Goal: Task Accomplishment & Management: Use online tool/utility

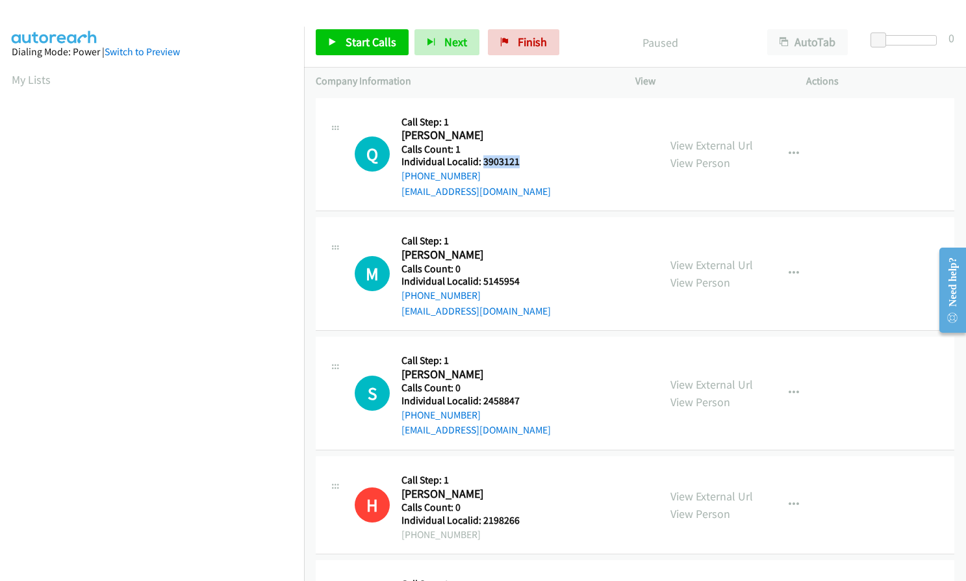
drag, startPoint x: 481, startPoint y: 164, endPoint x: 525, endPoint y: 164, distance: 43.5
click at [525, 164] on h5 "Individual Localid: 3903121" at bounding box center [475, 161] width 149 height 13
copy h5 "3903121"
drag, startPoint x: 481, startPoint y: 278, endPoint x: 518, endPoint y: 279, distance: 37.7
click at [518, 279] on h5 "Individual Localid: 5145954" at bounding box center [475, 281] width 149 height 13
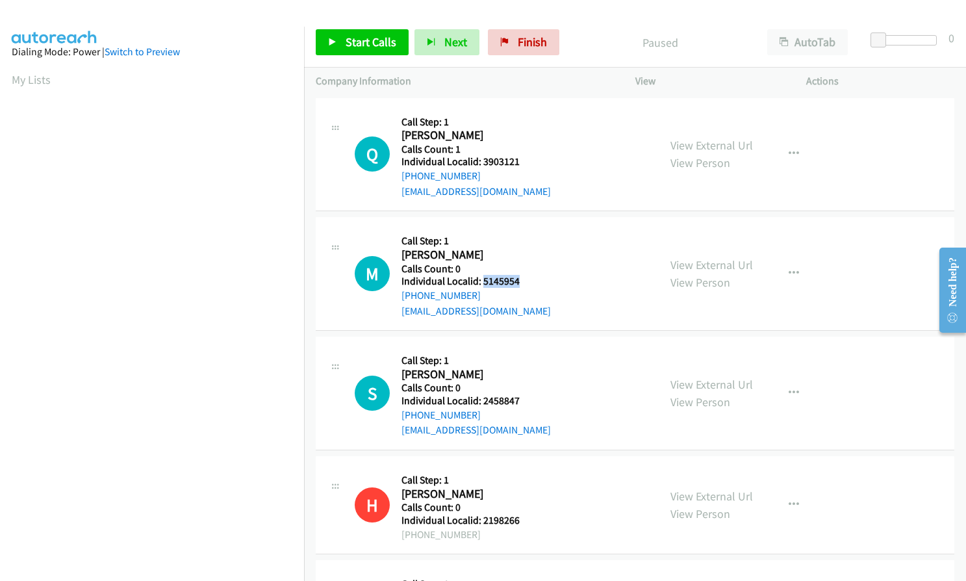
copy h5 "5145954"
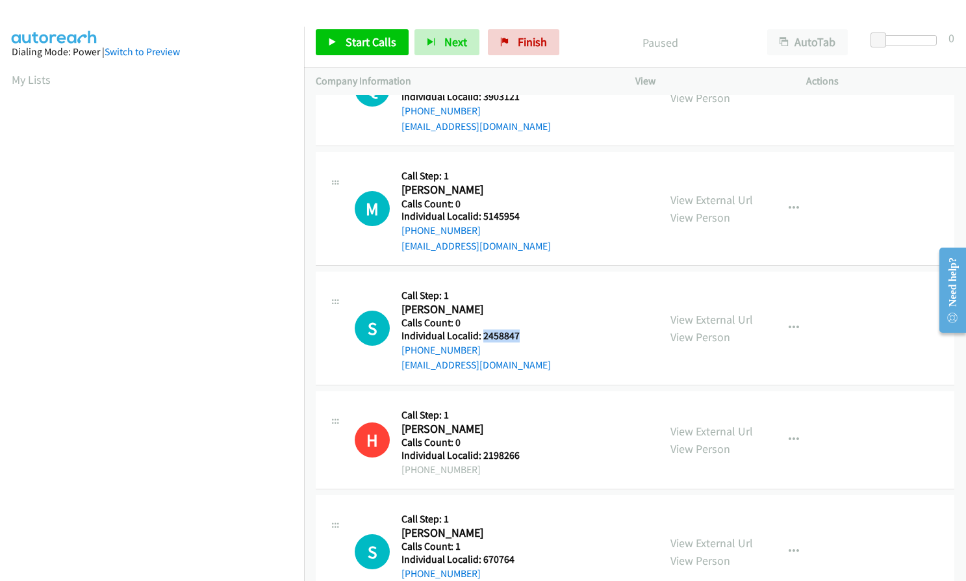
drag, startPoint x: 481, startPoint y: 335, endPoint x: 521, endPoint y: 334, distance: 39.6
click at [521, 334] on h5 "Individual Localid: 2458847" at bounding box center [475, 335] width 149 height 13
copy h5 "2458847"
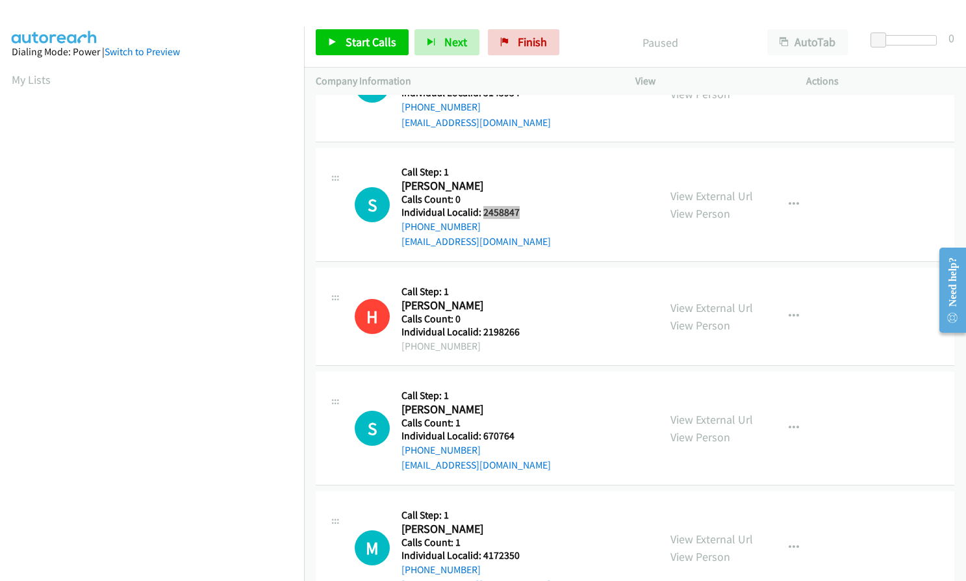
scroll to position [195, 0]
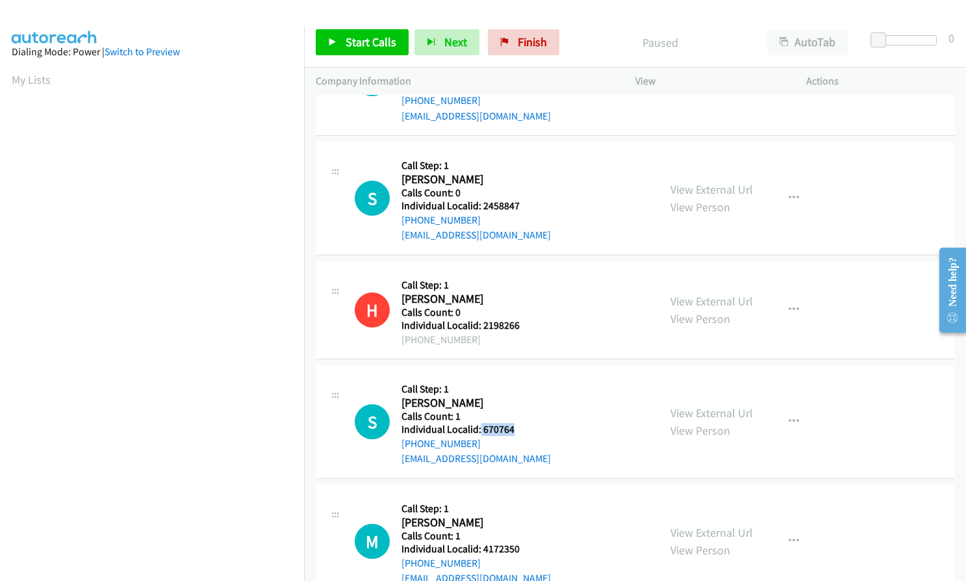
drag, startPoint x: 480, startPoint y: 427, endPoint x: 516, endPoint y: 429, distance: 36.4
click at [516, 429] on h5 "Individual Localid: 670764" at bounding box center [475, 429] width 149 height 13
copy h5 "670764"
drag, startPoint x: 483, startPoint y: 547, endPoint x: 518, endPoint y: 548, distance: 35.1
click at [518, 548] on h5 "Individual Localid: 4172350" at bounding box center [475, 548] width 149 height 13
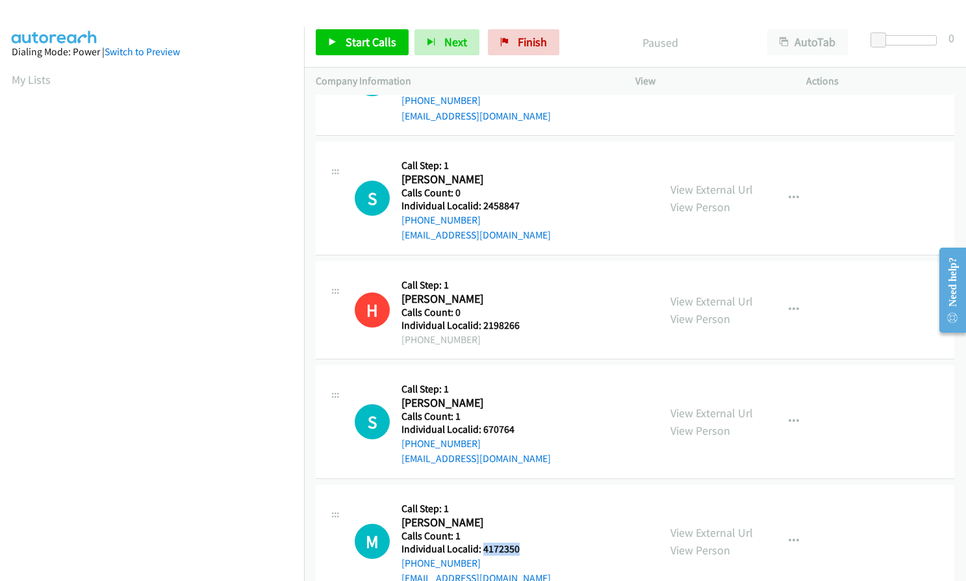
copy h5 "4172350"
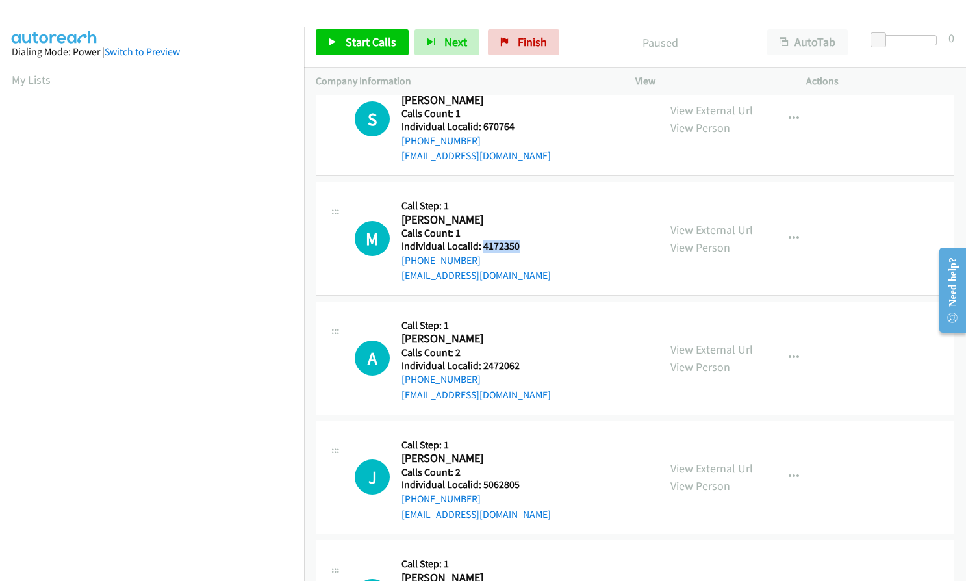
scroll to position [568, 0]
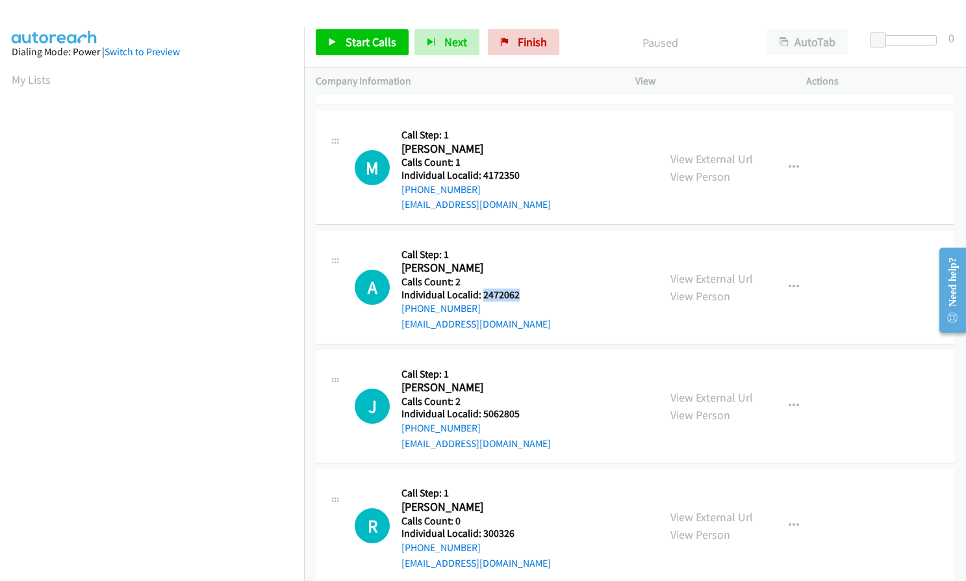
drag, startPoint x: 489, startPoint y: 294, endPoint x: 522, endPoint y: 298, distance: 33.4
click at [522, 298] on h5 "Individual Localid: 2472062" at bounding box center [475, 294] width 149 height 13
copy h5 "2472062"
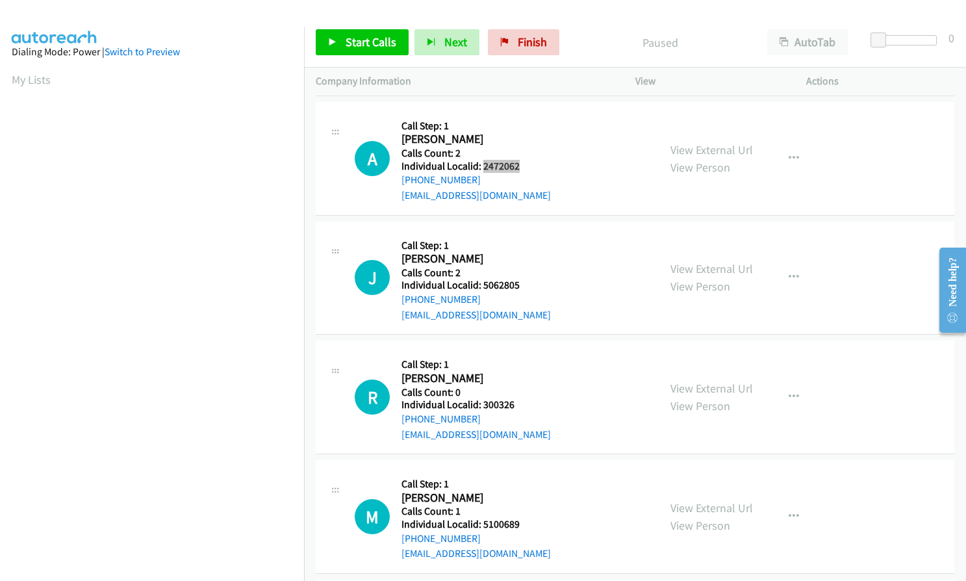
scroll to position [715, 0]
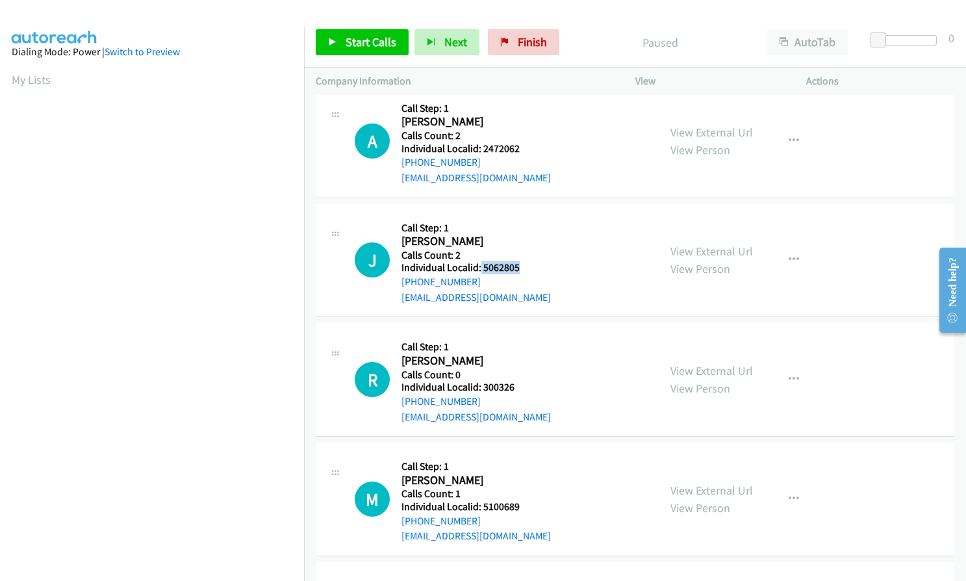
drag, startPoint x: 480, startPoint y: 269, endPoint x: 519, endPoint y: 269, distance: 39.0
click at [519, 269] on h5 "Individual Localid: 5062805" at bounding box center [475, 267] width 149 height 13
copy h5 "5062805"
drag, startPoint x: 483, startPoint y: 388, endPoint x: 520, endPoint y: 389, distance: 37.7
click at [520, 389] on h5 "Individual Localid: 300326" at bounding box center [475, 387] width 149 height 13
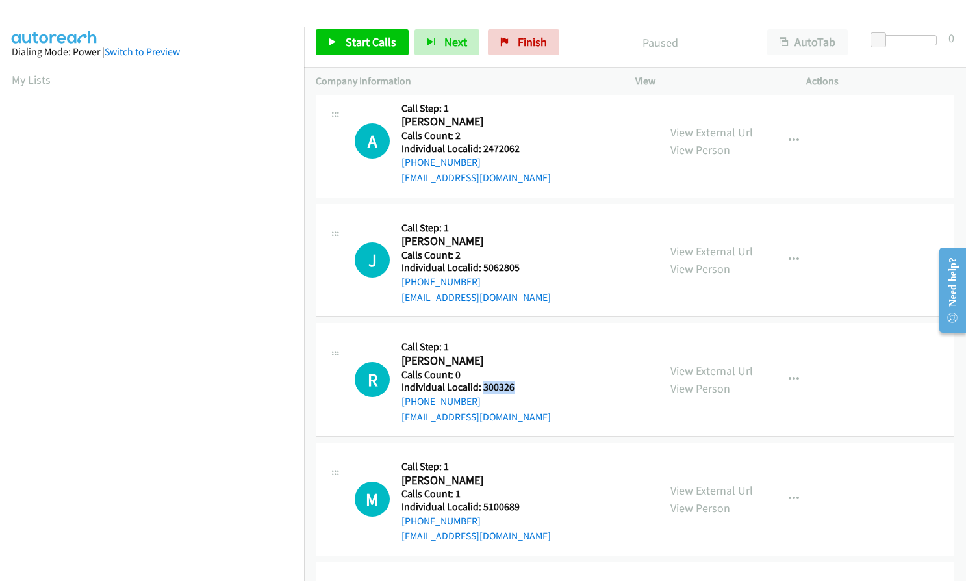
copy h5 "300326"
drag, startPoint x: 483, startPoint y: 505, endPoint x: 518, endPoint y: 509, distance: 34.6
click at [518, 509] on h5 "Individual Localid: 5100689" at bounding box center [475, 506] width 149 height 13
copy h5 "5100689"
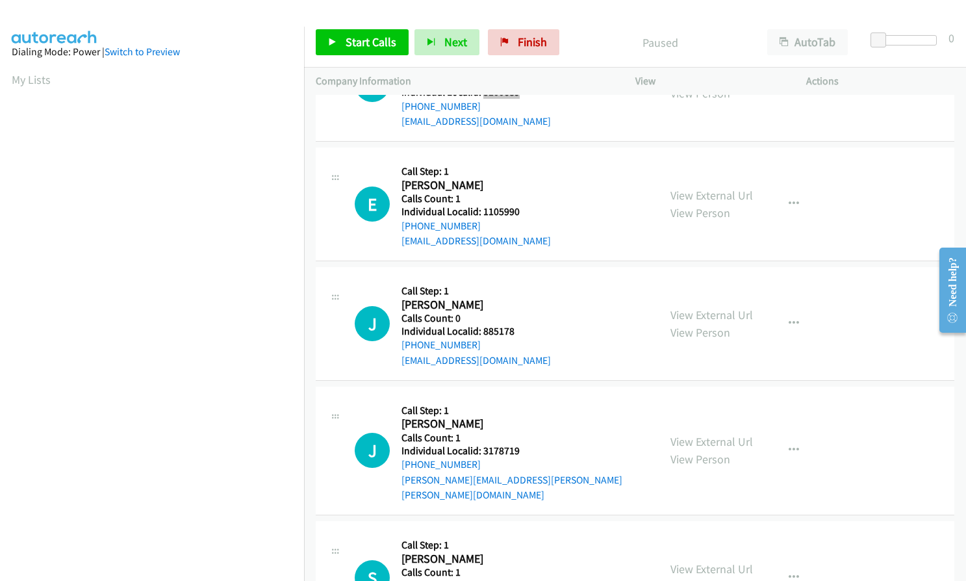
scroll to position [1153, 0]
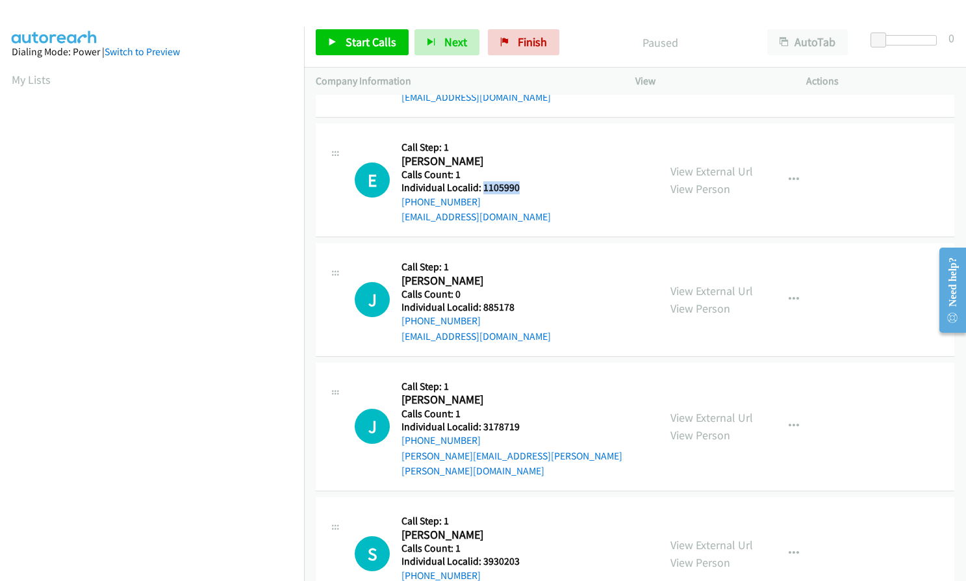
drag, startPoint x: 481, startPoint y: 188, endPoint x: 515, endPoint y: 190, distance: 34.5
click at [515, 190] on h5 "Individual Localid: 1105990" at bounding box center [475, 187] width 149 height 13
copy h5 "1105990"
drag, startPoint x: 479, startPoint y: 309, endPoint x: 521, endPoint y: 310, distance: 41.6
click at [521, 310] on h5 "Individual Localid: 885178" at bounding box center [475, 307] width 149 height 13
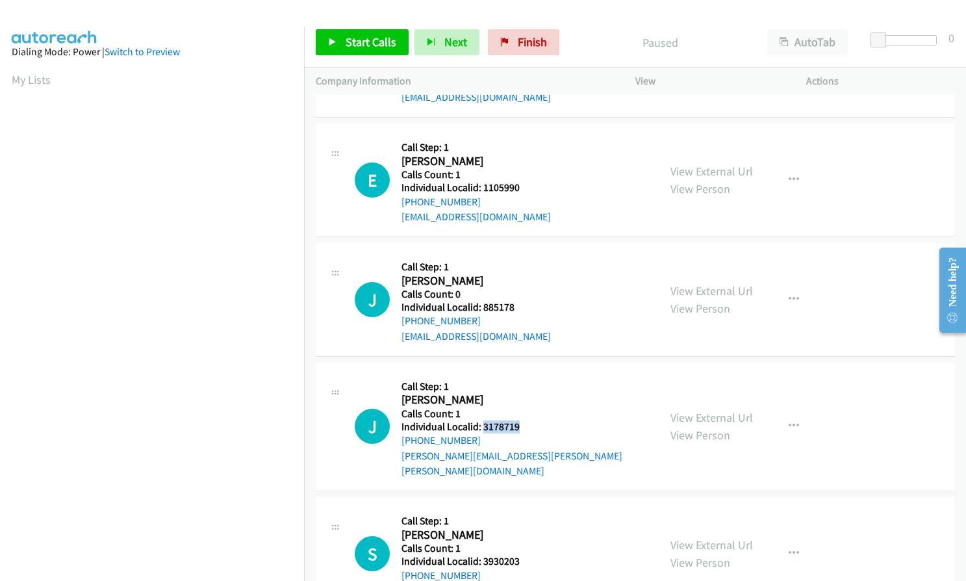
drag, startPoint x: 483, startPoint y: 427, endPoint x: 518, endPoint y: 426, distance: 35.8
click at [523, 426] on h5 "Individual Localid: 3178719" at bounding box center [524, 426] width 246 height 13
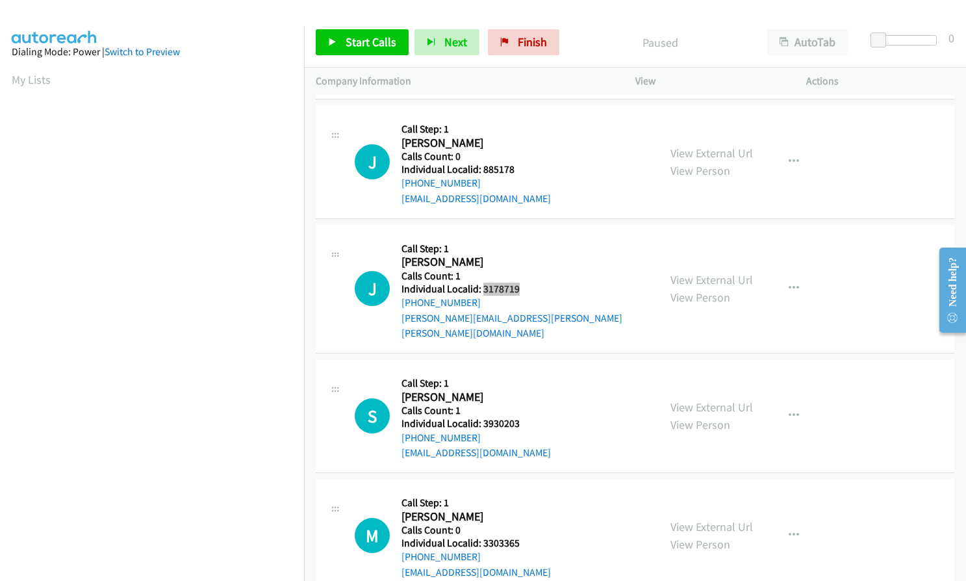
scroll to position [1380, 0]
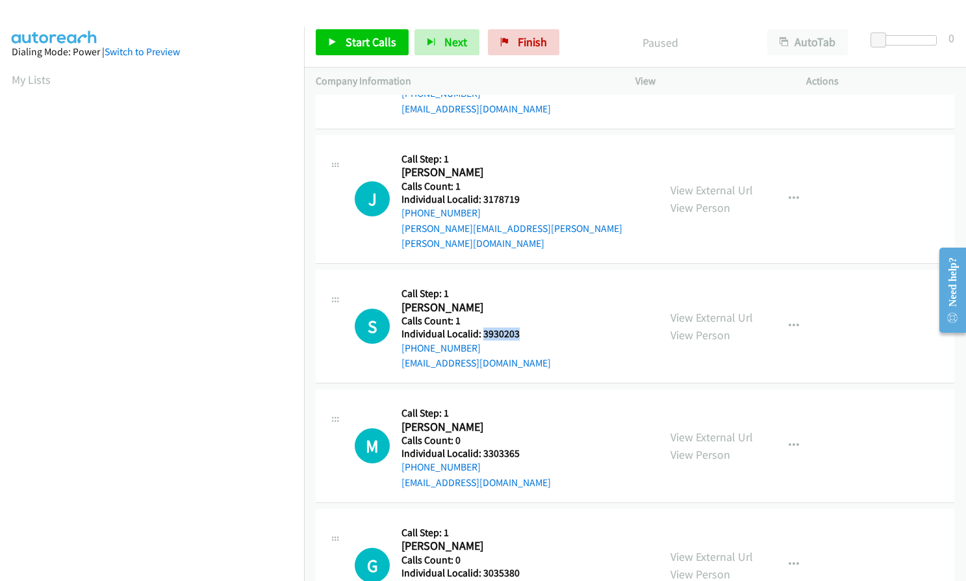
drag, startPoint x: 483, startPoint y: 318, endPoint x: 520, endPoint y: 319, distance: 37.1
click at [524, 327] on h5 "Individual Localid: 3930203" at bounding box center [475, 333] width 149 height 13
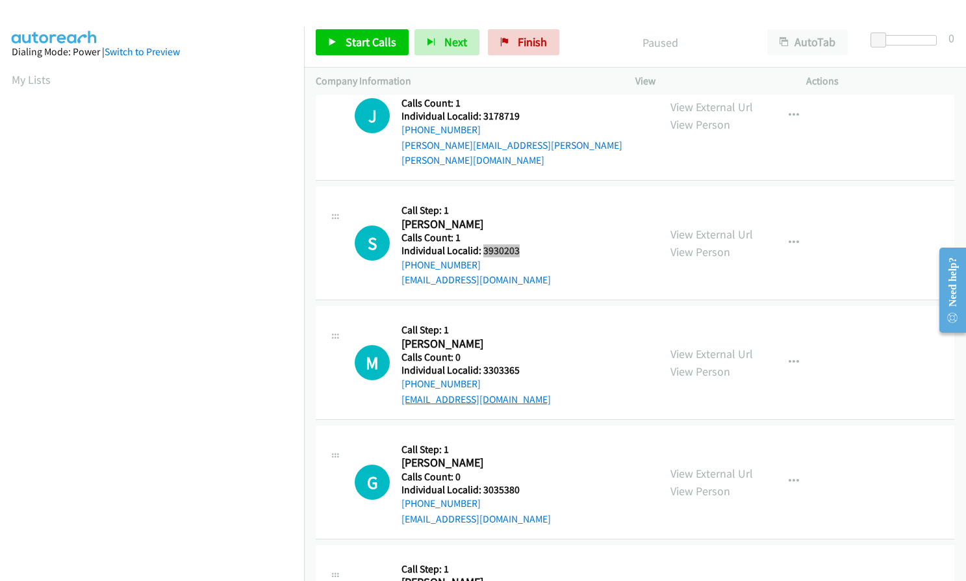
scroll to position [1494, 0]
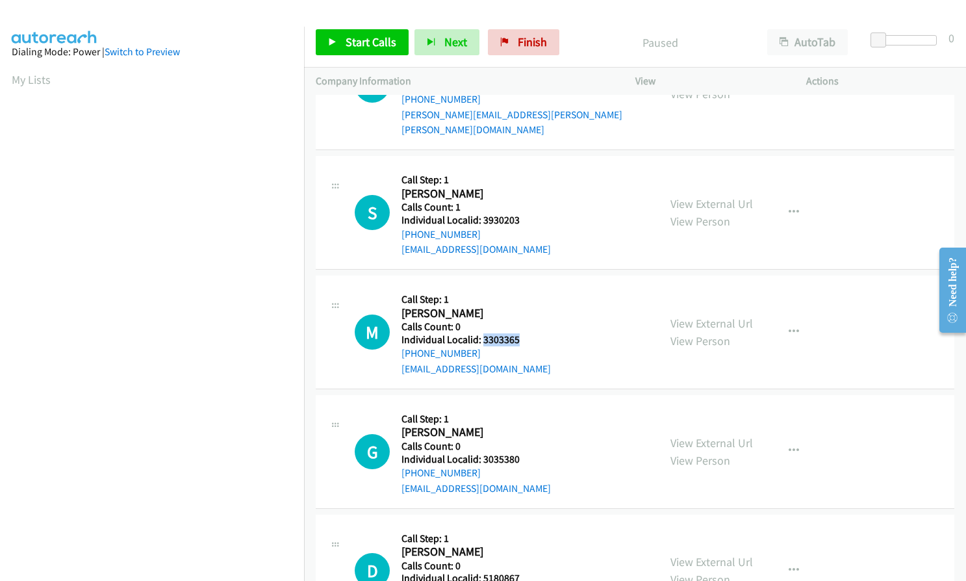
drag, startPoint x: 483, startPoint y: 325, endPoint x: 526, endPoint y: 325, distance: 42.2
click at [526, 333] on h5 "Individual Localid: 3303365" at bounding box center [475, 339] width 149 height 13
drag, startPoint x: 499, startPoint y: 442, endPoint x: 523, endPoint y: 442, distance: 24.0
click at [523, 453] on h5 "Individual Localid: 3035380" at bounding box center [475, 459] width 149 height 13
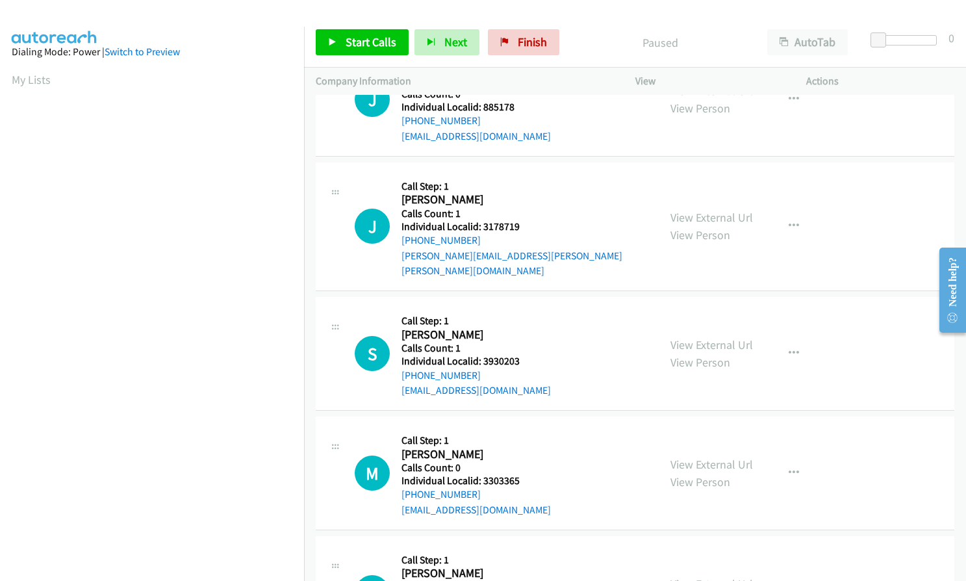
scroll to position [1348, 0]
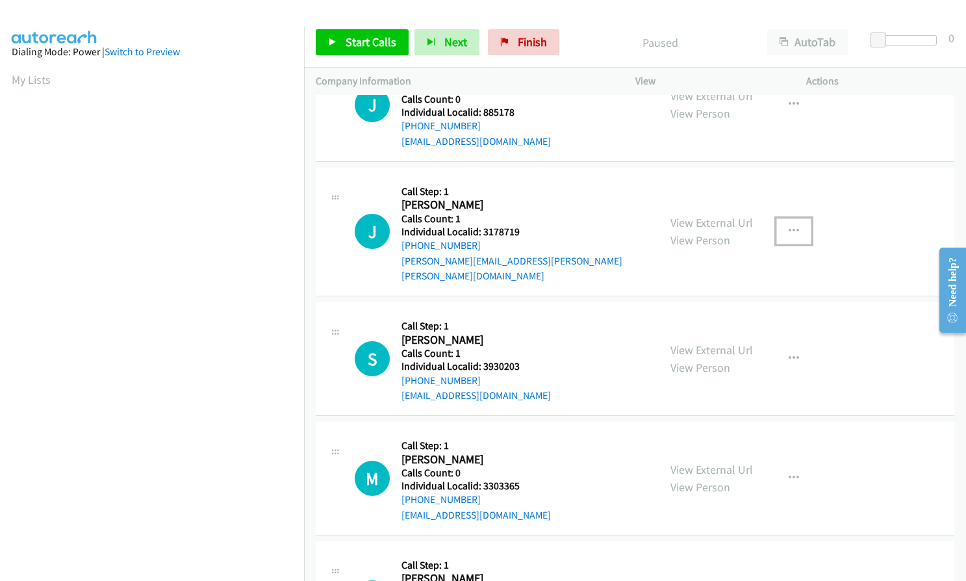
click at [789, 226] on icon "button" at bounding box center [794, 231] width 10 height 10
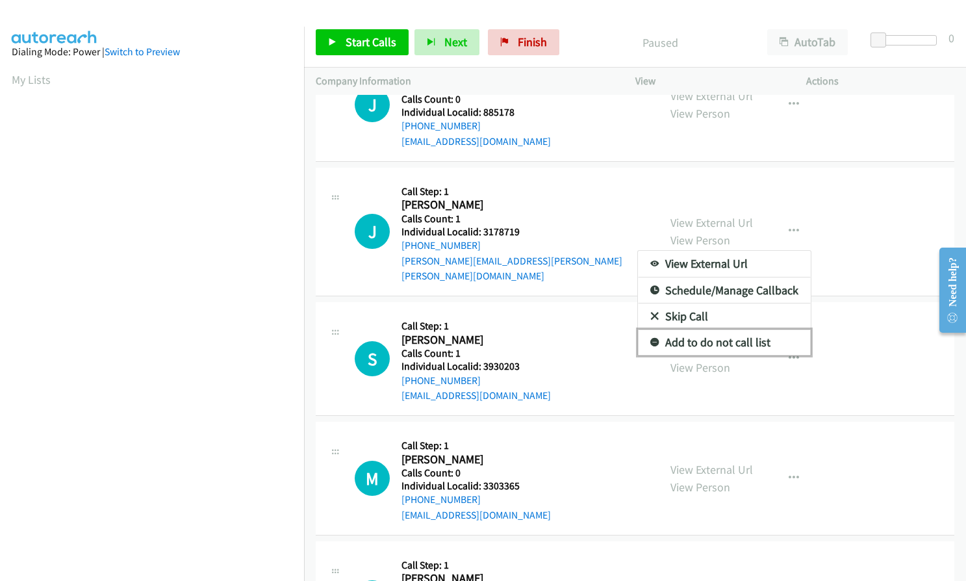
click at [650, 338] on icon at bounding box center [654, 342] width 9 height 9
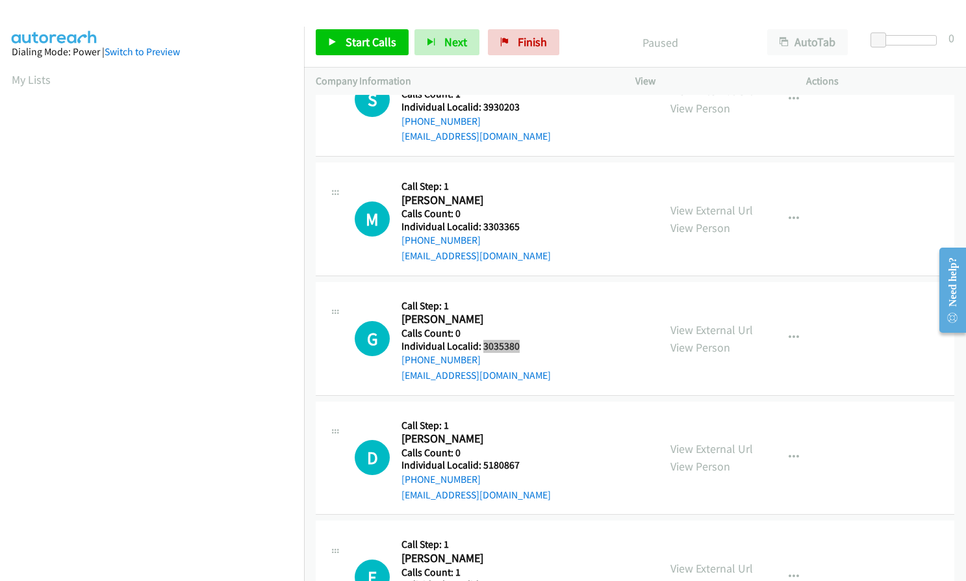
scroll to position [1608, 0]
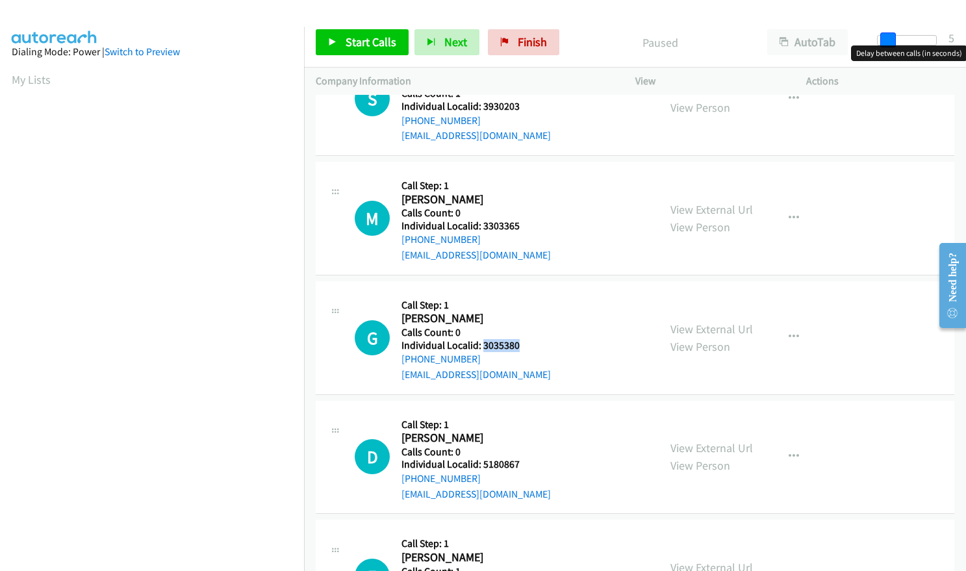
drag, startPoint x: 878, startPoint y: 38, endPoint x: 887, endPoint y: 38, distance: 8.4
click at [887, 38] on span at bounding box center [888, 40] width 16 height 16
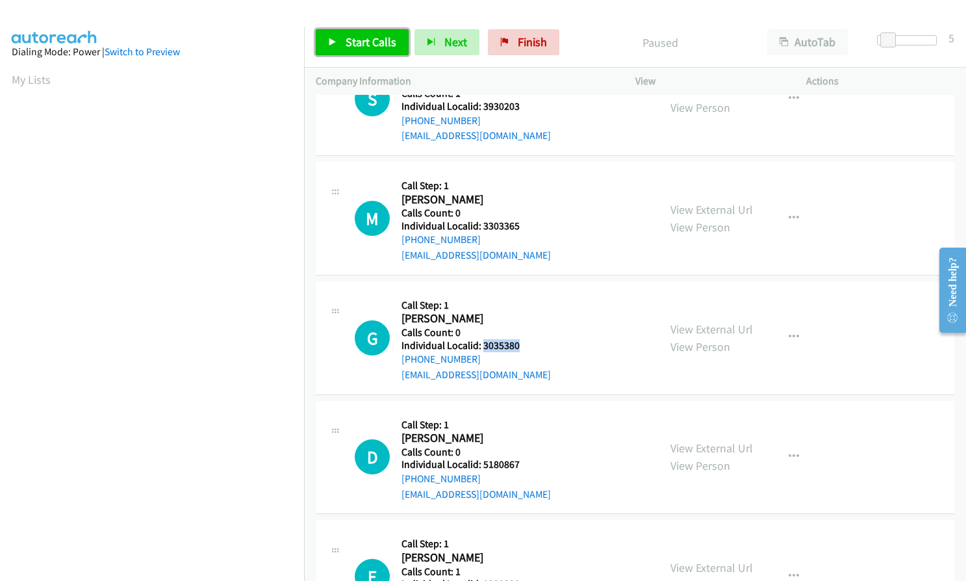
click at [361, 51] on link "Start Calls" at bounding box center [362, 42] width 93 height 26
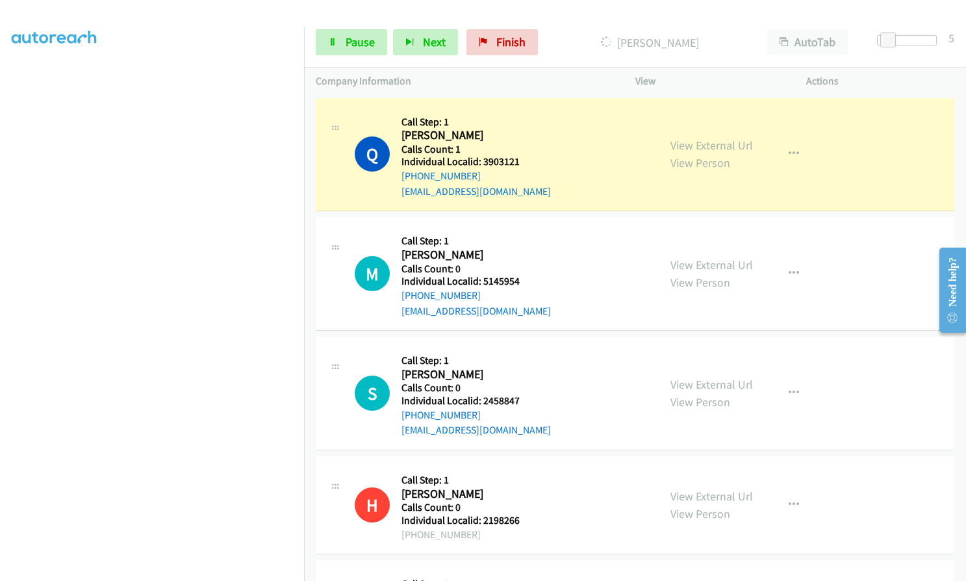
scroll to position [120, 0]
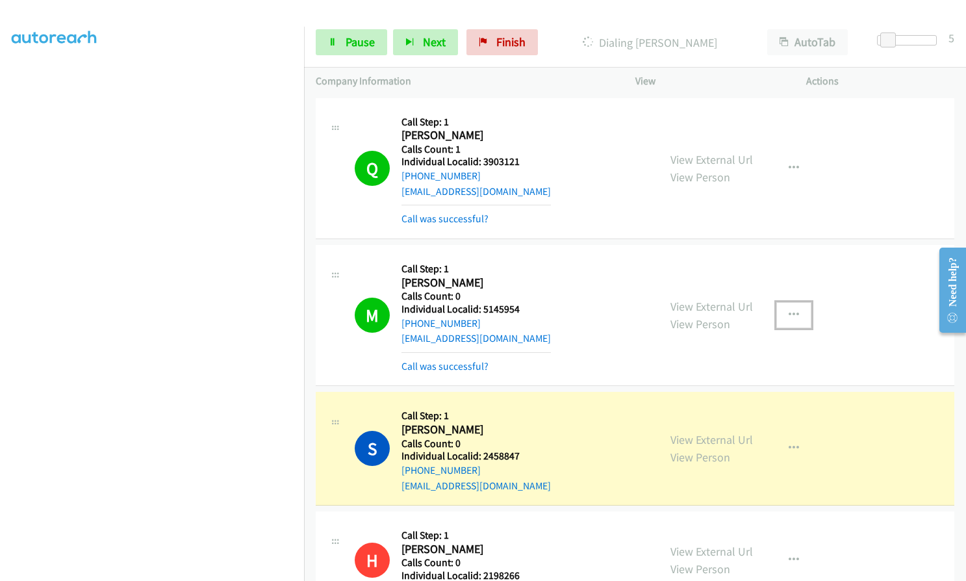
click at [791, 310] on icon "button" at bounding box center [794, 315] width 10 height 10
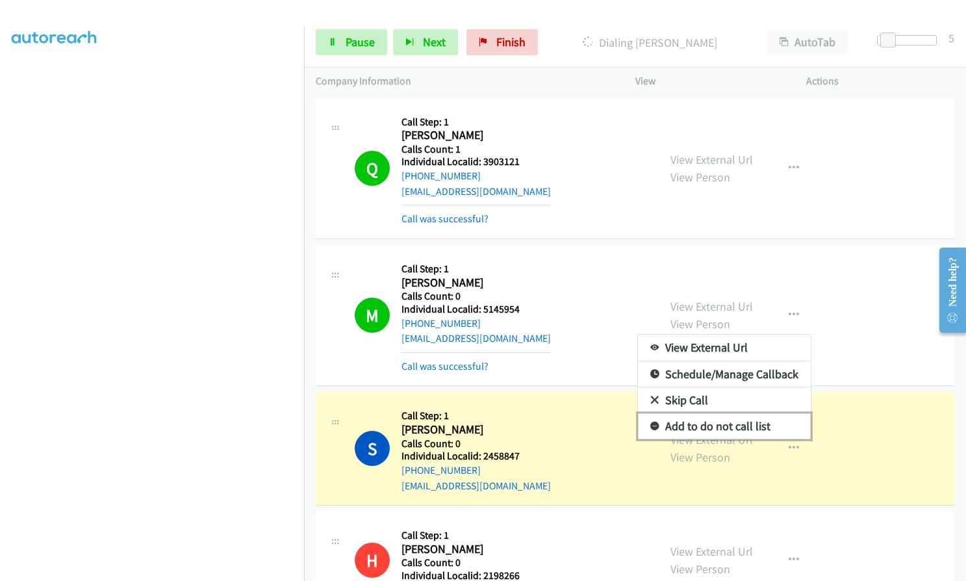
click at [650, 424] on icon at bounding box center [654, 426] width 9 height 9
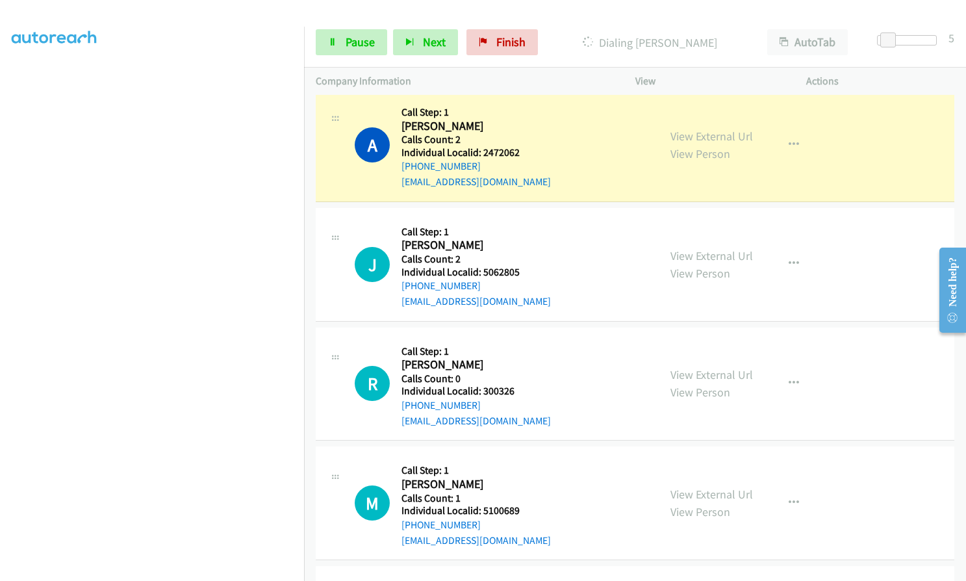
scroll to position [844, 0]
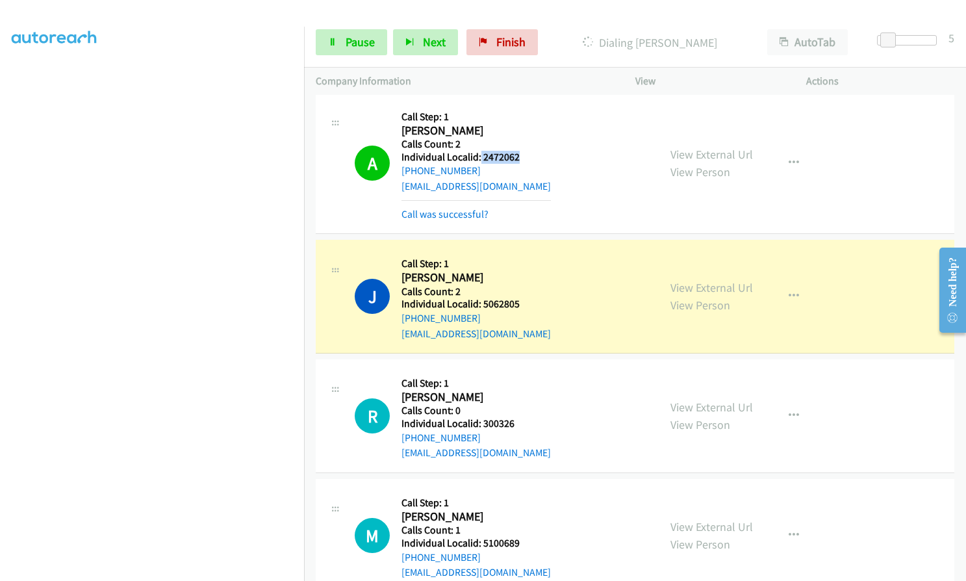
drag, startPoint x: 480, startPoint y: 155, endPoint x: 520, endPoint y: 155, distance: 40.3
click at [520, 155] on h5 "Individual Localid: 2472062" at bounding box center [475, 157] width 149 height 13
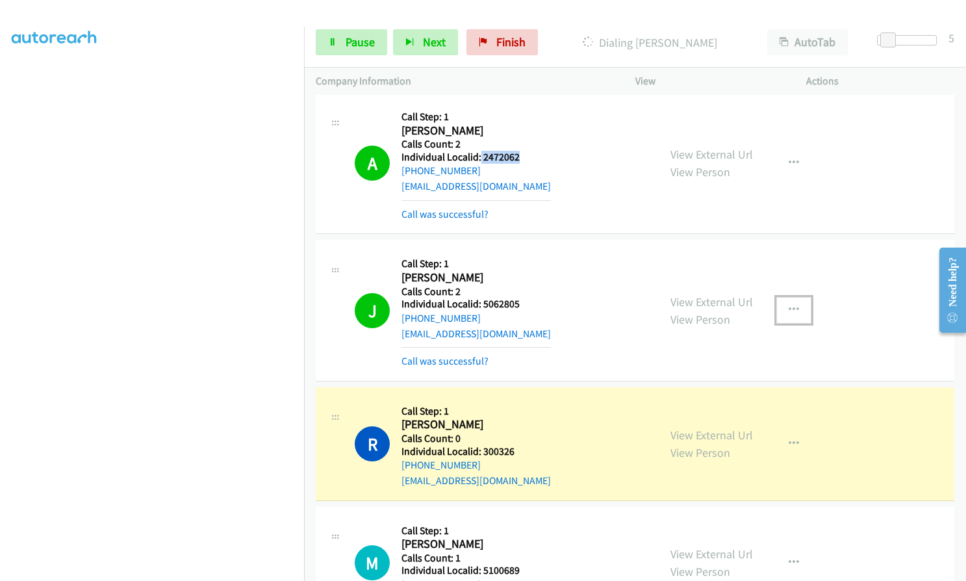
click at [789, 306] on icon "button" at bounding box center [794, 310] width 10 height 10
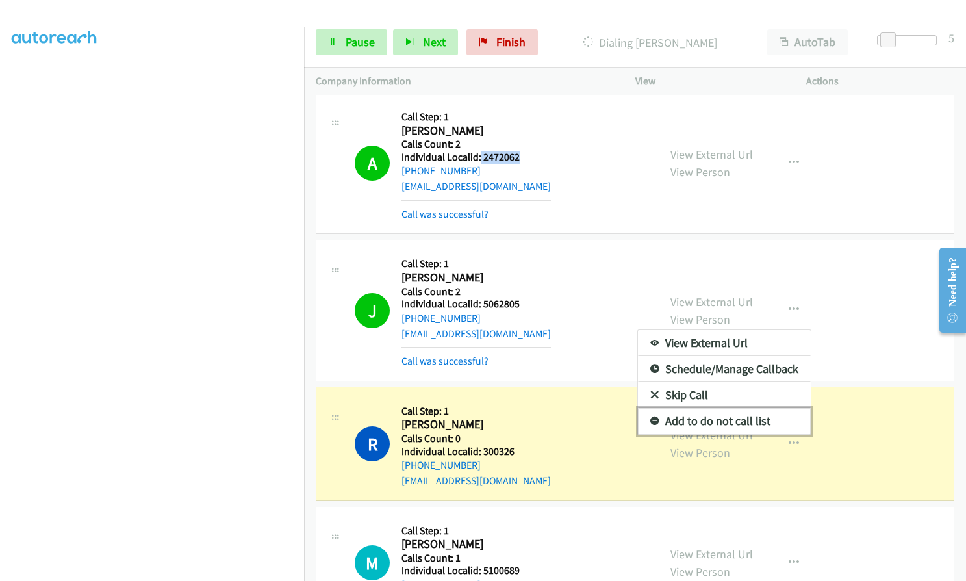
click at [650, 418] on icon at bounding box center [654, 421] width 9 height 9
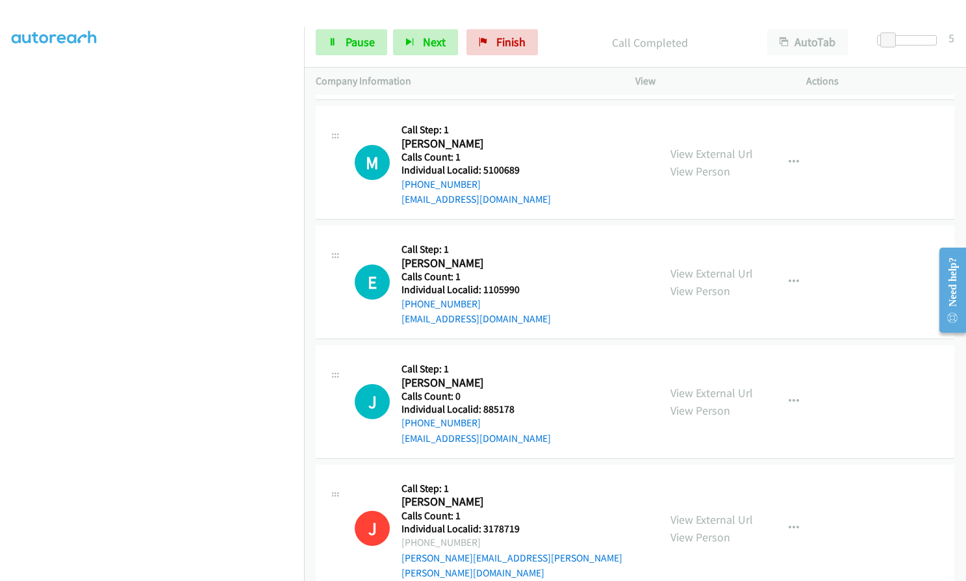
scroll to position [1283, 0]
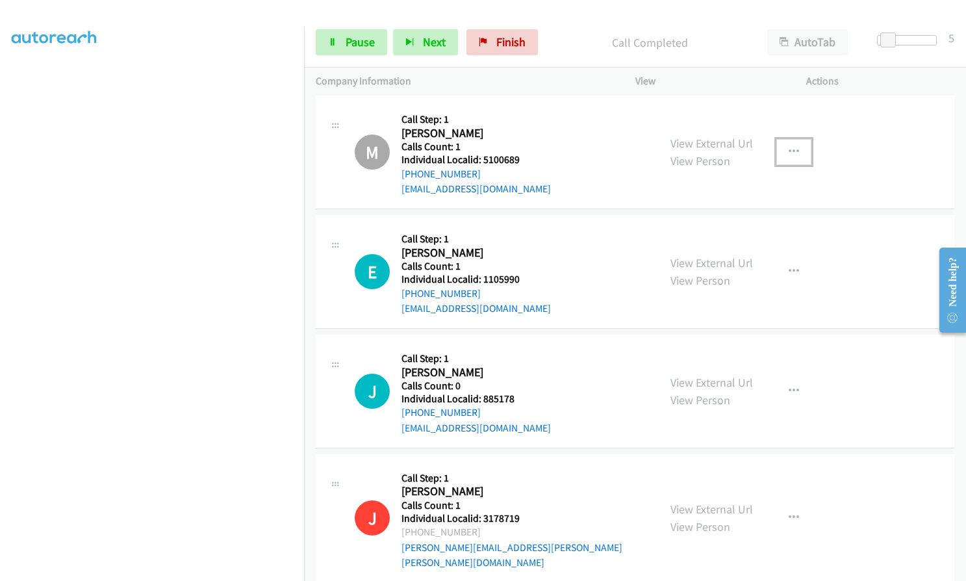
click at [789, 149] on icon "button" at bounding box center [794, 152] width 10 height 10
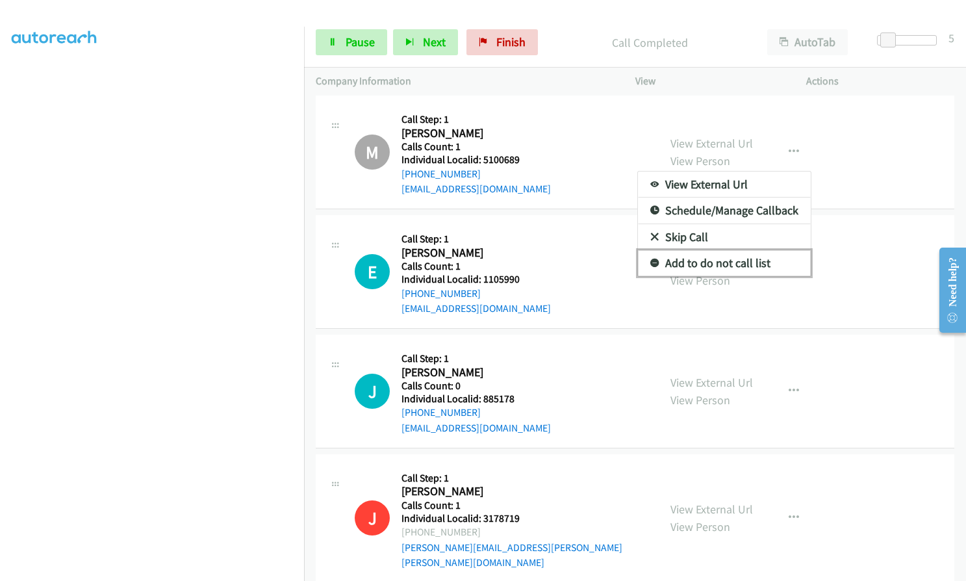
click at [650, 264] on icon at bounding box center [654, 263] width 9 height 9
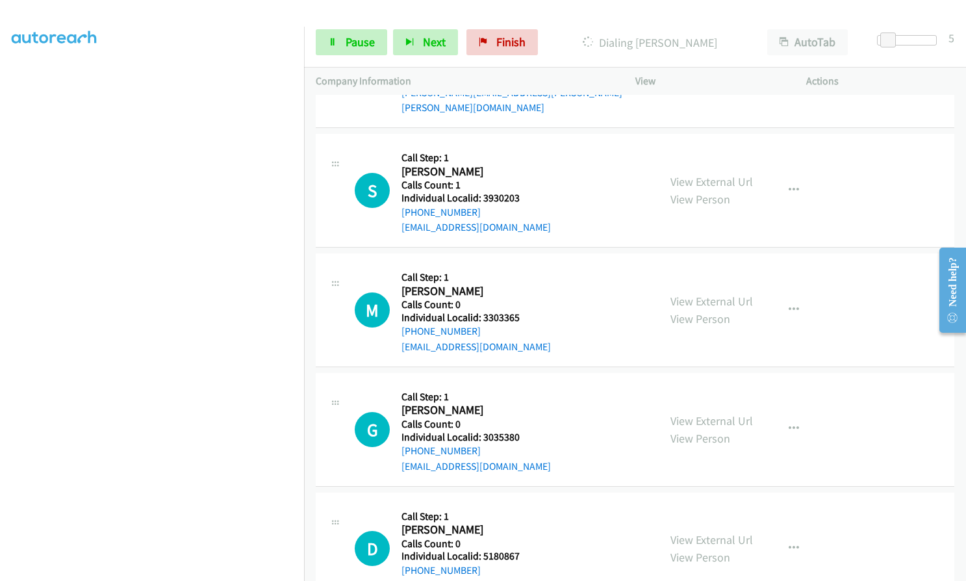
scroll to position [1981, 0]
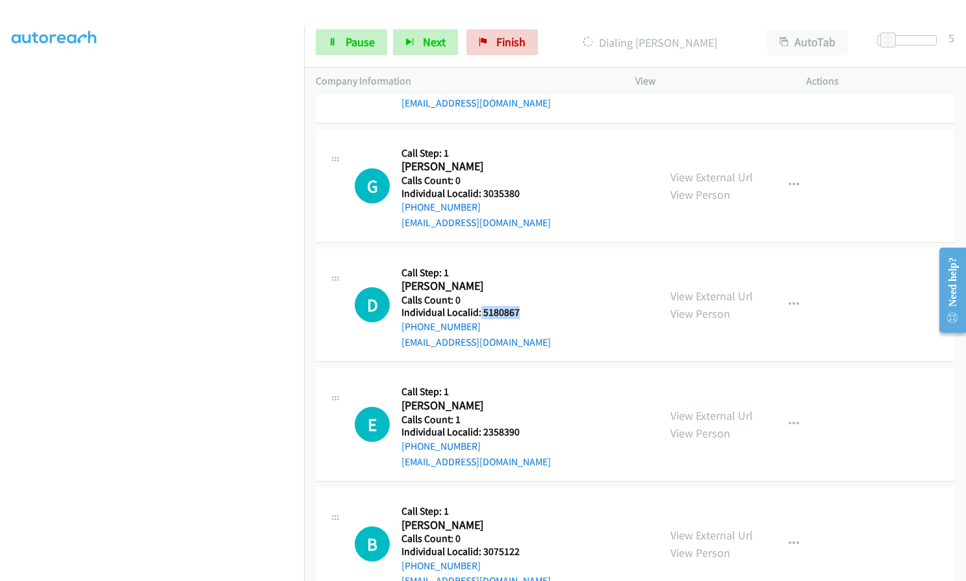
drag, startPoint x: 480, startPoint y: 296, endPoint x: 522, endPoint y: 299, distance: 41.7
click at [522, 306] on h5 "Individual Localid: 5180867" at bounding box center [475, 312] width 149 height 13
drag, startPoint x: 482, startPoint y: 418, endPoint x: 524, endPoint y: 417, distance: 42.2
click at [524, 425] on h5 "Individual Localid: 2358390" at bounding box center [475, 431] width 149 height 13
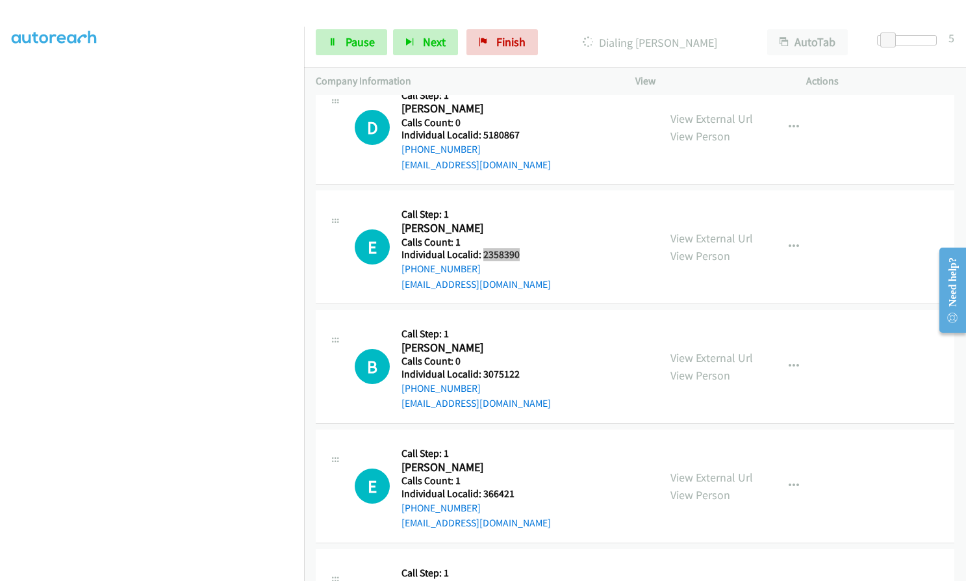
scroll to position [2160, 0]
drag, startPoint x: 481, startPoint y: 356, endPoint x: 520, endPoint y: 356, distance: 39.6
click at [520, 366] on h5 "Individual Localid: 3075122" at bounding box center [475, 372] width 149 height 13
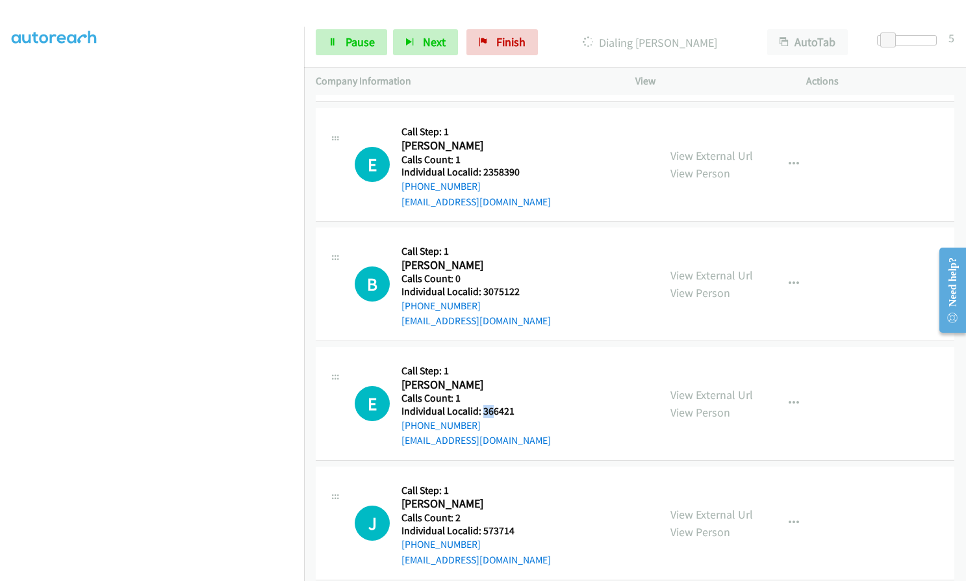
scroll to position [2257, 0]
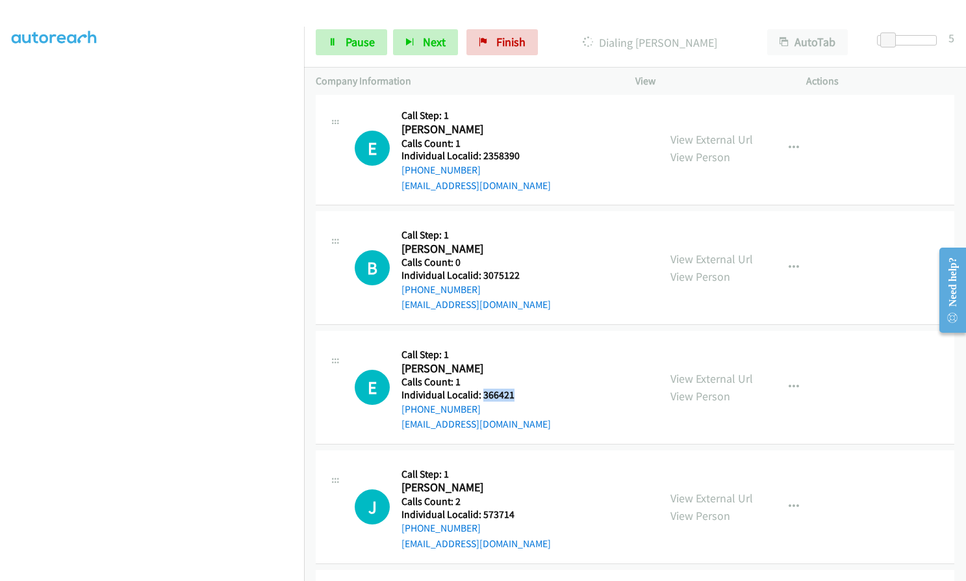
drag, startPoint x: 483, startPoint y: 394, endPoint x: 519, endPoint y: 383, distance: 38.2
click at [519, 388] on h5 "Individual Localid: 366421" at bounding box center [475, 394] width 149 height 13
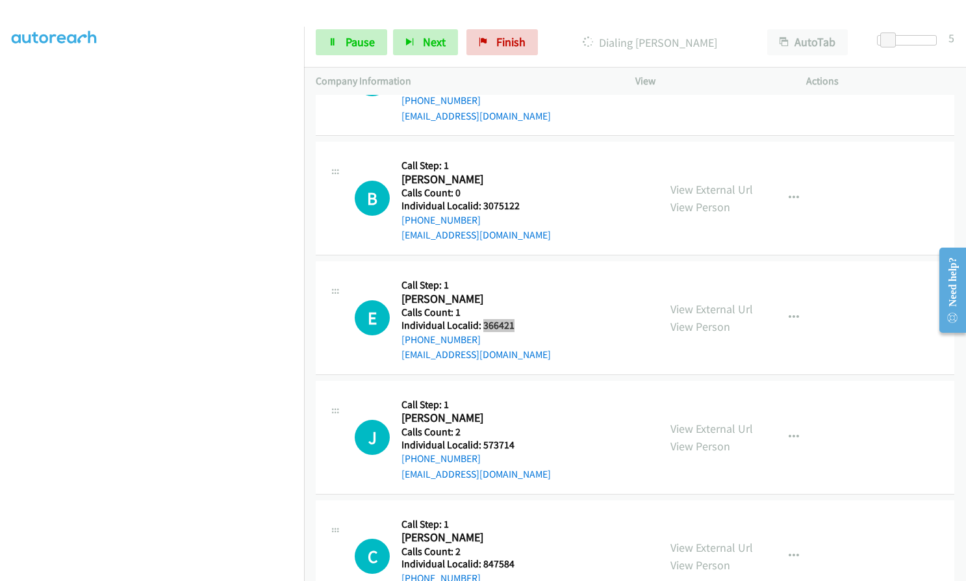
scroll to position [2339, 0]
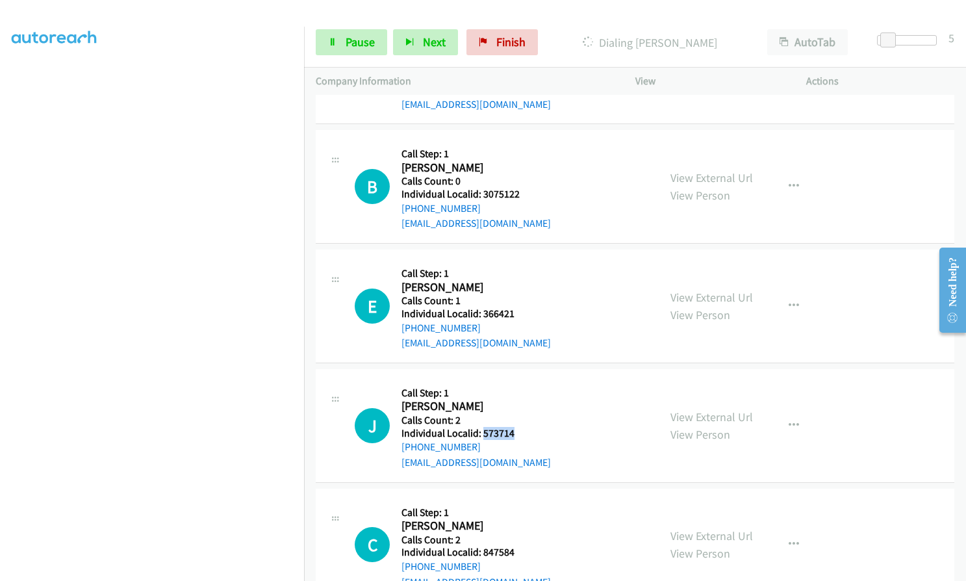
drag, startPoint x: 481, startPoint y: 416, endPoint x: 514, endPoint y: 419, distance: 33.9
click at [514, 427] on h5 "Individual Localid: 573714" at bounding box center [475, 433] width 149 height 13
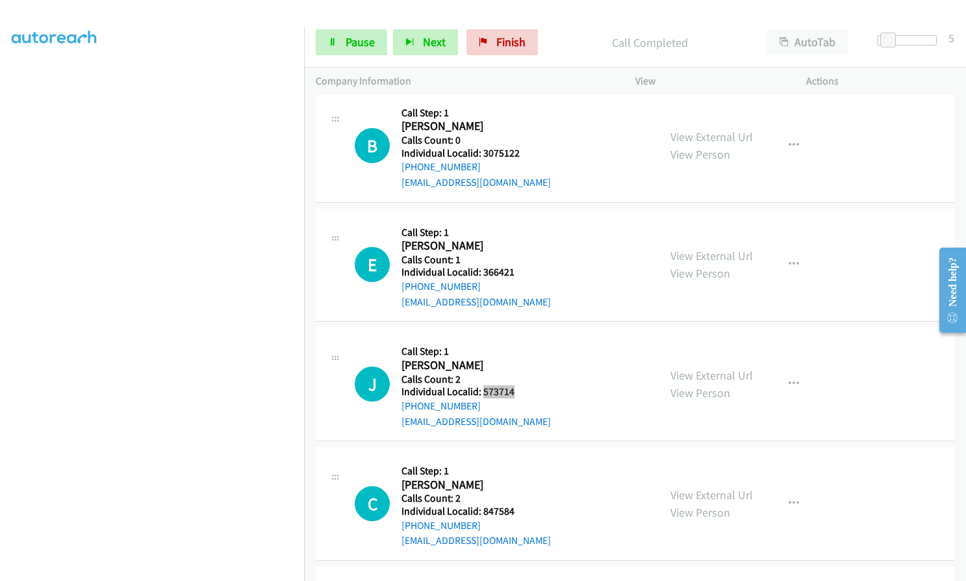
scroll to position [2529, 0]
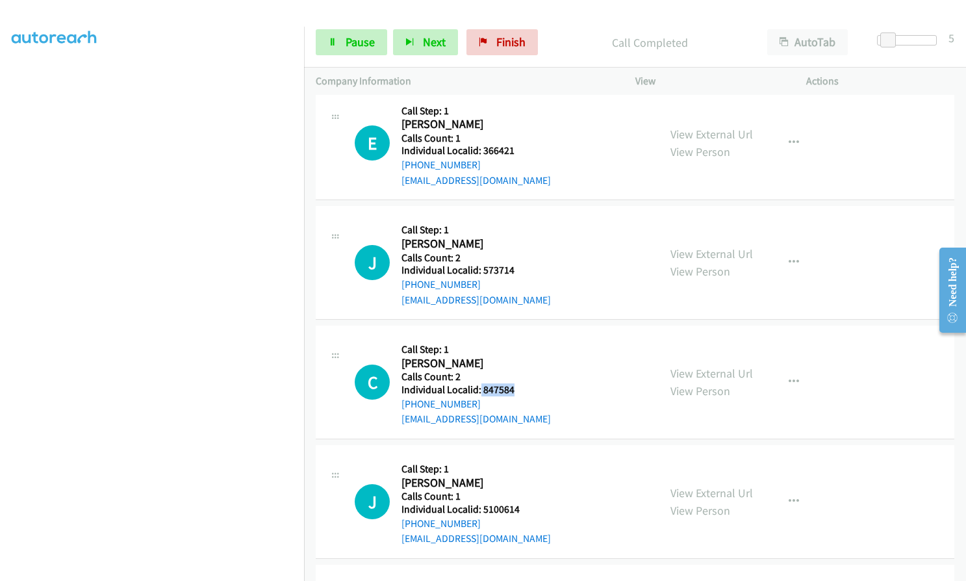
drag, startPoint x: 480, startPoint y: 372, endPoint x: 521, endPoint y: 375, distance: 41.0
click at [521, 383] on h5 "Individual Localid: 847584" at bounding box center [475, 389] width 149 height 13
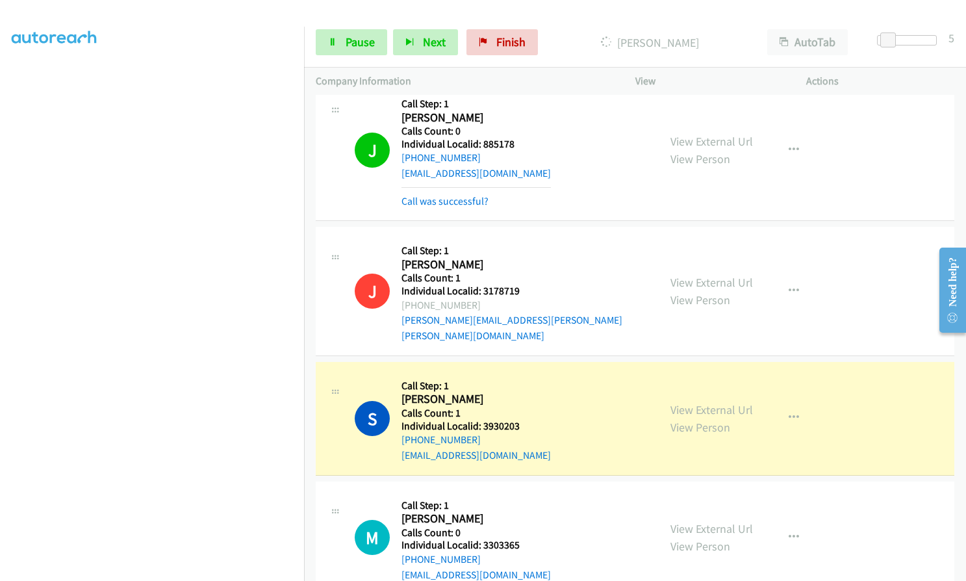
scroll to position [1522, 0]
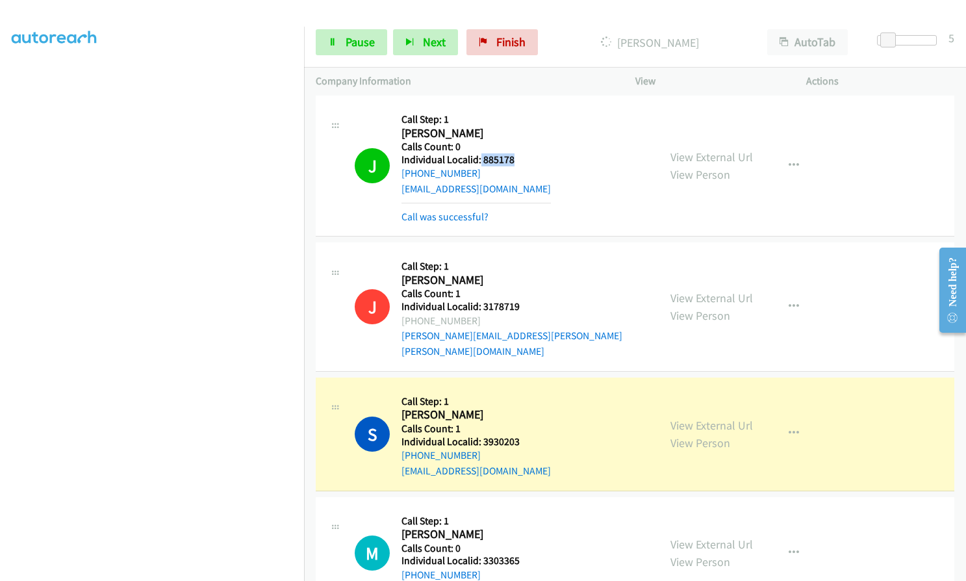
drag, startPoint x: 479, startPoint y: 159, endPoint x: 518, endPoint y: 160, distance: 39.0
click at [518, 160] on h5 "Individual Localid: 885178" at bounding box center [475, 159] width 149 height 13
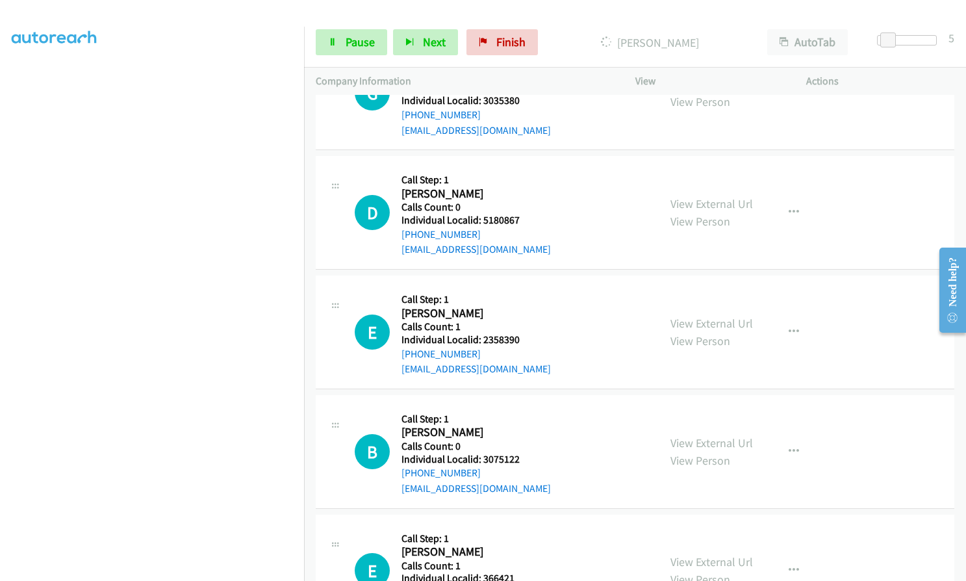
scroll to position [2107, 0]
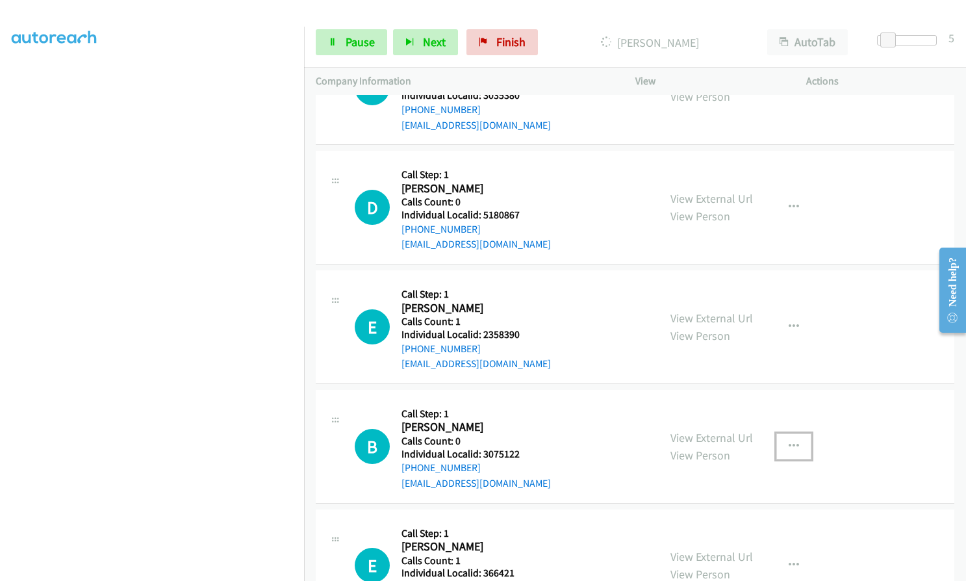
click at [793, 441] on icon "button" at bounding box center [794, 446] width 10 height 10
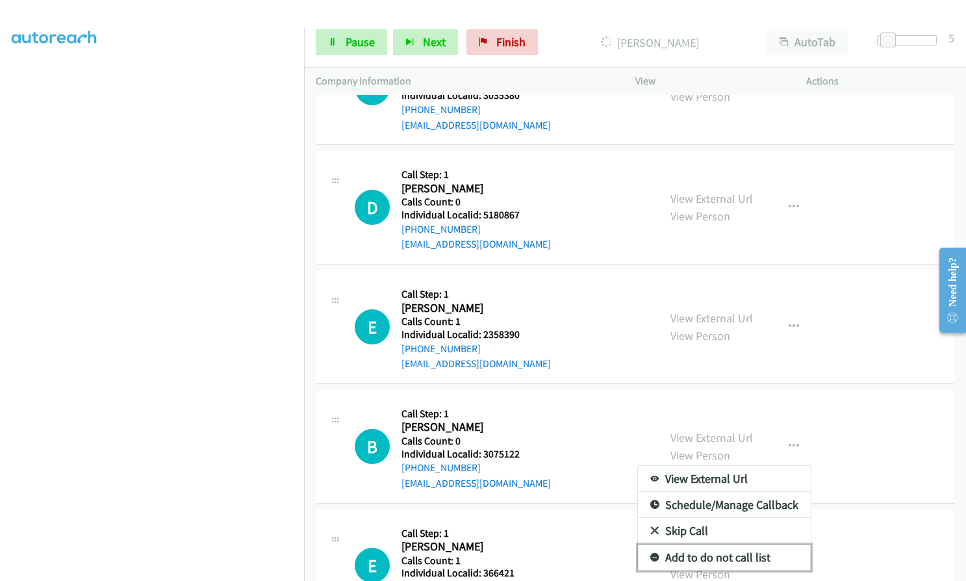
click at [652, 553] on icon at bounding box center [654, 557] width 9 height 9
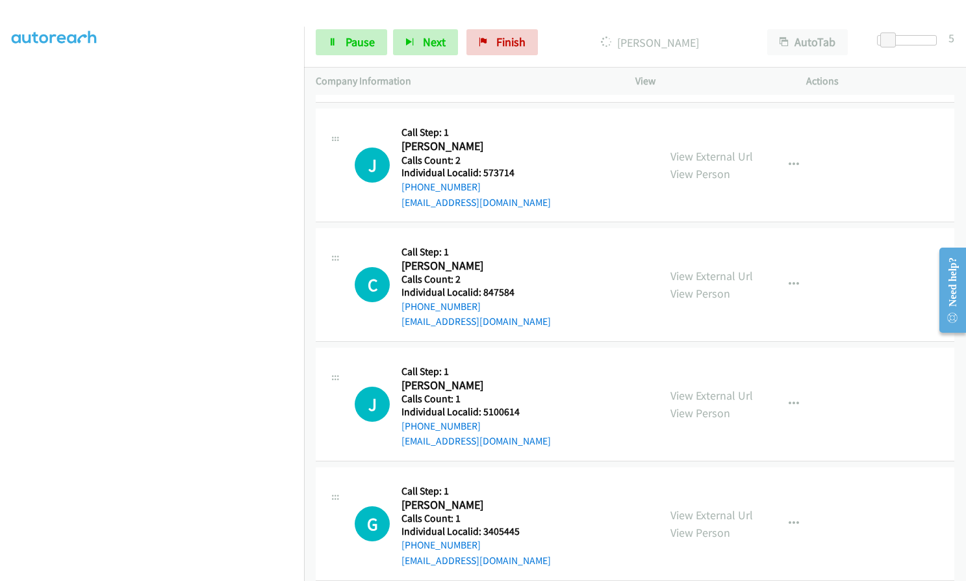
scroll to position [2654, 0]
drag, startPoint x: 479, startPoint y: 395, endPoint x: 521, endPoint y: 398, distance: 41.7
click at [522, 406] on h5 "Individual Localid: 5100614" at bounding box center [475, 412] width 149 height 13
drag, startPoint x: 482, startPoint y: 517, endPoint x: 514, endPoint y: 517, distance: 31.8
click at [519, 525] on h5 "Individual Localid: 3405445" at bounding box center [475, 531] width 149 height 13
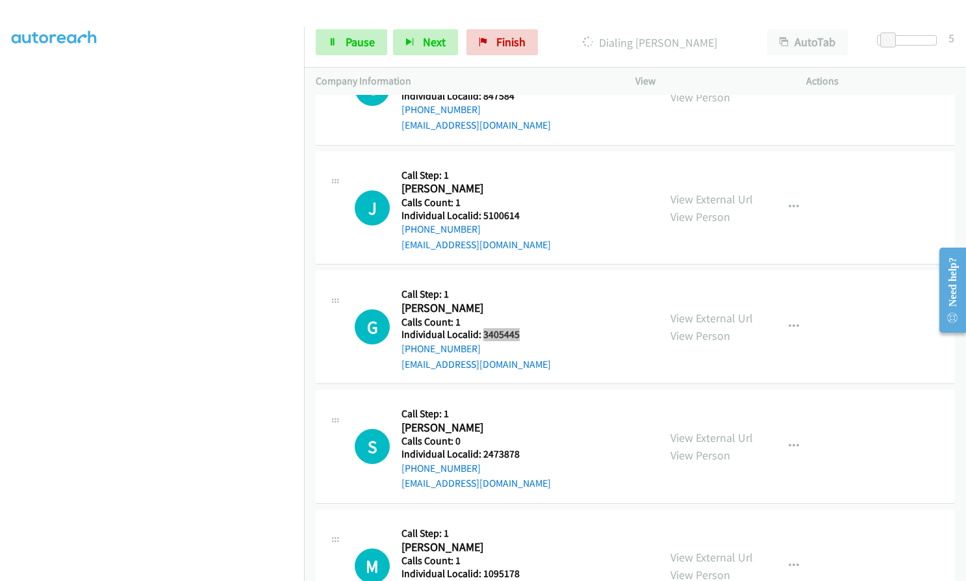
scroll to position [2865, 0]
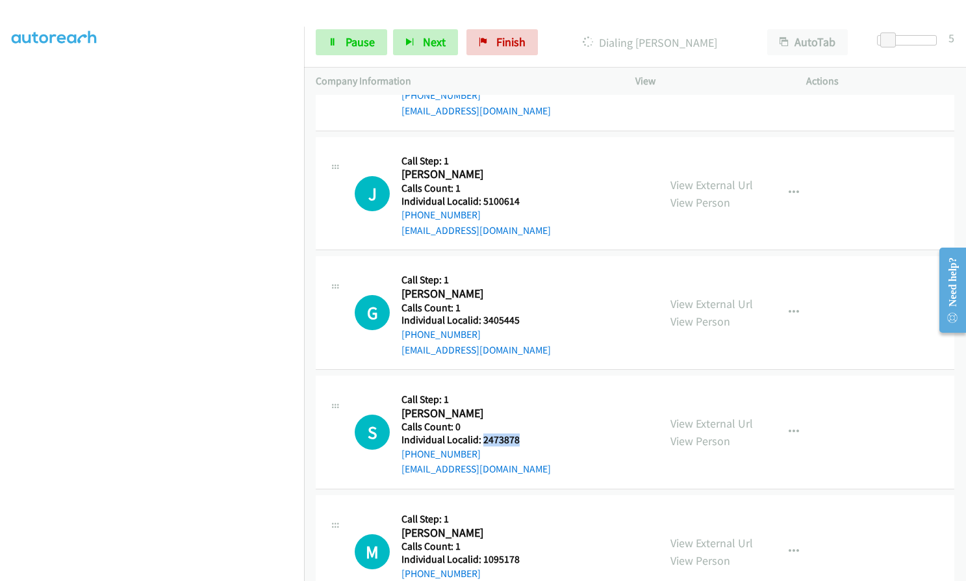
drag, startPoint x: 481, startPoint y: 422, endPoint x: 520, endPoint y: 422, distance: 38.3
click at [520, 433] on h5 "Individual Localid: 2473878" at bounding box center [475, 439] width 149 height 13
drag, startPoint x: 481, startPoint y: 544, endPoint x: 526, endPoint y: 545, distance: 44.8
click at [526, 553] on h5 "Individual Localid: 1095178" at bounding box center [511, 559] width 221 height 13
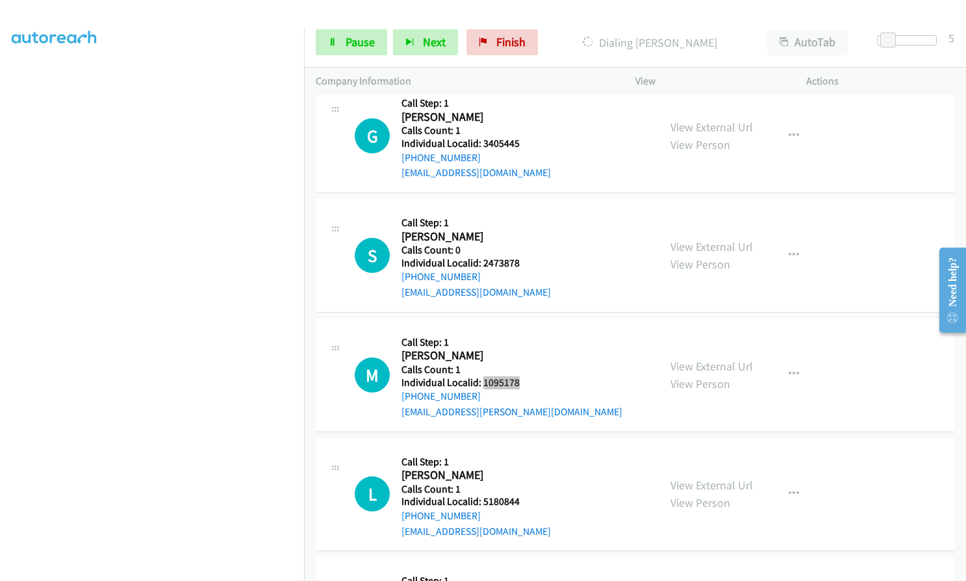
scroll to position [3088, 0]
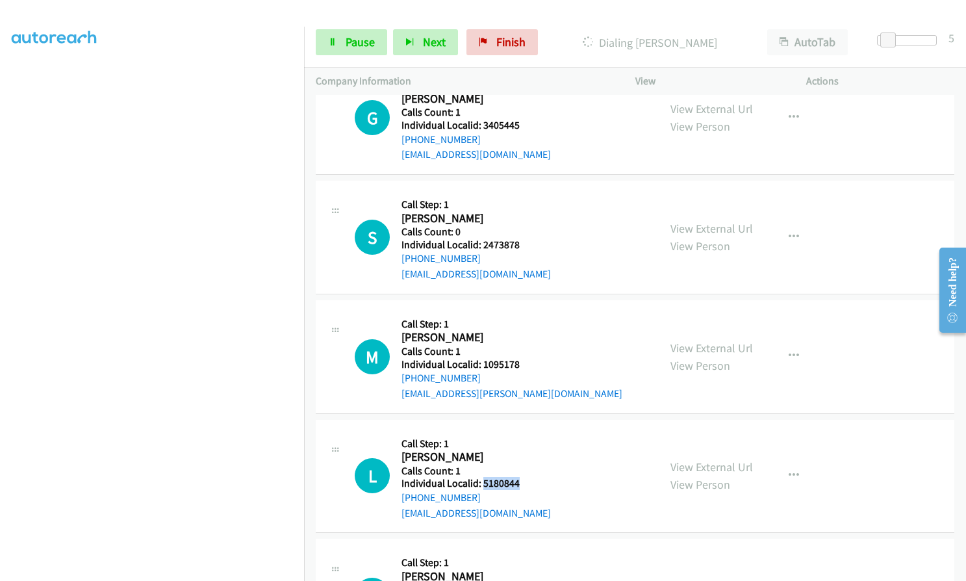
drag, startPoint x: 481, startPoint y: 464, endPoint x: 524, endPoint y: 466, distance: 42.9
click at [524, 477] on h5 "Individual Localid: 5180844" at bounding box center [475, 483] width 149 height 13
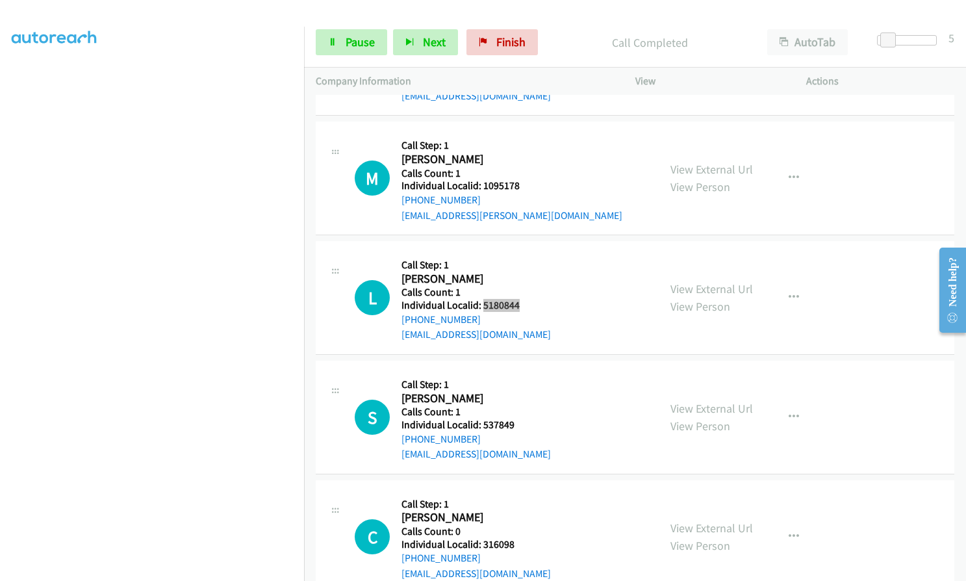
scroll to position [3294, 0]
drag, startPoint x: 480, startPoint y: 407, endPoint x: 521, endPoint y: 409, distance: 41.0
click at [521, 418] on h5 "Individual Localid: 537849" at bounding box center [475, 424] width 149 height 13
click at [793, 292] on icon "button" at bounding box center [794, 297] width 10 height 10
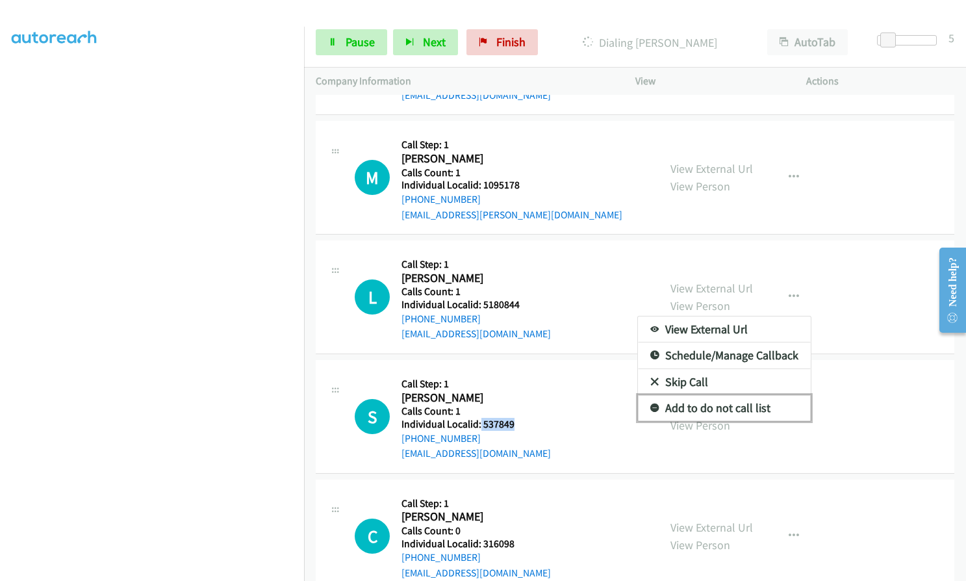
click at [652, 404] on icon at bounding box center [654, 408] width 9 height 9
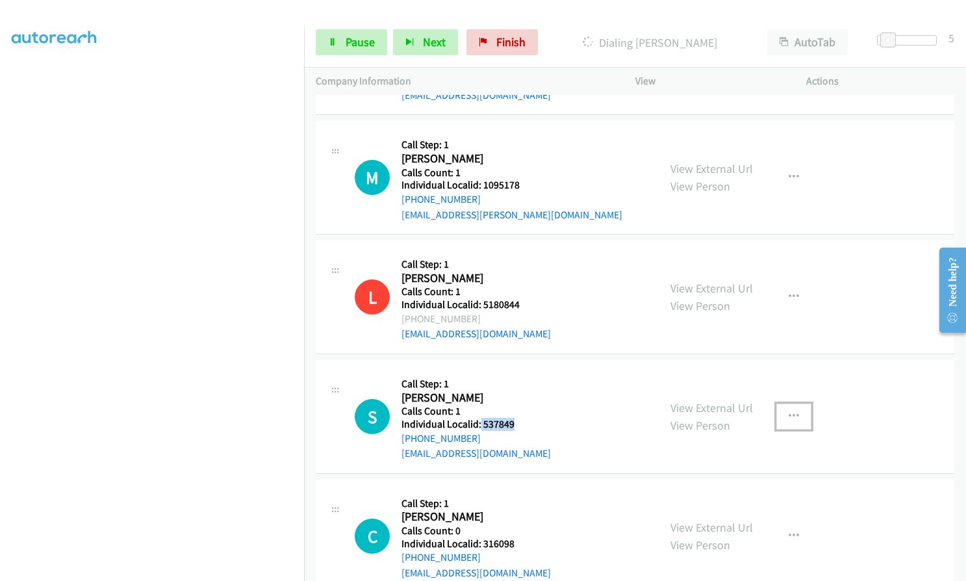
drag, startPoint x: 785, startPoint y: 400, endPoint x: 781, endPoint y: 408, distance: 9.0
click at [789, 411] on icon "button" at bounding box center [794, 416] width 10 height 10
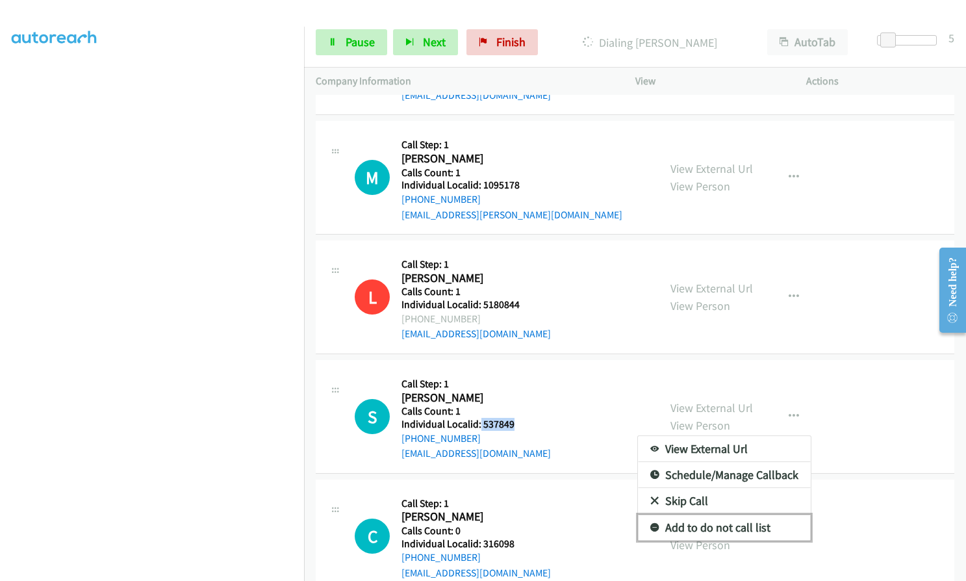
click at [650, 524] on icon at bounding box center [654, 528] width 9 height 9
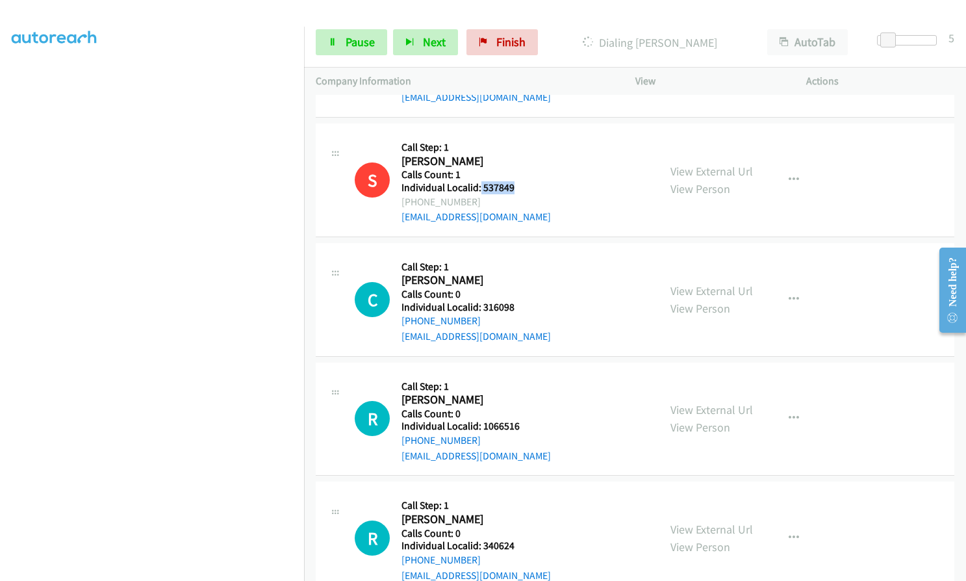
scroll to position [3538, 0]
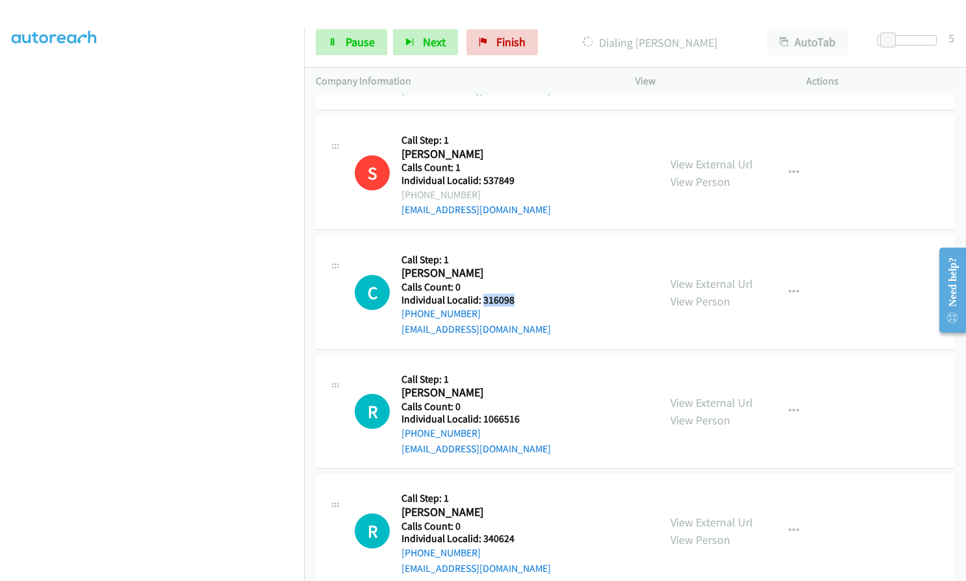
drag, startPoint x: 481, startPoint y: 283, endPoint x: 514, endPoint y: 283, distance: 33.1
click at [514, 294] on h5 "Individual Localid: 316098" at bounding box center [475, 300] width 149 height 13
drag, startPoint x: 479, startPoint y: 404, endPoint x: 523, endPoint y: 403, distance: 43.5
click at [523, 413] on h5 "Individual Localid: 1066516" at bounding box center [475, 419] width 149 height 13
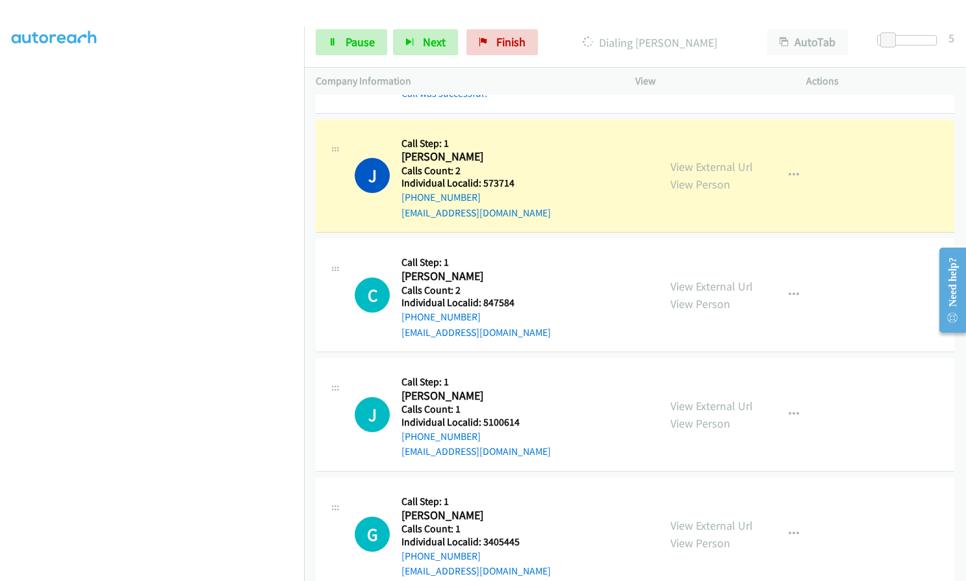
scroll to position [2758, 0]
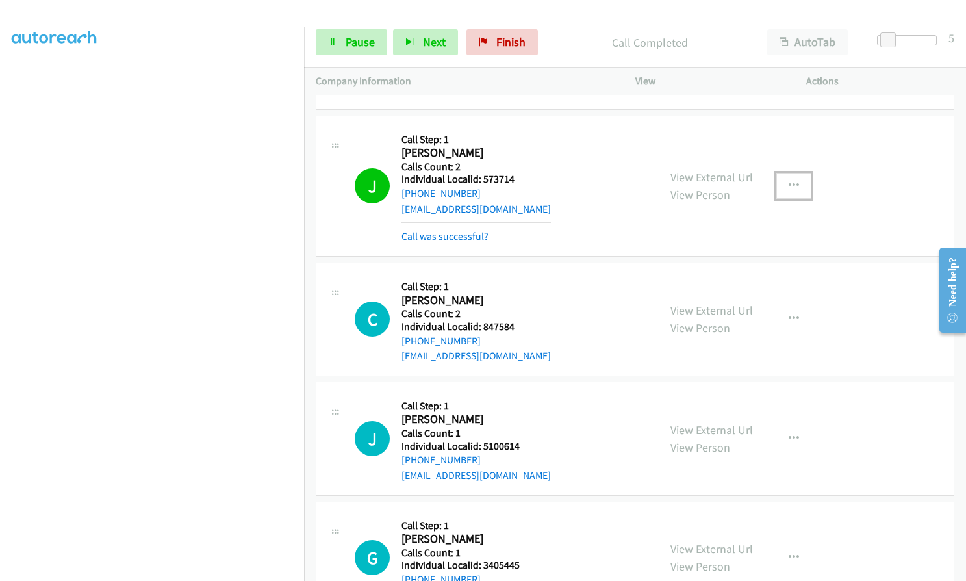
click at [789, 181] on icon "button" at bounding box center [794, 186] width 10 height 10
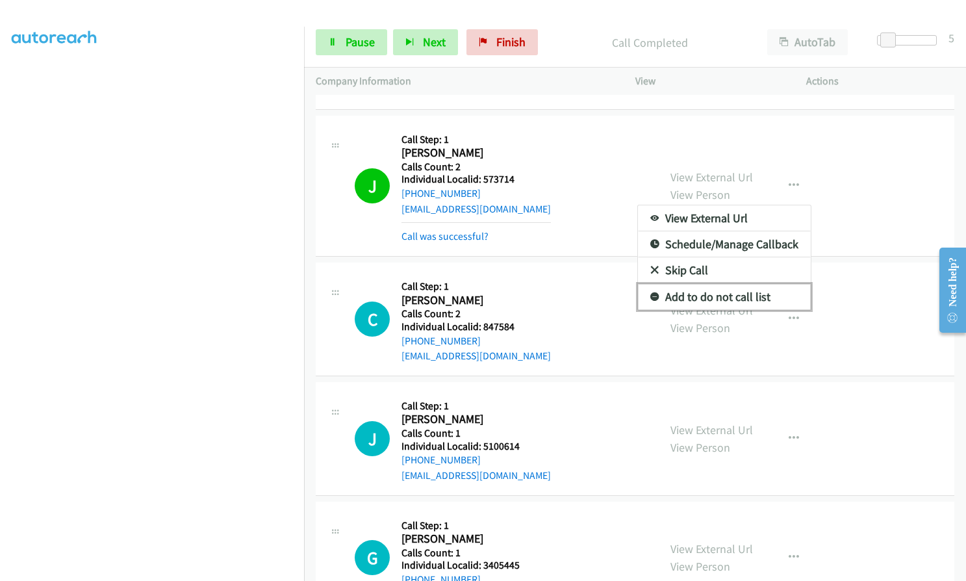
click at [650, 293] on icon at bounding box center [654, 297] width 9 height 9
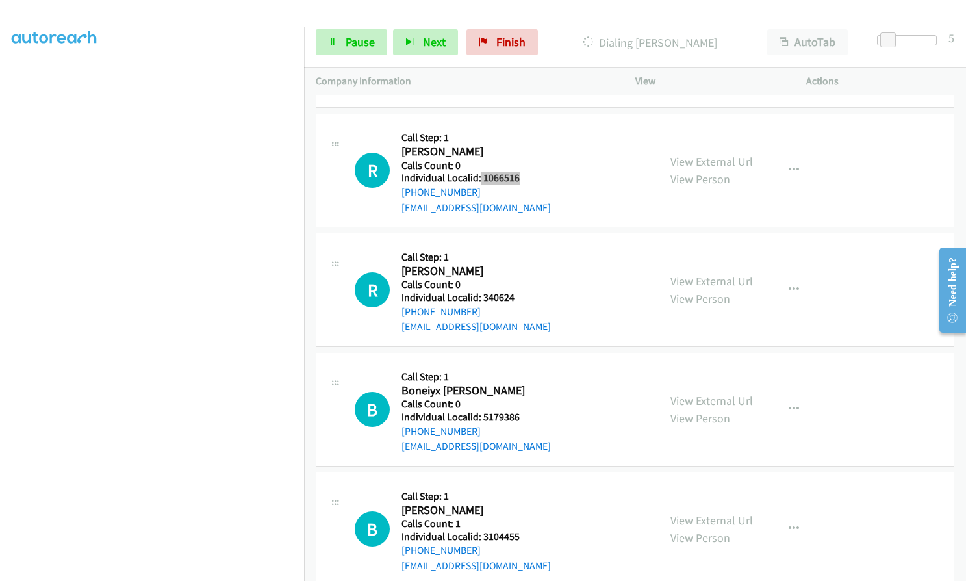
scroll to position [3863, 0]
drag, startPoint x: 479, startPoint y: 285, endPoint x: 521, endPoint y: 283, distance: 41.6
click at [521, 283] on div "R Callback Scheduled Call Step: 1 Ron Good America/New_York Calls Count: 0 Indi…" at bounding box center [501, 289] width 292 height 90
drag, startPoint x: 479, startPoint y: 400, endPoint x: 524, endPoint y: 400, distance: 44.8
click at [524, 400] on div "B Callback Scheduled Call Step: 1 Boneiyx Munoz America/New_York Calls Count: 0…" at bounding box center [501, 409] width 292 height 90
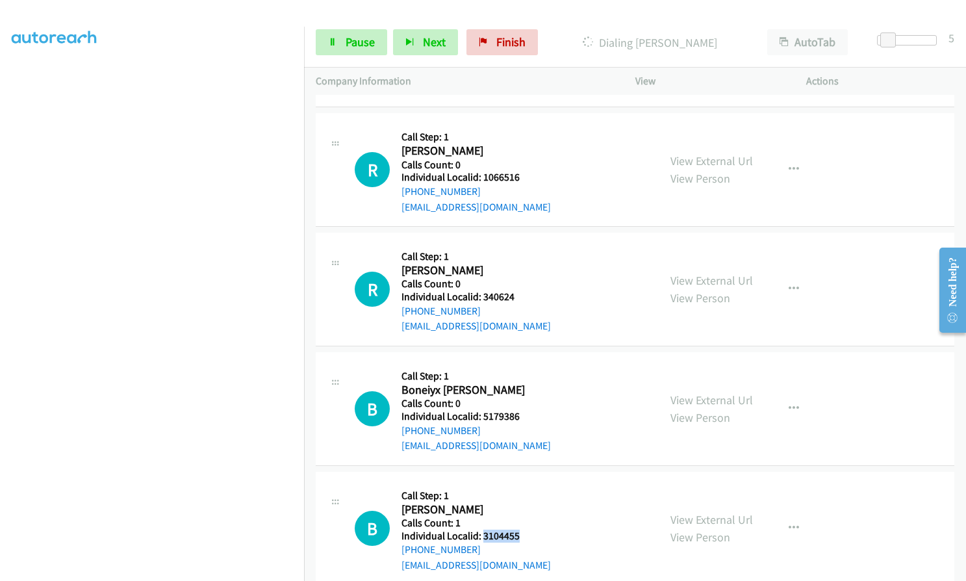
drag, startPoint x: 481, startPoint y: 522, endPoint x: 527, endPoint y: 517, distance: 45.7
click at [527, 517] on div "B Callback Scheduled Call Step: 1 Bryan Kaolowi America/Chicago Calls Count: 1 …" at bounding box center [501, 528] width 292 height 90
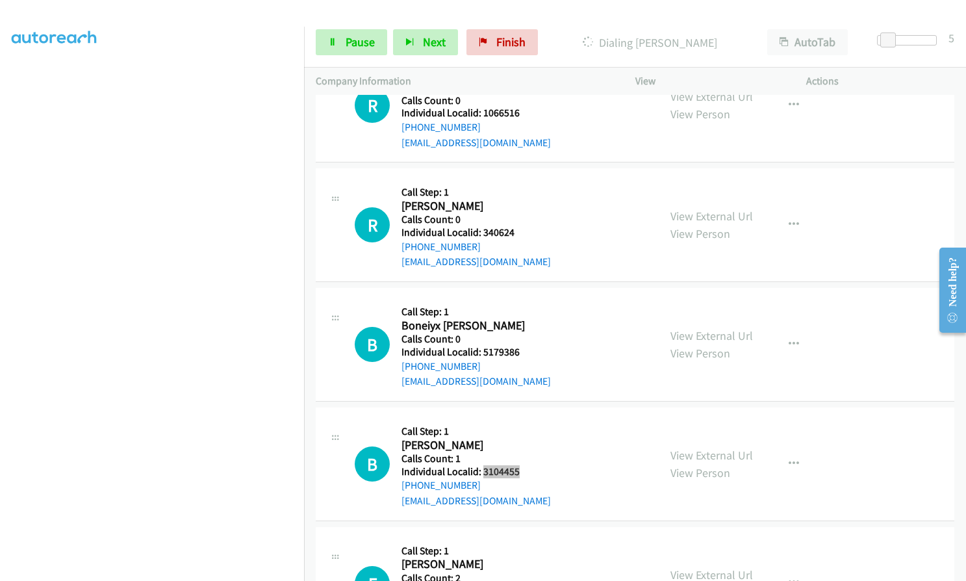
scroll to position [3944, 0]
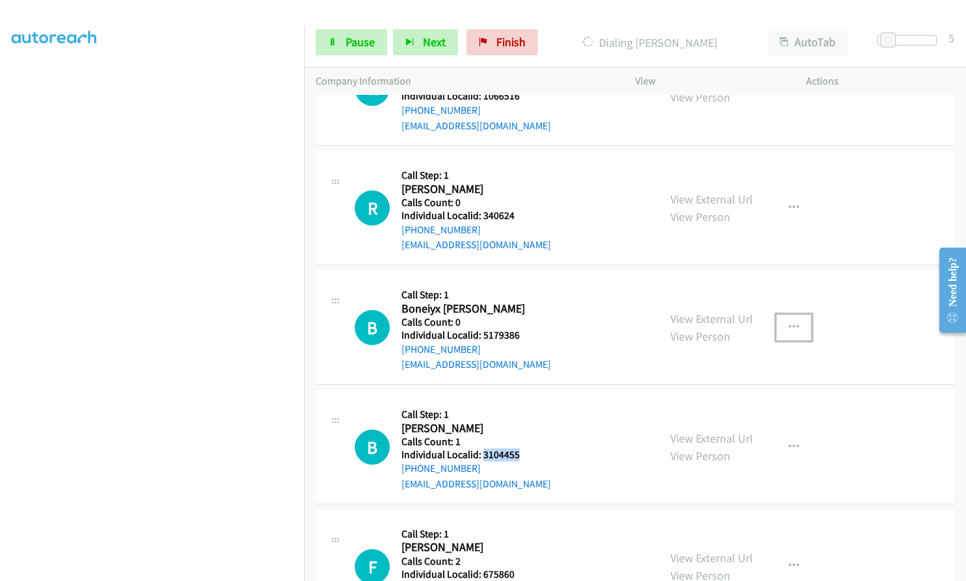
click at [789, 322] on icon "button" at bounding box center [794, 327] width 10 height 10
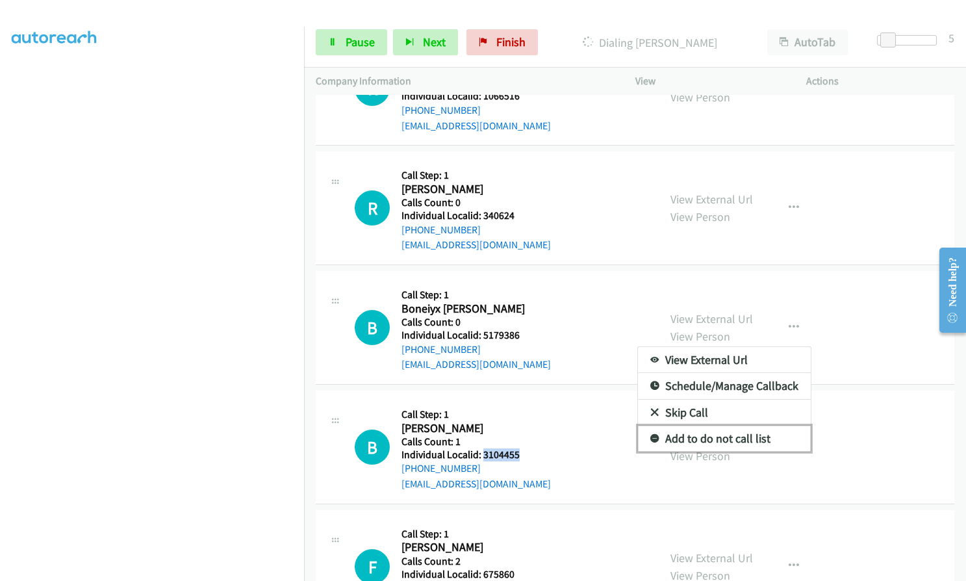
click at [650, 425] on link "Add to do not call list" at bounding box center [724, 438] width 173 height 26
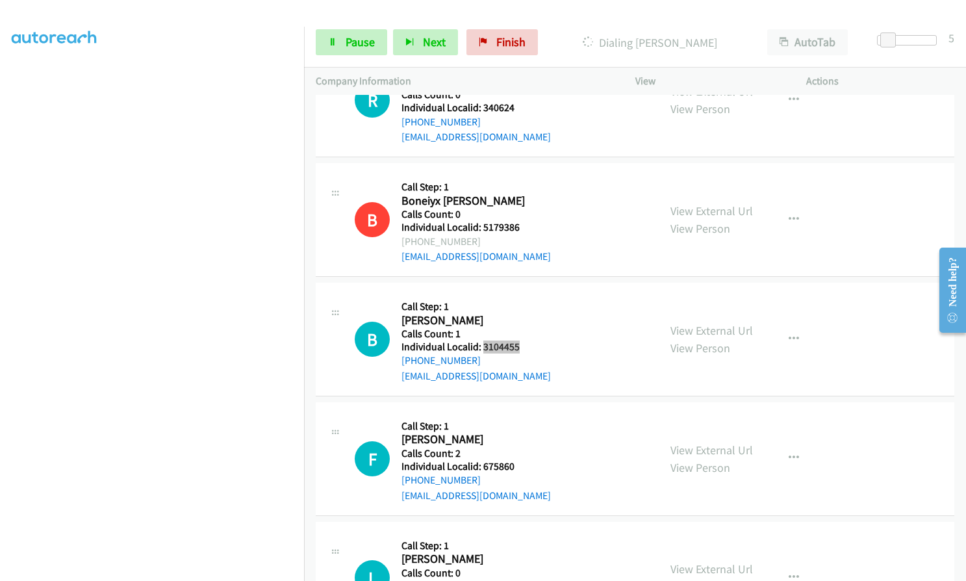
scroll to position [4057, 0]
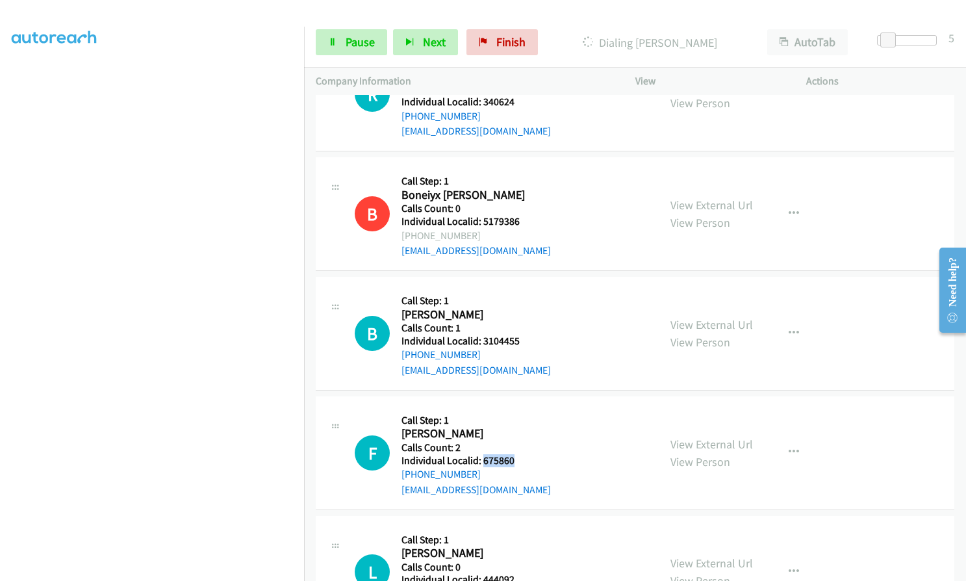
drag, startPoint x: 483, startPoint y: 440, endPoint x: 515, endPoint y: 440, distance: 32.5
click at [515, 440] on div "F Callback Scheduled Call Step: 1 Frank Lestrange America/New_York Calls Count:…" at bounding box center [501, 453] width 292 height 90
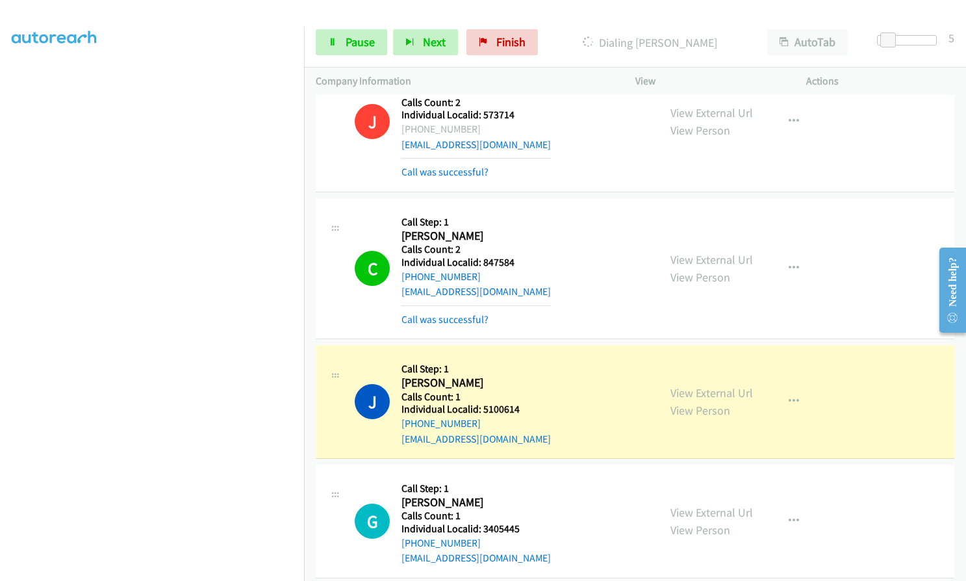
scroll to position [2818, 0]
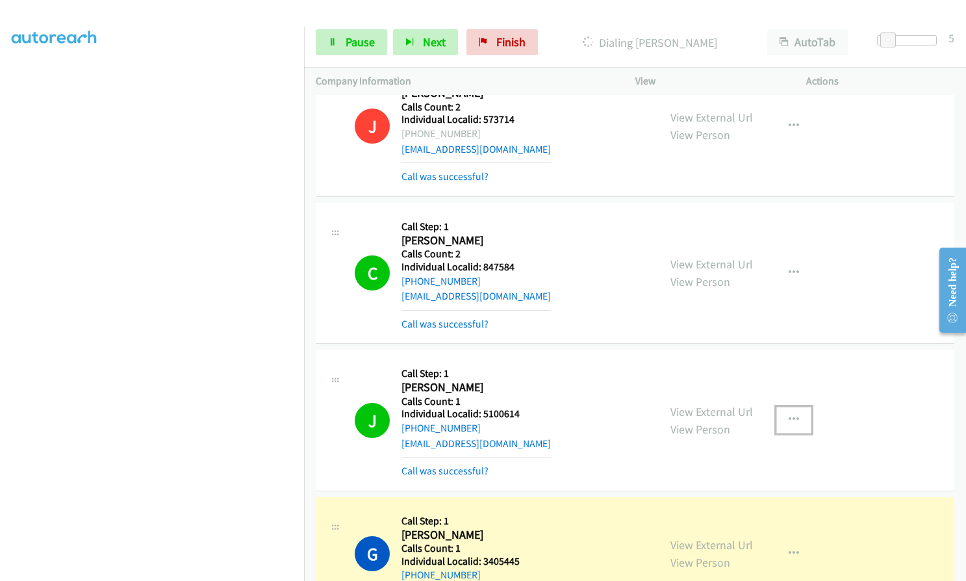
click at [797, 407] on button "button" at bounding box center [793, 420] width 35 height 26
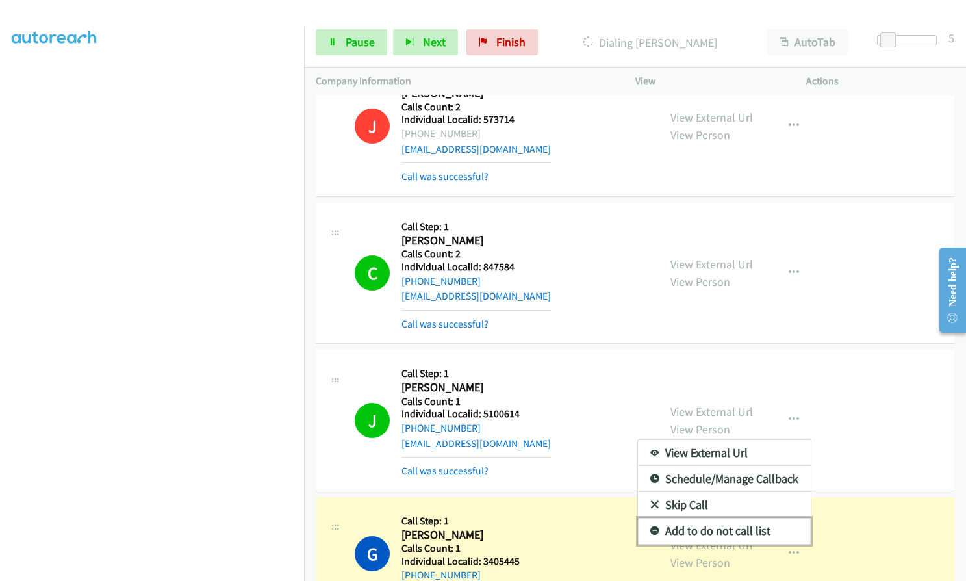
click at [654, 518] on link "Add to do not call list" at bounding box center [724, 531] width 173 height 26
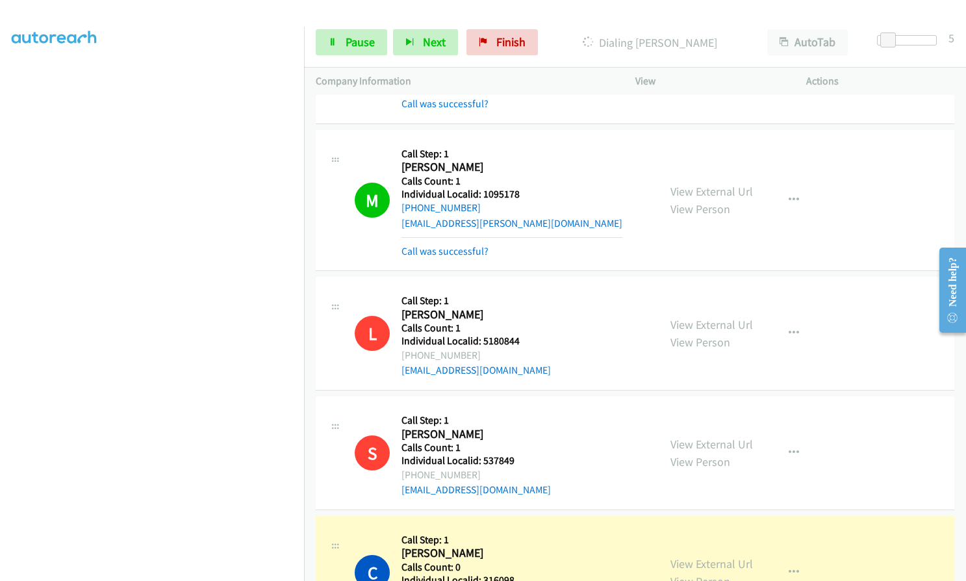
scroll to position [3462, 0]
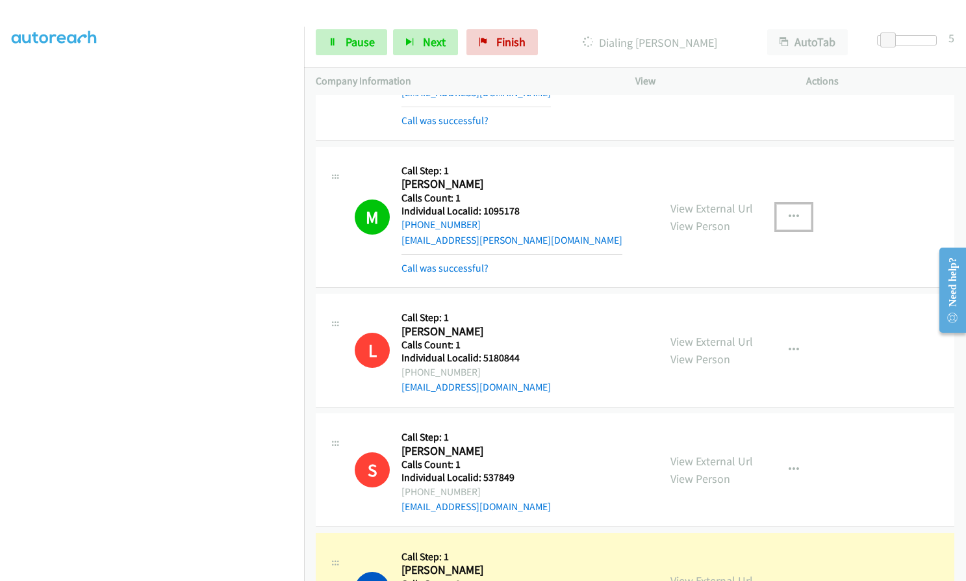
click at [784, 204] on button "button" at bounding box center [793, 217] width 35 height 26
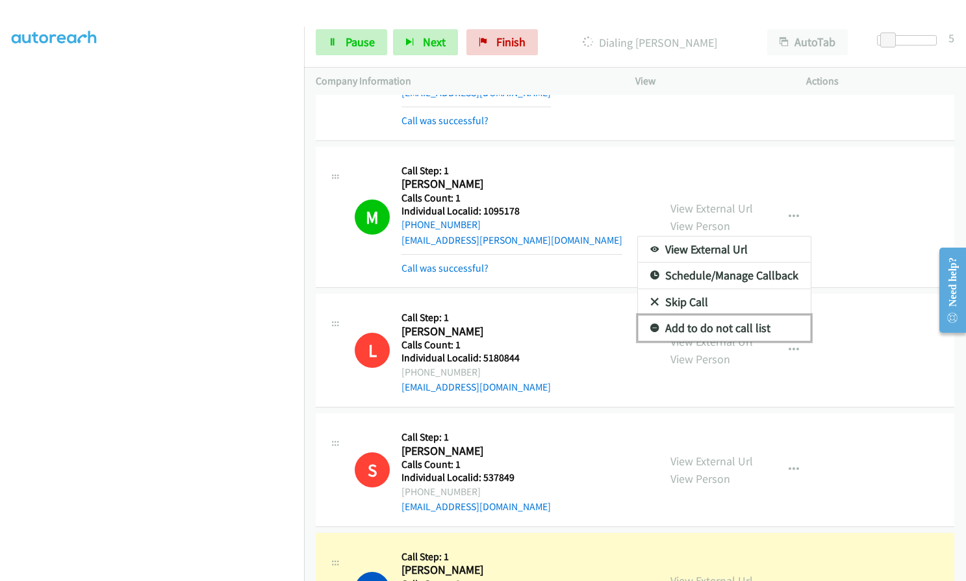
click at [651, 324] on icon at bounding box center [654, 328] width 9 height 9
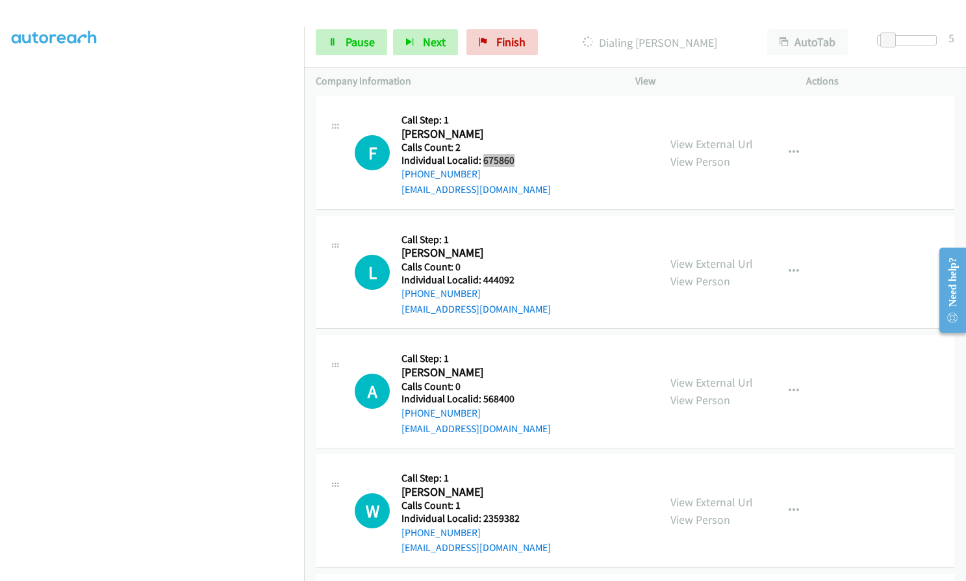
scroll to position [4502, 0]
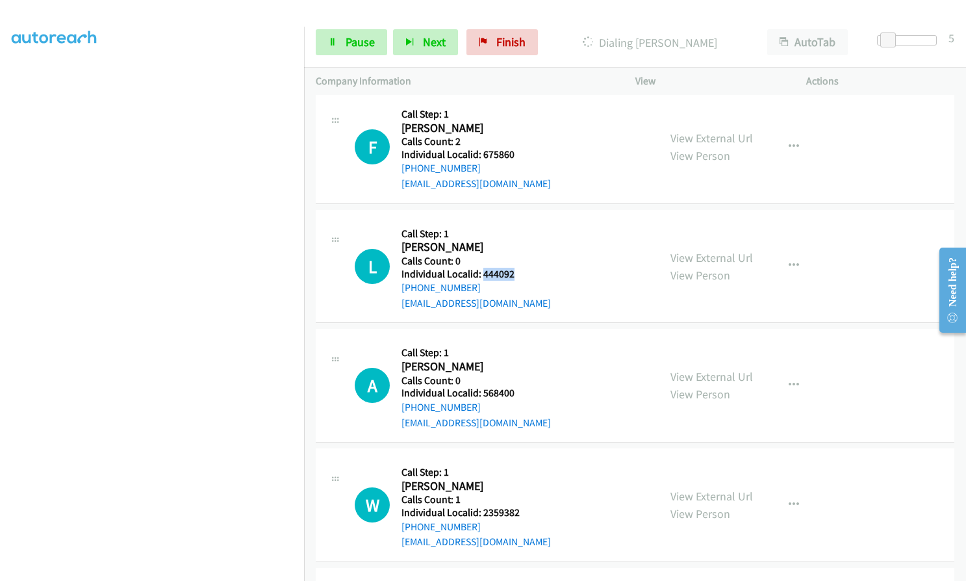
drag, startPoint x: 481, startPoint y: 259, endPoint x: 527, endPoint y: 263, distance: 46.3
click at [527, 263] on div "L Callback Scheduled Call Step: 1 Lars Knutsen America/New_York Calls Count: 0 …" at bounding box center [501, 267] width 292 height 90
drag, startPoint x: 481, startPoint y: 379, endPoint x: 526, endPoint y: 382, distance: 45.5
click at [526, 382] on div "A Callback Scheduled Call Step: 1 Arguell Harris America/Chicago Calls Count: 0…" at bounding box center [501, 385] width 292 height 90
drag, startPoint x: 481, startPoint y: 494, endPoint x: 513, endPoint y: 495, distance: 32.5
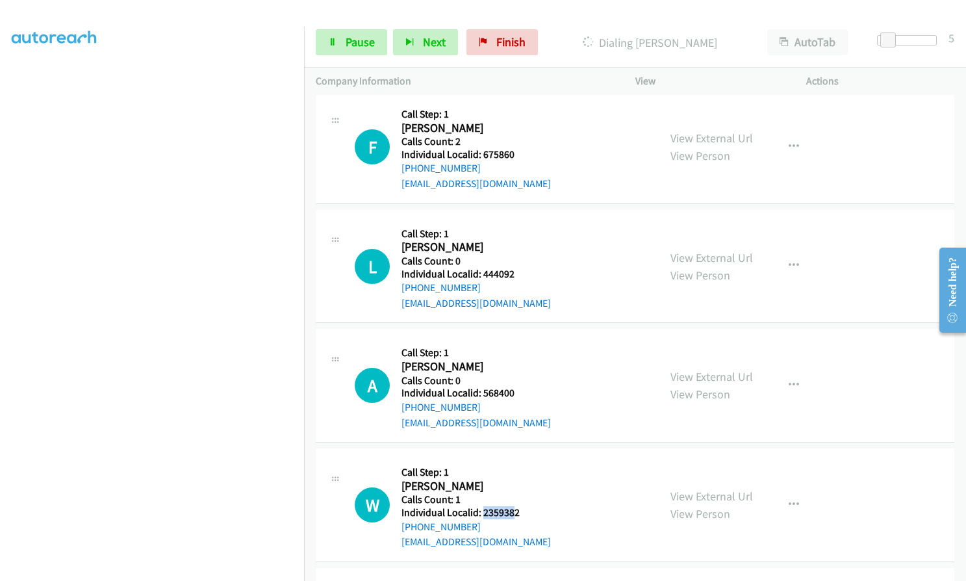
click at [513, 506] on h5 "Individual Localid: 2359382" at bounding box center [475, 512] width 149 height 13
click at [538, 507] on div "W Callback Scheduled Call Step: 1 Waylon Vonahsen America/Chicago Calls Count: …" at bounding box center [501, 505] width 292 height 90
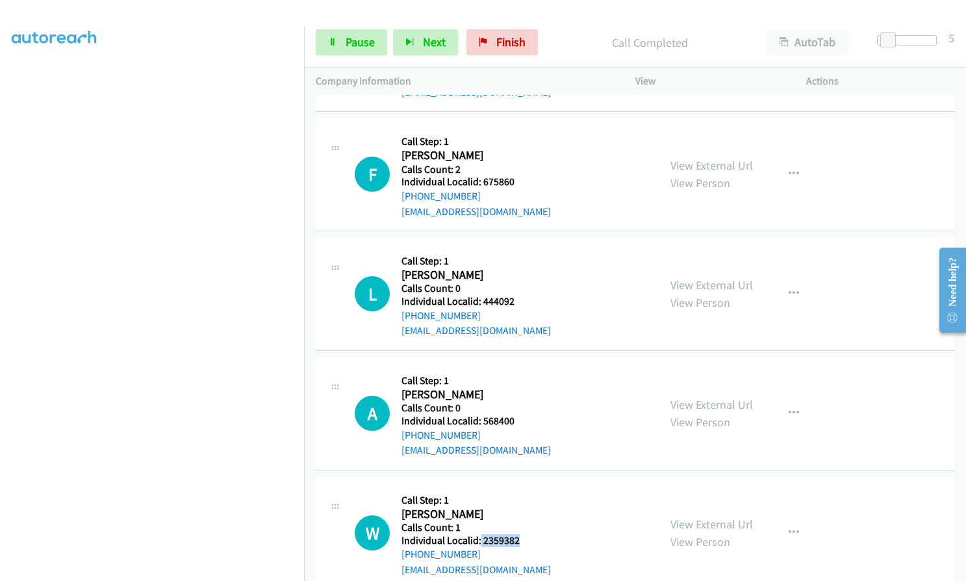
scroll to position [4530, 0]
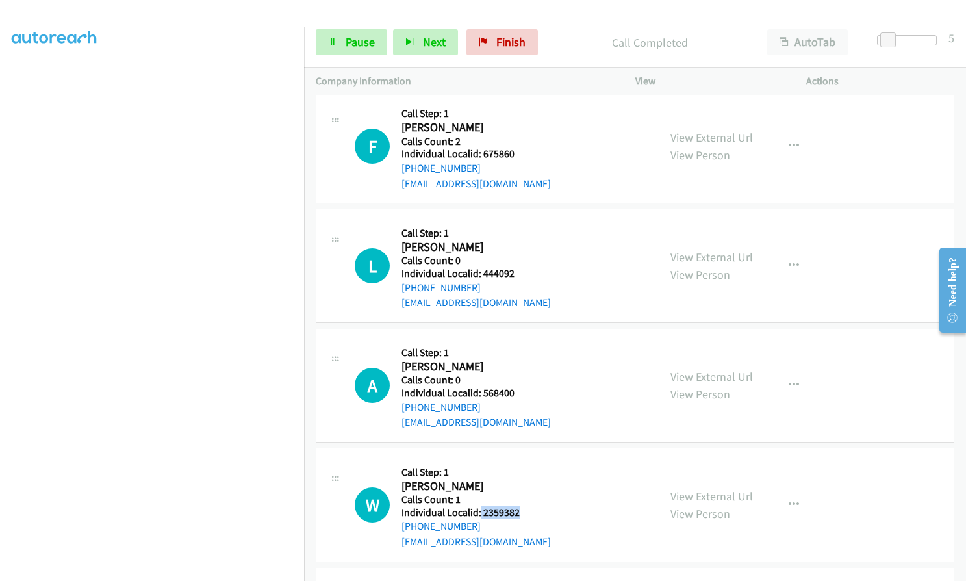
drag, startPoint x: 480, startPoint y: 496, endPoint x: 527, endPoint y: 500, distance: 46.9
click at [527, 500] on div "W Callback Scheduled Call Step: 1 Waylon Vonahsen America/Chicago Calls Count: …" at bounding box center [501, 505] width 292 height 90
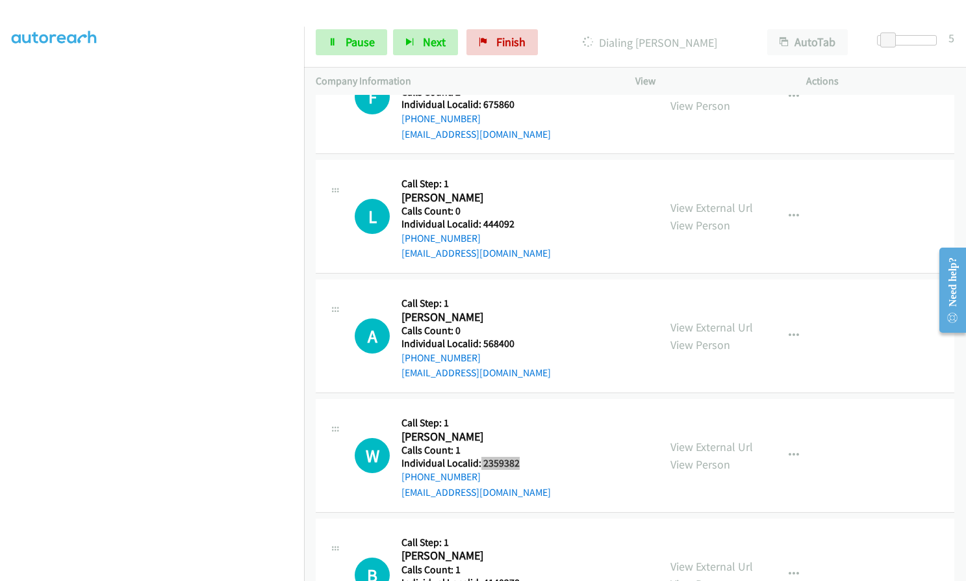
scroll to position [4806, 0]
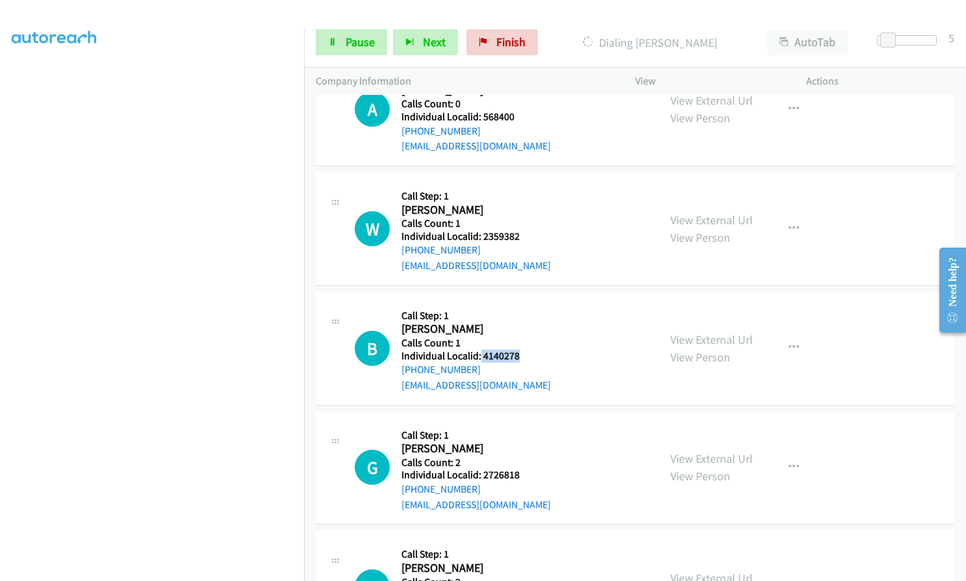
drag, startPoint x: 479, startPoint y: 340, endPoint x: 524, endPoint y: 340, distance: 44.2
click at [524, 340] on div "B Callback Scheduled Call Step: 1 Brittney Winn America/New_York Calls Count: 1…" at bounding box center [501, 348] width 292 height 90
drag, startPoint x: 480, startPoint y: 459, endPoint x: 522, endPoint y: 461, distance: 41.6
click at [522, 461] on div "G Callback Scheduled Call Step: 1 Garrett Wright America/New_York Calls Count: …" at bounding box center [501, 468] width 292 height 90
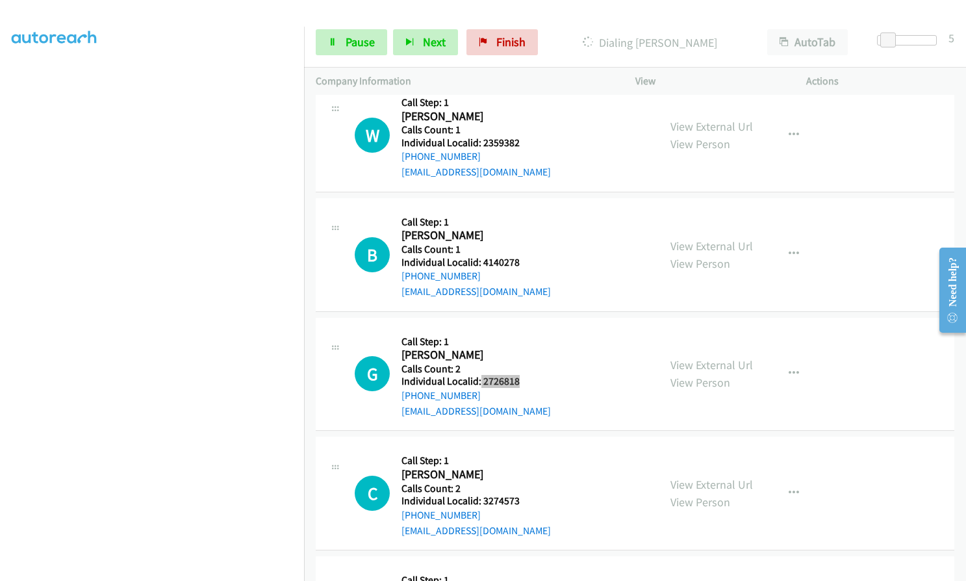
scroll to position [4919, 0]
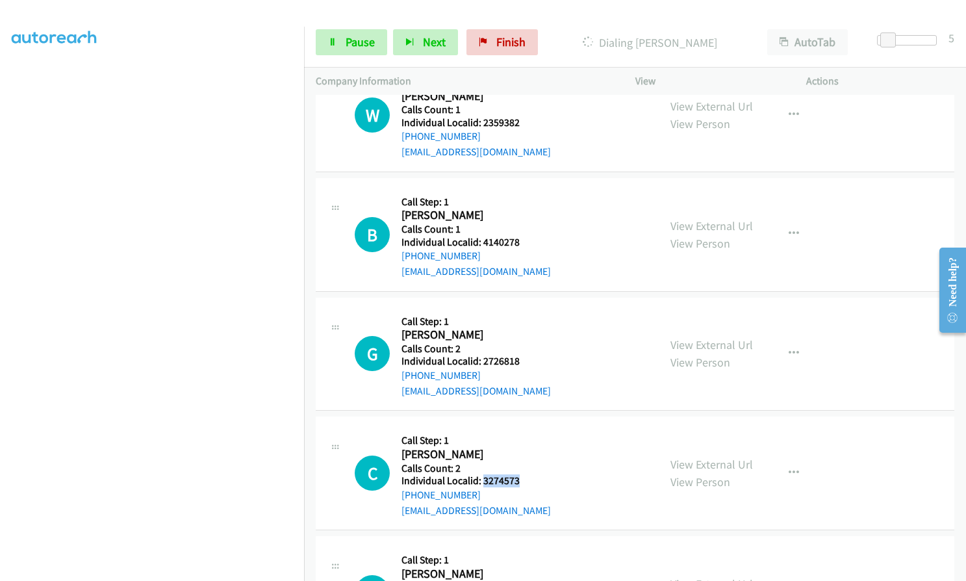
drag, startPoint x: 483, startPoint y: 465, endPoint x: 520, endPoint y: 466, distance: 37.7
click at [520, 474] on h5 "Individual Localid: 3274573" at bounding box center [475, 480] width 149 height 13
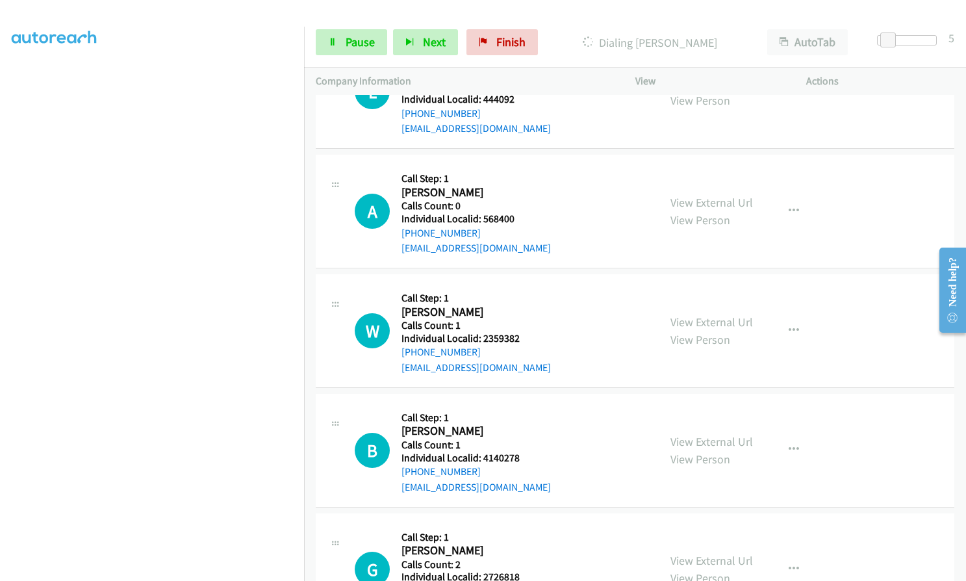
scroll to position [4692, 0]
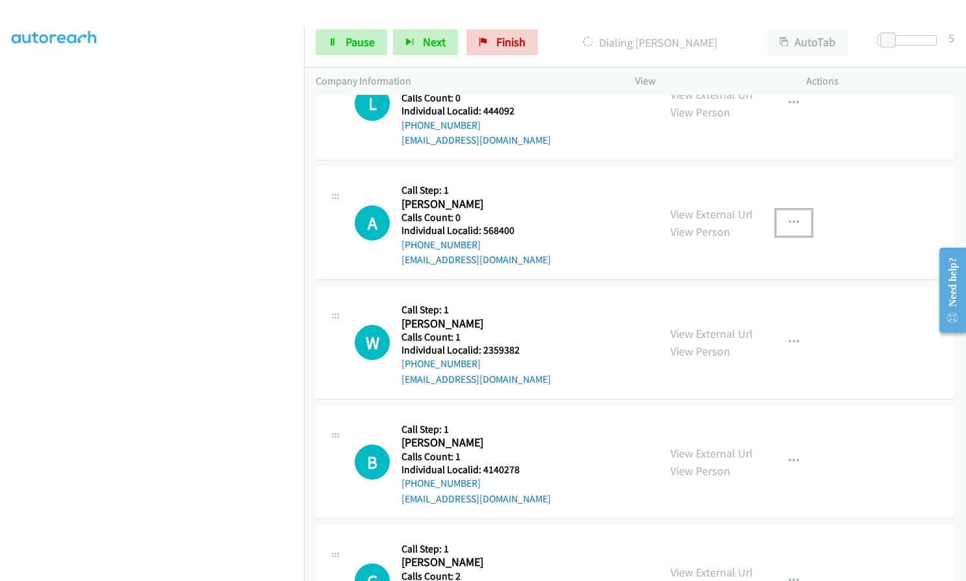
click at [794, 210] on button "button" at bounding box center [793, 223] width 35 height 26
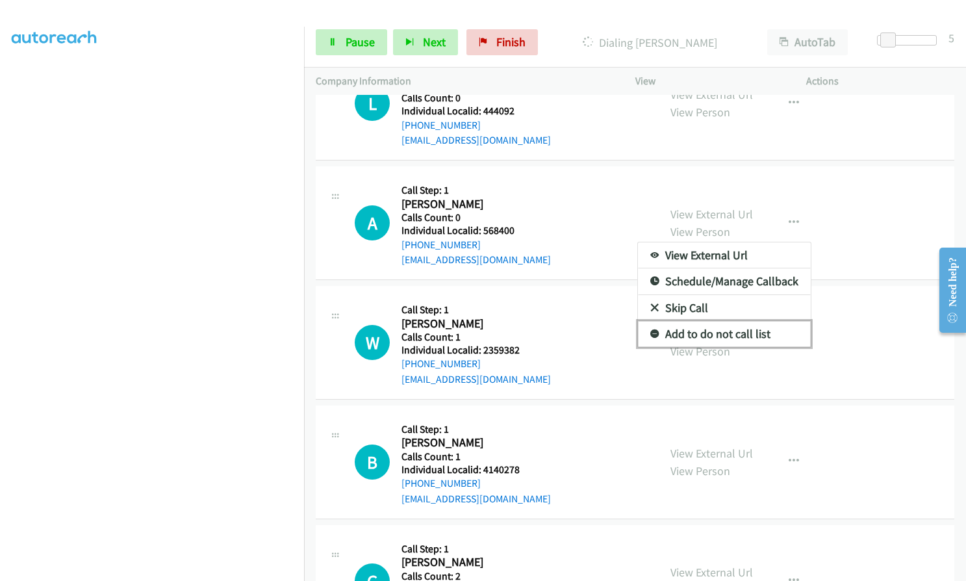
click at [650, 330] on icon at bounding box center [654, 334] width 9 height 9
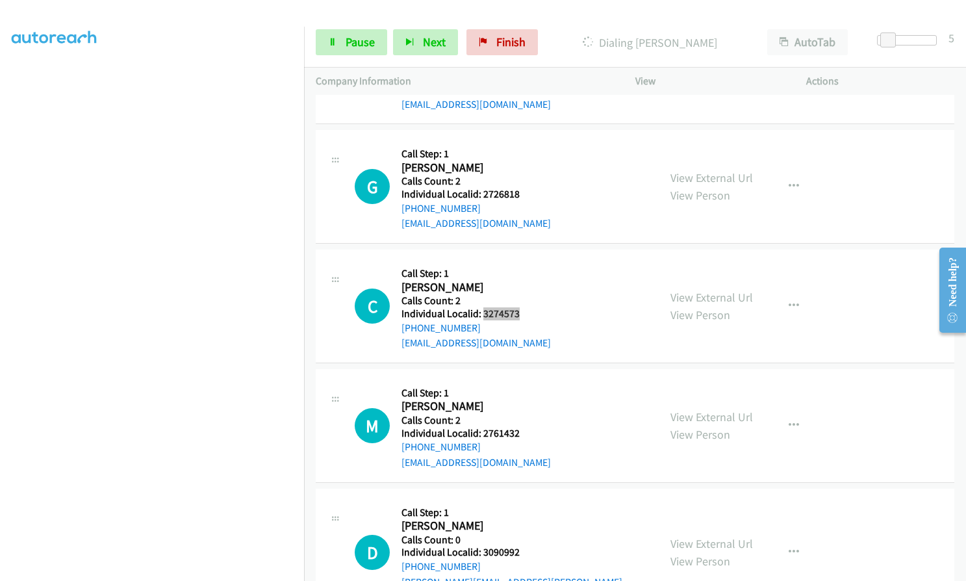
scroll to position [5125, 0]
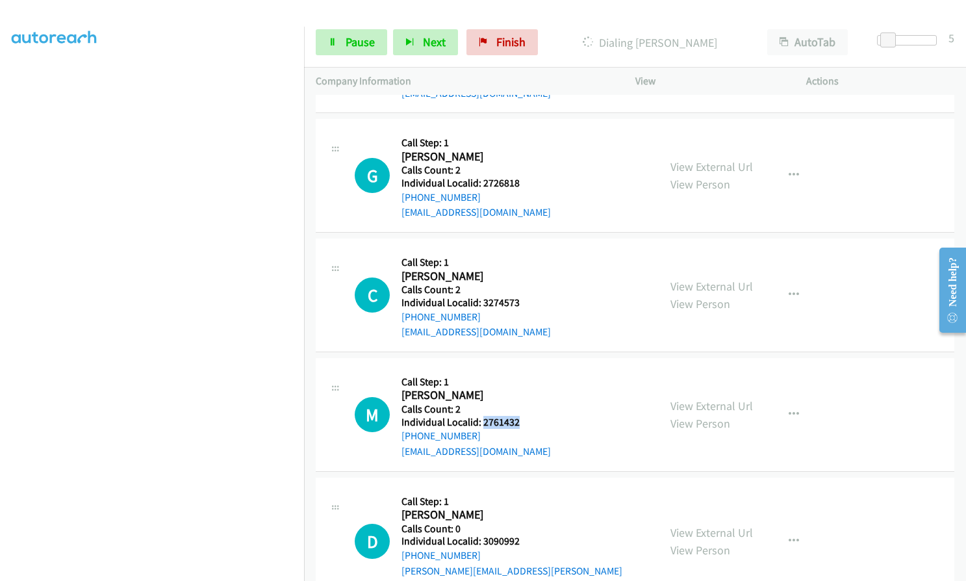
drag, startPoint x: 481, startPoint y: 407, endPoint x: 526, endPoint y: 407, distance: 45.5
click at [526, 407] on div "M Callback Scheduled Call Step: 1 Marc Brise Bois America/Toronto Calls Count: …" at bounding box center [501, 415] width 292 height 90
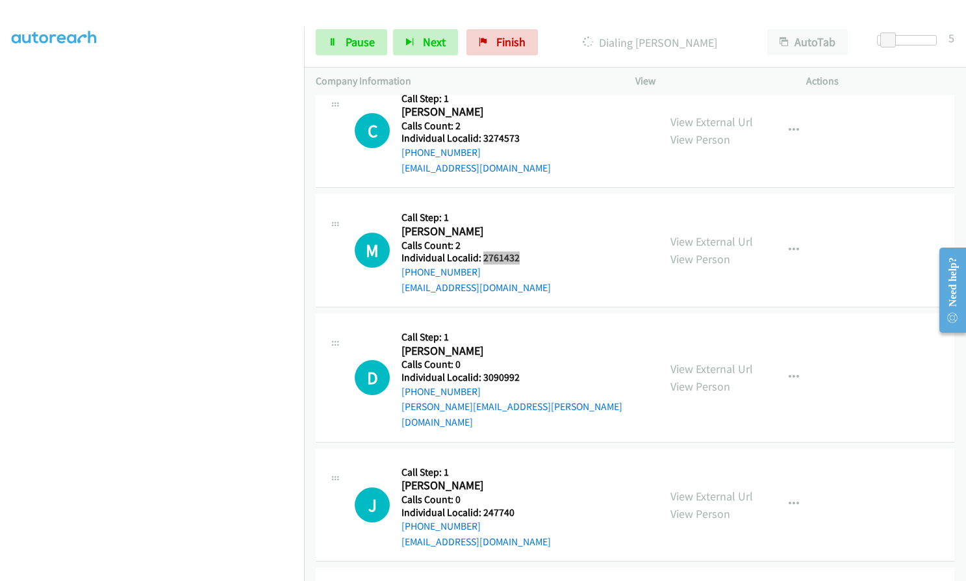
scroll to position [5364, 0]
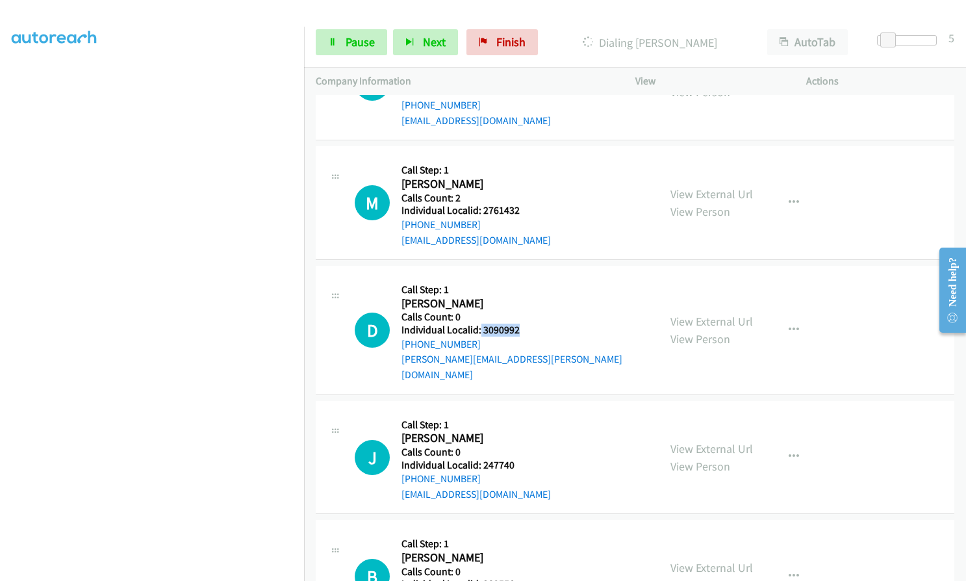
drag, startPoint x: 480, startPoint y: 316, endPoint x: 519, endPoint y: 316, distance: 39.0
click at [519, 324] on h5 "Individual Localid: 3090992" at bounding box center [524, 330] width 246 height 13
drag, startPoint x: 479, startPoint y: 433, endPoint x: 518, endPoint y: 438, distance: 39.3
click at [518, 438] on div "J Callback Scheduled Call Step: 1 James Culbertson America/New_York Calls Count…" at bounding box center [501, 458] width 292 height 90
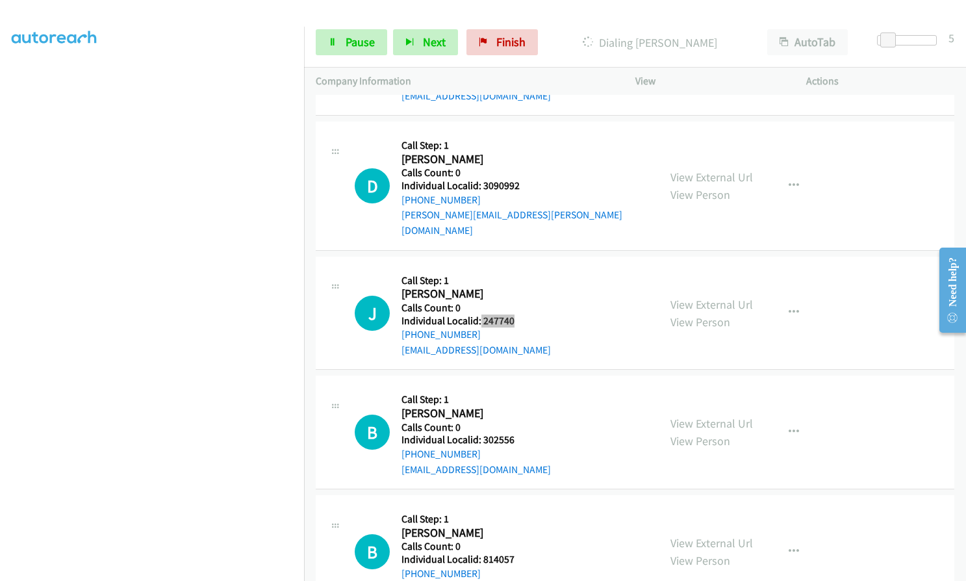
scroll to position [5511, 0]
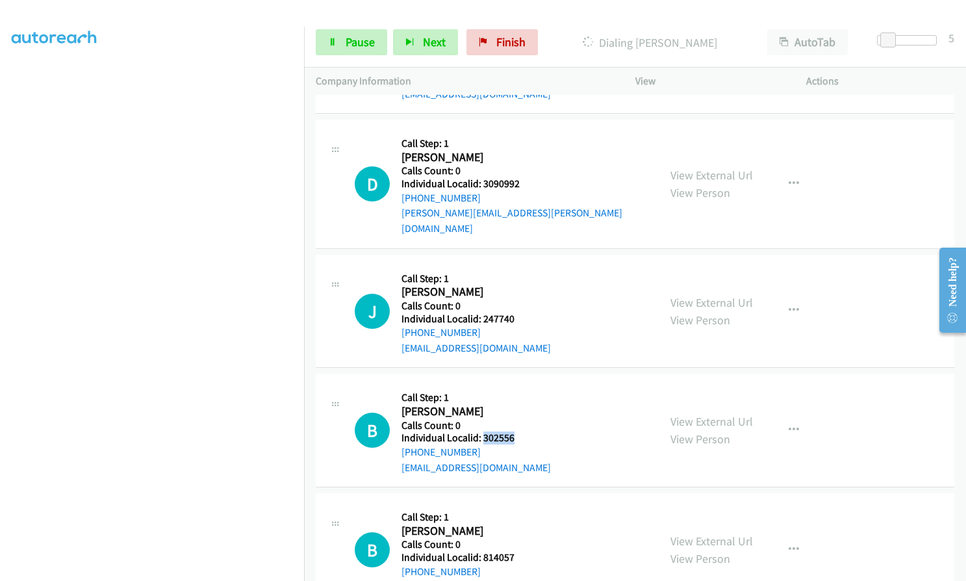
drag, startPoint x: 481, startPoint y: 407, endPoint x: 522, endPoint y: 408, distance: 40.9
click at [522, 408] on div "B Callback Scheduled Call Step: 1 Bob Wisniewski America/Chicago Calls Count: 0…" at bounding box center [501, 430] width 292 height 90
drag, startPoint x: 480, startPoint y: 525, endPoint x: 516, endPoint y: 526, distance: 36.4
click at [516, 526] on div "B Callback Scheduled Call Step: 1 Bob Kelly America/New_York Calls Count: 0 Ind…" at bounding box center [501, 550] width 292 height 90
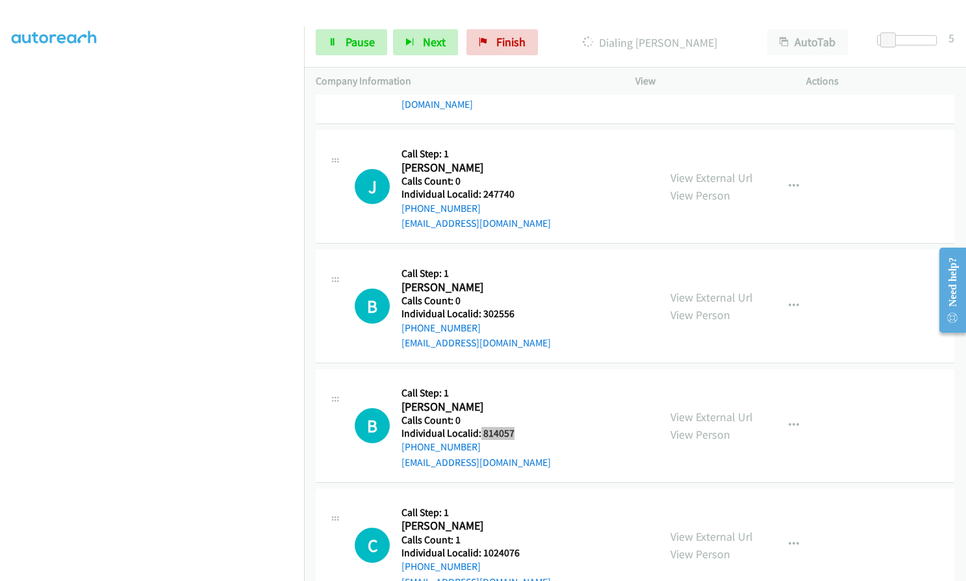
scroll to position [5684, 0]
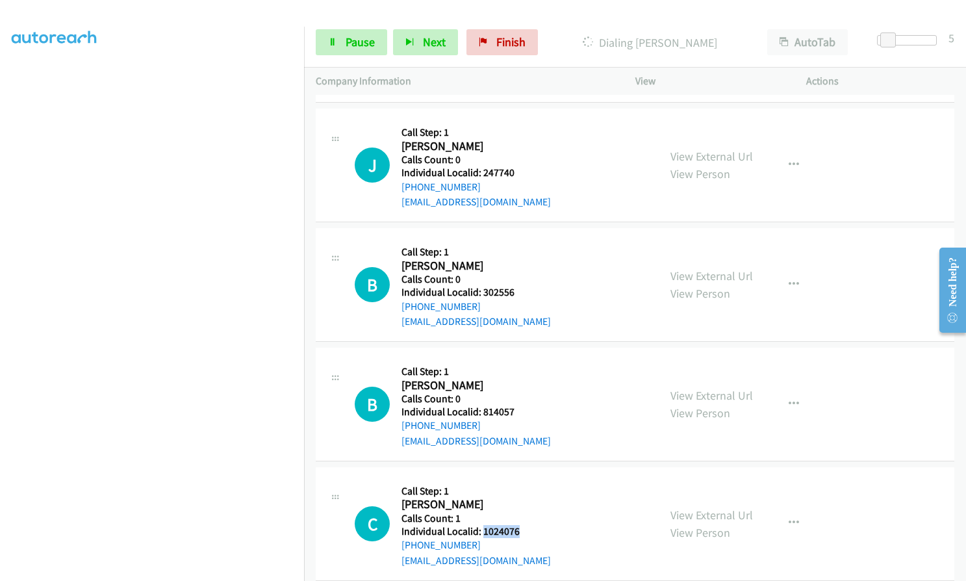
drag, startPoint x: 491, startPoint y: 499, endPoint x: 522, endPoint y: 498, distance: 30.6
click at [525, 498] on div "C Callback Scheduled Call Step: 1 Carmelo Shaughnessy America/New_York Calls Co…" at bounding box center [501, 524] width 292 height 90
click at [780, 271] on button "button" at bounding box center [793, 284] width 35 height 26
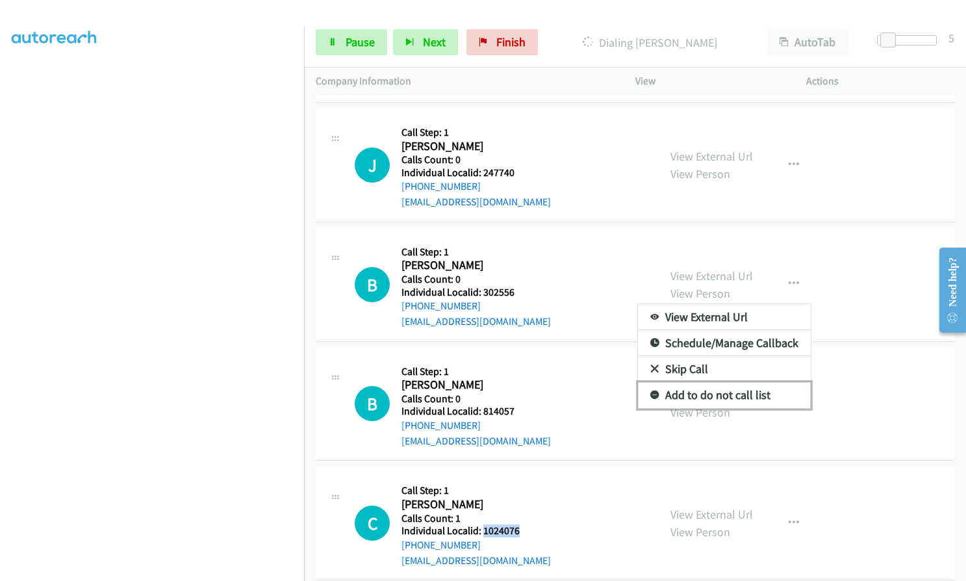
click at [650, 391] on icon at bounding box center [654, 395] width 9 height 9
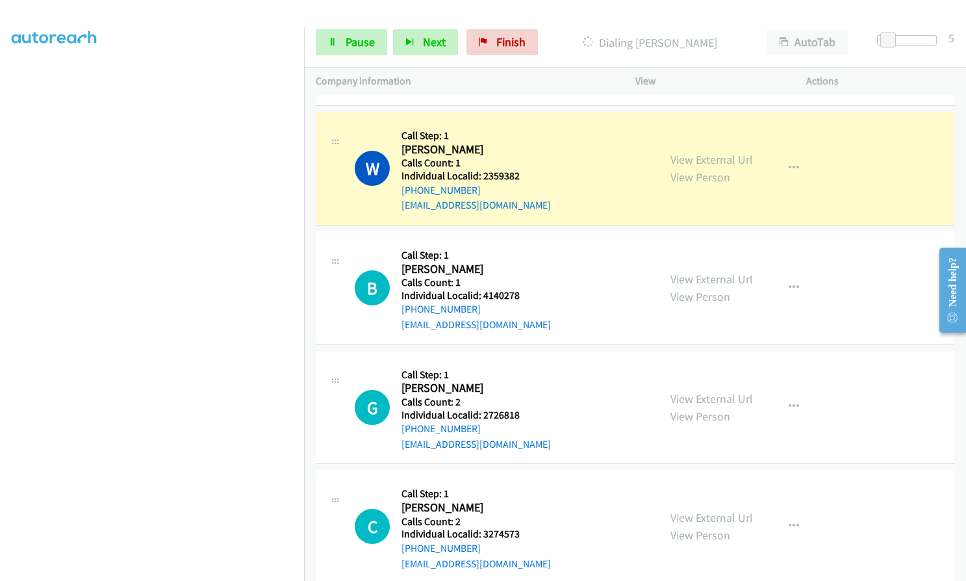
scroll to position [5008, 0]
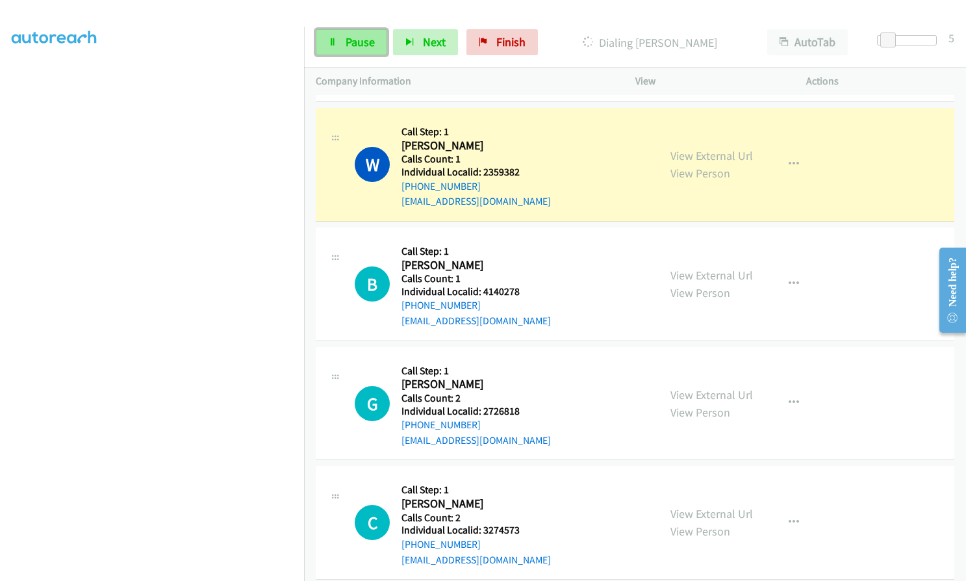
click at [364, 38] on span "Pause" at bounding box center [360, 41] width 29 height 15
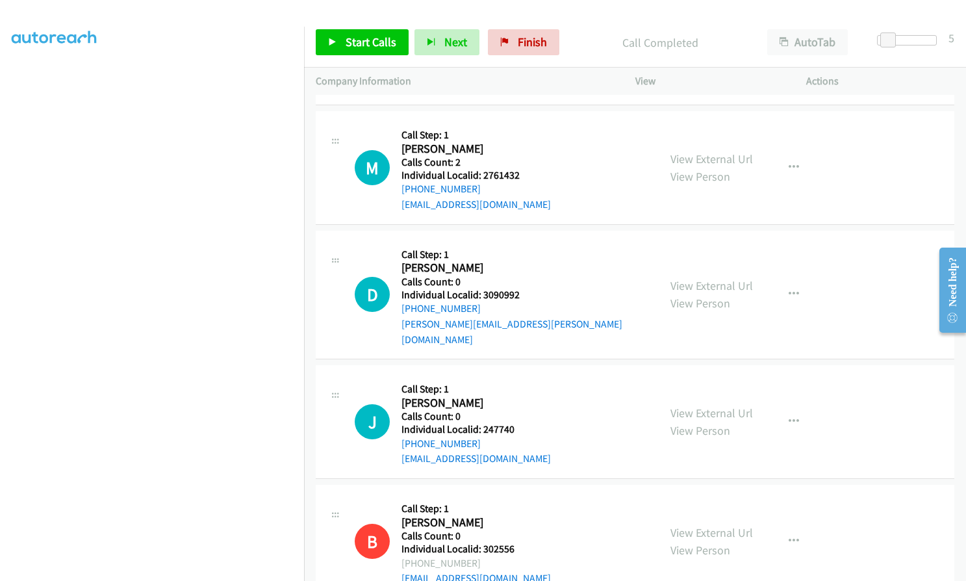
scroll to position [5528, 0]
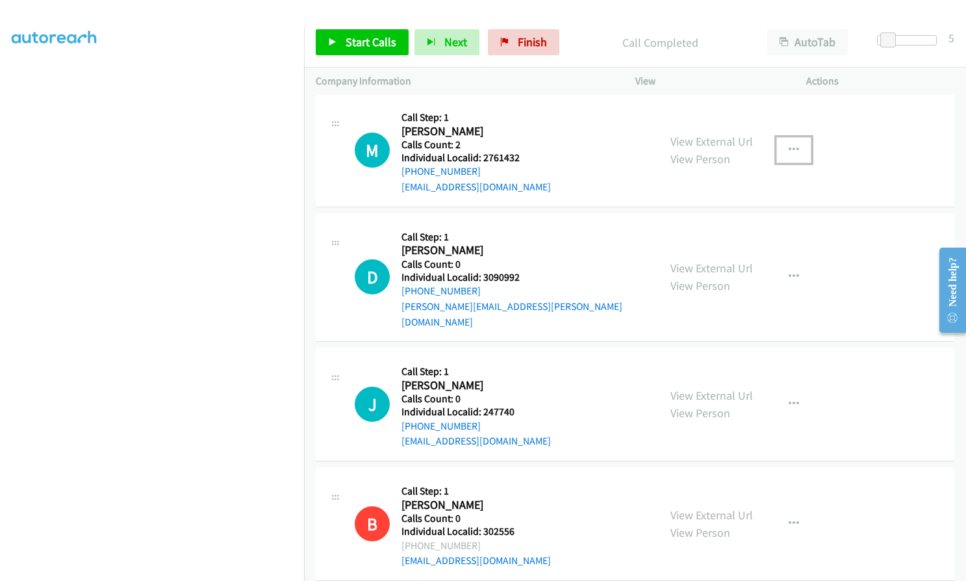
click at [798, 137] on button "button" at bounding box center [793, 150] width 35 height 26
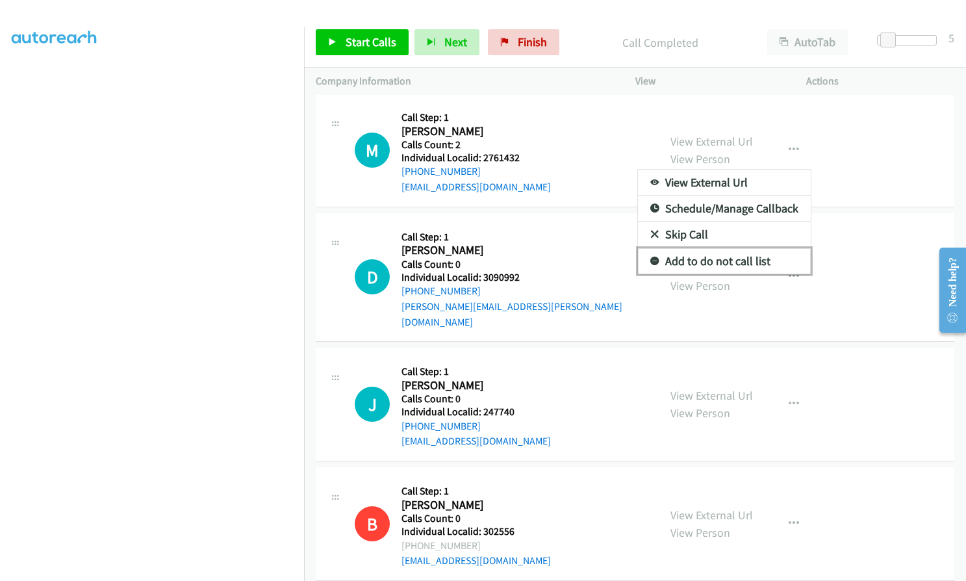
click at [650, 257] on icon at bounding box center [654, 261] width 9 height 9
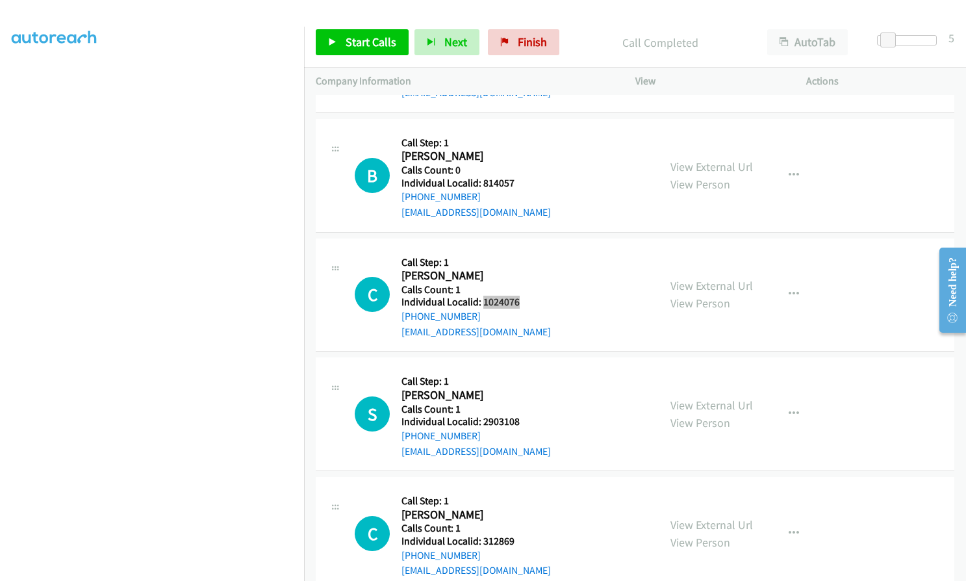
scroll to position [5999, 0]
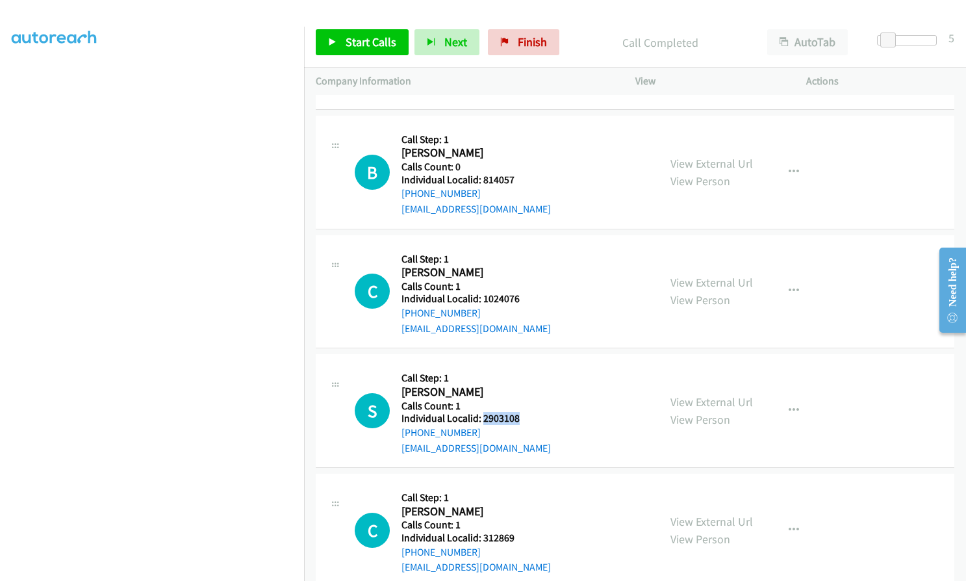
drag, startPoint x: 482, startPoint y: 387, endPoint x: 521, endPoint y: 387, distance: 39.0
click at [521, 387] on div "S Callback Scheduled Call Step: 1 Shawn Labruna America/New_York Calls Count: 1…" at bounding box center [501, 411] width 292 height 90
drag, startPoint x: 481, startPoint y: 509, endPoint x: 516, endPoint y: 508, distance: 35.1
click at [516, 508] on div "C Callback Scheduled Call Step: 1 Christopher Norell America/New_York Calls Cou…" at bounding box center [501, 530] width 292 height 90
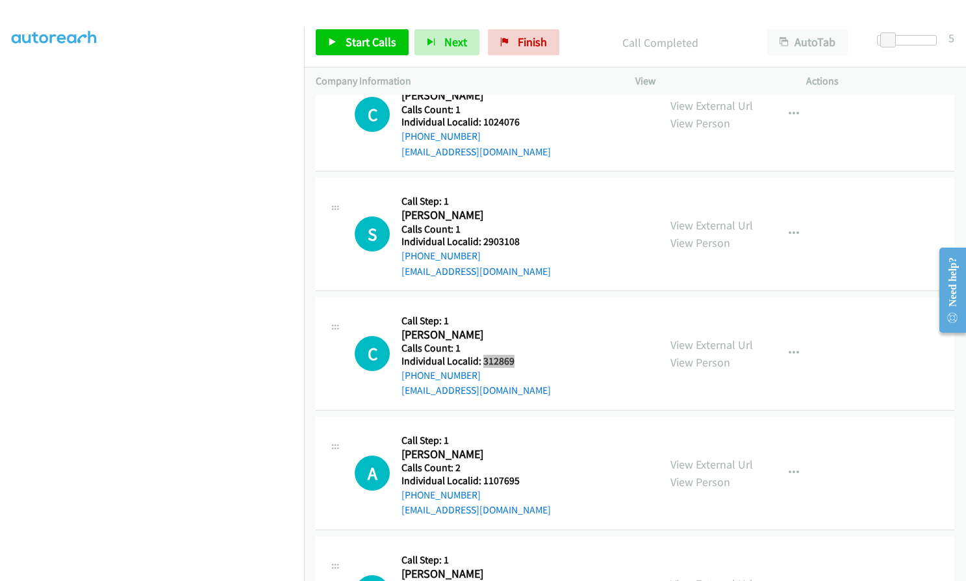
scroll to position [6178, 0]
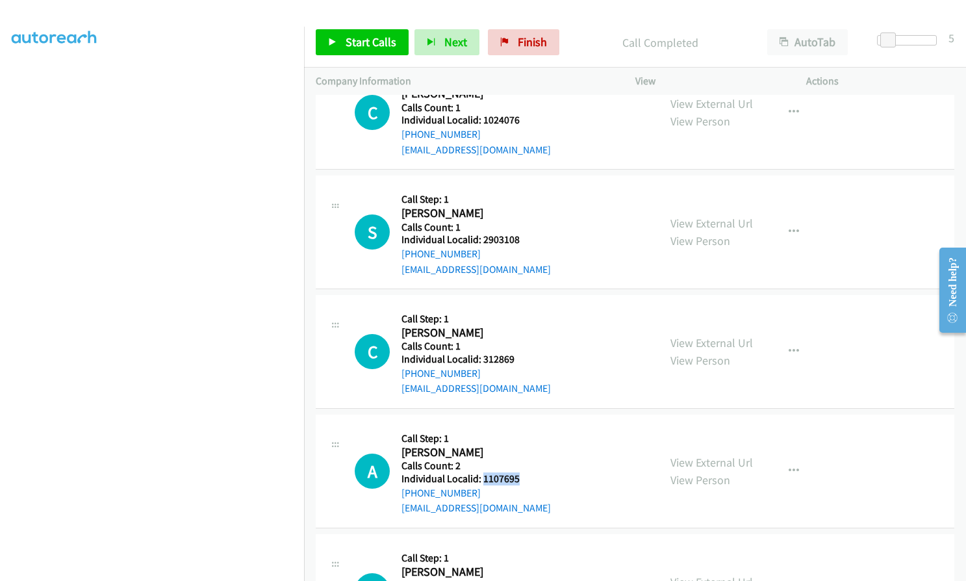
drag, startPoint x: 482, startPoint y: 448, endPoint x: 524, endPoint y: 449, distance: 42.2
click at [524, 449] on div "A Callback Scheduled Call Step: 1 Ambrose Kalasky America/New_York Calls Count:…" at bounding box center [501, 471] width 292 height 90
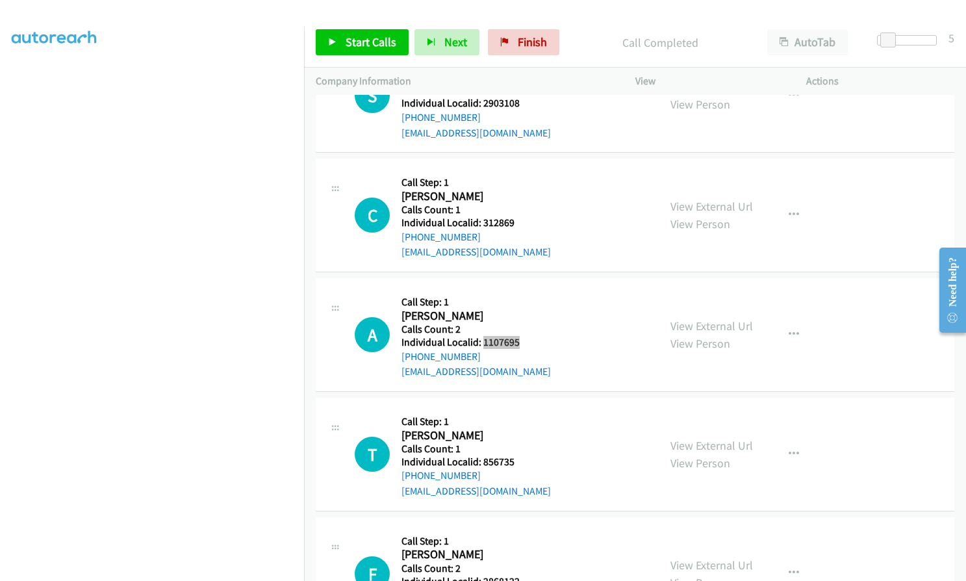
scroll to position [6340, 0]
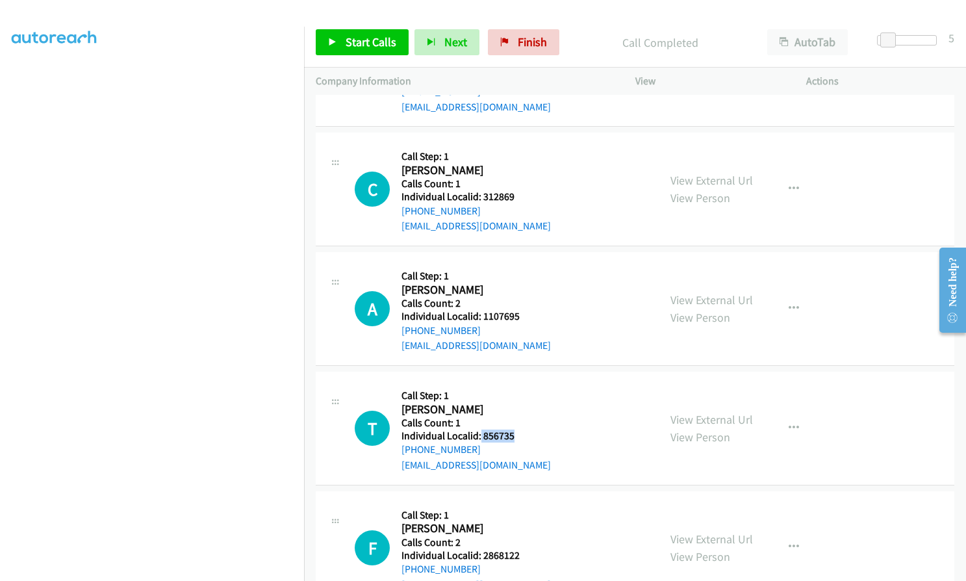
drag, startPoint x: 490, startPoint y: 403, endPoint x: 517, endPoint y: 405, distance: 27.4
click at [517, 429] on h5 "Individual Localid: 856735" at bounding box center [475, 435] width 149 height 13
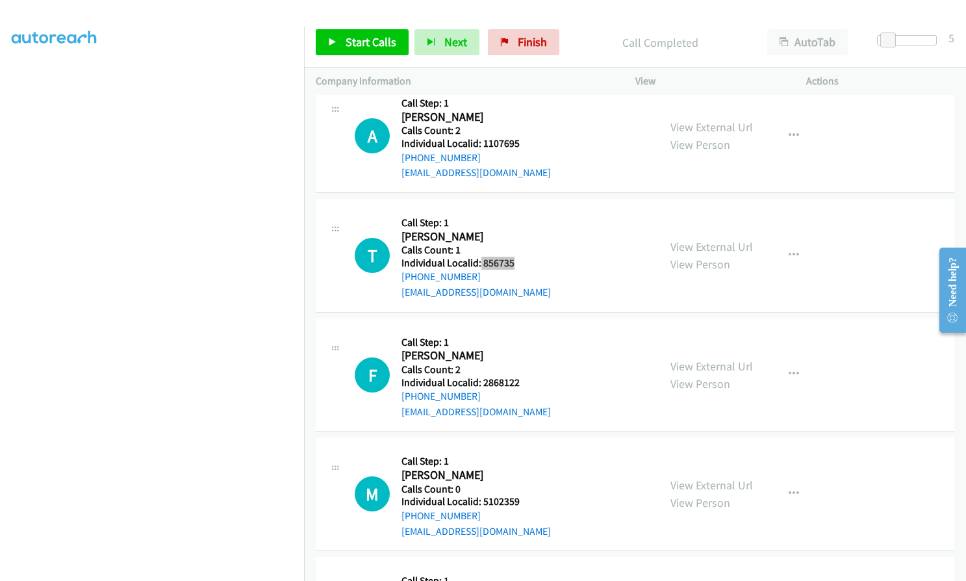
scroll to position [6519, 0]
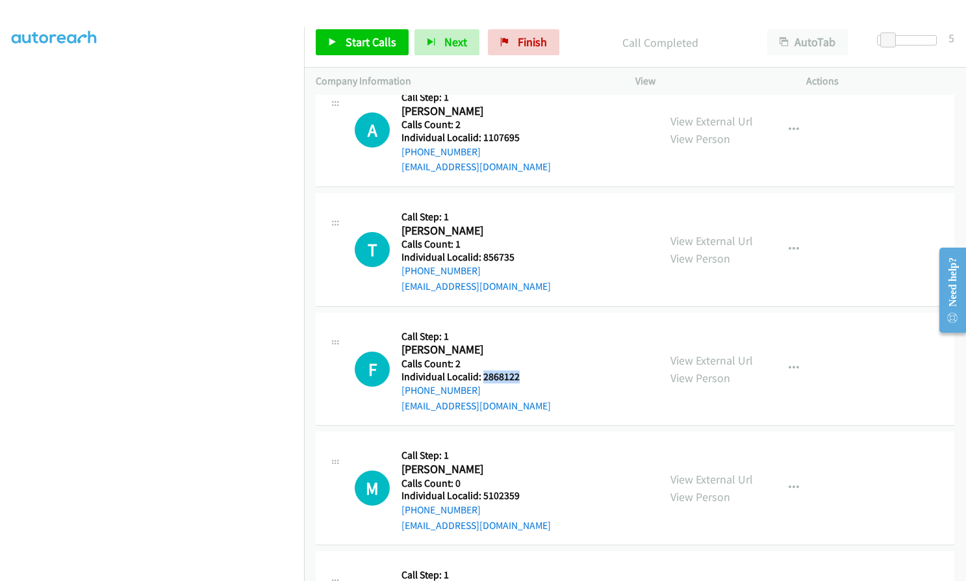
drag, startPoint x: 481, startPoint y: 346, endPoint x: 518, endPoint y: 345, distance: 37.7
click at [518, 345] on div "F Callback Scheduled Call Step: 1 Frank Sweigart America/New_York Calls Count: …" at bounding box center [501, 369] width 292 height 90
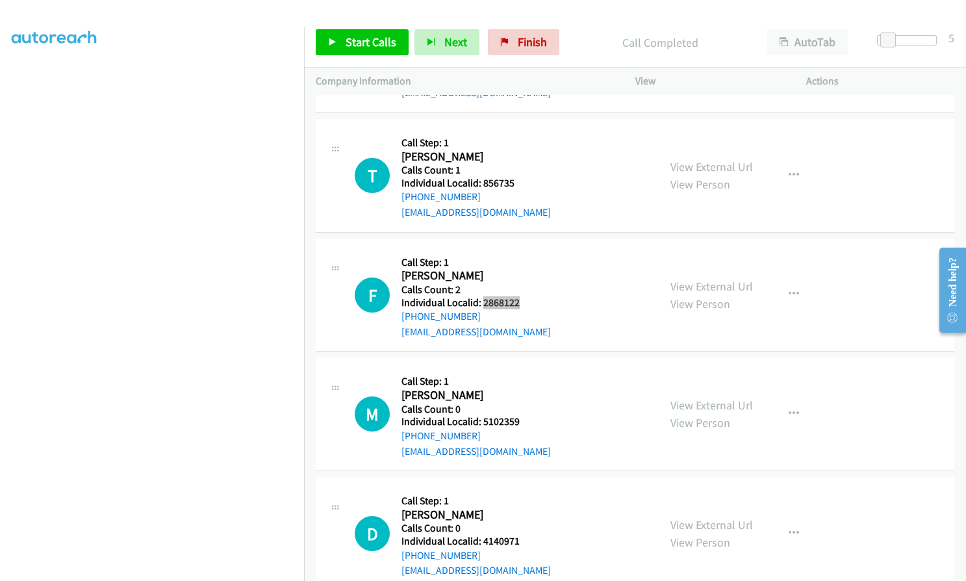
scroll to position [6616, 0]
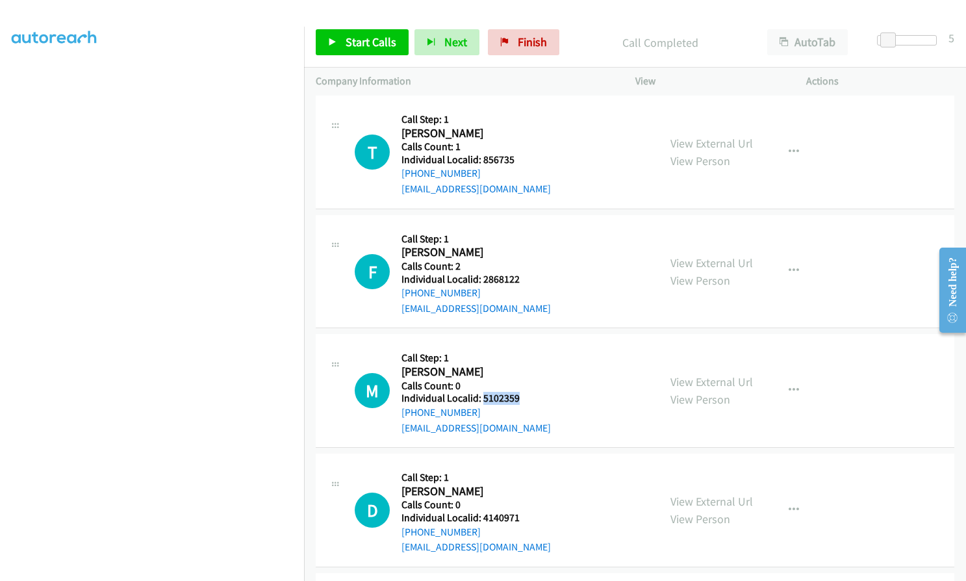
drag, startPoint x: 481, startPoint y: 368, endPoint x: 521, endPoint y: 368, distance: 39.6
click at [521, 368] on div "M Callback Scheduled Call Step: 1 Matthew Stout America/New_York Calls Count: 0…" at bounding box center [501, 391] width 292 height 90
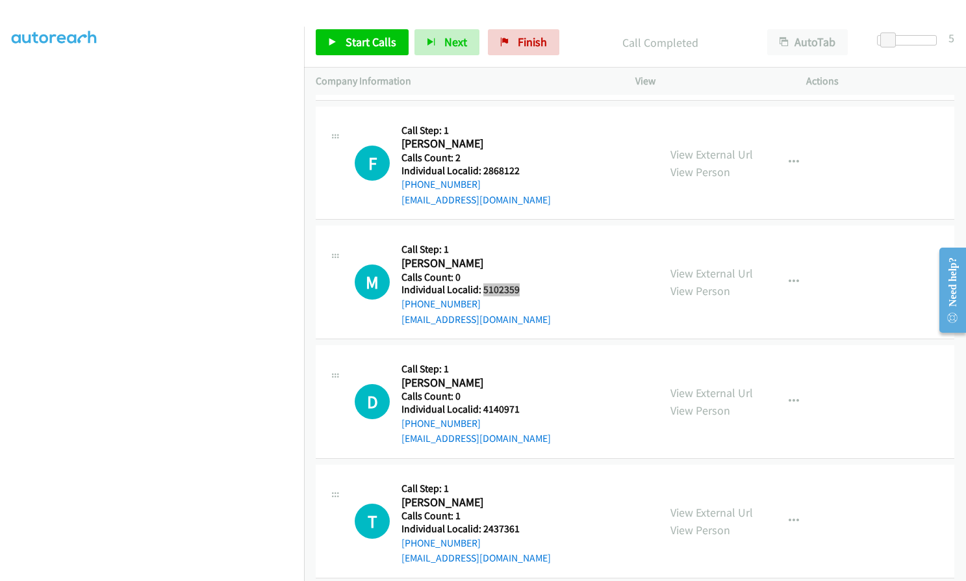
scroll to position [6730, 0]
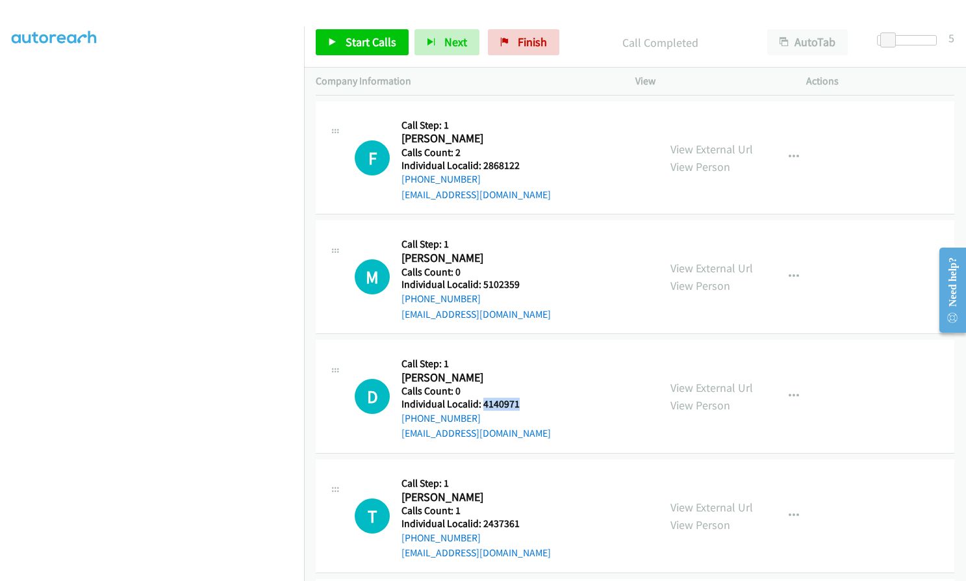
drag, startPoint x: 483, startPoint y: 373, endPoint x: 518, endPoint y: 374, distance: 35.7
click at [518, 398] on h5 "Individual Localid: 4140971" at bounding box center [475, 404] width 149 height 13
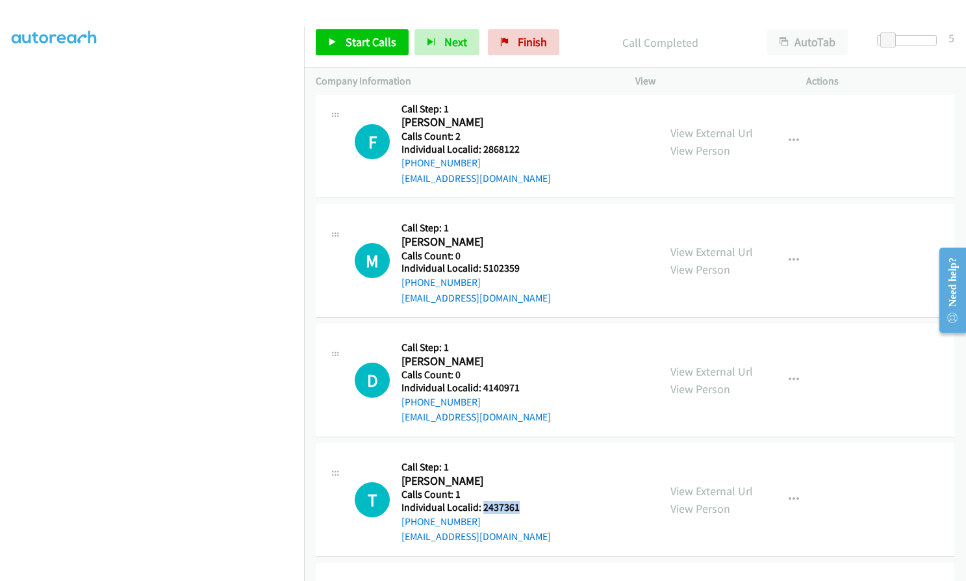
drag, startPoint x: 482, startPoint y: 474, endPoint x: 518, endPoint y: 475, distance: 35.7
click at [518, 475] on div "T Callback Scheduled Call Step: 1 Titus Lee America/Chicago Calls Count: 1 Indi…" at bounding box center [501, 500] width 292 height 90
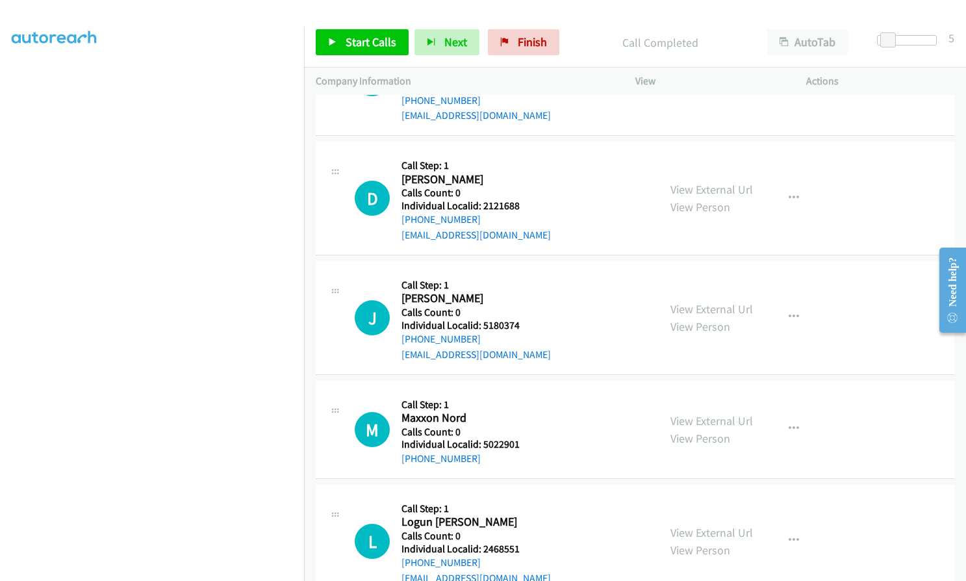
scroll to position [7173, 0]
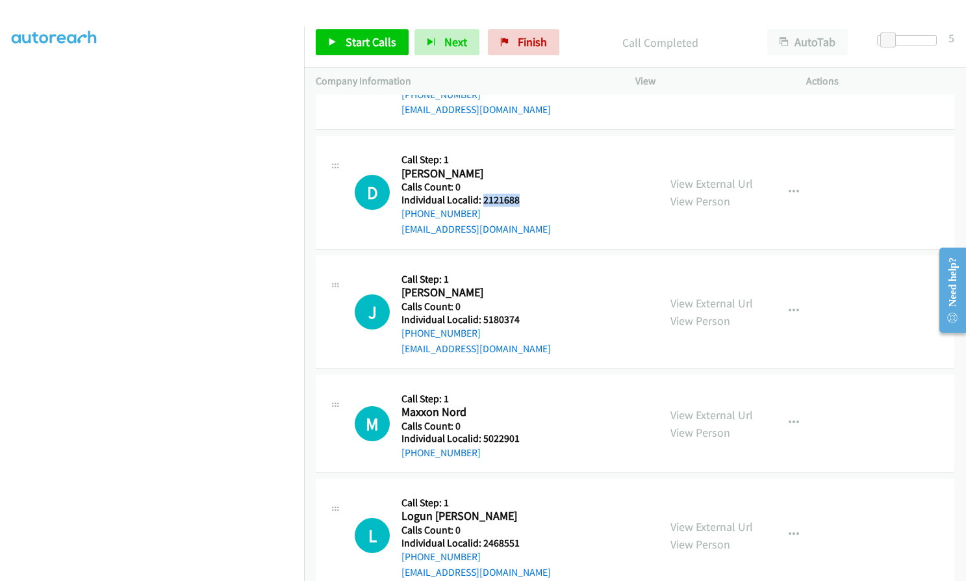
drag, startPoint x: 481, startPoint y: 171, endPoint x: 520, endPoint y: 169, distance: 39.0
click at [520, 169] on div "D Callback Scheduled Call Step: 1 Darwin Hinshaw America/Chicago Calls Count: 0…" at bounding box center [501, 192] width 292 height 90
drag, startPoint x: 483, startPoint y: 288, endPoint x: 524, endPoint y: 288, distance: 41.6
click at [524, 288] on div "J Callback Scheduled Call Step: 1 Jay Kress America/New_York Calls Count: 0 Ind…" at bounding box center [501, 312] width 292 height 90
drag, startPoint x: 481, startPoint y: 406, endPoint x: 521, endPoint y: 410, distance: 39.8
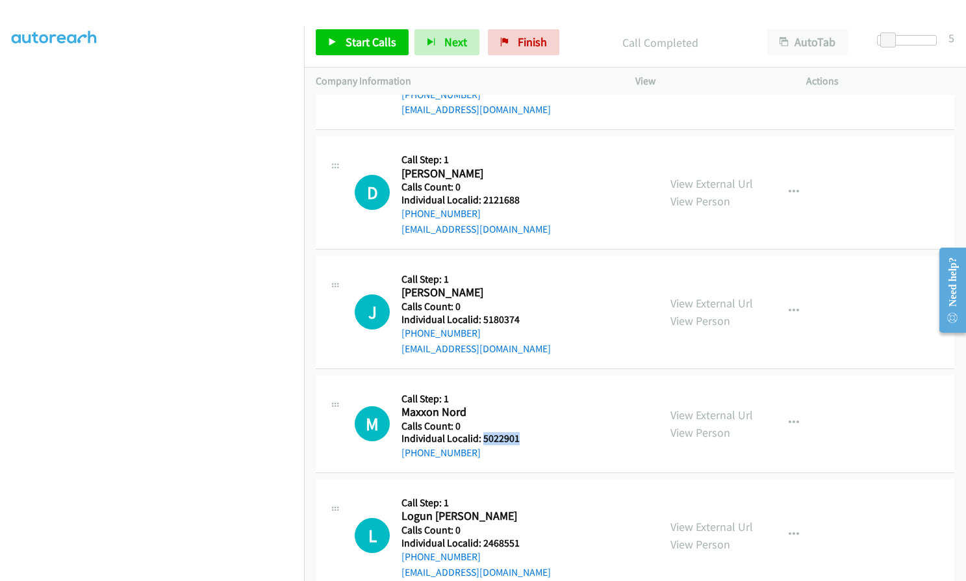
click at [521, 410] on div "M Callback Scheduled Call Step: 1 Maxxon Nord America/Chicago Calls Count: 0 In…" at bounding box center [501, 424] width 292 height 74
drag, startPoint x: 483, startPoint y: 510, endPoint x: 524, endPoint y: 510, distance: 41.6
click at [524, 510] on div "L Callback Scheduled Call Step: 1 Logun Tosta America/Chicago Calls Count: 0 In…" at bounding box center [501, 535] width 292 height 90
click at [789, 306] on icon "button" at bounding box center [794, 311] width 10 height 10
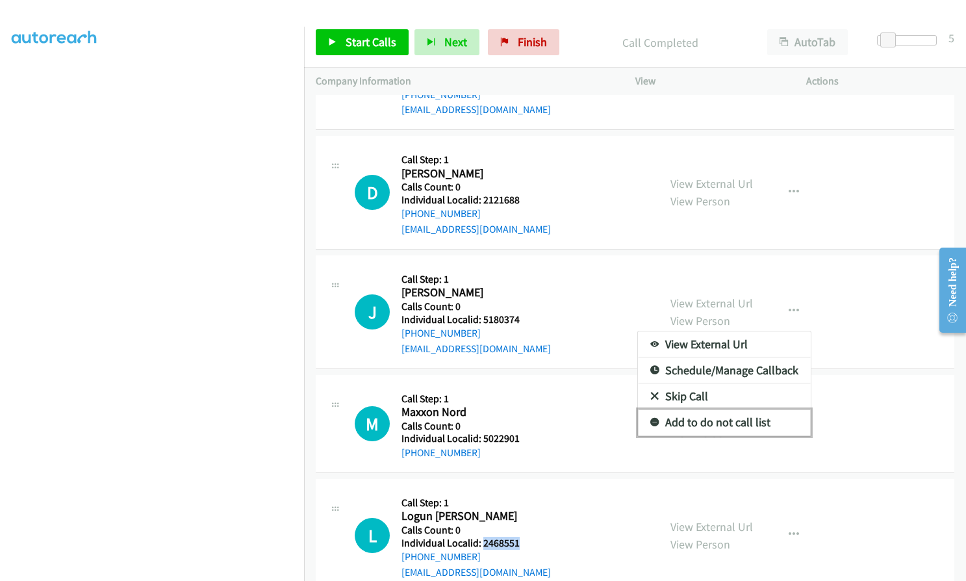
click at [654, 409] on link "Add to do not call list" at bounding box center [724, 422] width 173 height 26
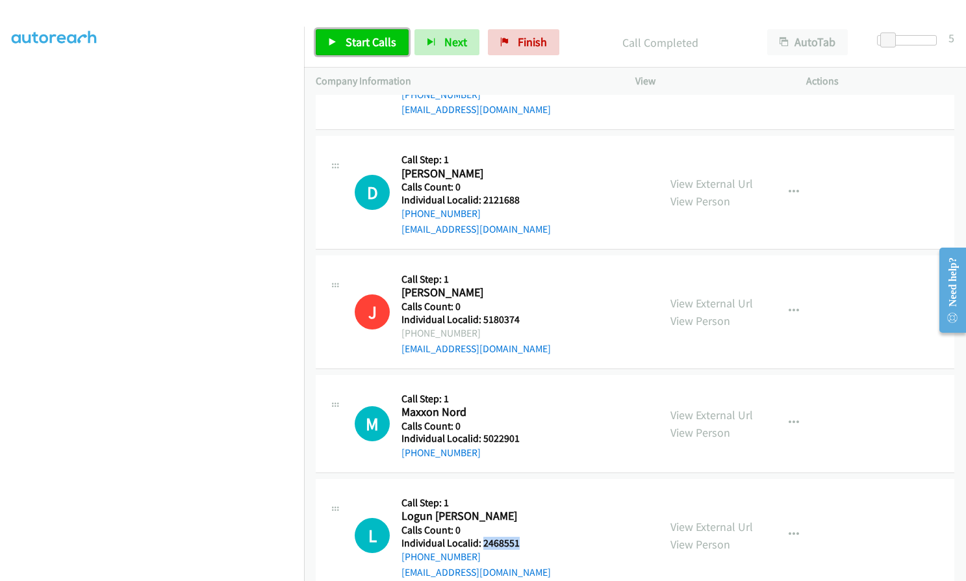
click at [371, 43] on span "Start Calls" at bounding box center [371, 41] width 51 height 15
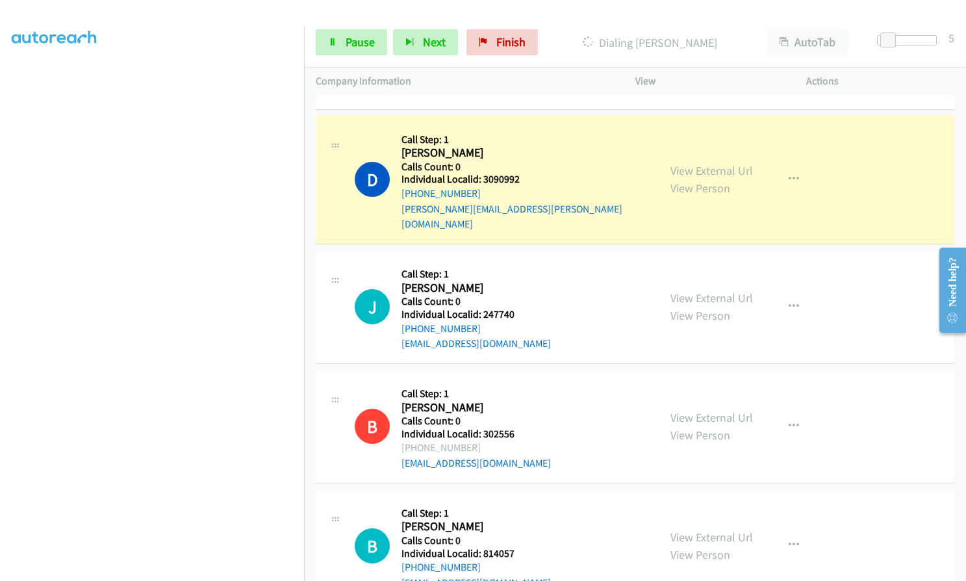
scroll to position [5711, 0]
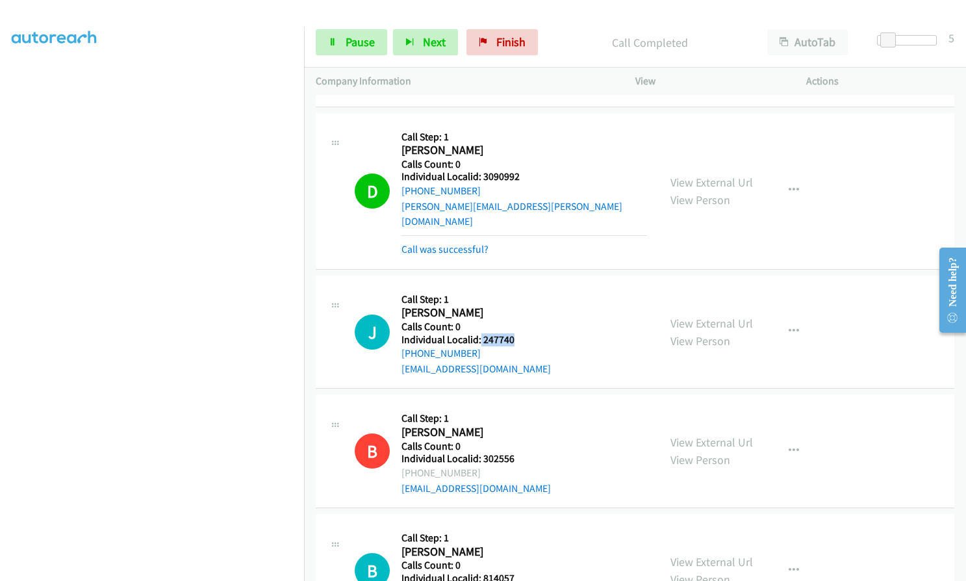
drag, startPoint x: 479, startPoint y: 307, endPoint x: 517, endPoint y: 305, distance: 37.7
click at [517, 305] on div "J Callback Scheduled Call Step: 1 James Culbertson America/New_York Calls Count…" at bounding box center [501, 332] width 292 height 90
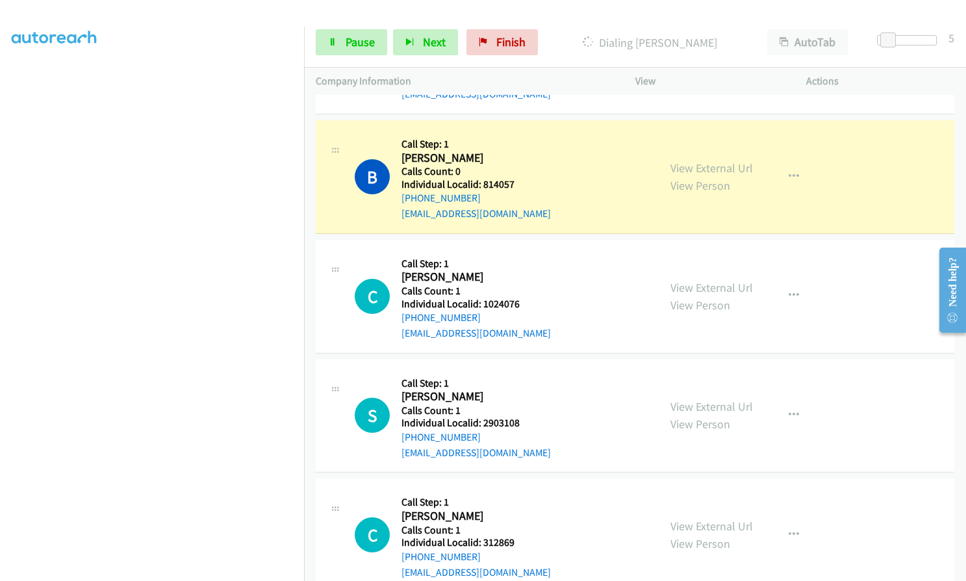
scroll to position [6134, 0]
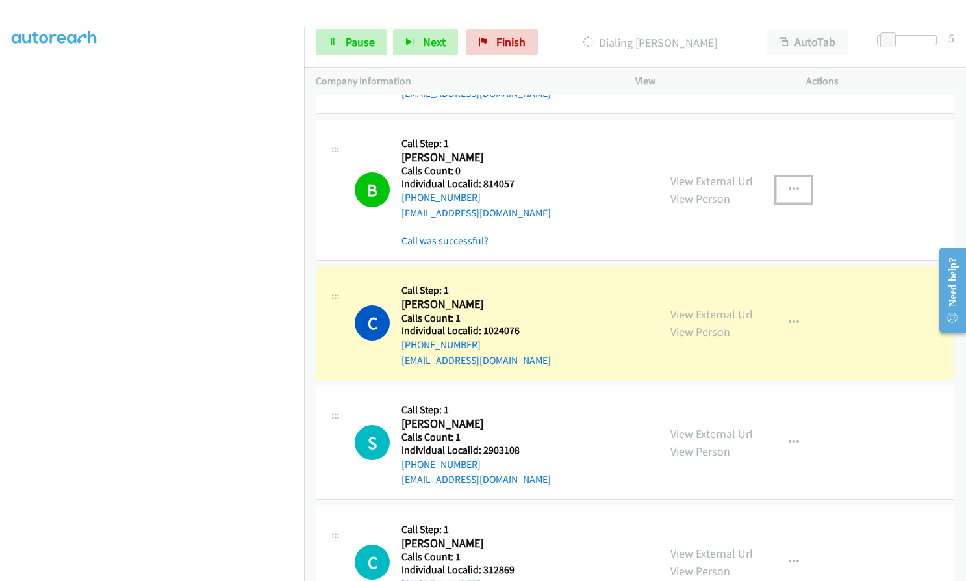
click at [793, 177] on button "button" at bounding box center [793, 190] width 35 height 26
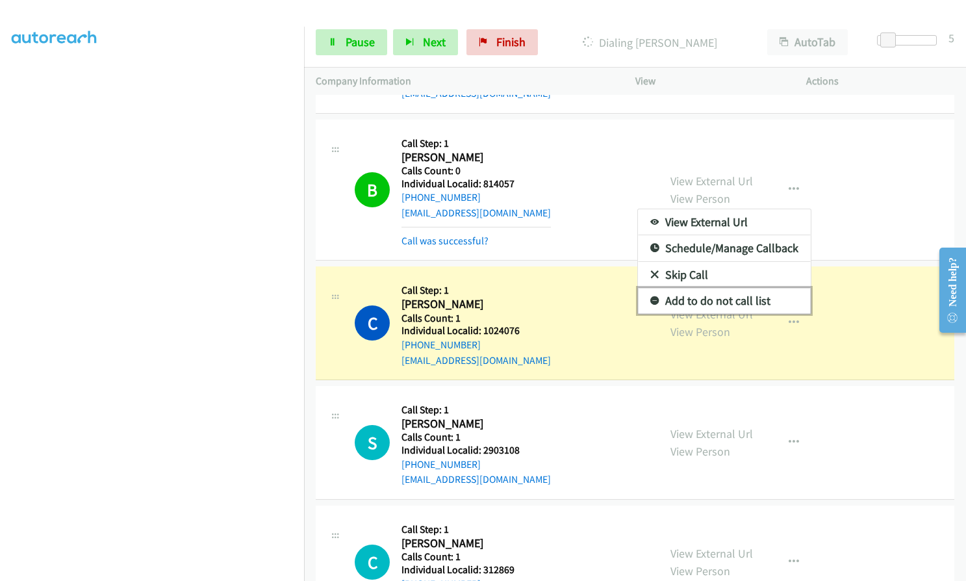
click at [650, 297] on icon at bounding box center [654, 301] width 9 height 9
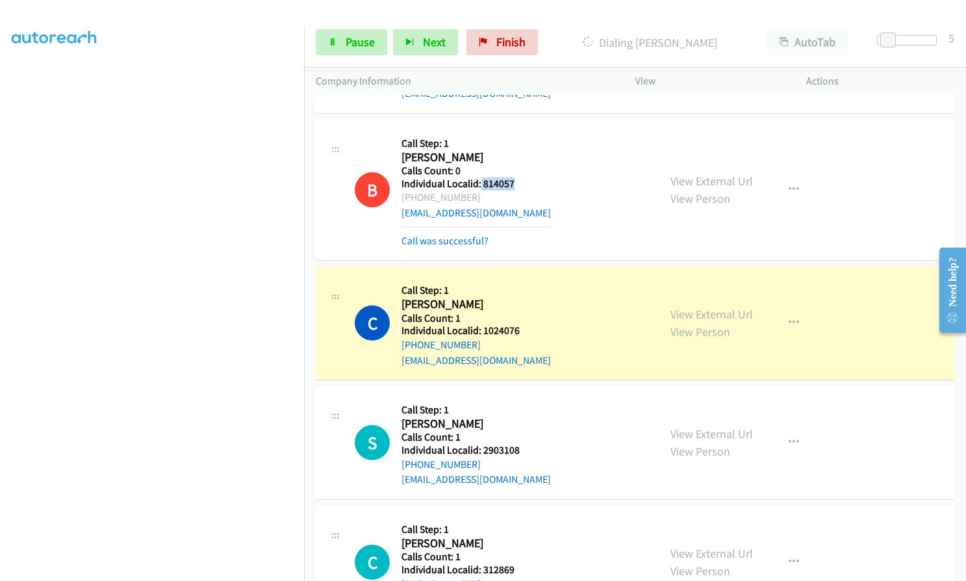
drag, startPoint x: 480, startPoint y: 153, endPoint x: 518, endPoint y: 153, distance: 37.7
click at [518, 153] on div "B Callback Scheduled Call Step: 1 Bob Kelly America/New_York Calls Count: 0 Ind…" at bounding box center [501, 189] width 292 height 117
click at [346, 37] on span "Pause" at bounding box center [360, 41] width 29 height 15
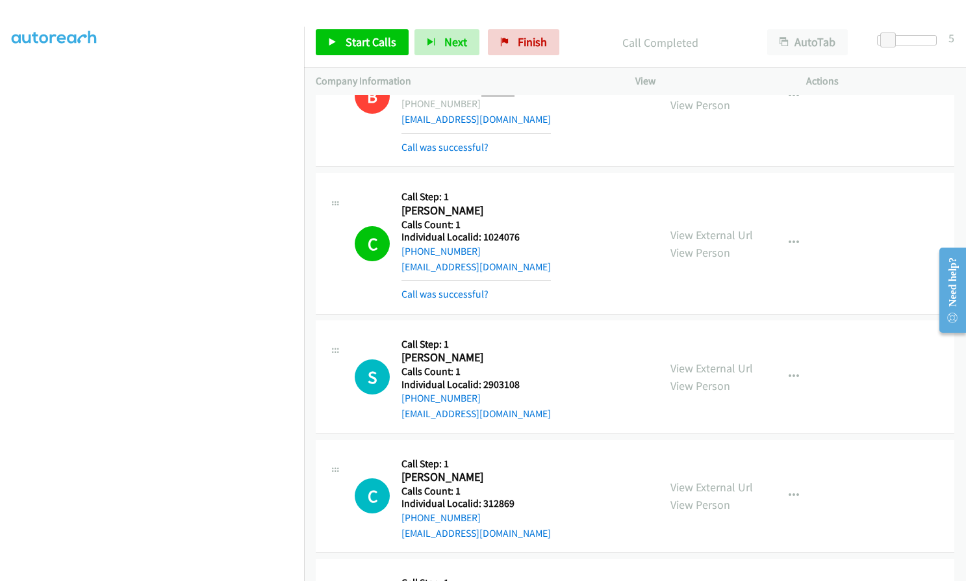
scroll to position [6231, 0]
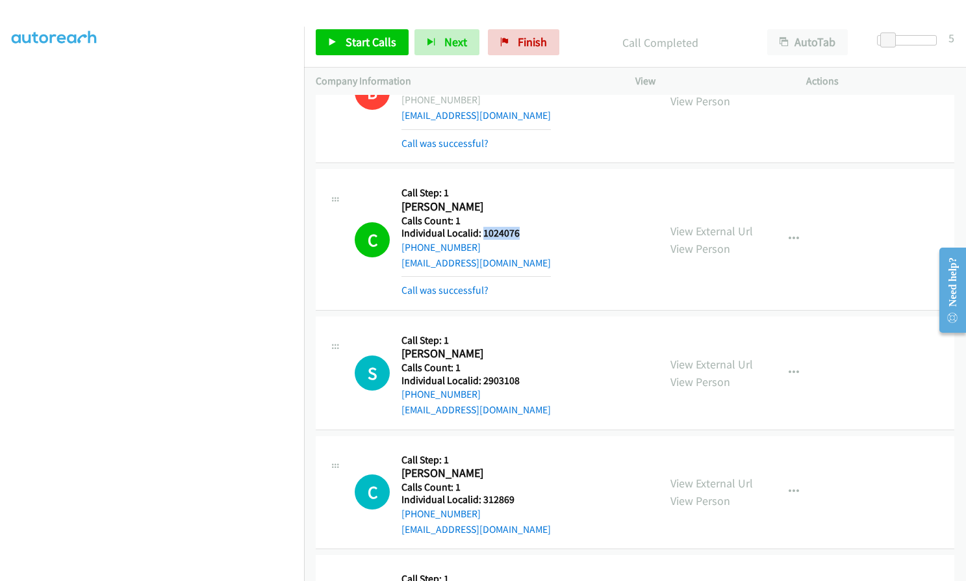
drag, startPoint x: 482, startPoint y: 203, endPoint x: 522, endPoint y: 203, distance: 40.3
click at [522, 203] on div "C Callback Scheduled Call Step: 1 Carmelo Shaughnessy America/New_York Calls Co…" at bounding box center [501, 239] width 292 height 117
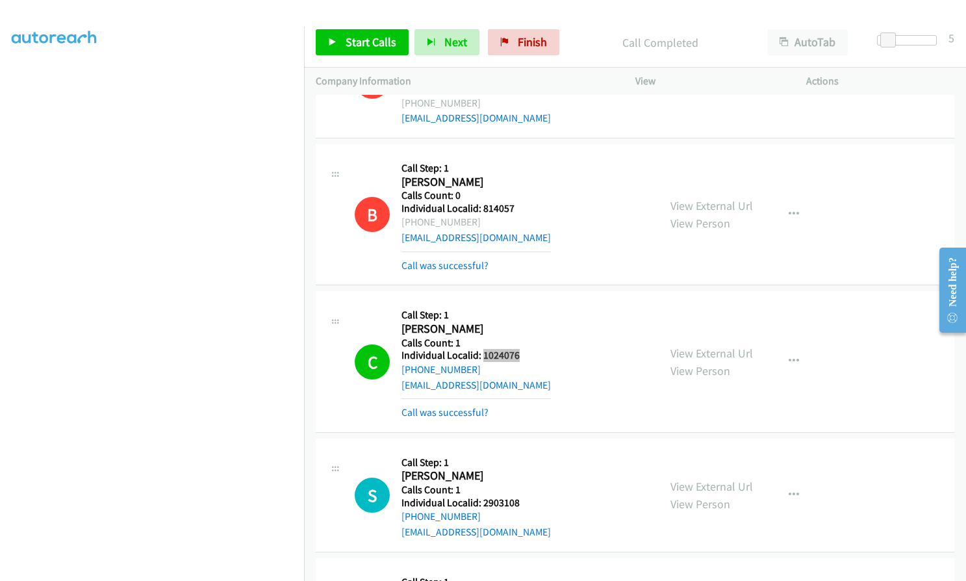
scroll to position [6101, 0]
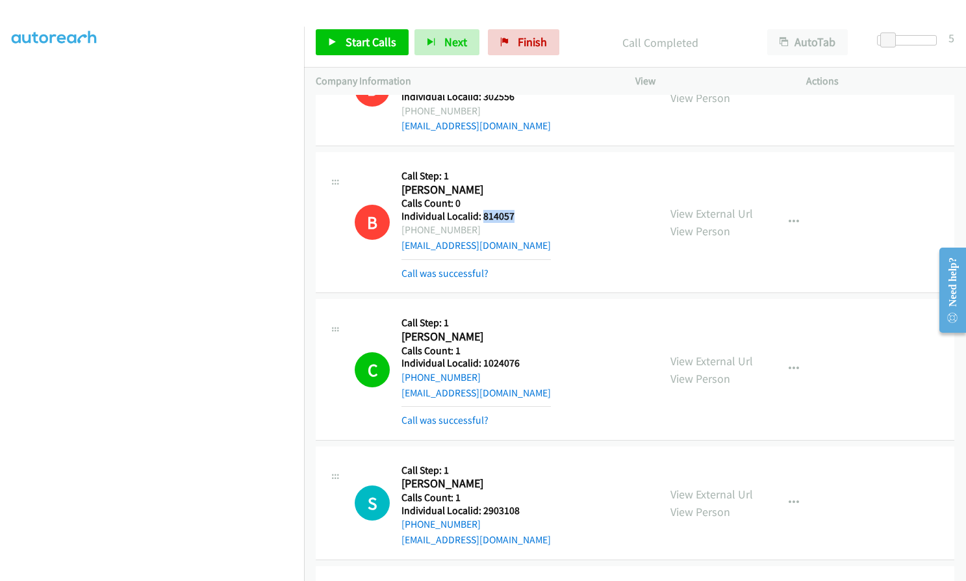
drag, startPoint x: 483, startPoint y: 186, endPoint x: 518, endPoint y: 185, distance: 35.1
click at [518, 185] on div "B Callback Scheduled Call Step: 1 Bob Kelly America/New_York Calls Count: 0 Ind…" at bounding box center [501, 222] width 292 height 117
click at [364, 45] on span "Start Calls" at bounding box center [371, 41] width 51 height 15
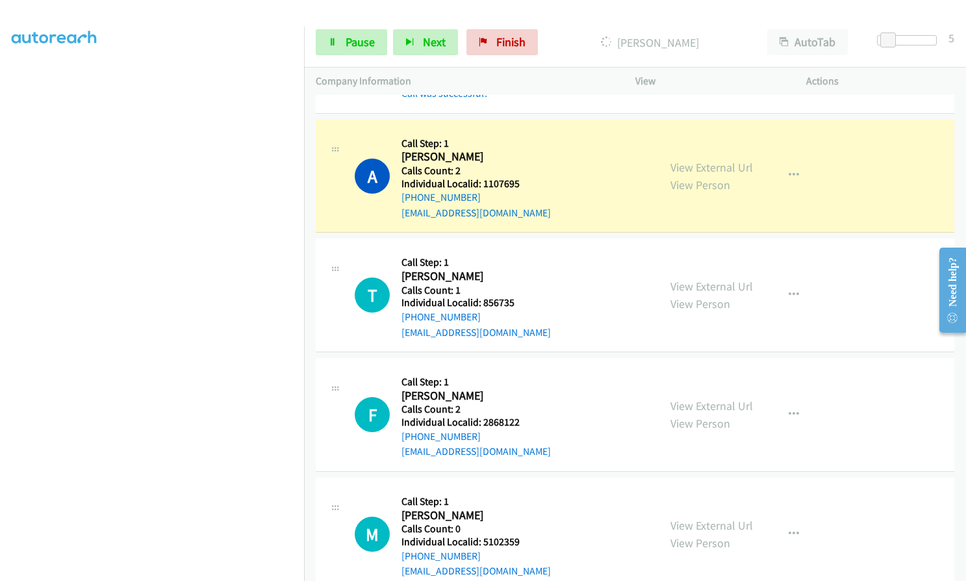
scroll to position [6718, 0]
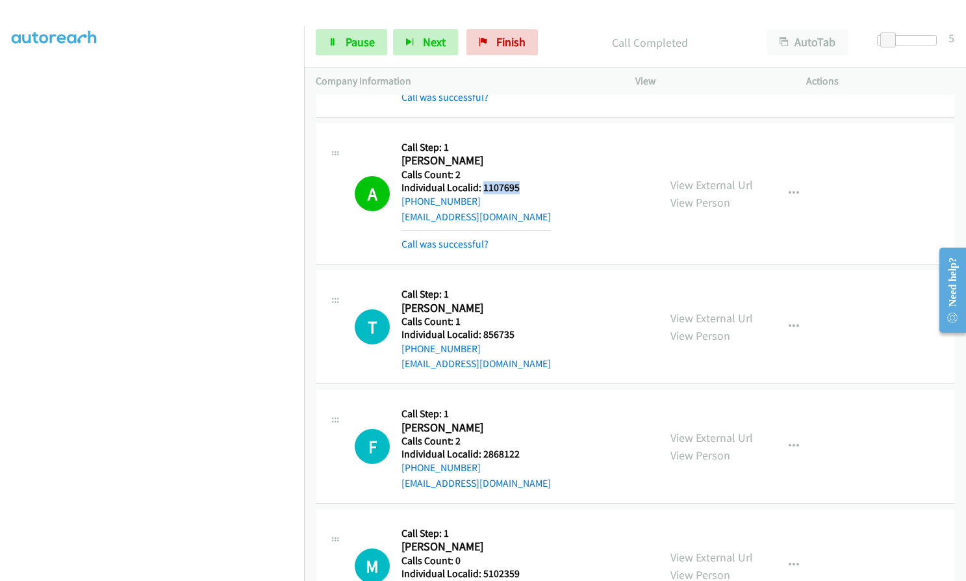
drag, startPoint x: 481, startPoint y: 157, endPoint x: 521, endPoint y: 158, distance: 39.6
click at [521, 158] on div "A Callback Scheduled Call Step: 1 Ambrose Kalasky America/New_York Calls Count:…" at bounding box center [501, 193] width 292 height 117
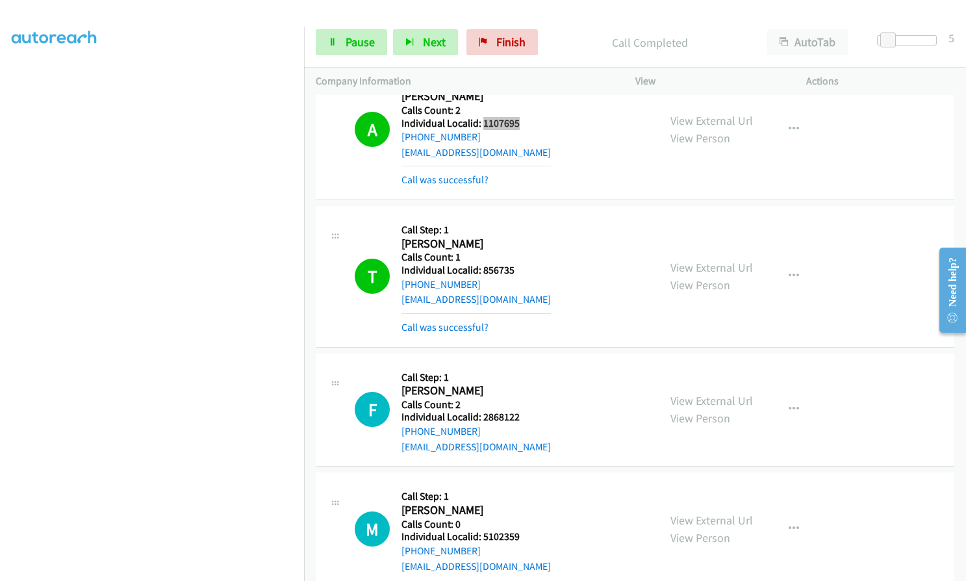
scroll to position [6783, 0]
drag, startPoint x: 480, startPoint y: 238, endPoint x: 516, endPoint y: 237, distance: 35.7
click at [516, 263] on h5 "Individual Localid: 856735" at bounding box center [475, 269] width 149 height 13
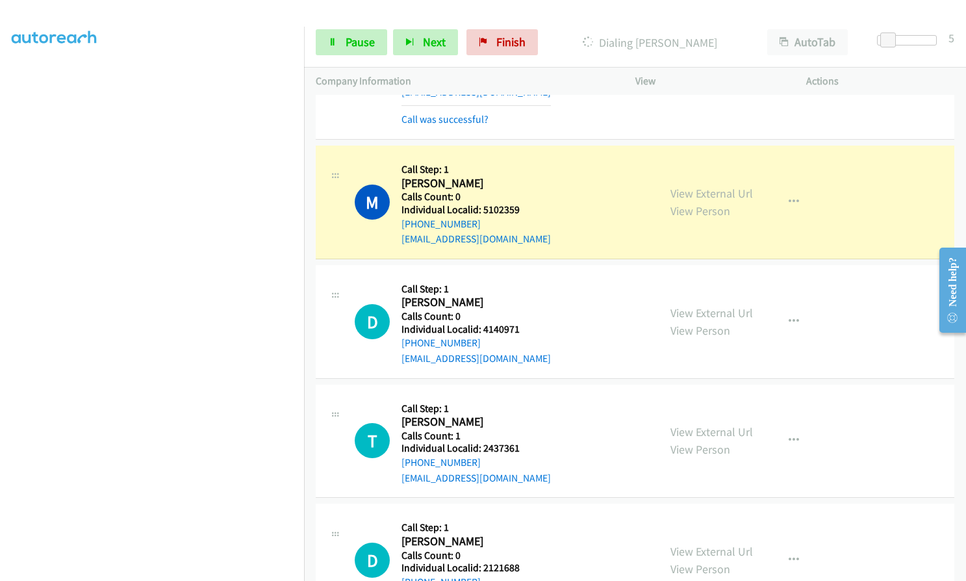
scroll to position [7157, 0]
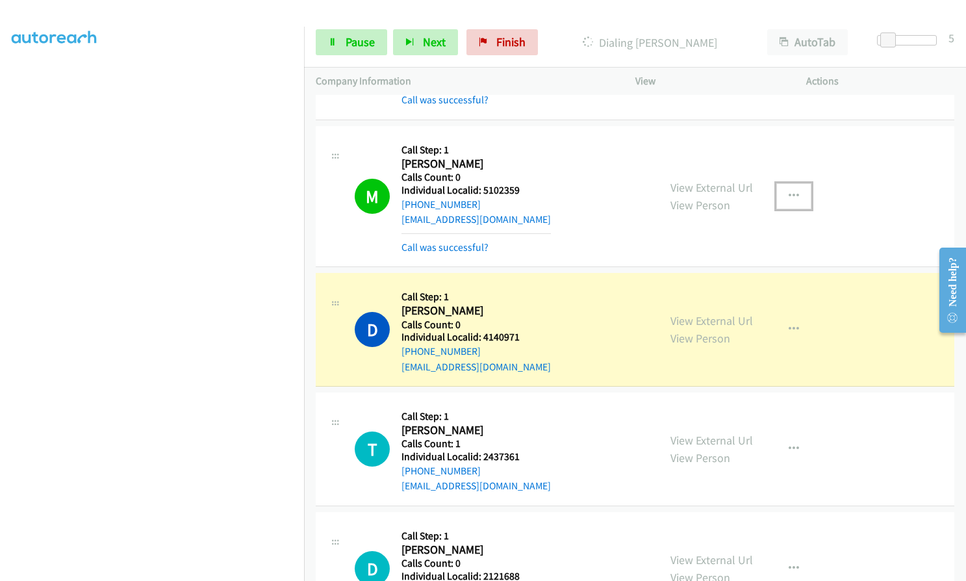
click at [779, 183] on button "button" at bounding box center [793, 196] width 35 height 26
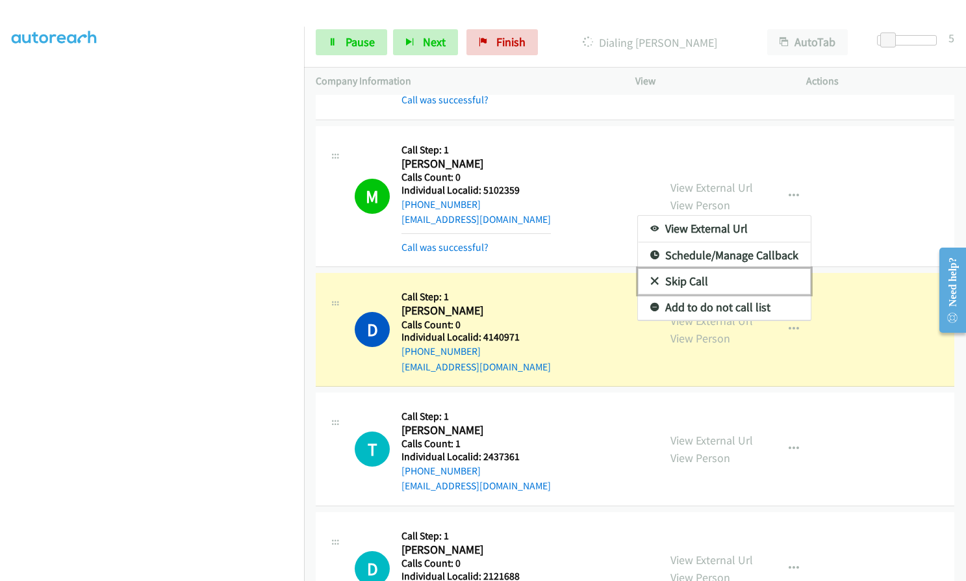
click at [650, 277] on icon at bounding box center [654, 281] width 9 height 9
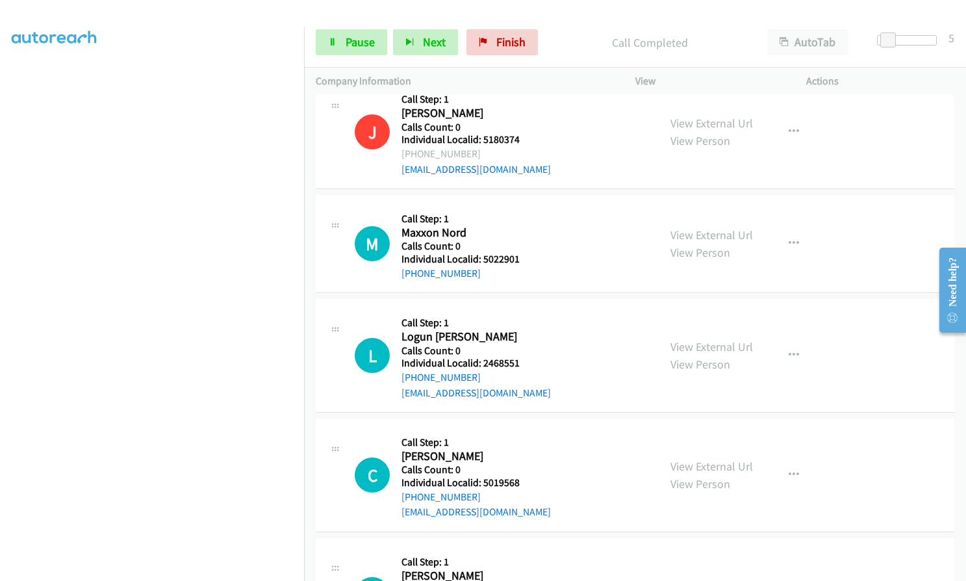
scroll to position [7774, 0]
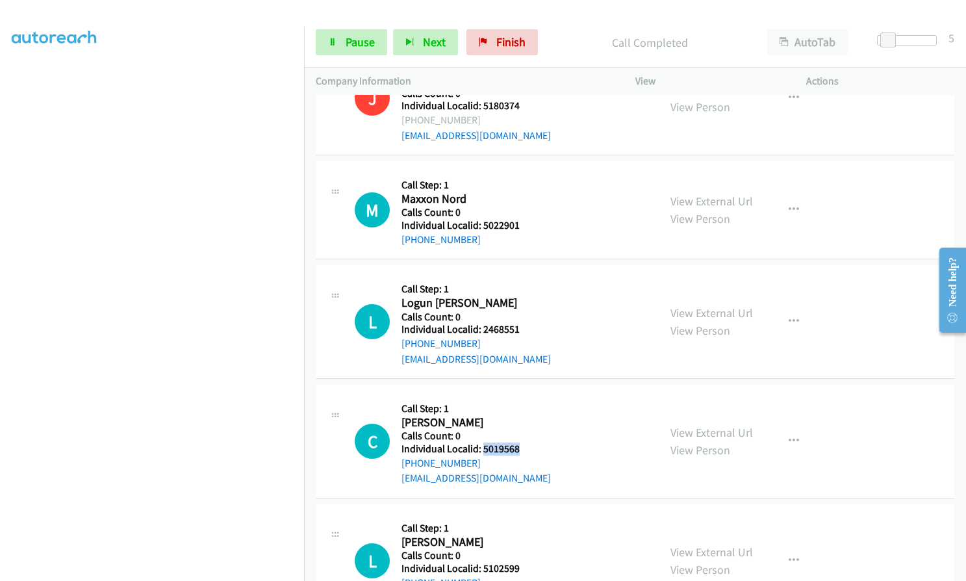
drag, startPoint x: 481, startPoint y: 416, endPoint x: 527, endPoint y: 416, distance: 46.1
click at [527, 416] on div "C Callback Scheduled Call Step: 1 Chris Jordan America/New_York Calls Count: 0 …" at bounding box center [501, 441] width 292 height 90
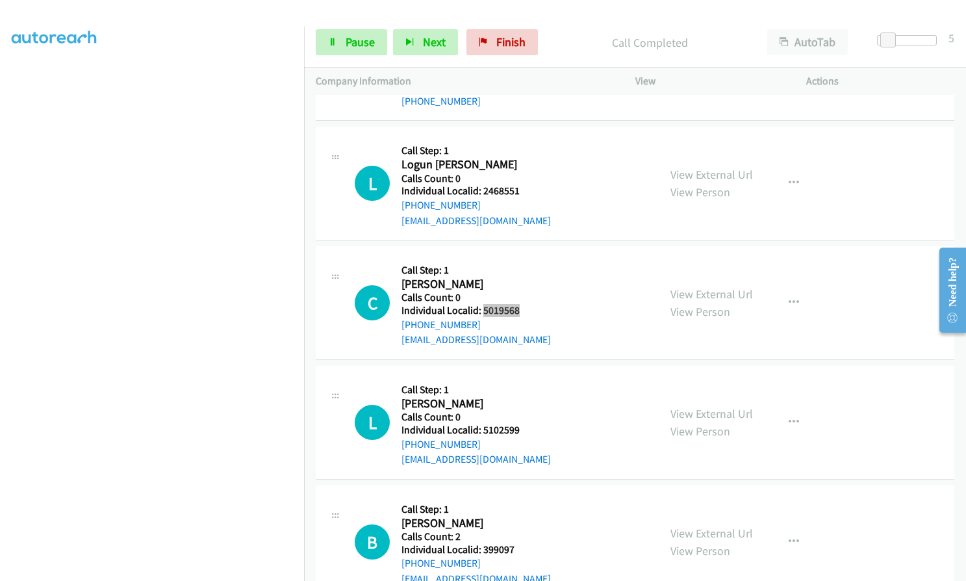
scroll to position [7920, 0]
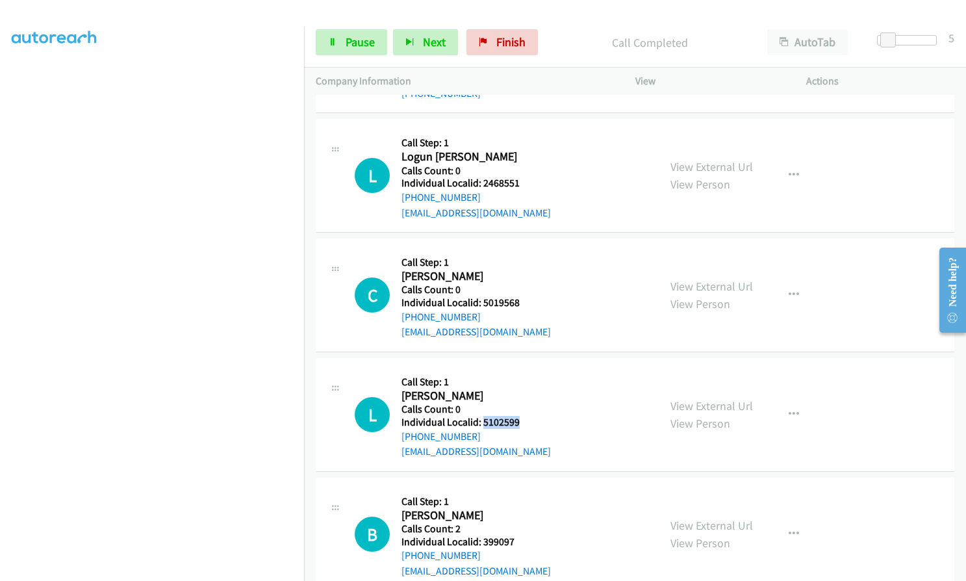
drag, startPoint x: 481, startPoint y: 391, endPoint x: 524, endPoint y: 390, distance: 43.5
click at [524, 390] on div "L Callback Scheduled Call Step: 1 Landon Eubanks America/Chicago Calls Count: 0…" at bounding box center [501, 415] width 292 height 90
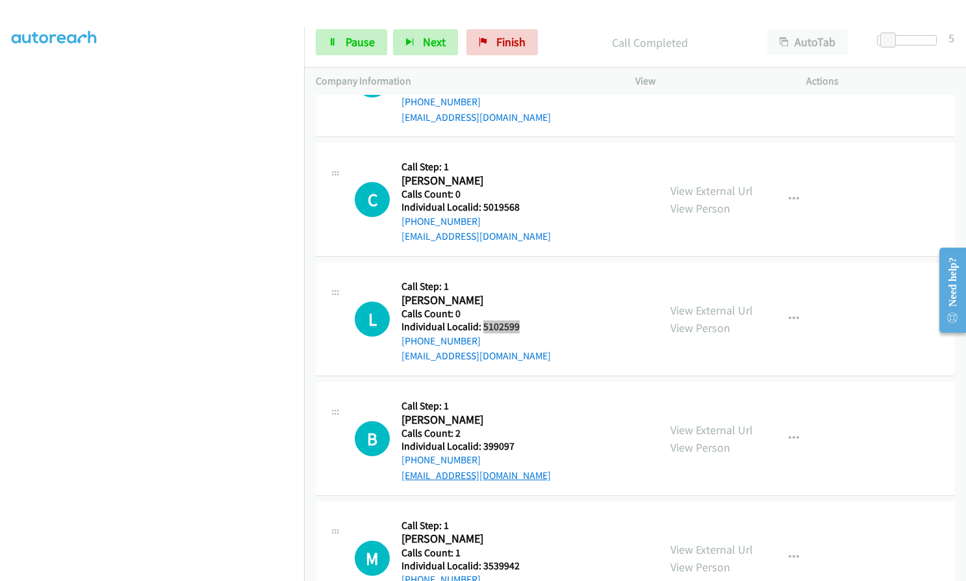
scroll to position [8034, 0]
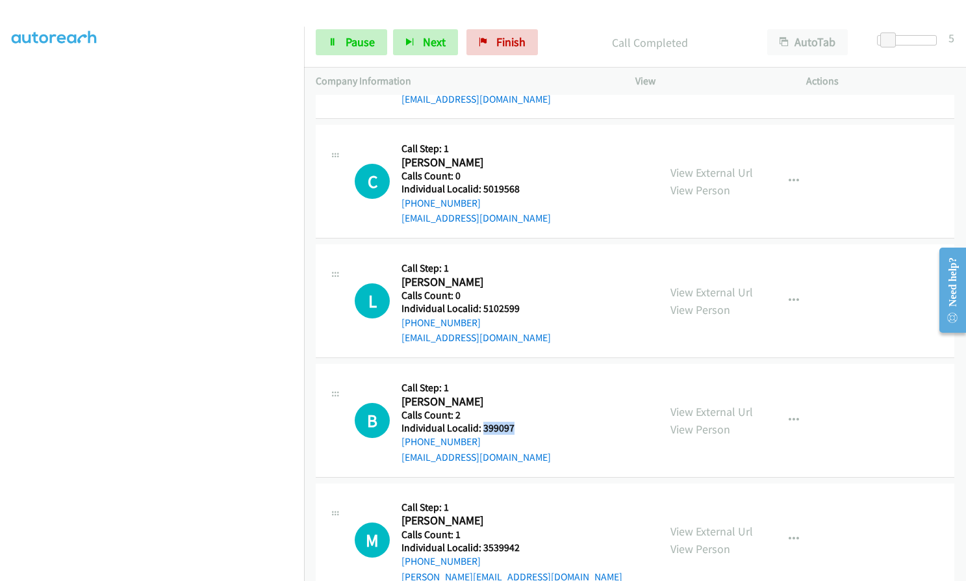
drag, startPoint x: 486, startPoint y: 400, endPoint x: 521, endPoint y: 399, distance: 35.1
click at [521, 399] on div "B Callback Scheduled Call Step: 1 Brian Conner America/New_York Calls Count: 2 …" at bounding box center [501, 420] width 292 height 90
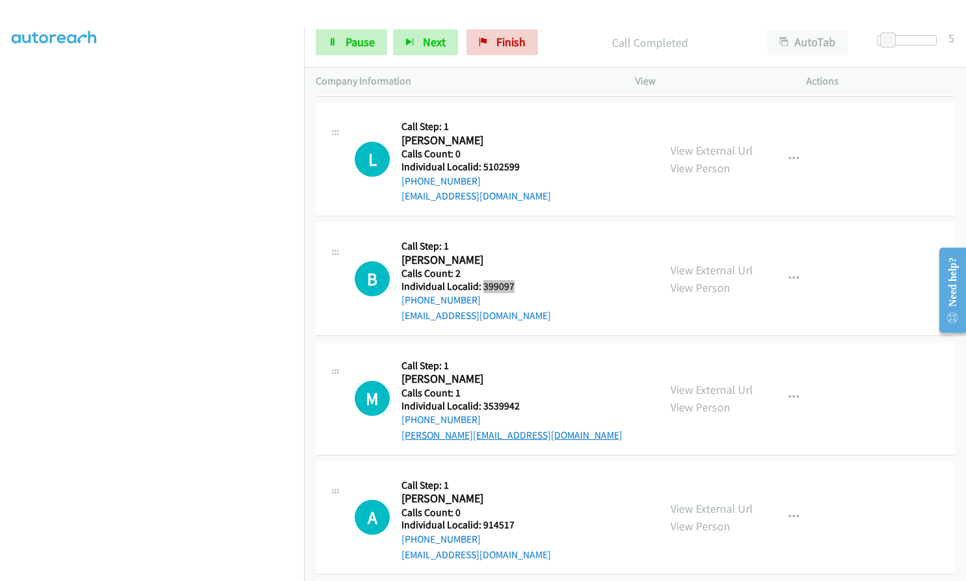
scroll to position [8180, 0]
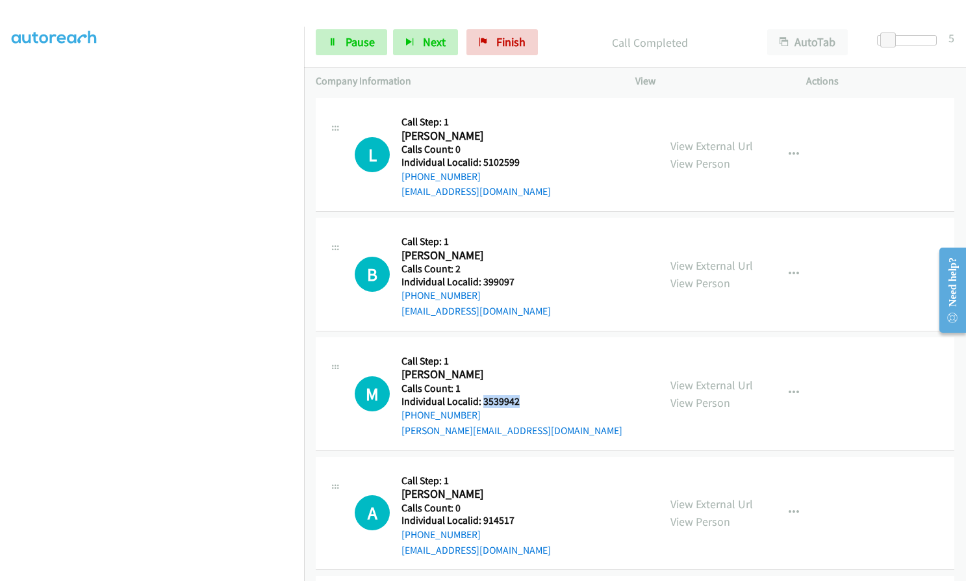
drag, startPoint x: 482, startPoint y: 370, endPoint x: 520, endPoint y: 370, distance: 37.7
click at [520, 370] on div "M Callback Scheduled Call Step: 1 Michael Cease America/New_York Calls Count: 1…" at bounding box center [501, 394] width 292 height 90
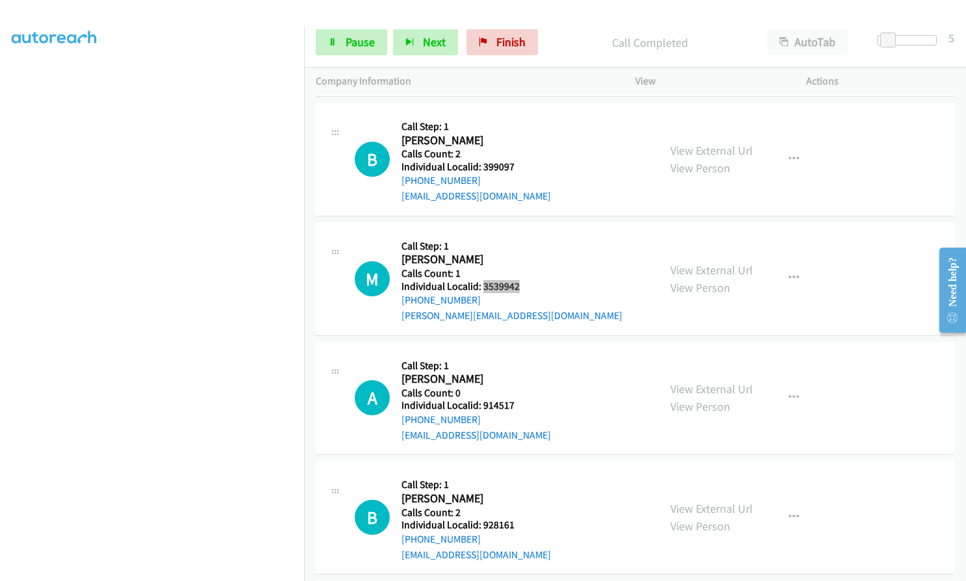
scroll to position [8310, 0]
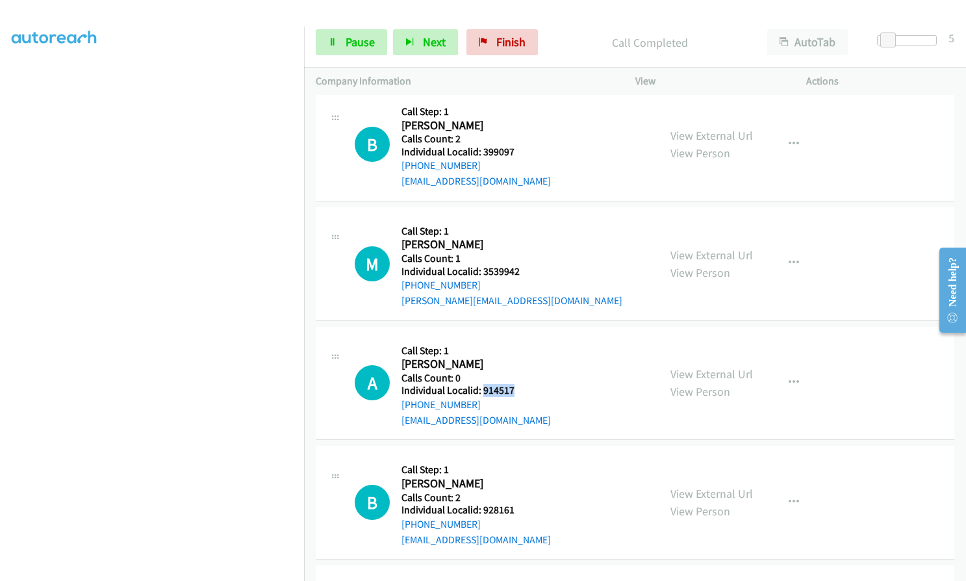
drag, startPoint x: 481, startPoint y: 359, endPoint x: 523, endPoint y: 359, distance: 41.6
click at [523, 359] on div "A Callback Scheduled Call Step: 1 Austin Horne America/New_York Calls Count: 0 …" at bounding box center [501, 383] width 292 height 90
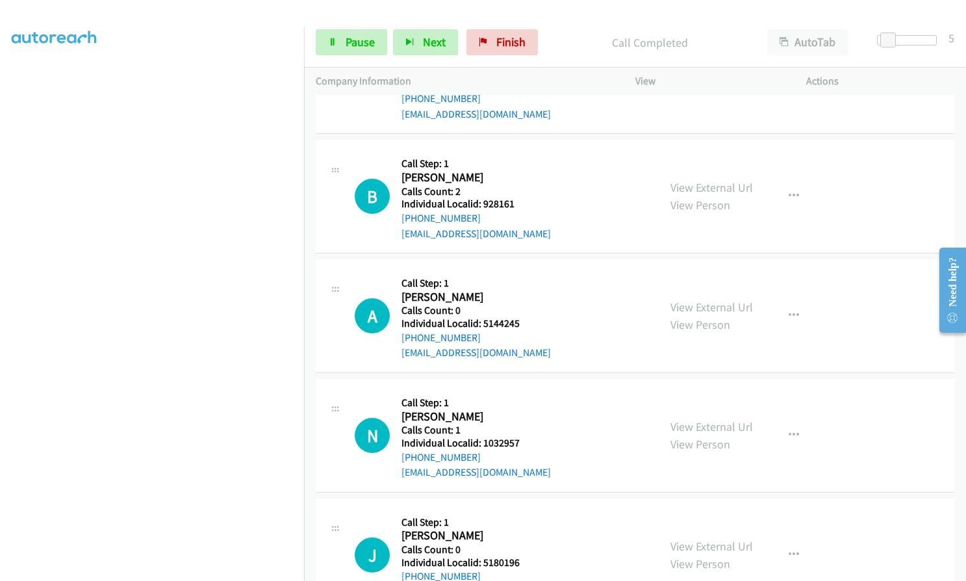
scroll to position [8635, 0]
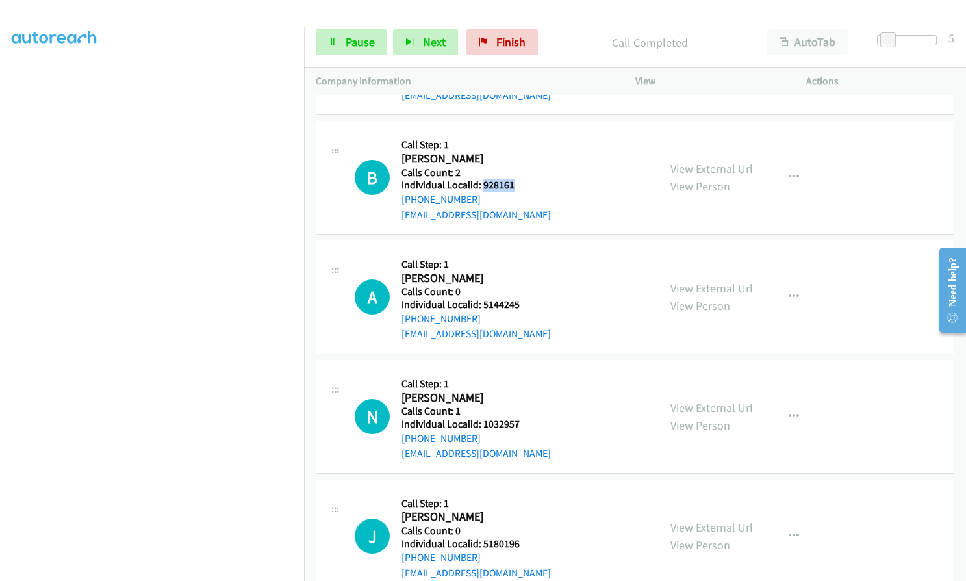
drag, startPoint x: 481, startPoint y: 153, endPoint x: 528, endPoint y: 153, distance: 47.4
click at [528, 153] on div "B Callback Scheduled Call Step: 1 Brad Boucher America/New_York Calls Count: 2 …" at bounding box center [501, 178] width 292 height 90
drag, startPoint x: 481, startPoint y: 268, endPoint x: 524, endPoint y: 270, distance: 42.2
click at [524, 270] on div "A Callback Scheduled Call Step: 1 Austin Roberts America/Chicago Calls Count: 0…" at bounding box center [501, 297] width 292 height 90
drag, startPoint x: 482, startPoint y: 392, endPoint x: 528, endPoint y: 391, distance: 46.1
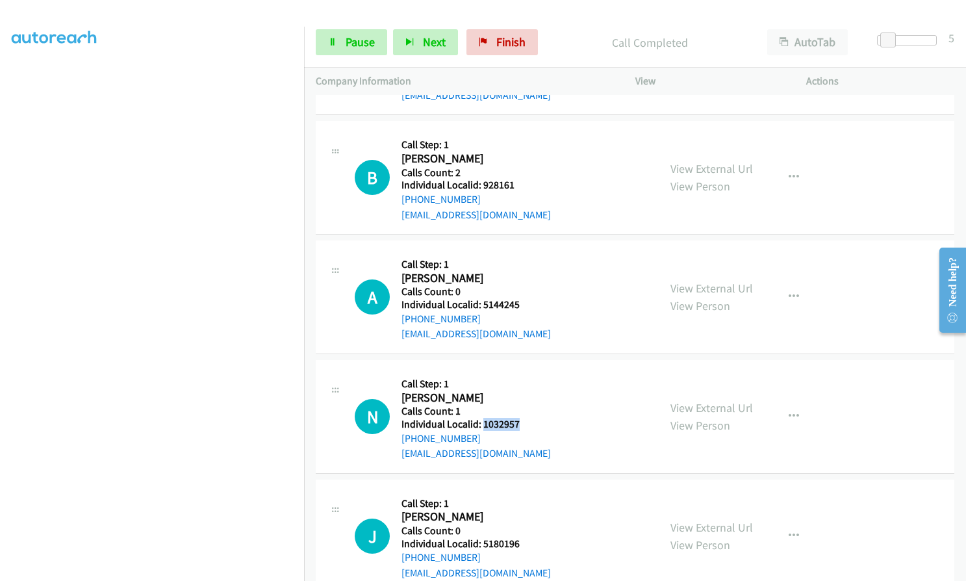
click at [528, 391] on div "N Callback Scheduled Call Step: 1 Neil Olson America/Denver Calls Count: 1 Indi…" at bounding box center [501, 417] width 292 height 90
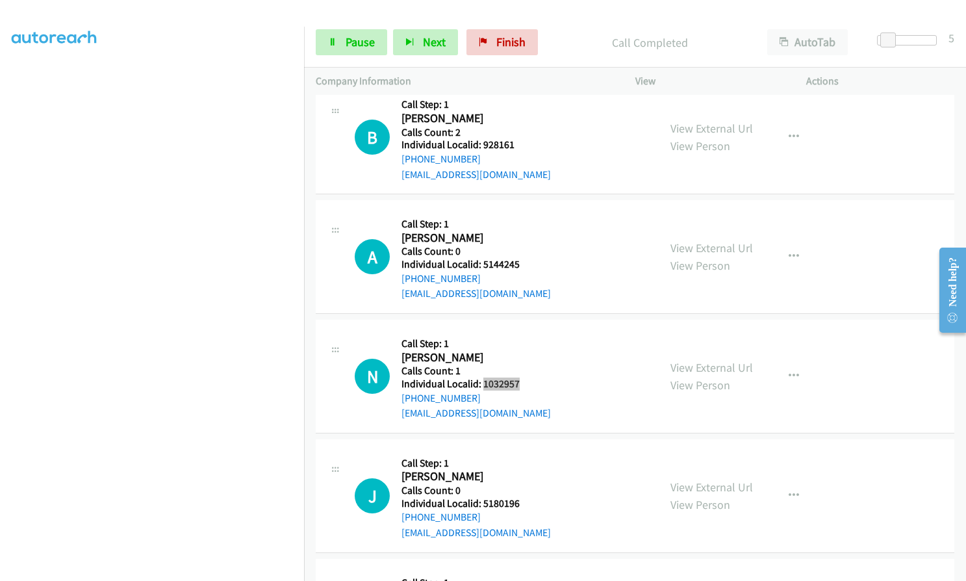
scroll to position [8813, 0]
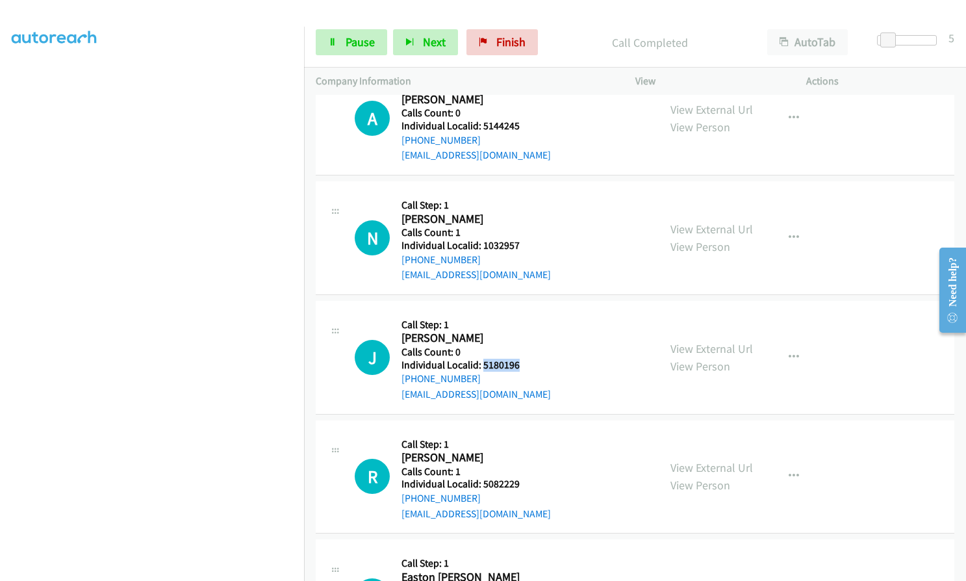
drag, startPoint x: 481, startPoint y: 335, endPoint x: 526, endPoint y: 333, distance: 44.2
click at [526, 333] on div "J Callback Scheduled Call Step: 1 Jett Rivas America/Denver Calls Count: 0 Indi…" at bounding box center [501, 357] width 292 height 90
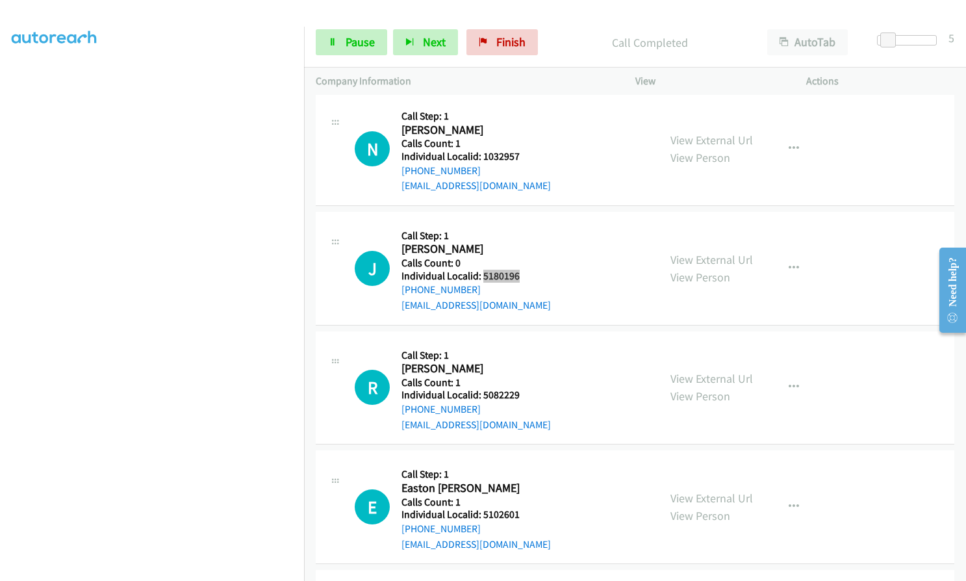
scroll to position [8927, 0]
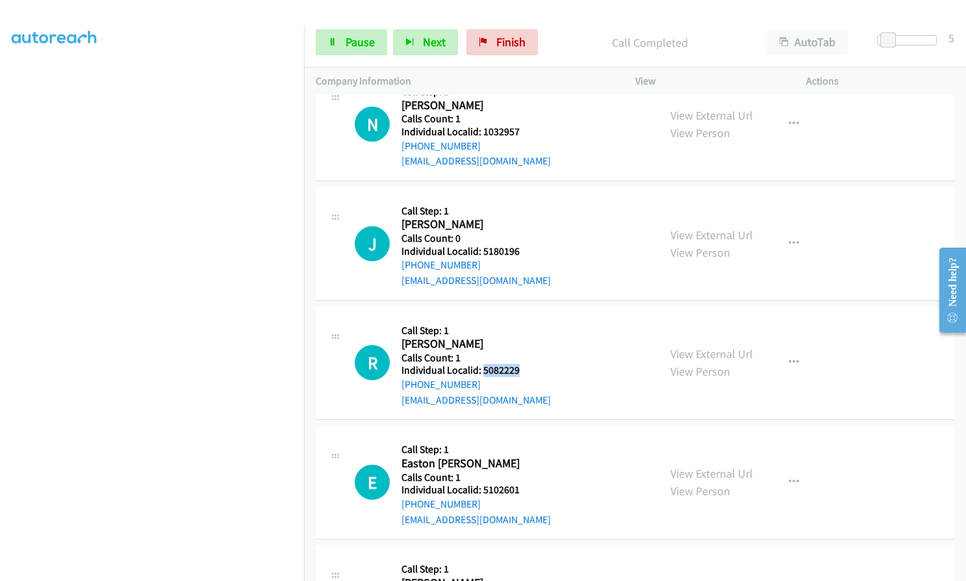
drag, startPoint x: 482, startPoint y: 340, endPoint x: 522, endPoint y: 340, distance: 40.3
click at [522, 340] on div "R Callback Scheduled Call Step: 1 Rudy Tolalu America/Denver Calls Count: 1 Ind…" at bounding box center [501, 363] width 292 height 90
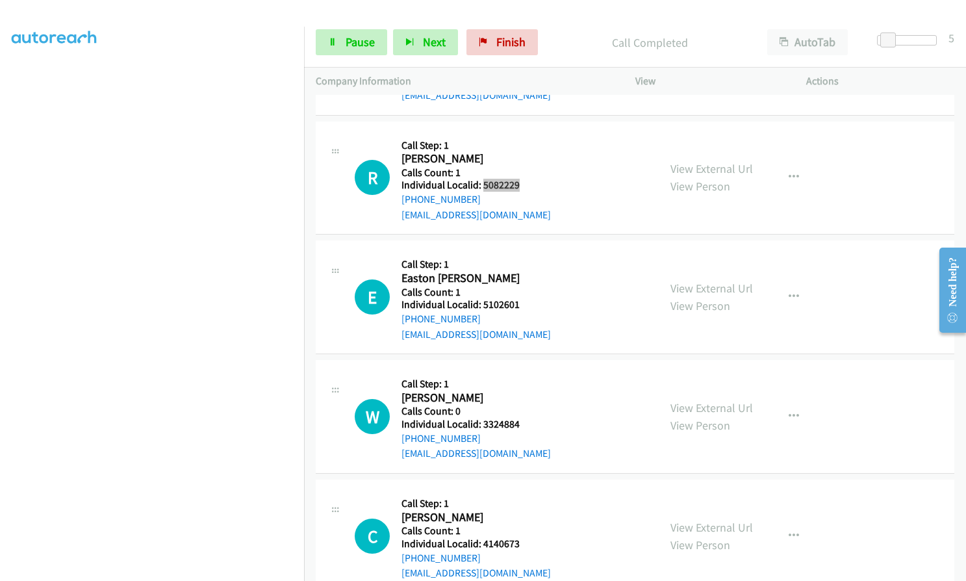
scroll to position [9113, 0]
drag, startPoint x: 481, startPoint y: 272, endPoint x: 527, endPoint y: 273, distance: 46.8
click at [527, 273] on div "E Callback Scheduled Call Step: 1 Easton Guymon America/Denver Calls Count: 1 I…" at bounding box center [501, 296] width 292 height 90
drag, startPoint x: 482, startPoint y: 390, endPoint x: 525, endPoint y: 390, distance: 42.9
click at [525, 390] on div "W Callback Scheduled Call Step: 1 Wyatt Hoffman America/Denver Calls Count: 0 I…" at bounding box center [501, 416] width 292 height 90
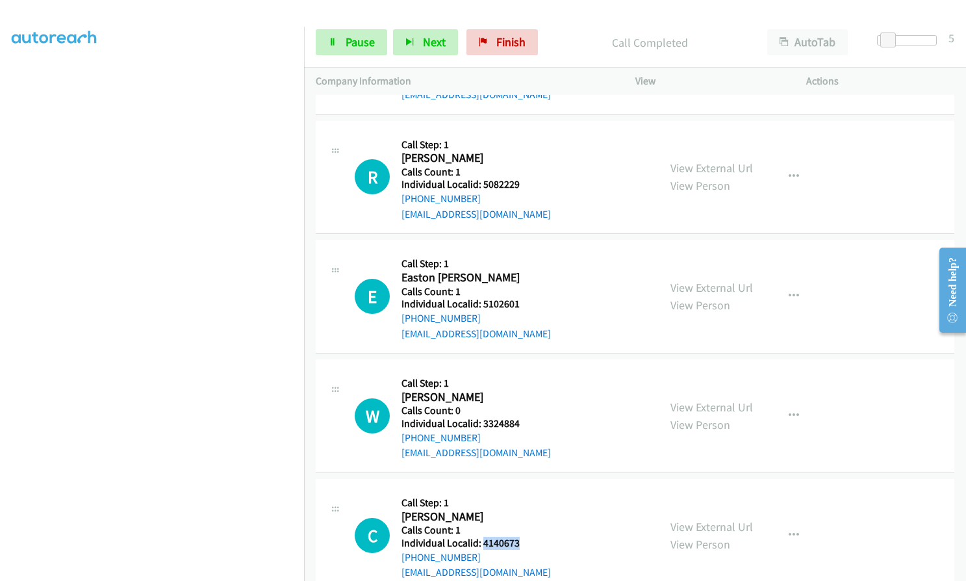
drag, startPoint x: 481, startPoint y: 511, endPoint x: 524, endPoint y: 511, distance: 42.2
click at [524, 511] on div "C Callback Scheduled Call Step: 1 Christopher Condie America/Denver Calls Count…" at bounding box center [501, 535] width 292 height 90
click at [367, 47] on span "Pause" at bounding box center [360, 41] width 29 height 15
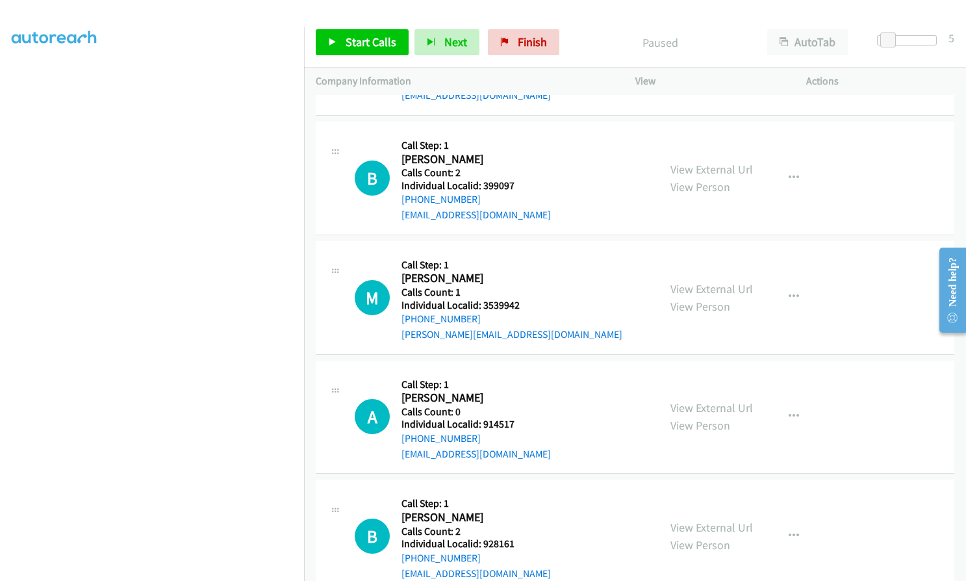
scroll to position [8268, 0]
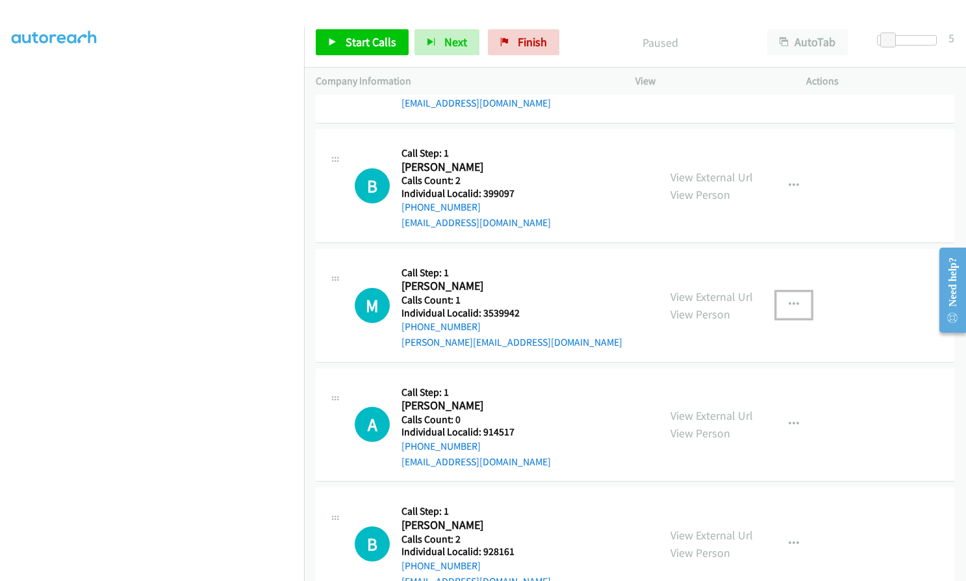
click at [789, 299] on icon "button" at bounding box center [794, 304] width 10 height 10
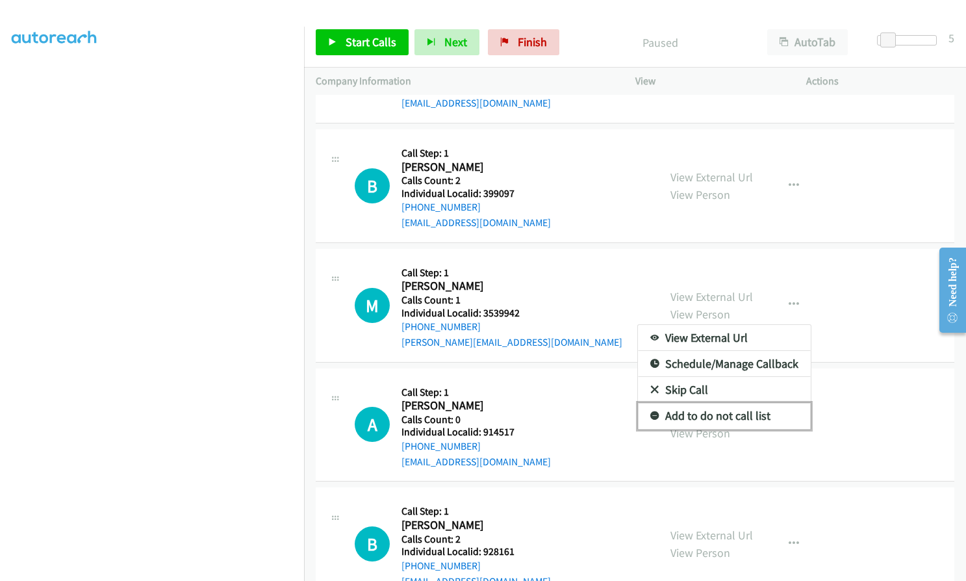
click at [652, 412] on icon at bounding box center [654, 416] width 9 height 9
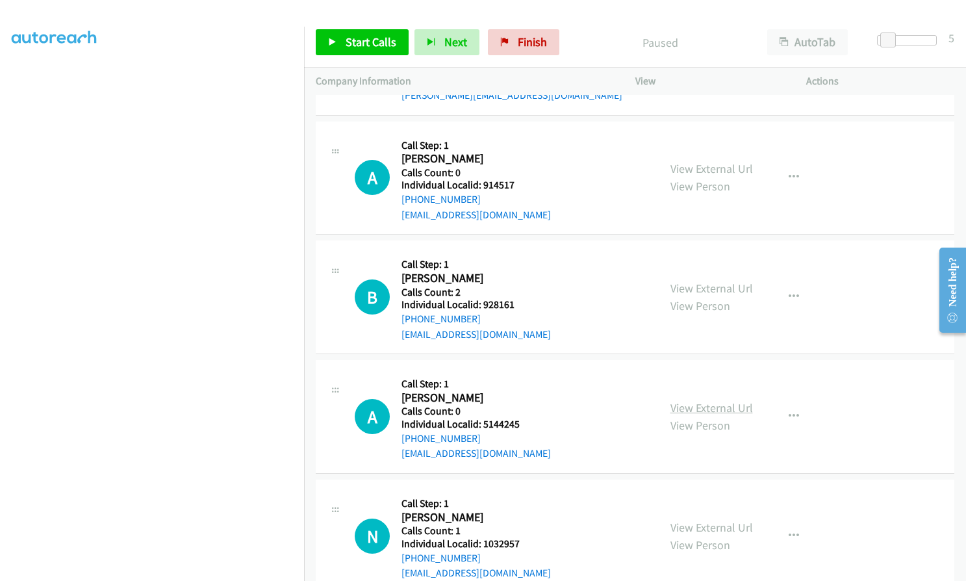
scroll to position [8528, 0]
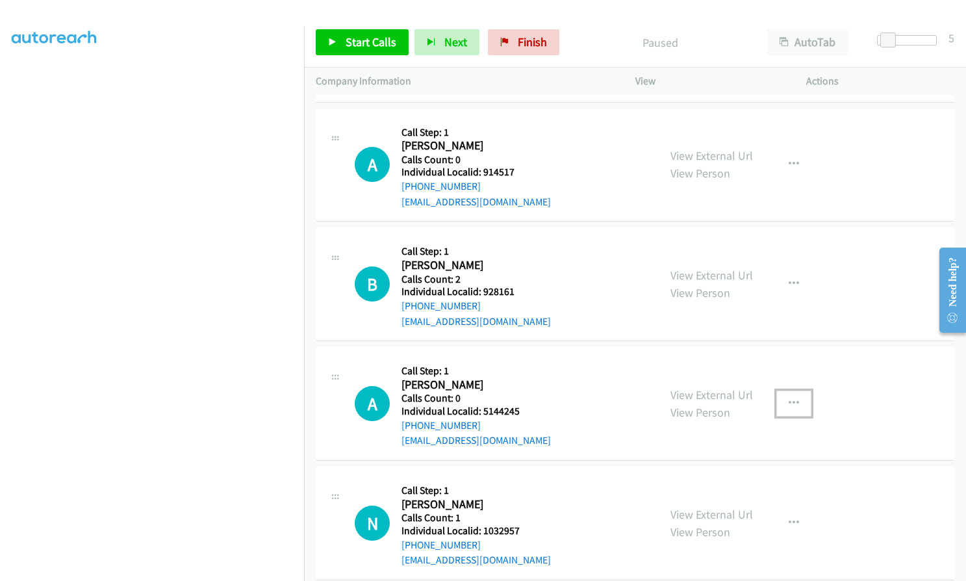
click at [800, 390] on button "button" at bounding box center [793, 403] width 35 height 26
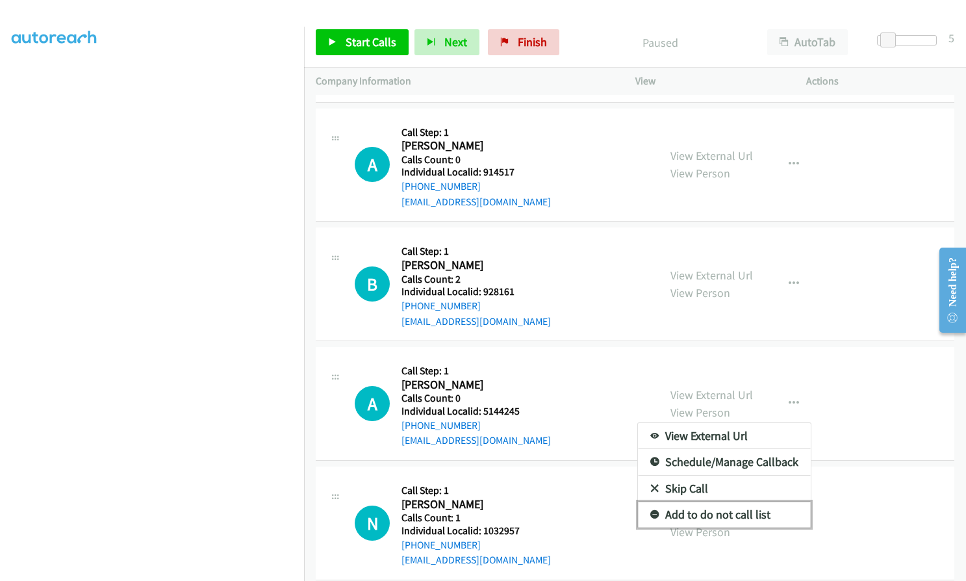
click at [650, 511] on icon at bounding box center [654, 515] width 9 height 9
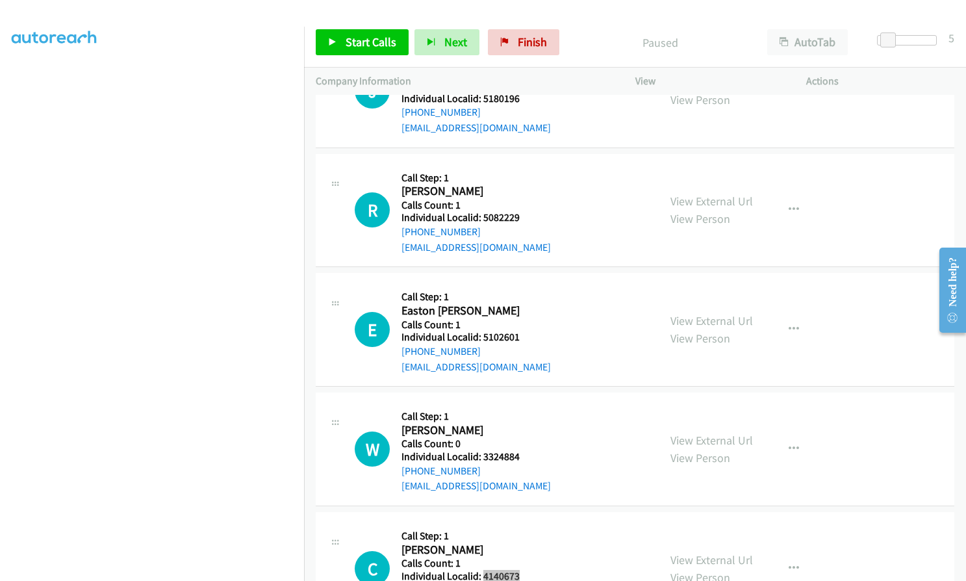
scroll to position [9080, 0]
click at [798, 435] on button "button" at bounding box center [793, 448] width 35 height 26
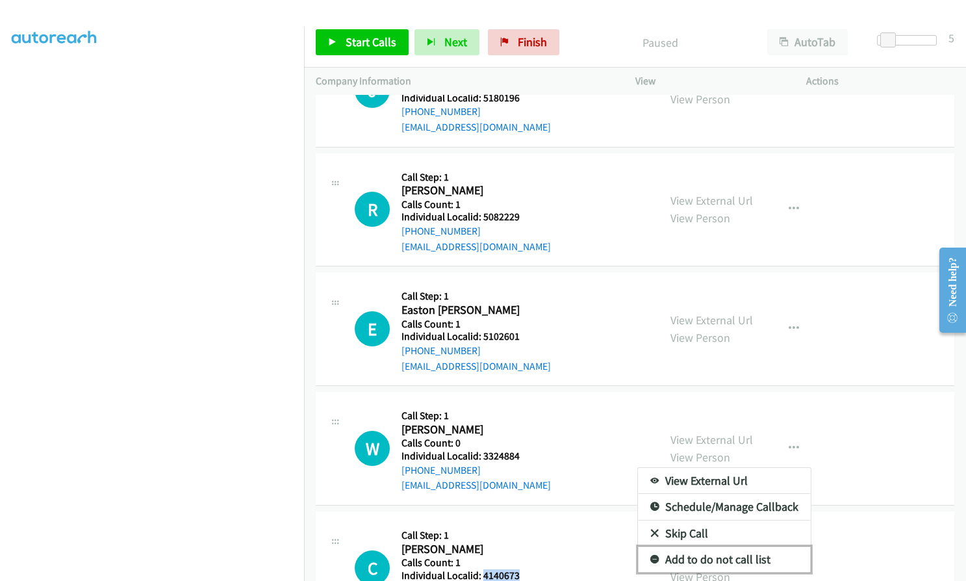
click at [650, 555] on icon at bounding box center [654, 559] width 9 height 9
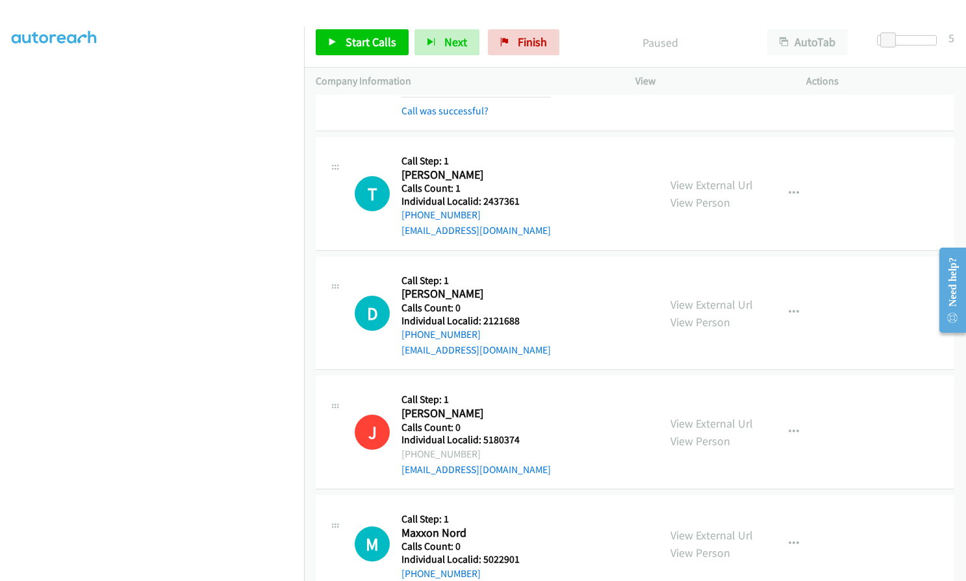
scroll to position [7456, 0]
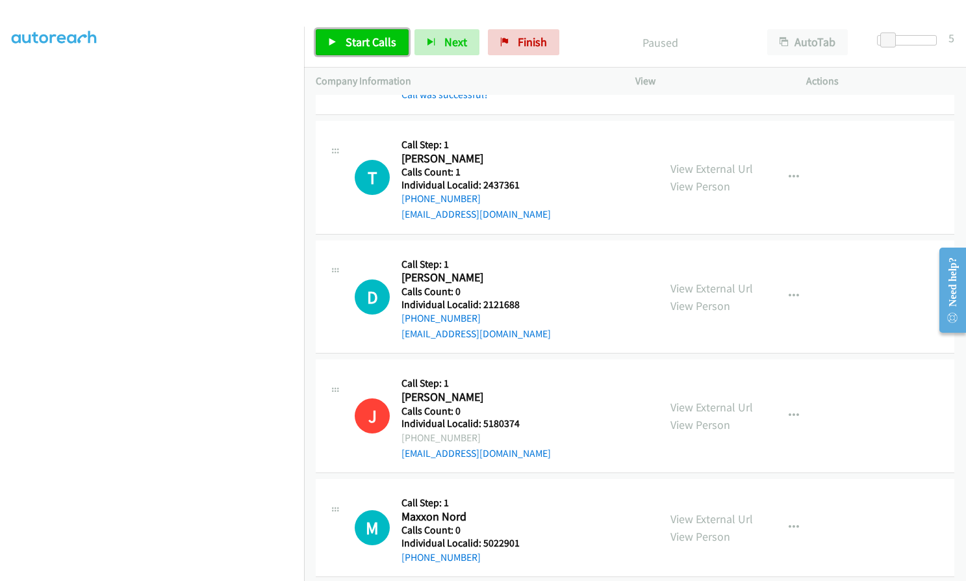
click at [369, 36] on span "Start Calls" at bounding box center [371, 41] width 51 height 15
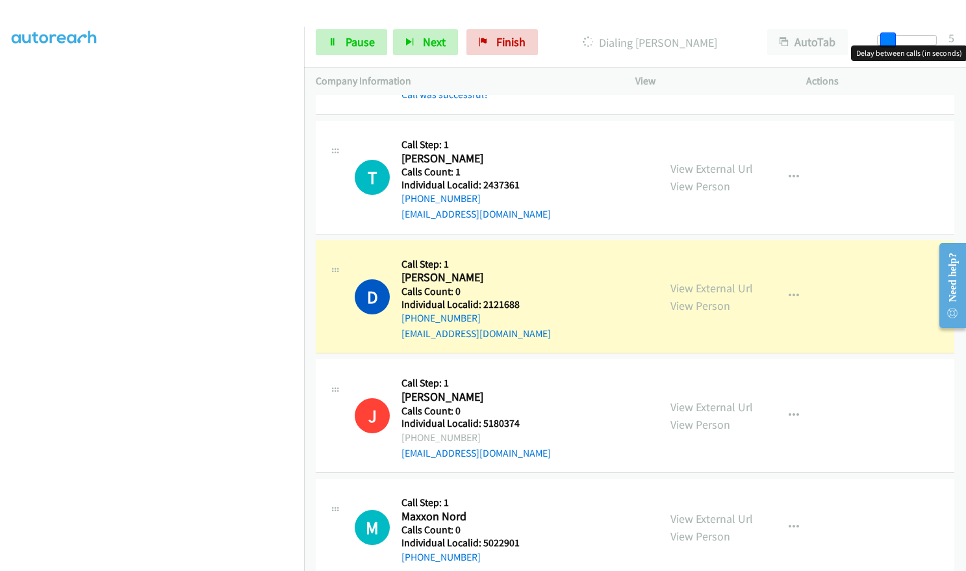
click at [891, 41] on span at bounding box center [888, 40] width 16 height 16
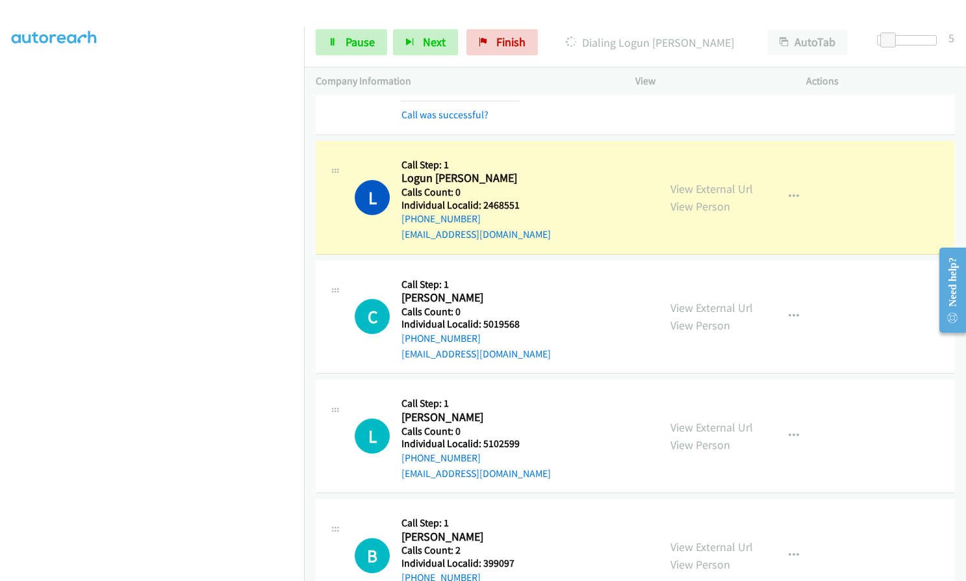
scroll to position [7960, 0]
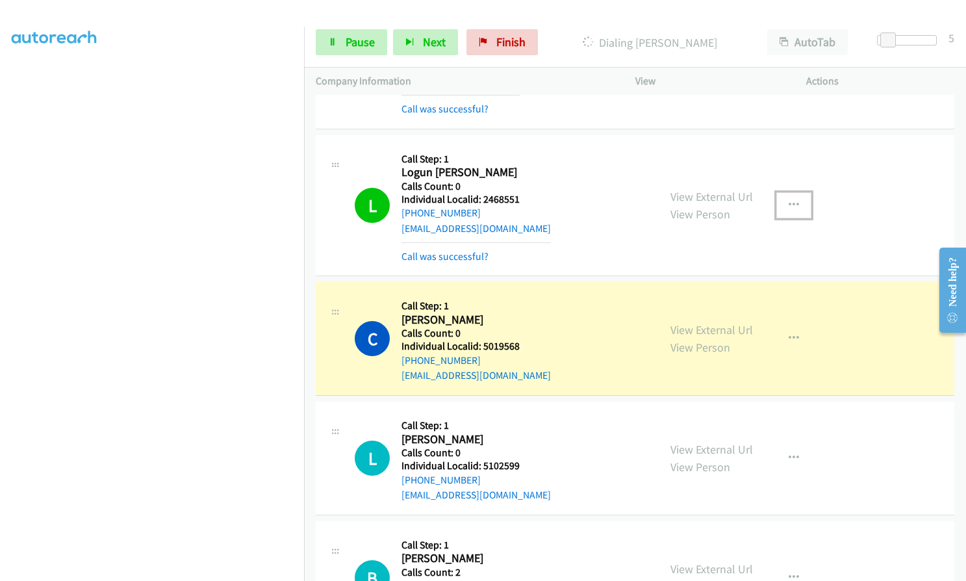
click at [789, 200] on icon "button" at bounding box center [794, 205] width 10 height 10
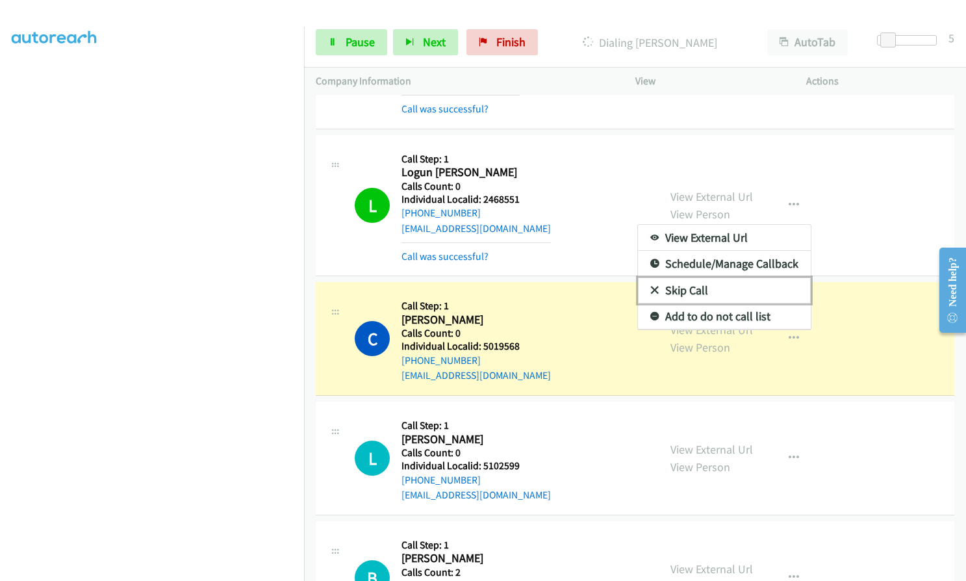
click at [651, 286] on icon at bounding box center [654, 290] width 9 height 9
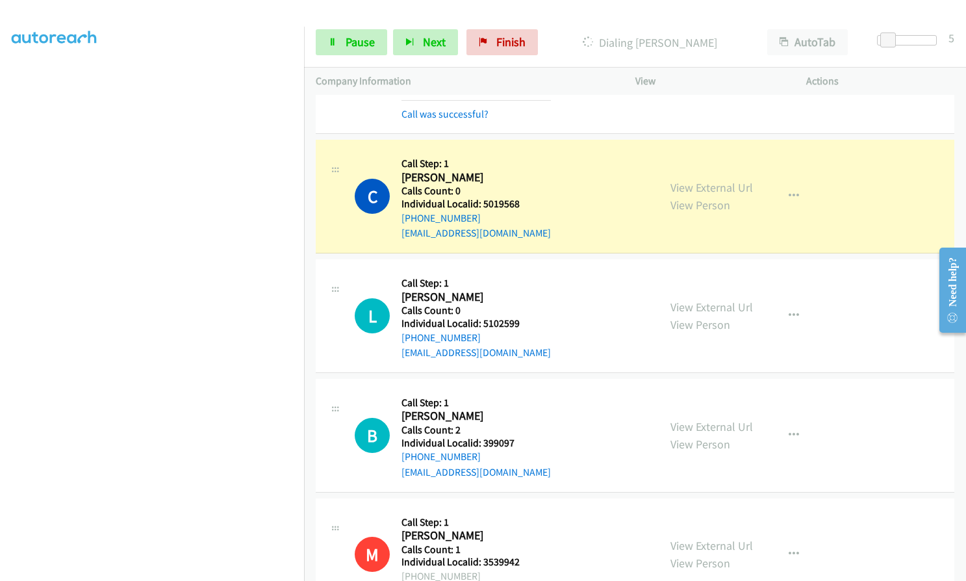
scroll to position [8106, 0]
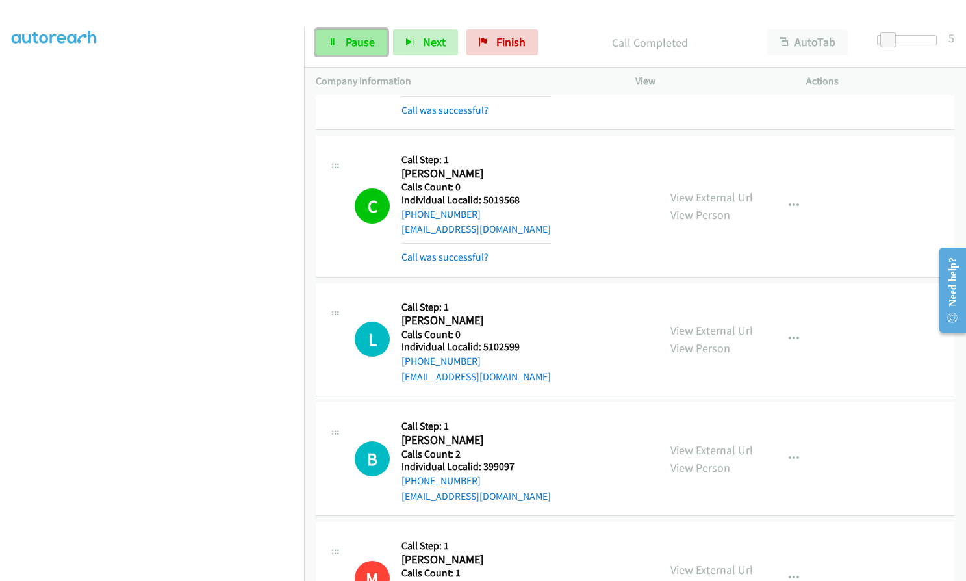
click at [367, 47] on span "Pause" at bounding box center [360, 41] width 29 height 15
click at [355, 40] on span "Start Calls" at bounding box center [371, 41] width 51 height 15
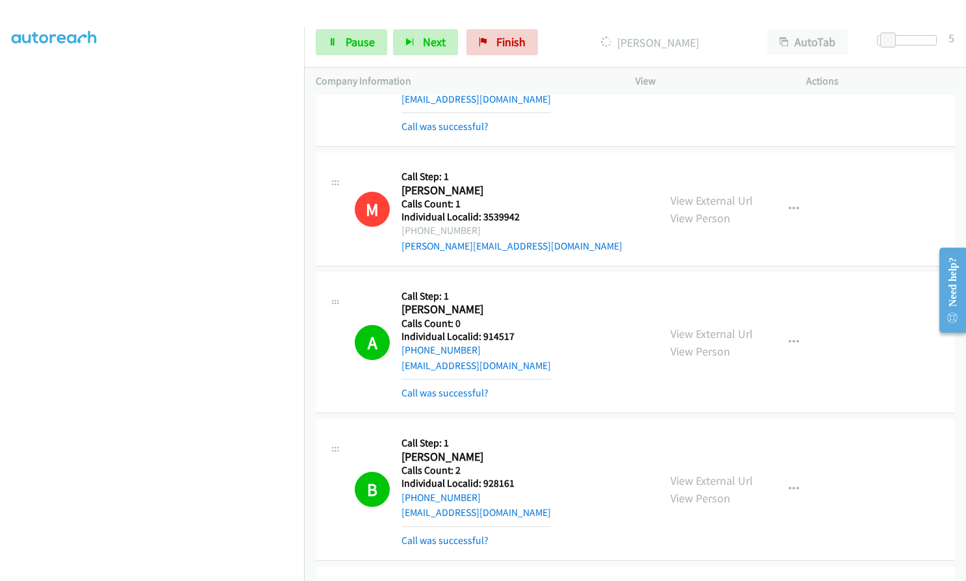
scroll to position [8496, 0]
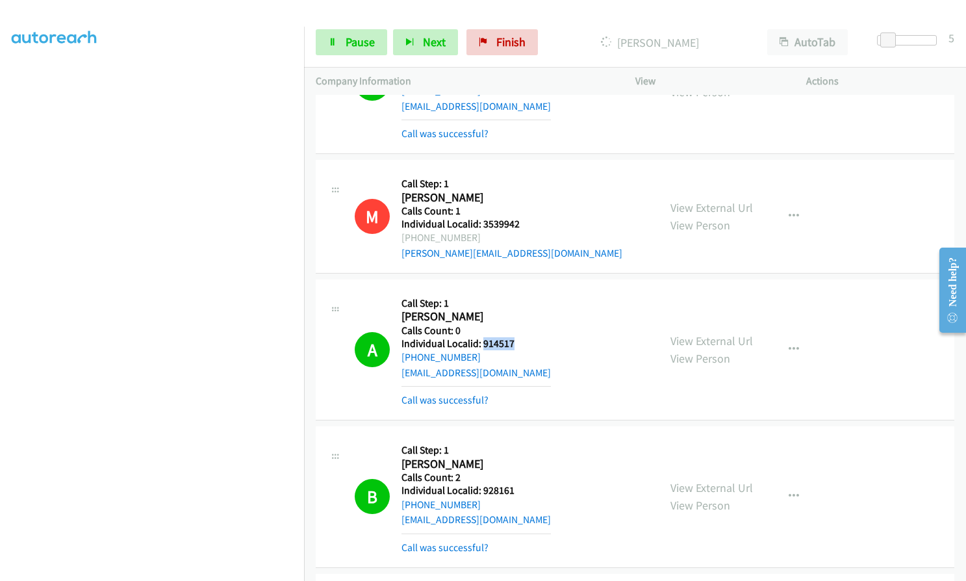
drag, startPoint x: 487, startPoint y: 313, endPoint x: 547, endPoint y: 314, distance: 59.8
click at [547, 314] on div "A Callback Scheduled Call Step: 1 Austin Horne America/New_York Calls Count: 0 …" at bounding box center [501, 349] width 292 height 117
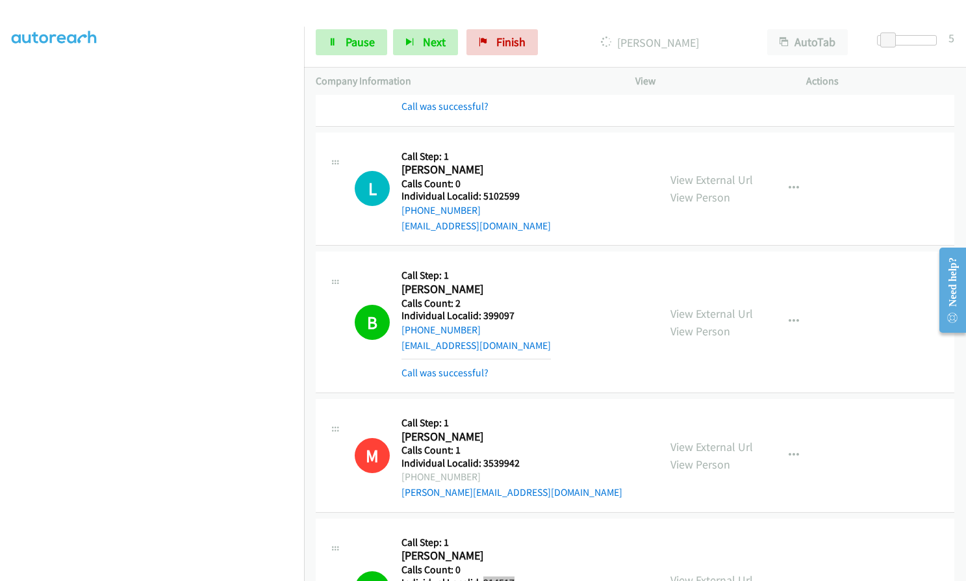
scroll to position [8252, 0]
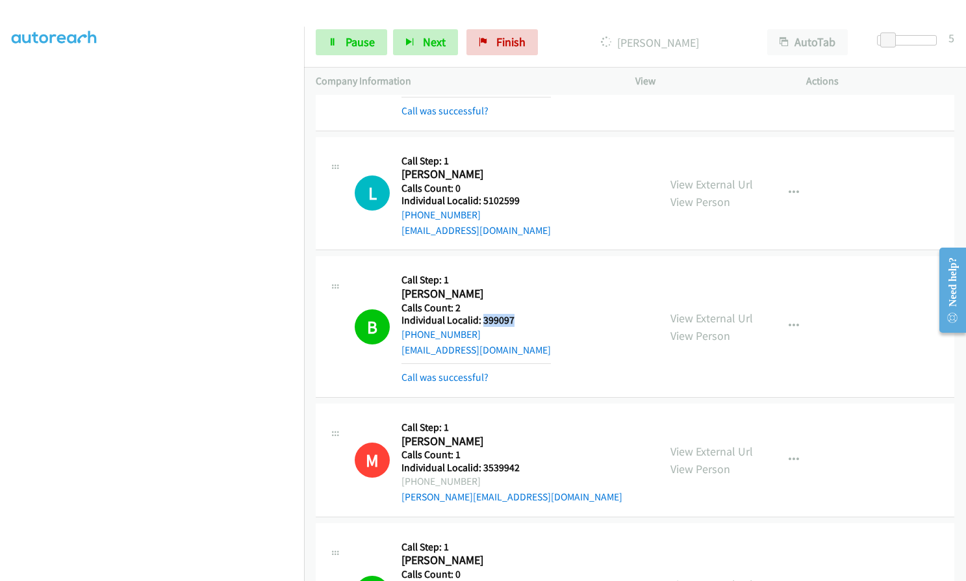
drag, startPoint x: 483, startPoint y: 288, endPoint x: 515, endPoint y: 288, distance: 32.5
click at [515, 288] on div "B Callback Scheduled Call Step: 1 Brian Conner America/New_York Calls Count: 2 …" at bounding box center [501, 326] width 292 height 117
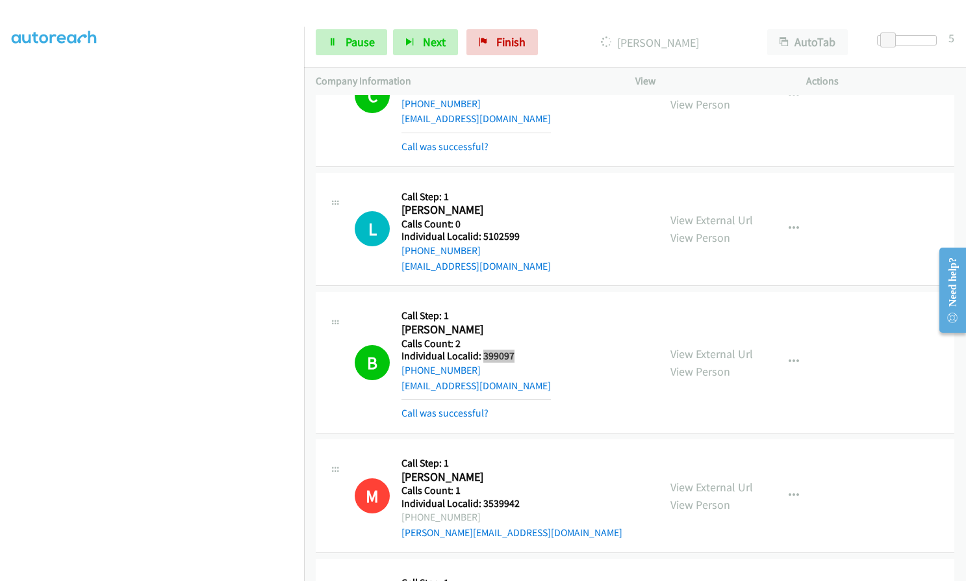
scroll to position [8057, 0]
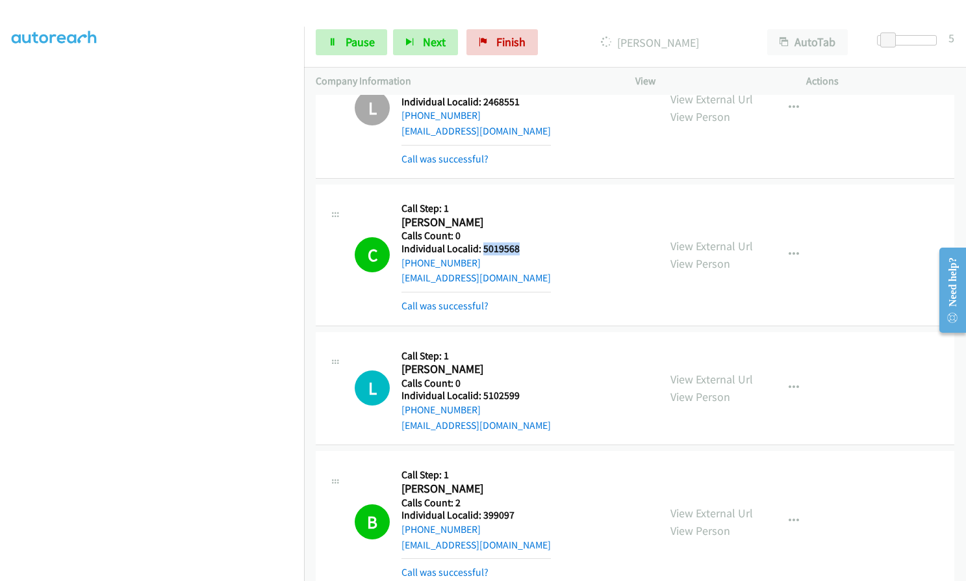
drag, startPoint x: 481, startPoint y: 215, endPoint x: 524, endPoint y: 216, distance: 42.2
click at [524, 216] on div "C Callback Scheduled Call Step: 1 Chris Jordan America/New_York Calls Count: 0 …" at bounding box center [501, 254] width 292 height 117
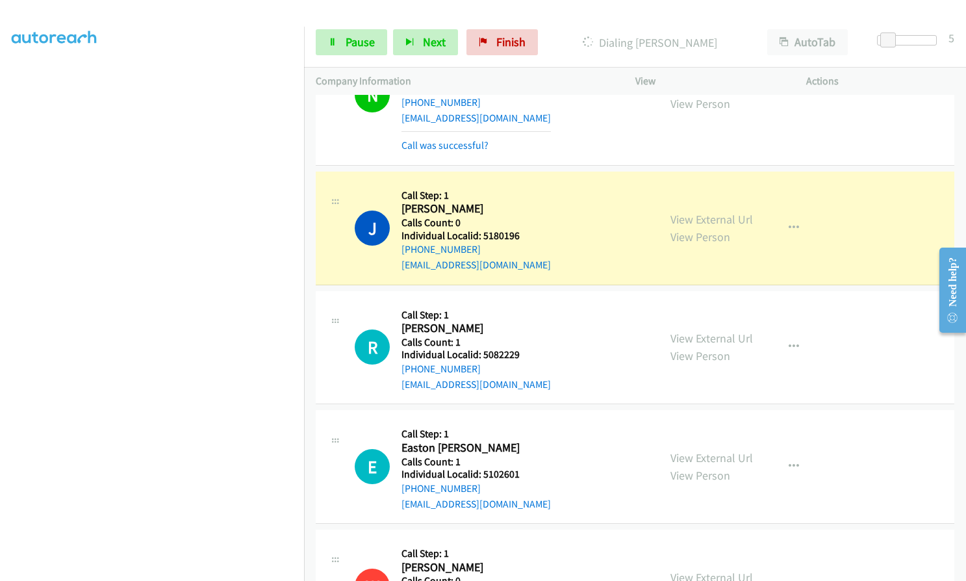
scroll to position [9188, 0]
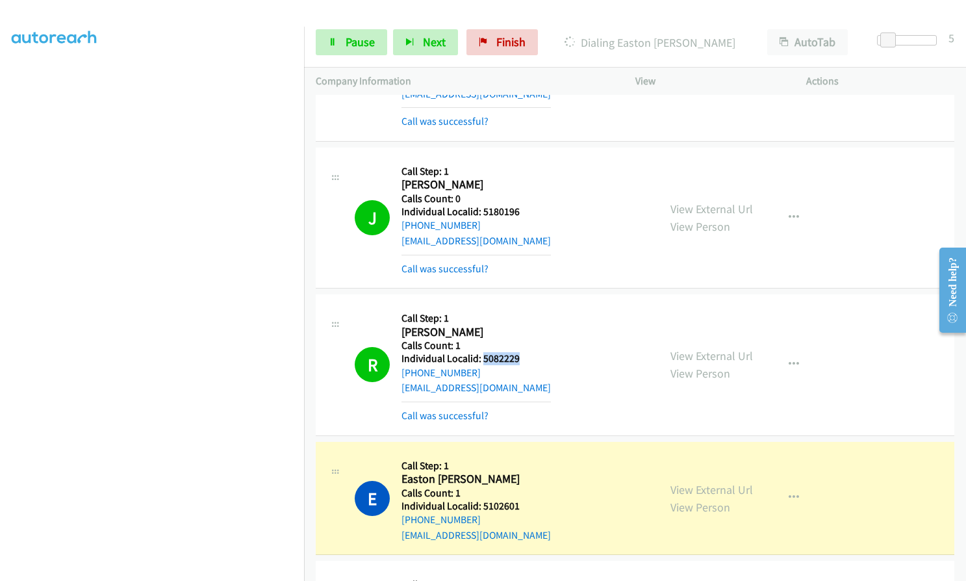
drag, startPoint x: 482, startPoint y: 327, endPoint x: 517, endPoint y: 326, distance: 35.1
click at [517, 352] on h5 "Individual Localid: 5082229" at bounding box center [475, 358] width 149 height 13
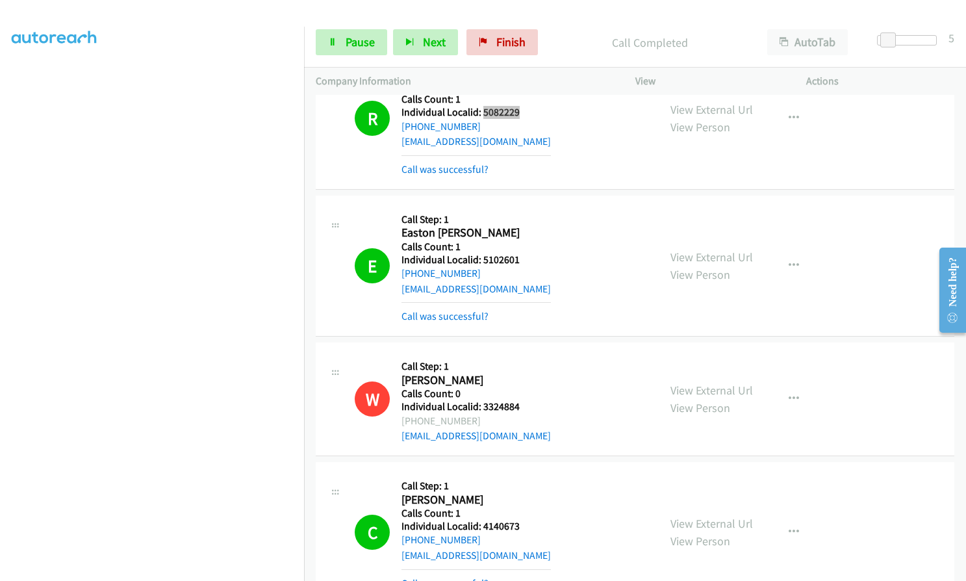
scroll to position [9445, 0]
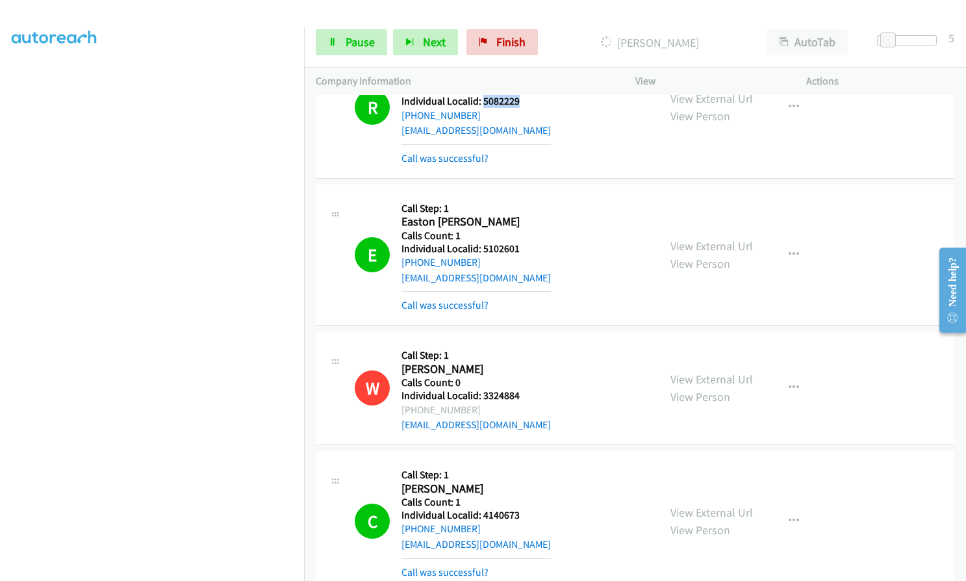
drag, startPoint x: 654, startPoint y: 42, endPoint x: 700, endPoint y: 41, distance: 45.5
click at [700, 41] on p "Dialing Titus Lee" at bounding box center [649, 43] width 188 height 18
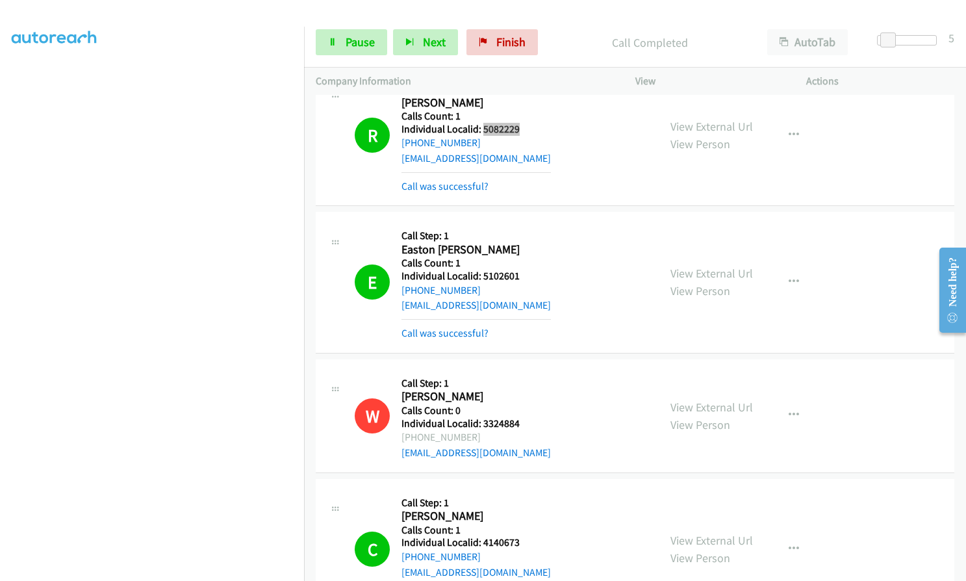
scroll to position [9473, 0]
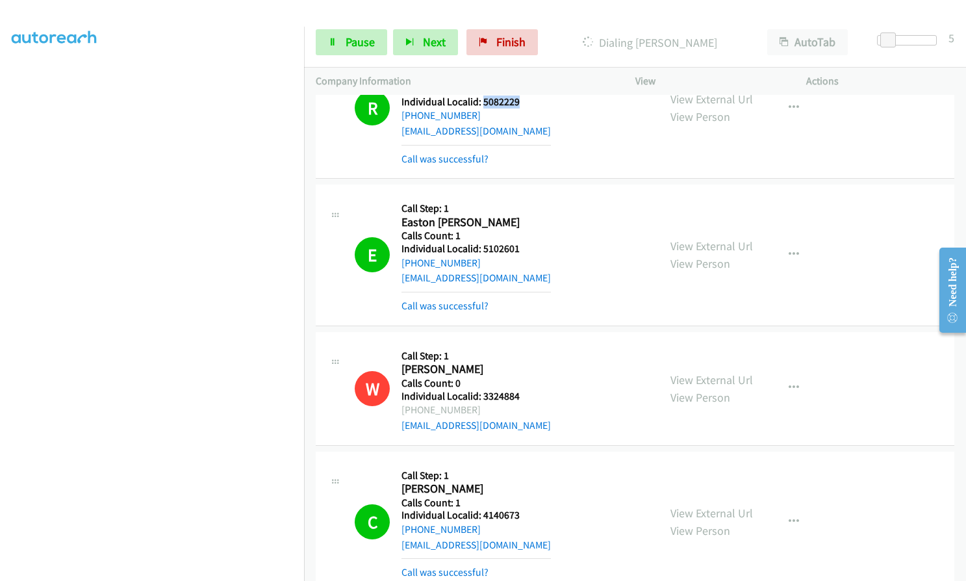
drag, startPoint x: 634, startPoint y: 44, endPoint x: 719, endPoint y: 45, distance: 85.1
click at [719, 45] on p "Dialing Landon Eubanks" at bounding box center [649, 43] width 188 height 18
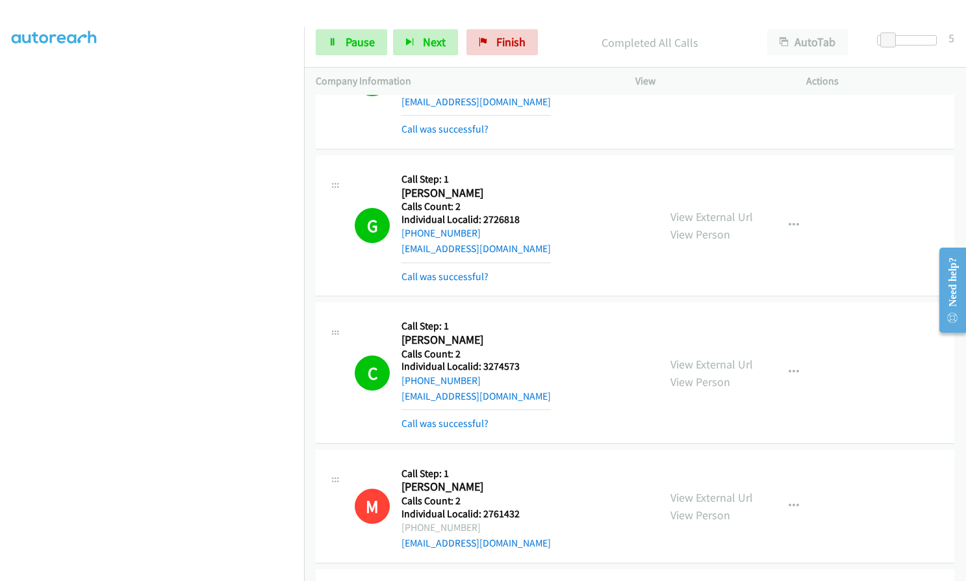
scroll to position [5272, 0]
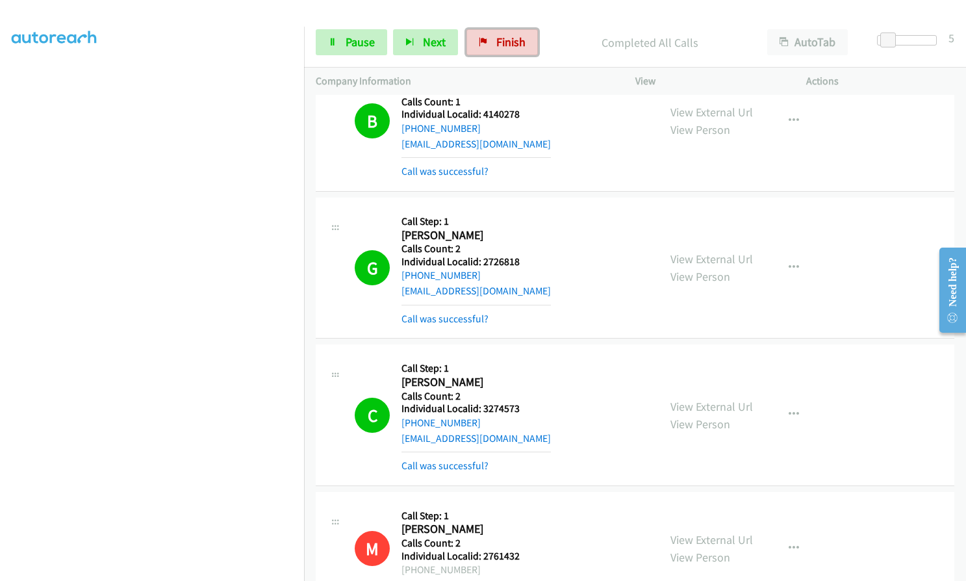
drag, startPoint x: 497, startPoint y: 40, endPoint x: 543, endPoint y: 53, distance: 48.1
click at [497, 40] on span "Finish" at bounding box center [510, 41] width 29 height 15
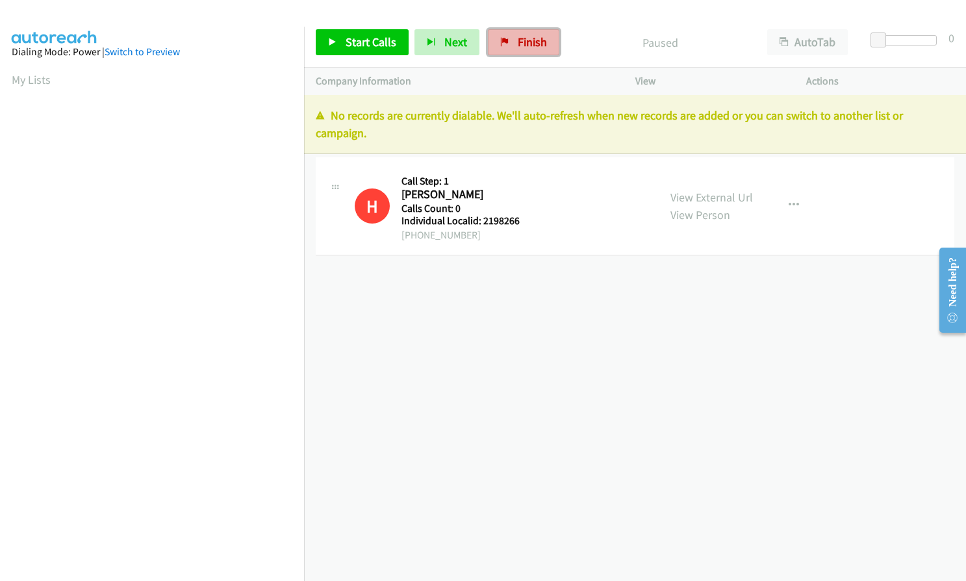
click at [530, 39] on span "Finish" at bounding box center [532, 41] width 29 height 15
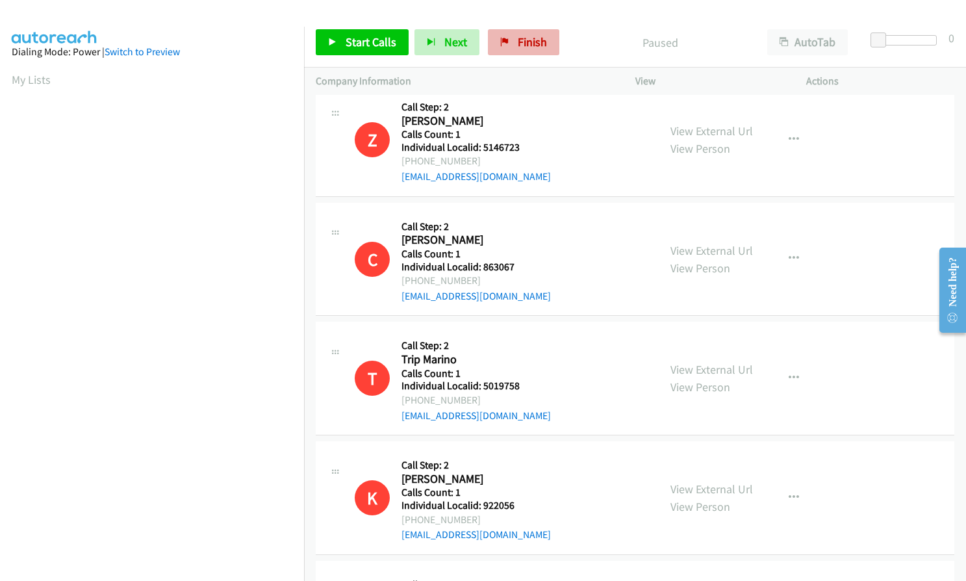
scroll to position [2773, 0]
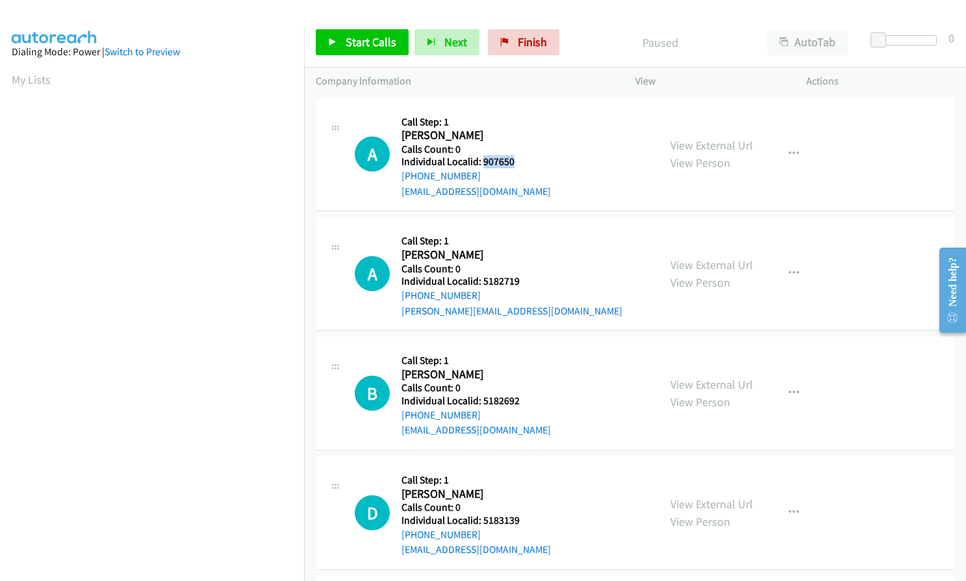
drag, startPoint x: 481, startPoint y: 163, endPoint x: 524, endPoint y: 162, distance: 42.2
click at [524, 162] on h5 "Individual Localid: 907650" at bounding box center [475, 161] width 149 height 13
copy h5 "907650"
drag, startPoint x: 482, startPoint y: 282, endPoint x: 524, endPoint y: 281, distance: 41.6
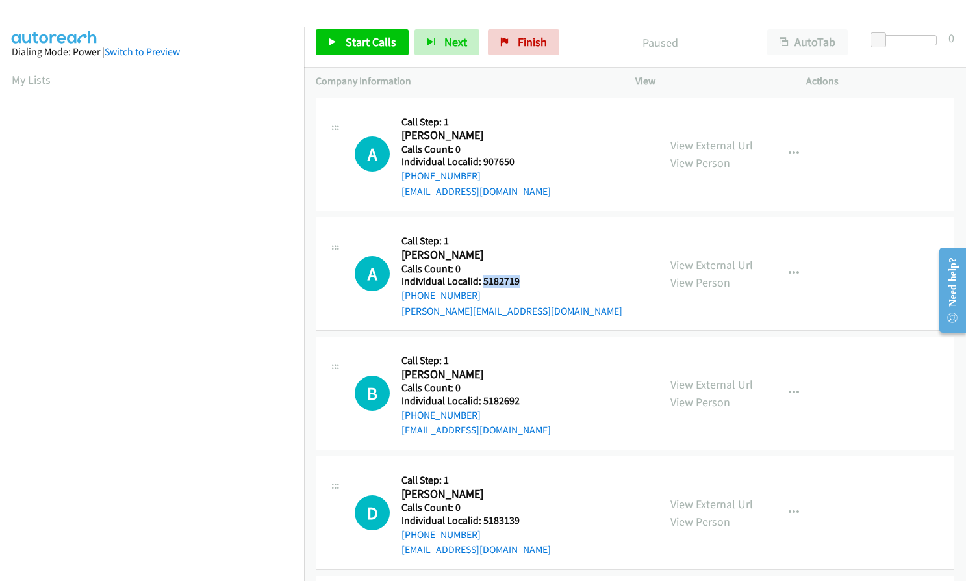
click at [524, 281] on h5 "Individual Localid: 5182719" at bounding box center [511, 281] width 221 height 13
copy h5 "5182719"
drag, startPoint x: 481, startPoint y: 401, endPoint x: 520, endPoint y: 402, distance: 38.3
click at [520, 402] on h5 "Individual Localid: 5182692" at bounding box center [475, 400] width 149 height 13
copy h5 "5182692"
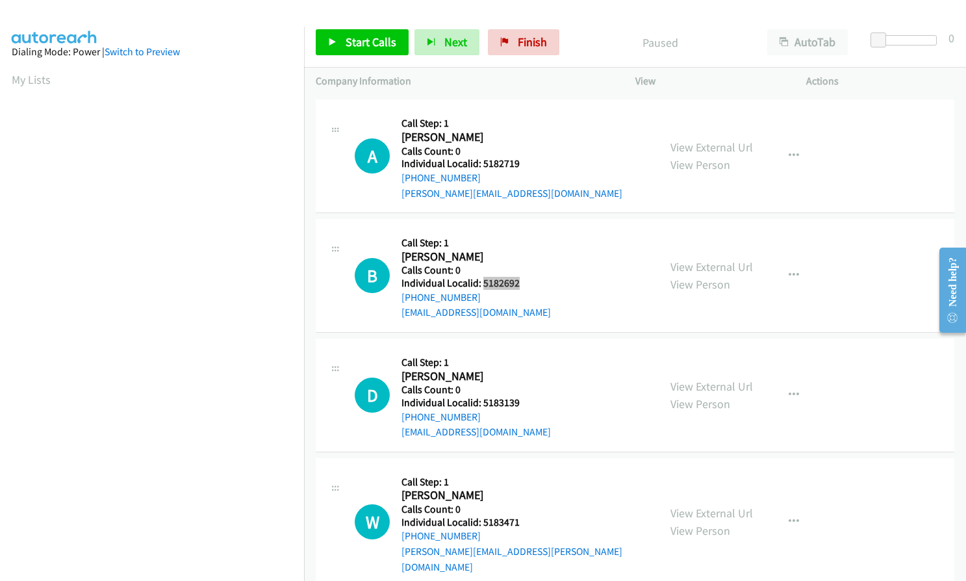
scroll to position [146, 0]
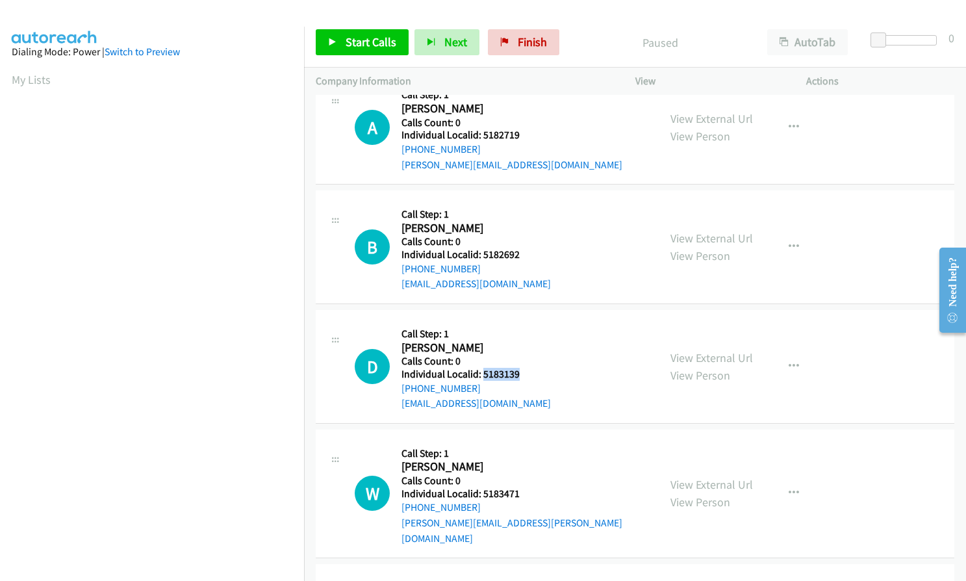
drag, startPoint x: 481, startPoint y: 374, endPoint x: 522, endPoint y: 374, distance: 40.9
click at [522, 374] on h5 "Individual Localid: 5183139" at bounding box center [475, 374] width 149 height 13
copy h5 "5183139"
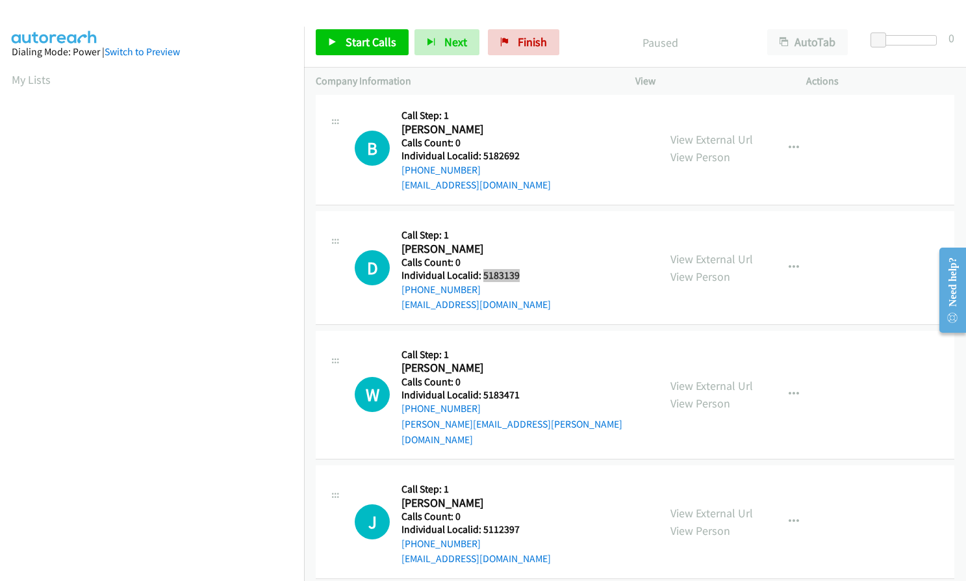
scroll to position [260, 0]
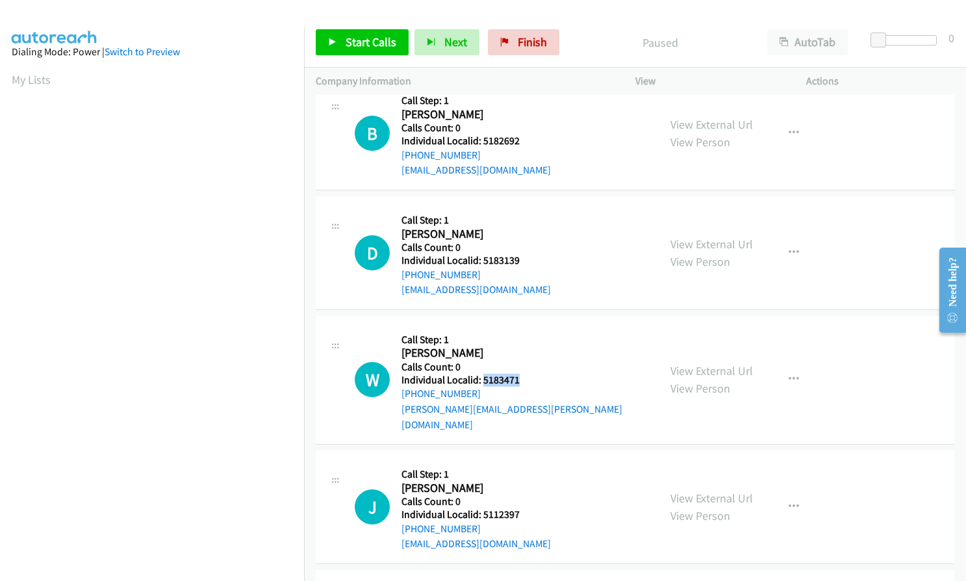
drag, startPoint x: 482, startPoint y: 381, endPoint x: 522, endPoint y: 379, distance: 39.6
click at [522, 379] on h5 "Individual Localid: 5183471" at bounding box center [524, 380] width 246 height 13
copy h5 "5183471"
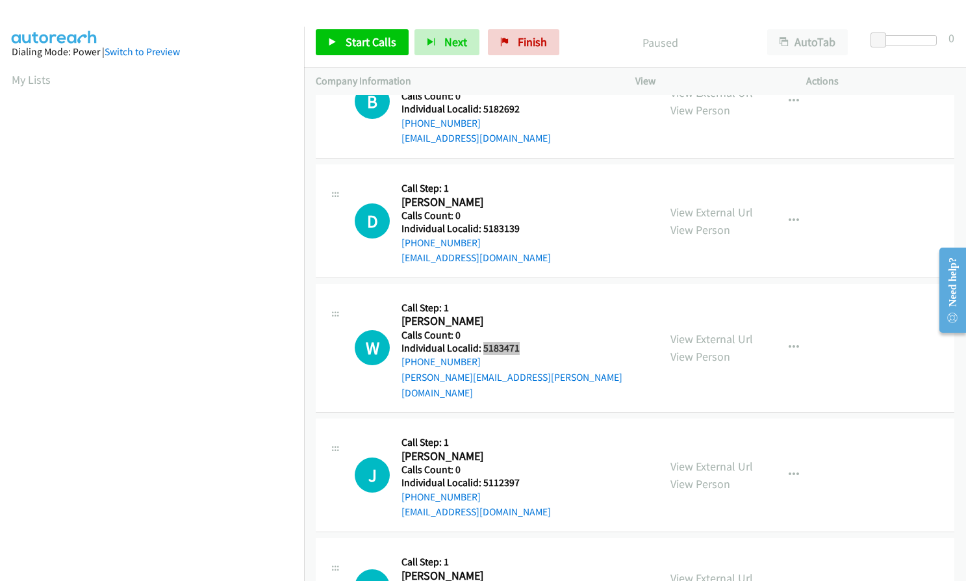
scroll to position [422, 0]
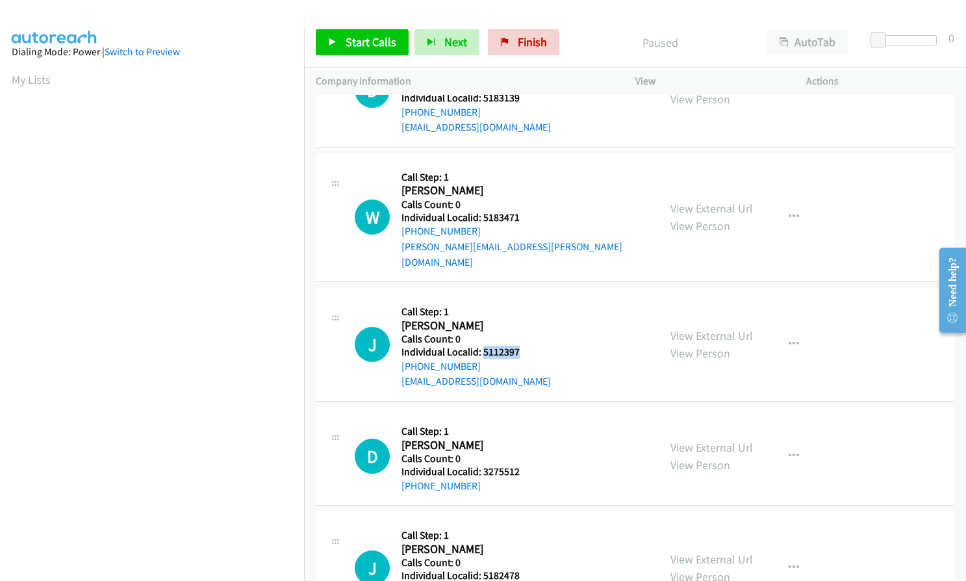
drag, startPoint x: 483, startPoint y: 336, endPoint x: 522, endPoint y: 335, distance: 39.6
click at [522, 346] on h5 "Individual Localid: 5112397" at bounding box center [475, 352] width 149 height 13
copy h5 "5112397"
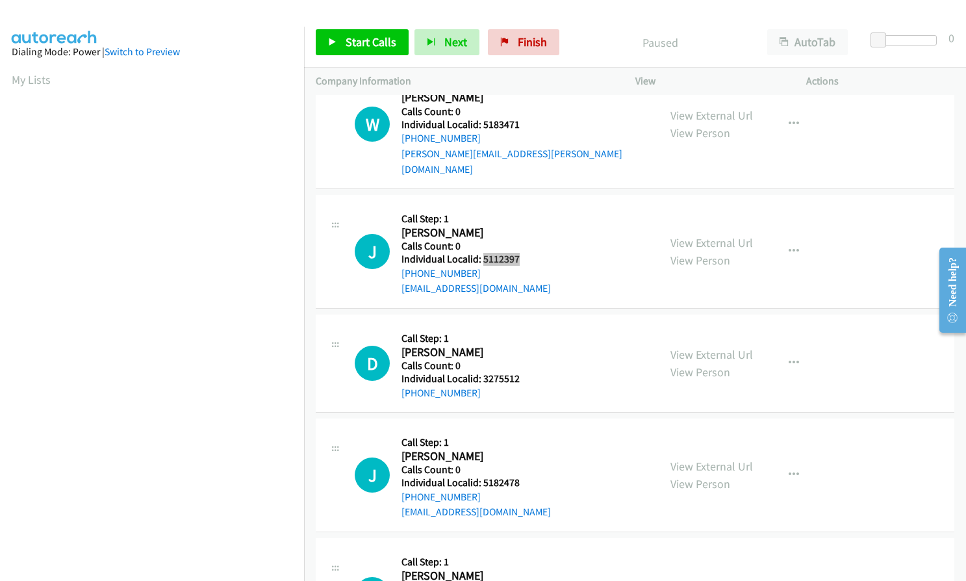
scroll to position [520, 0]
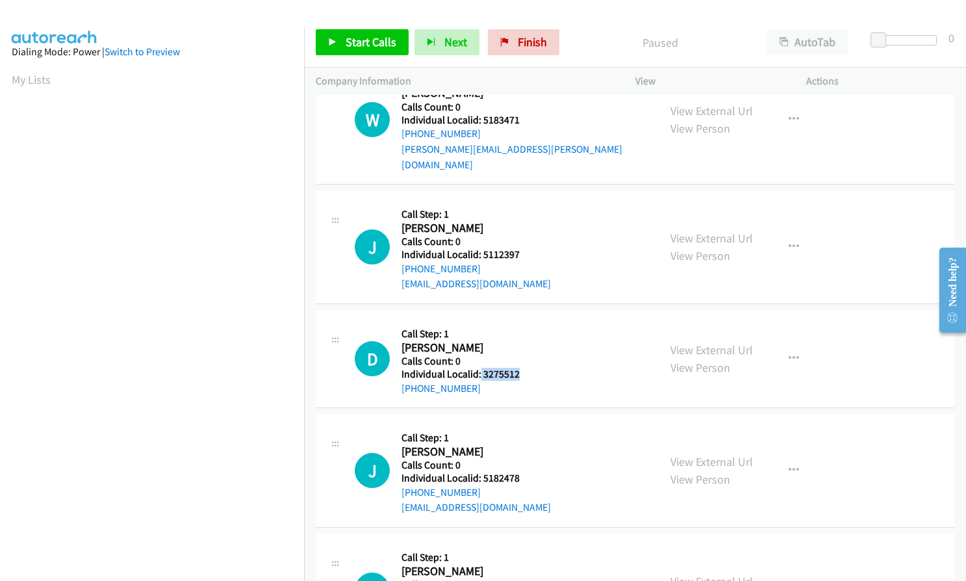
drag, startPoint x: 479, startPoint y: 357, endPoint x: 518, endPoint y: 357, distance: 38.3
click at [518, 368] on h5 "Individual Localid: 3275512" at bounding box center [474, 374] width 147 height 13
copy h5 "3275512"
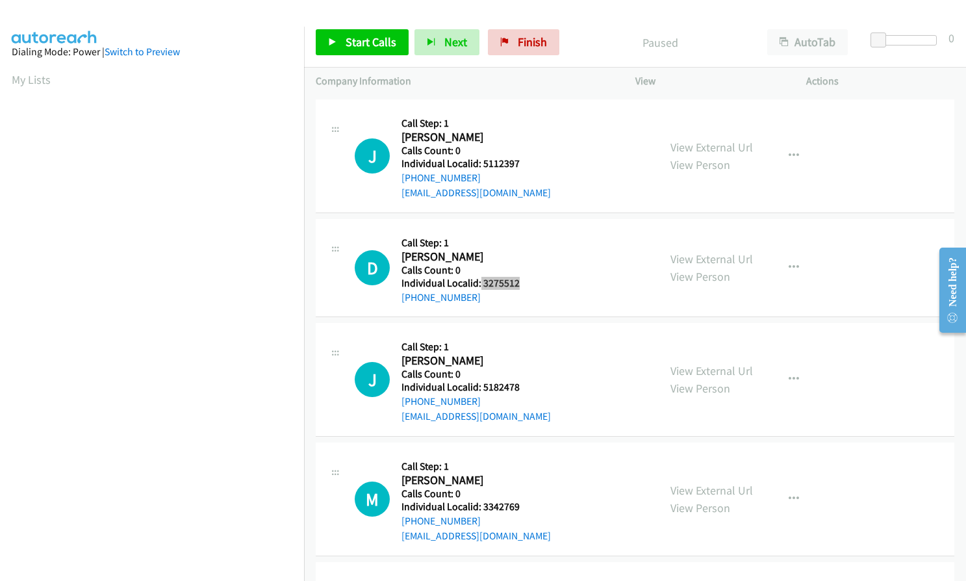
scroll to position [633, 0]
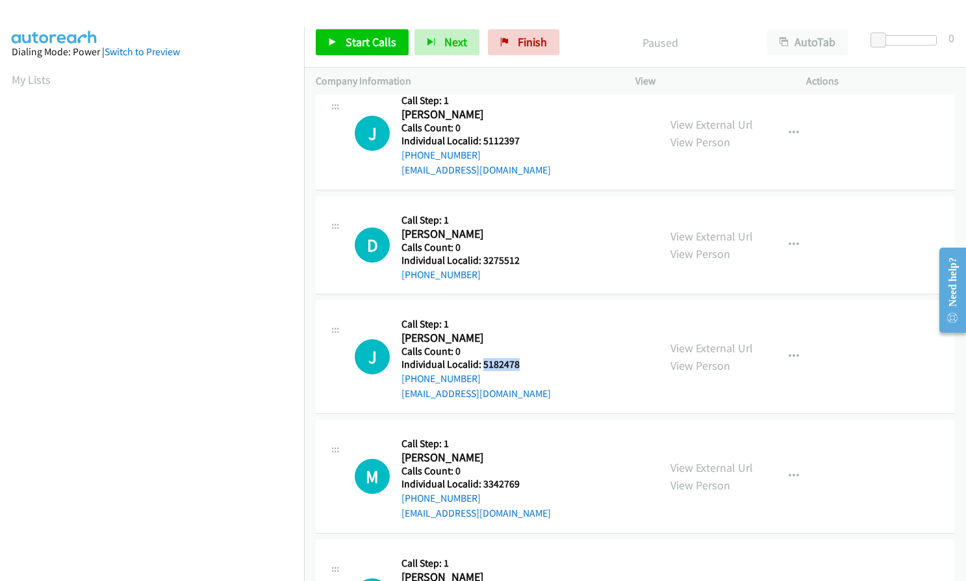
drag, startPoint x: 490, startPoint y: 348, endPoint x: 523, endPoint y: 348, distance: 32.5
click at [523, 358] on h5 "Individual Localid: 5182478" at bounding box center [475, 364] width 149 height 13
copy h5 "5182478"
drag, startPoint x: 481, startPoint y: 468, endPoint x: 511, endPoint y: 469, distance: 29.9
click at [521, 477] on h5 "Individual Localid: 3342769" at bounding box center [475, 483] width 149 height 13
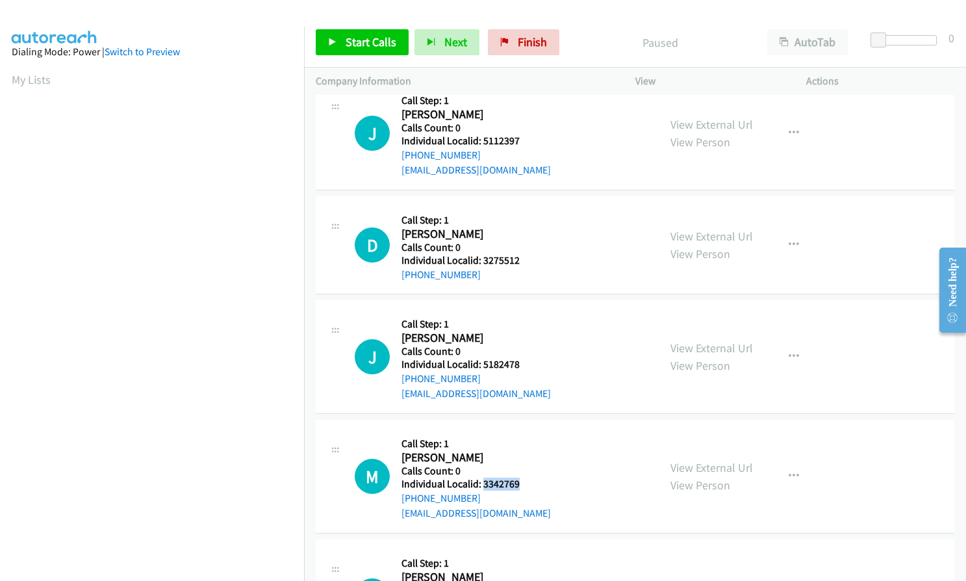
copy h5 "3342769"
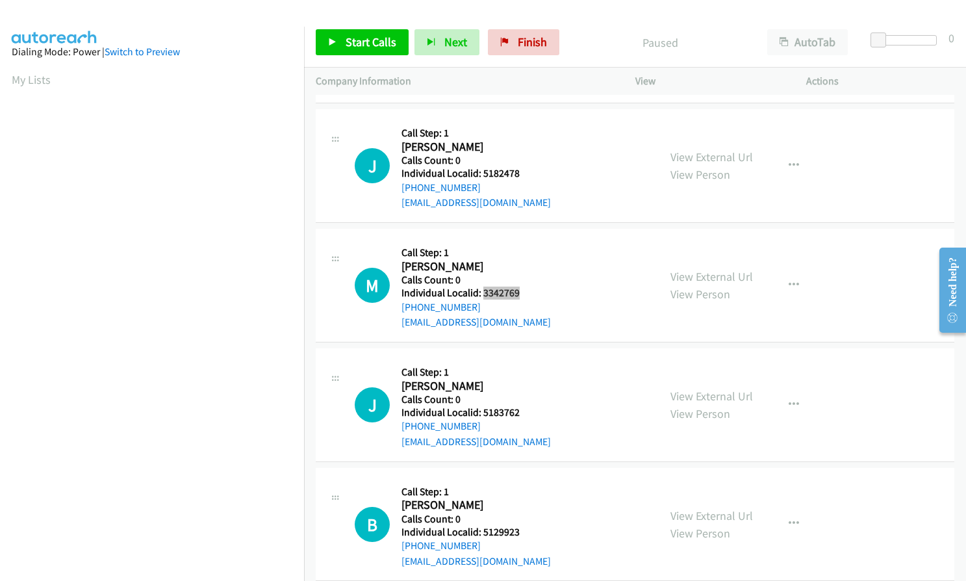
scroll to position [828, 0]
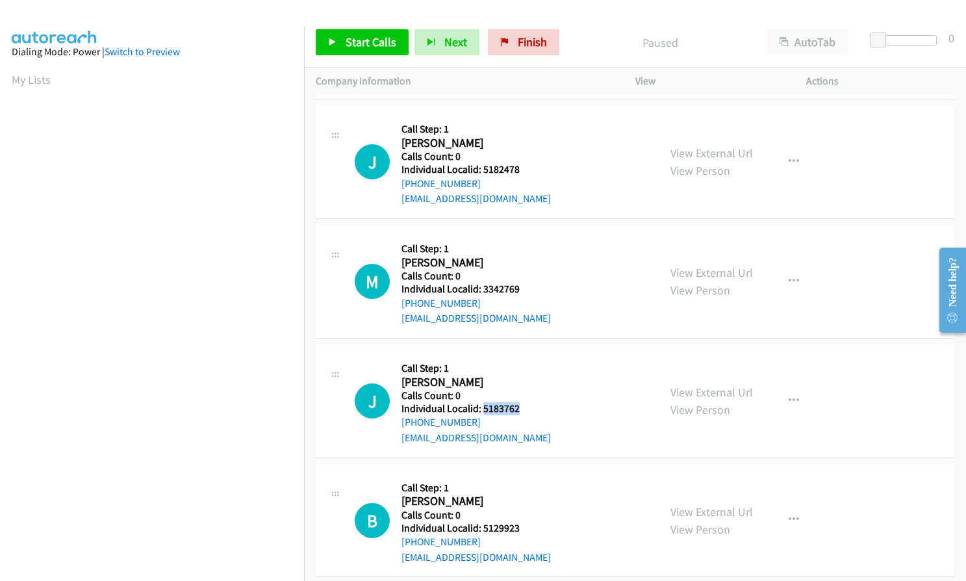
drag, startPoint x: 483, startPoint y: 391, endPoint x: 521, endPoint y: 390, distance: 38.3
click at [521, 402] on h5 "Individual Localid: 5183762" at bounding box center [475, 408] width 149 height 13
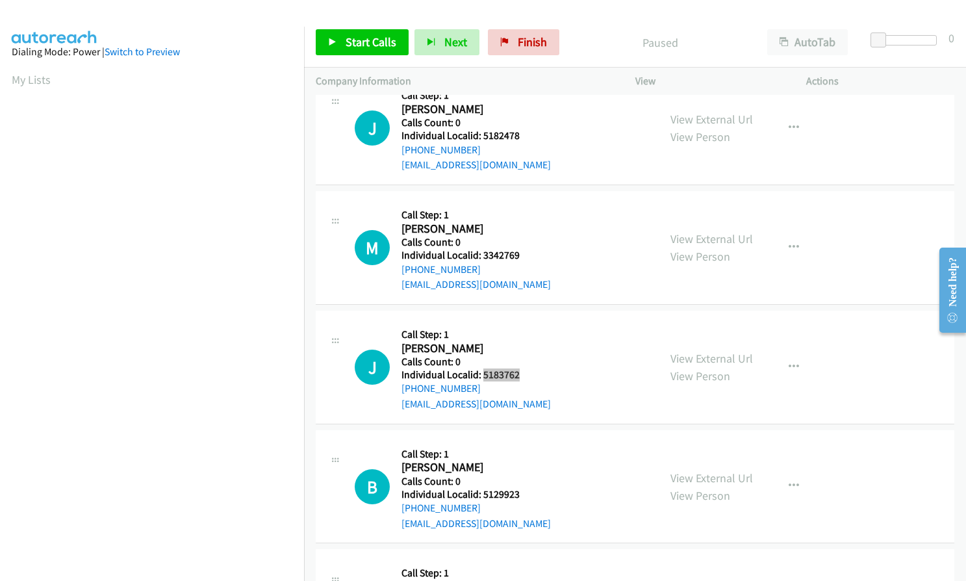
scroll to position [958, 0]
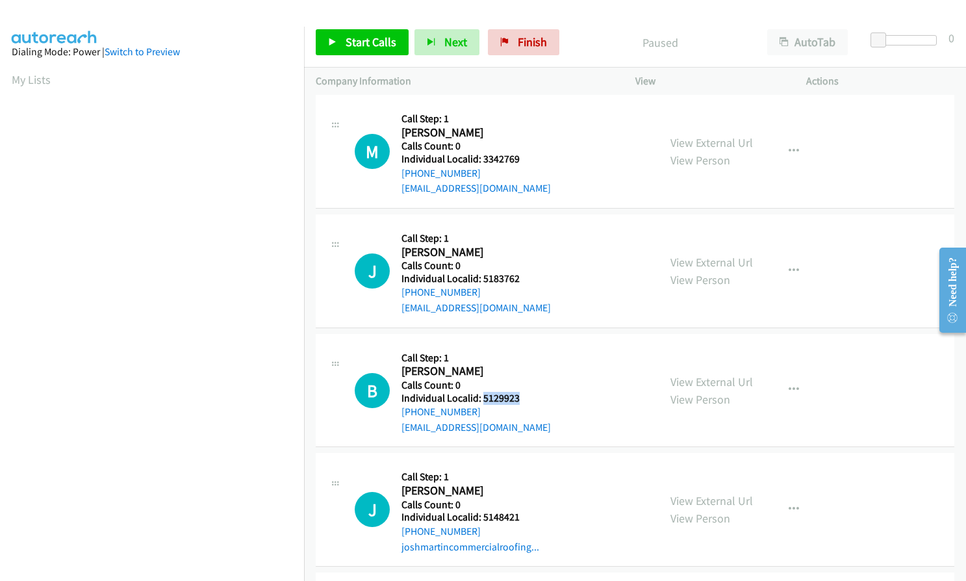
drag, startPoint x: 481, startPoint y: 380, endPoint x: 514, endPoint y: 380, distance: 33.1
click at [521, 392] on h5 "Individual Localid: 5129923" at bounding box center [475, 398] width 149 height 13
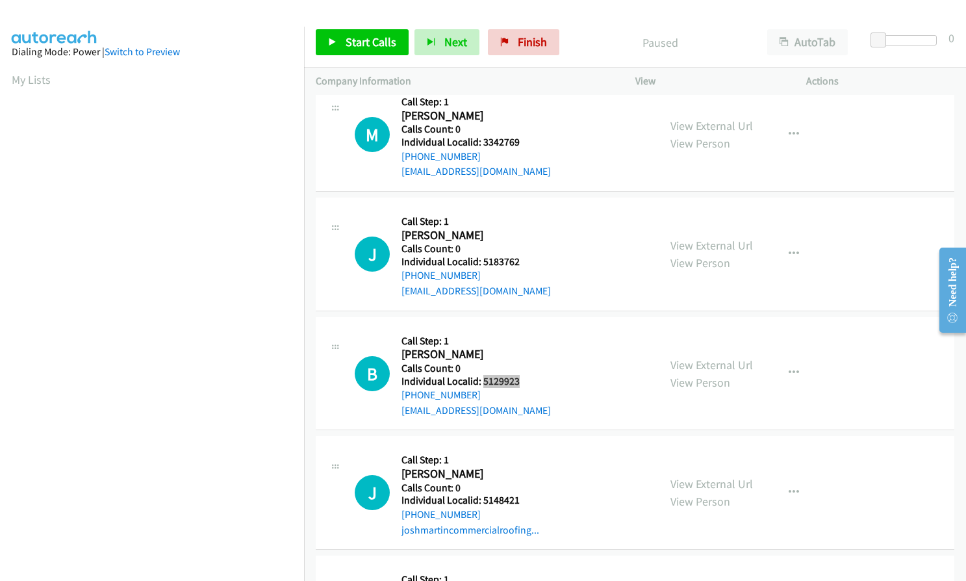
scroll to position [1007, 0]
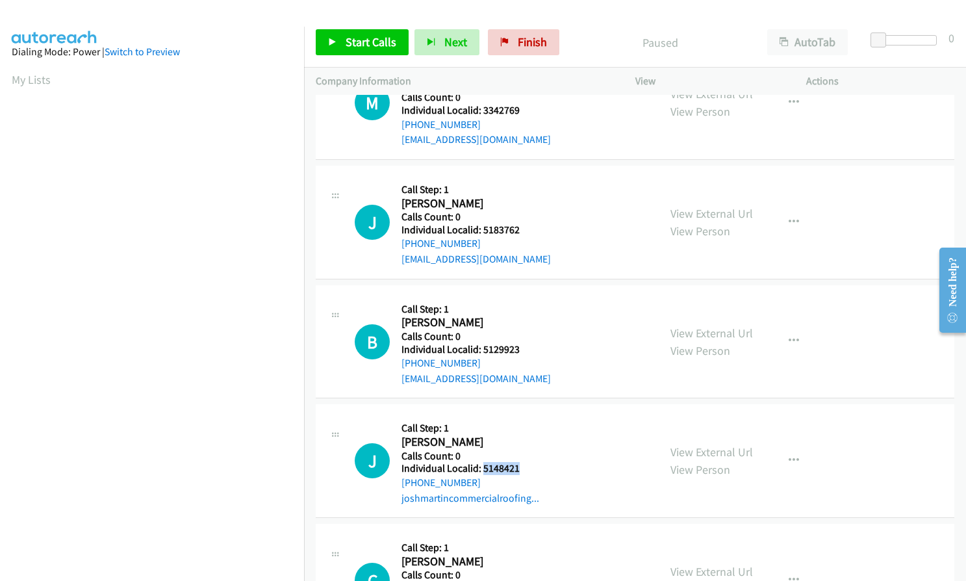
drag, startPoint x: 490, startPoint y: 450, endPoint x: 527, endPoint y: 450, distance: 37.7
click at [527, 462] on h5 "Individual Localid: 5148421" at bounding box center [474, 468] width 147 height 13
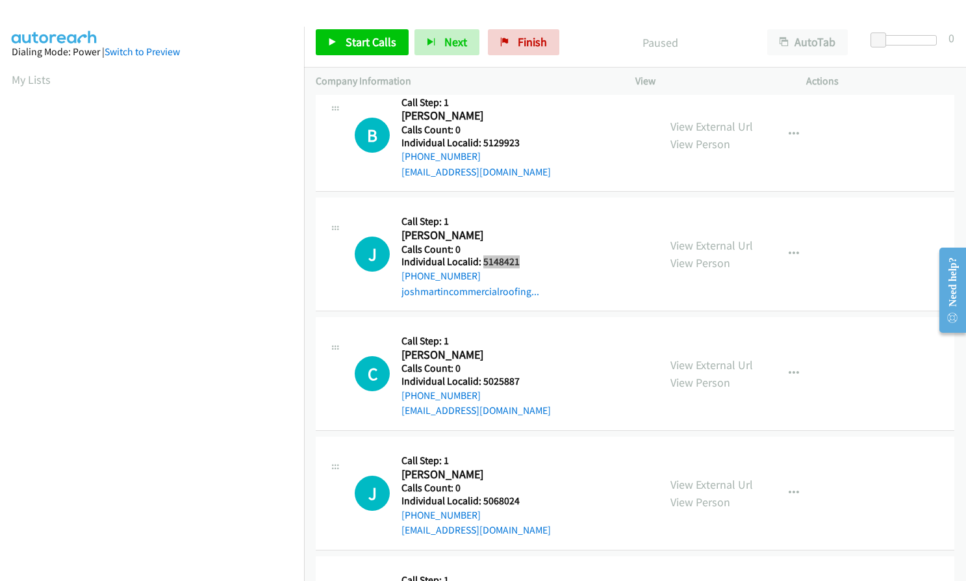
scroll to position [1218, 0]
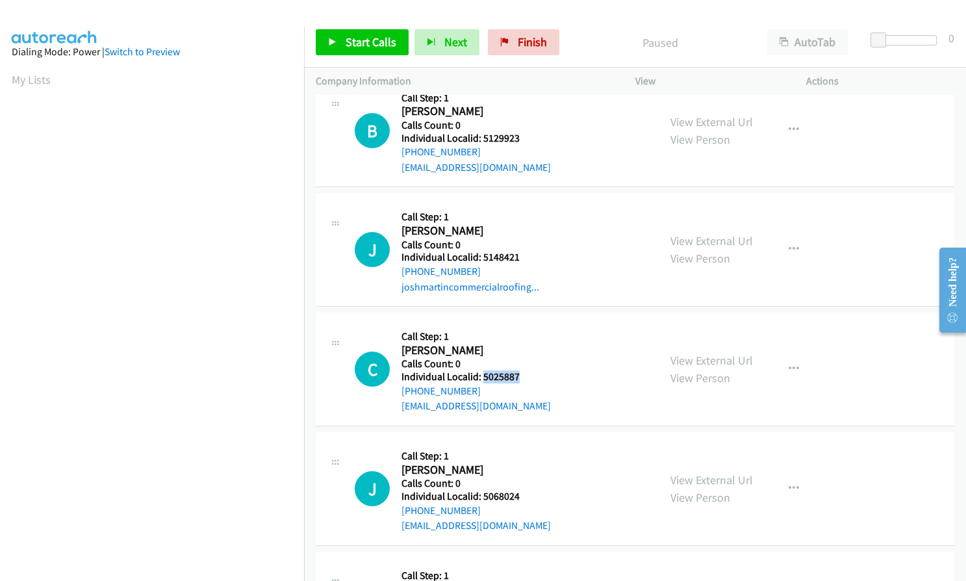
drag, startPoint x: 481, startPoint y: 361, endPoint x: 533, endPoint y: 361, distance: 52.0
click at [533, 370] on h5 "Individual Localid: 5025887" at bounding box center [475, 376] width 149 height 13
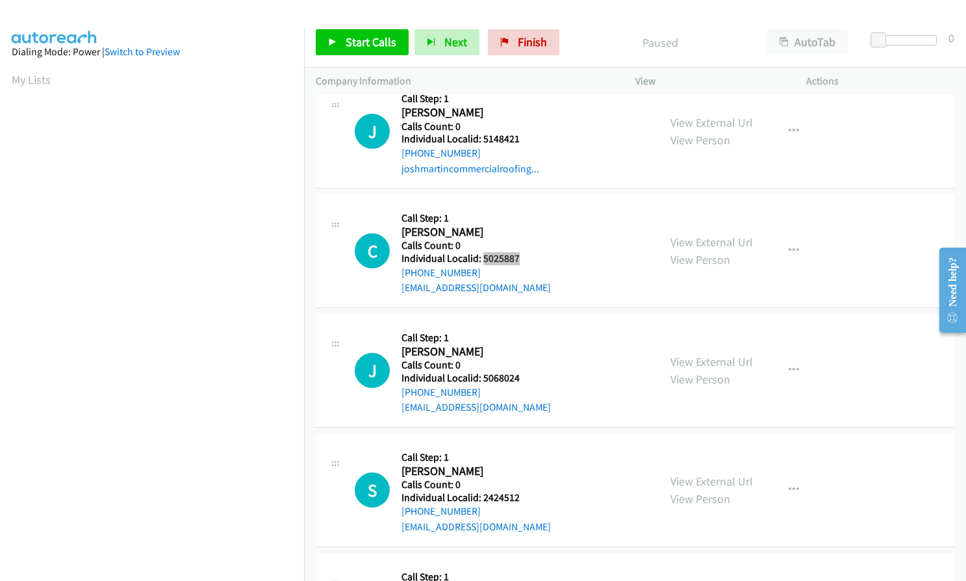
scroll to position [1364, 0]
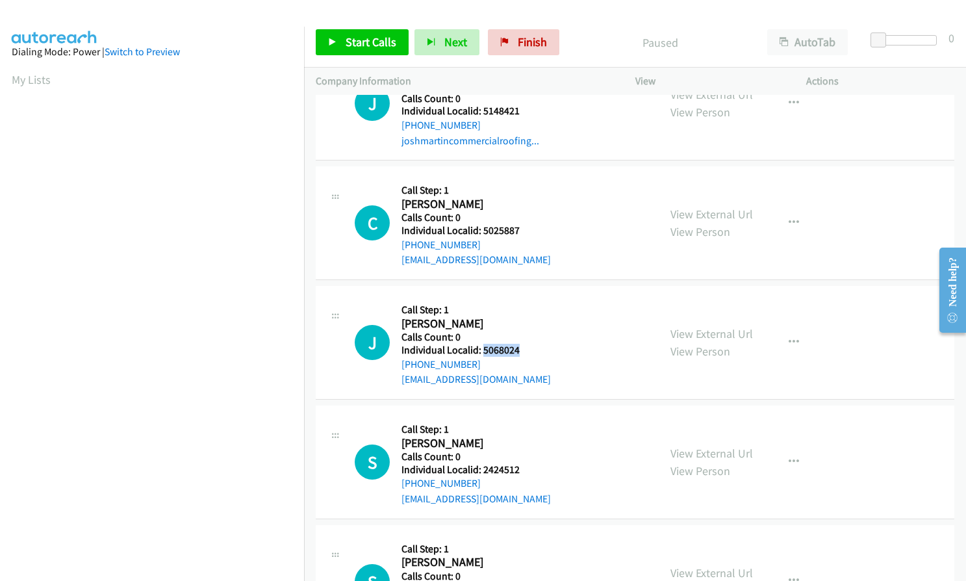
drag, startPoint x: 481, startPoint y: 334, endPoint x: 518, endPoint y: 335, distance: 37.7
click at [518, 344] on h5 "Individual Localid: 5068024" at bounding box center [475, 350] width 149 height 13
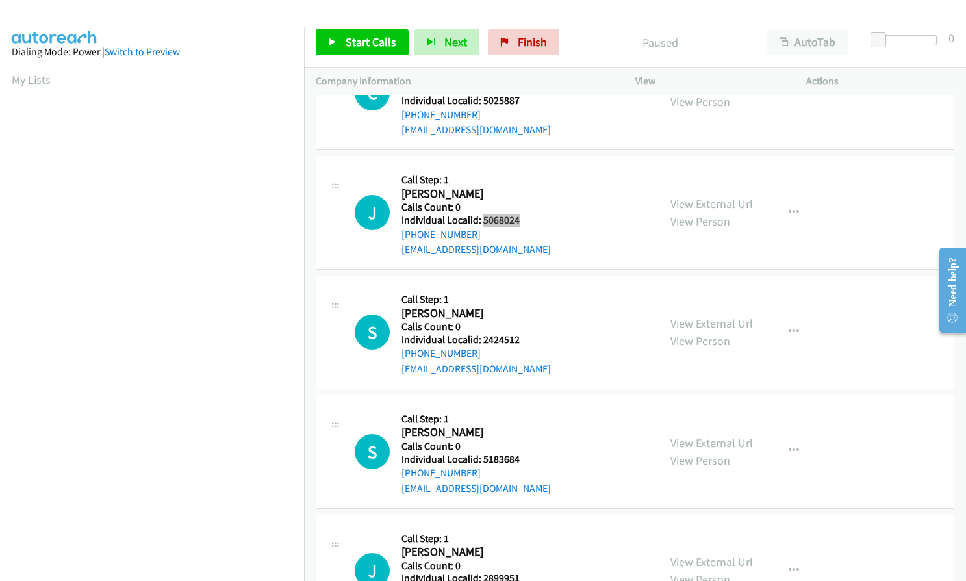
scroll to position [1510, 0]
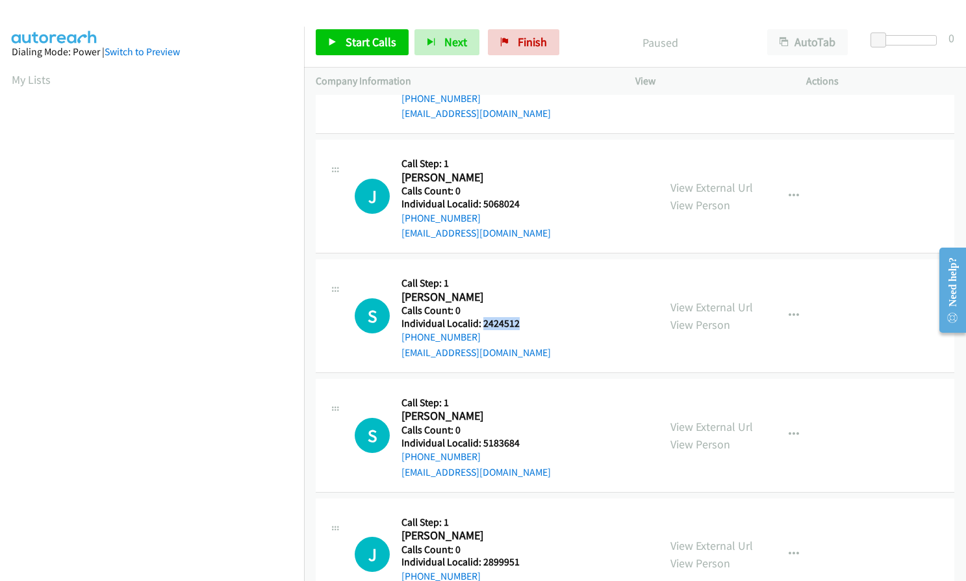
drag, startPoint x: 482, startPoint y: 307, endPoint x: 522, endPoint y: 309, distance: 40.3
click at [522, 317] on h5 "Individual Localid: 2424512" at bounding box center [475, 323] width 149 height 13
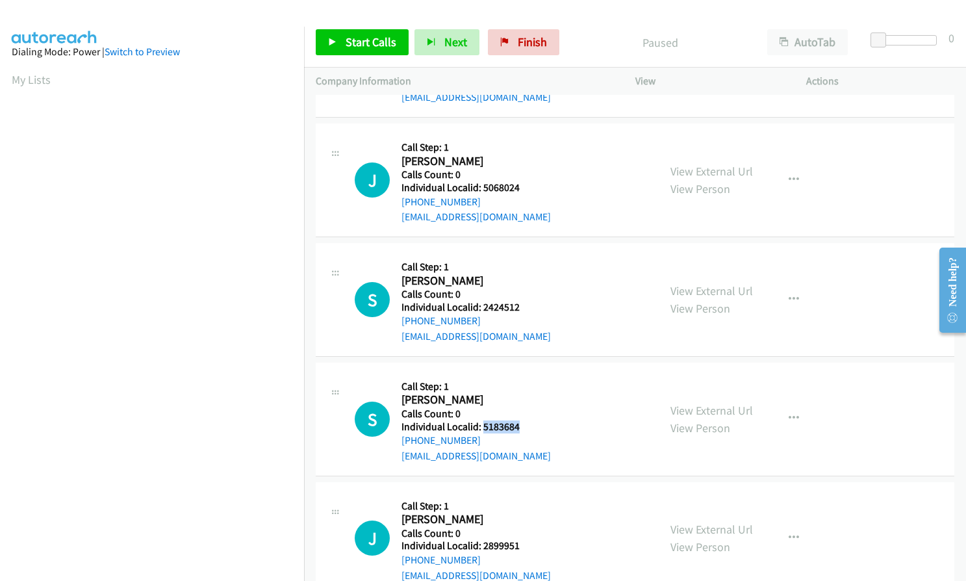
drag, startPoint x: 481, startPoint y: 410, endPoint x: 520, endPoint y: 411, distance: 39.0
click at [520, 420] on h5 "Individual Localid: 5183684" at bounding box center [475, 426] width 149 height 13
drag, startPoint x: 482, startPoint y: 531, endPoint x: 520, endPoint y: 530, distance: 37.7
click at [520, 539] on h5 "Individual Localid: 2899951" at bounding box center [475, 545] width 149 height 13
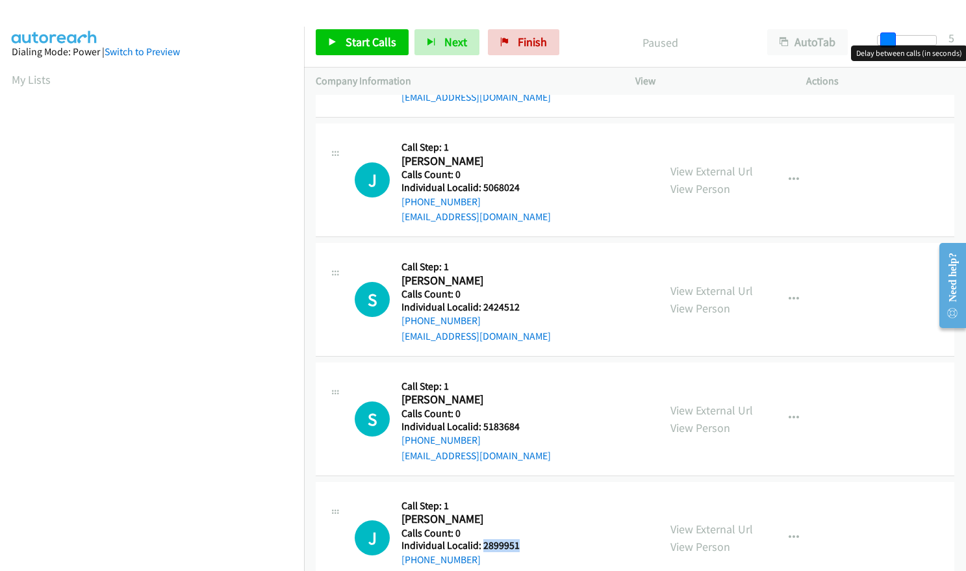
drag, startPoint x: 879, startPoint y: 36, endPoint x: 888, endPoint y: 36, distance: 9.1
click at [888, 36] on span at bounding box center [888, 40] width 16 height 16
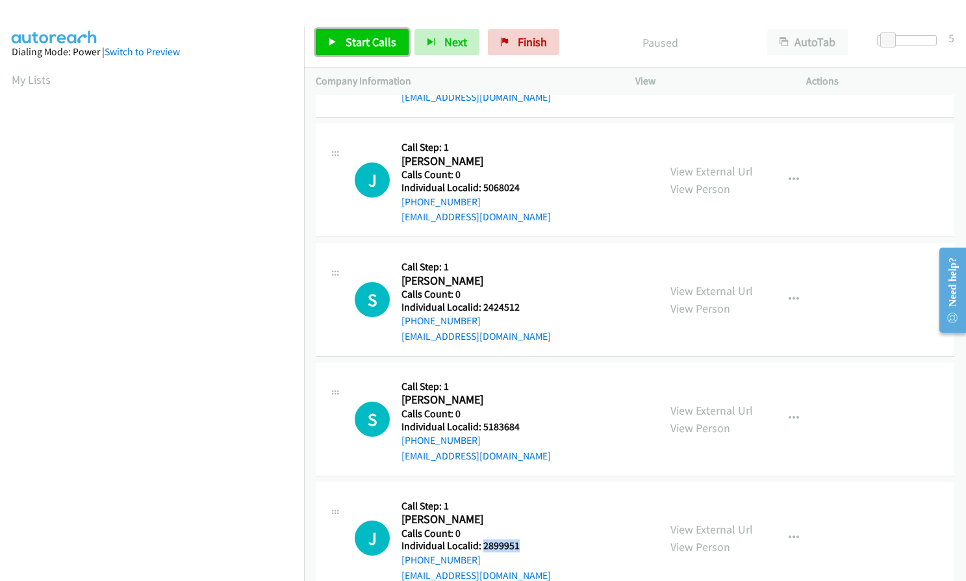
click at [370, 45] on span "Start Calls" at bounding box center [371, 41] width 51 height 15
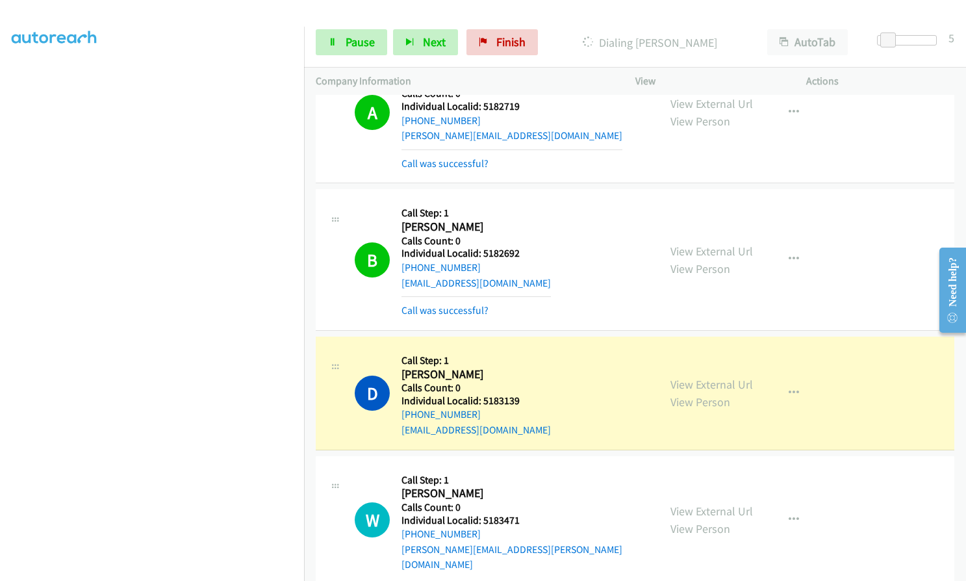
scroll to position [227, 0]
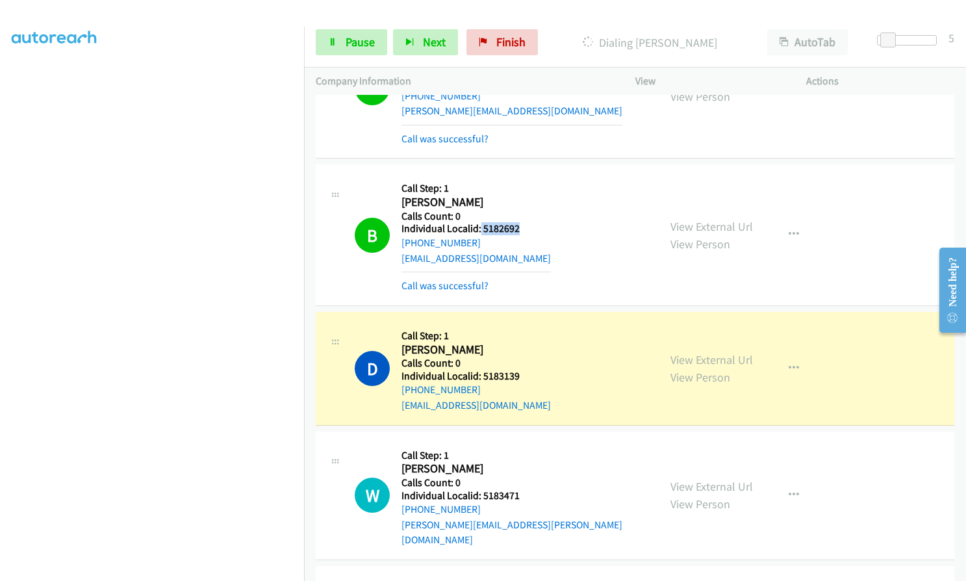
drag, startPoint x: 480, startPoint y: 229, endPoint x: 524, endPoint y: 228, distance: 43.5
click at [524, 228] on h5 "Individual Localid: 5182692" at bounding box center [475, 228] width 149 height 13
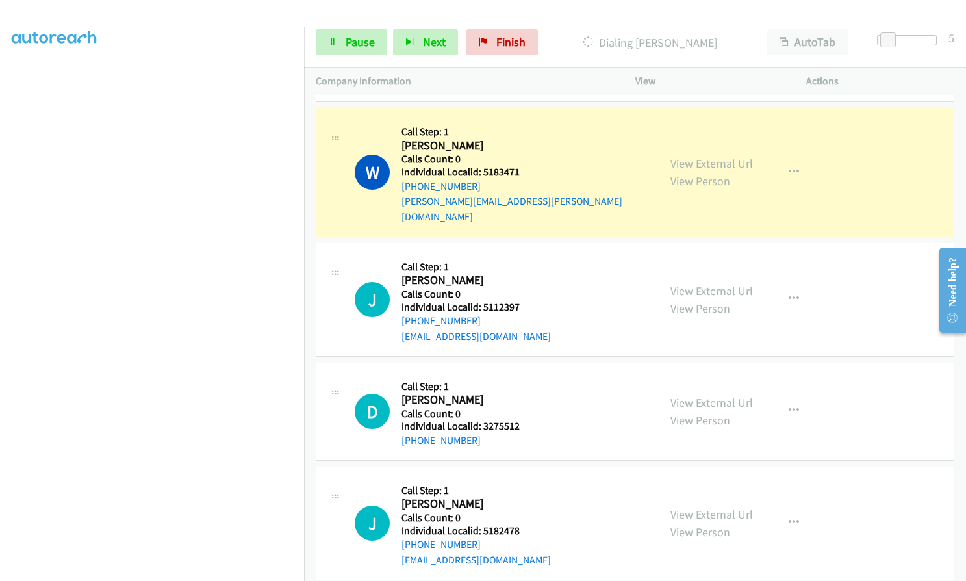
scroll to position [585, 0]
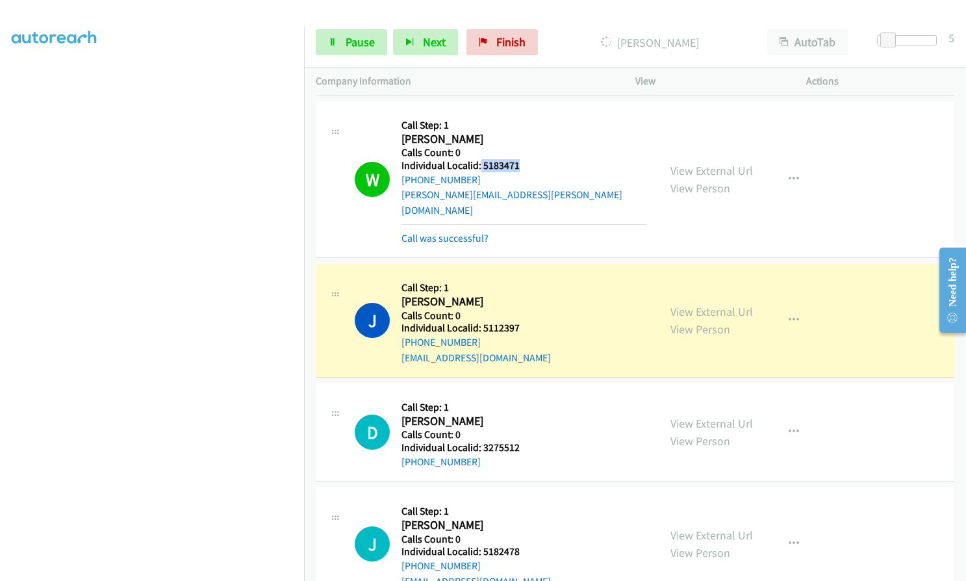
drag, startPoint x: 479, startPoint y: 164, endPoint x: 520, endPoint y: 165, distance: 40.9
click at [520, 165] on h5 "Individual Localid: 5183471" at bounding box center [524, 165] width 246 height 13
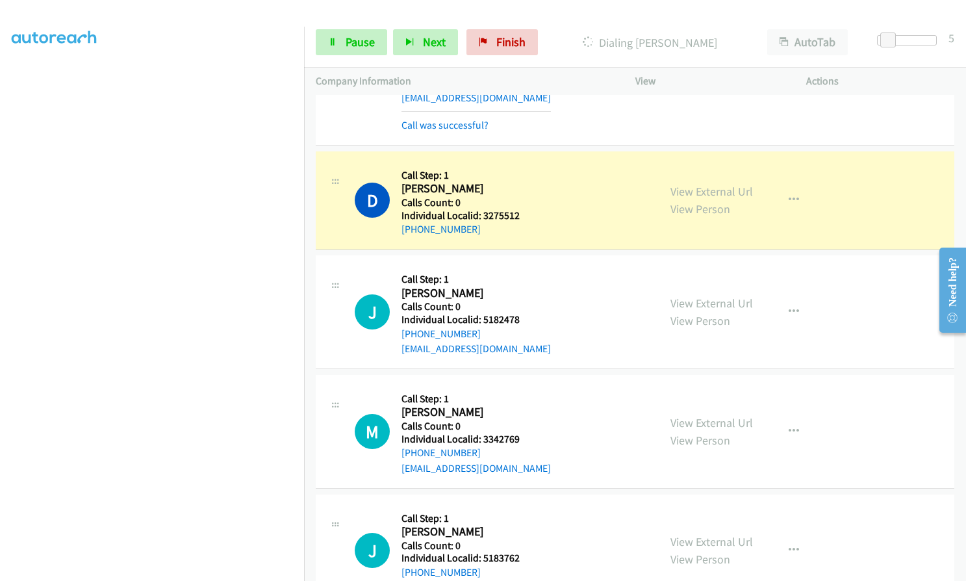
scroll to position [893, 0]
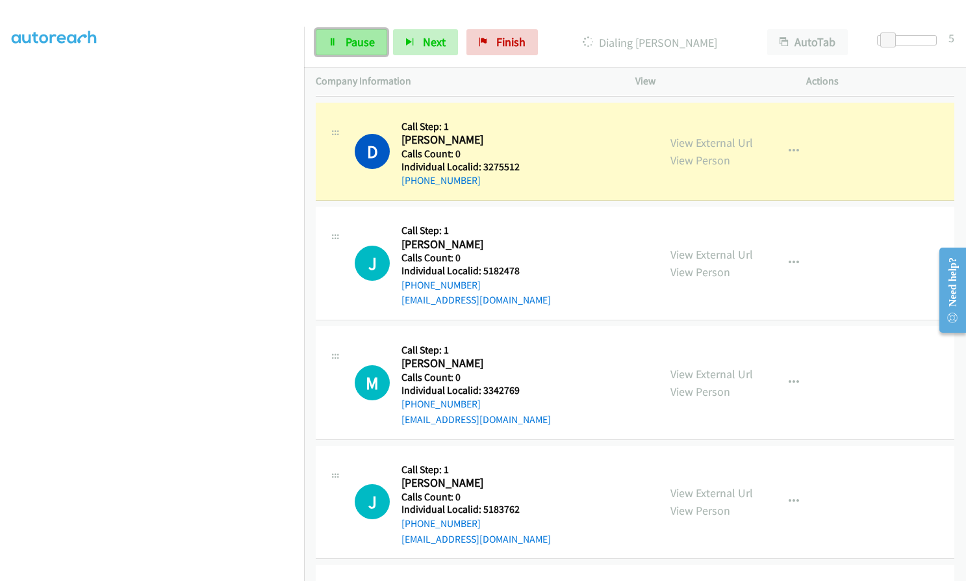
click at [339, 39] on link "Pause" at bounding box center [351, 42] width 71 height 26
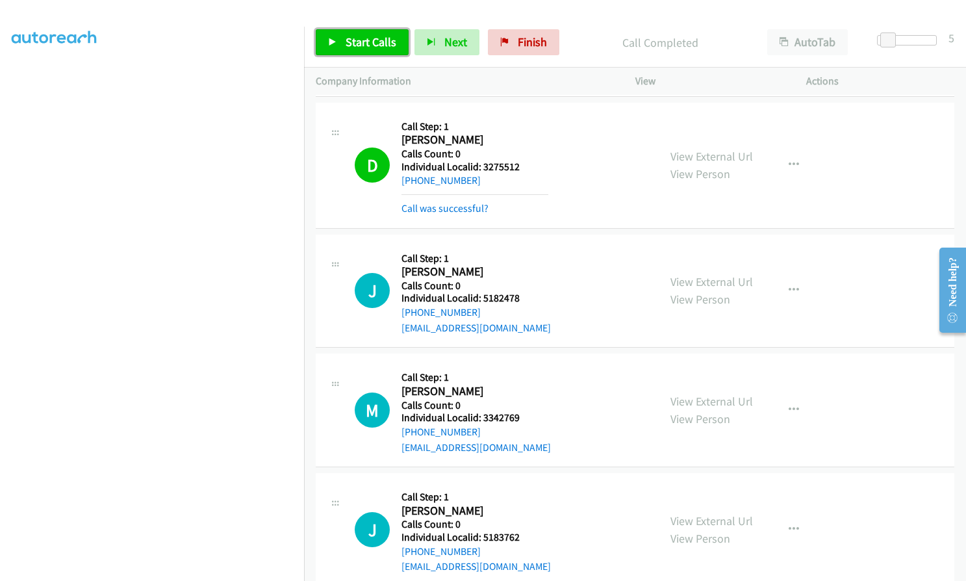
click at [362, 44] on span "Start Calls" at bounding box center [371, 41] width 51 height 15
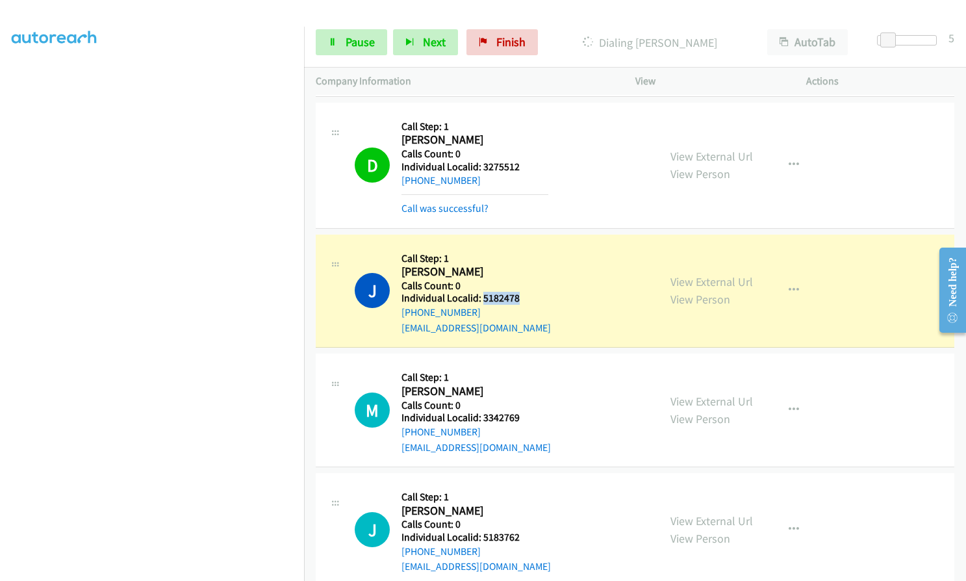
drag, startPoint x: 483, startPoint y: 282, endPoint x: 521, endPoint y: 281, distance: 37.7
click at [521, 292] on h5 "Individual Localid: 5182478" at bounding box center [475, 298] width 149 height 13
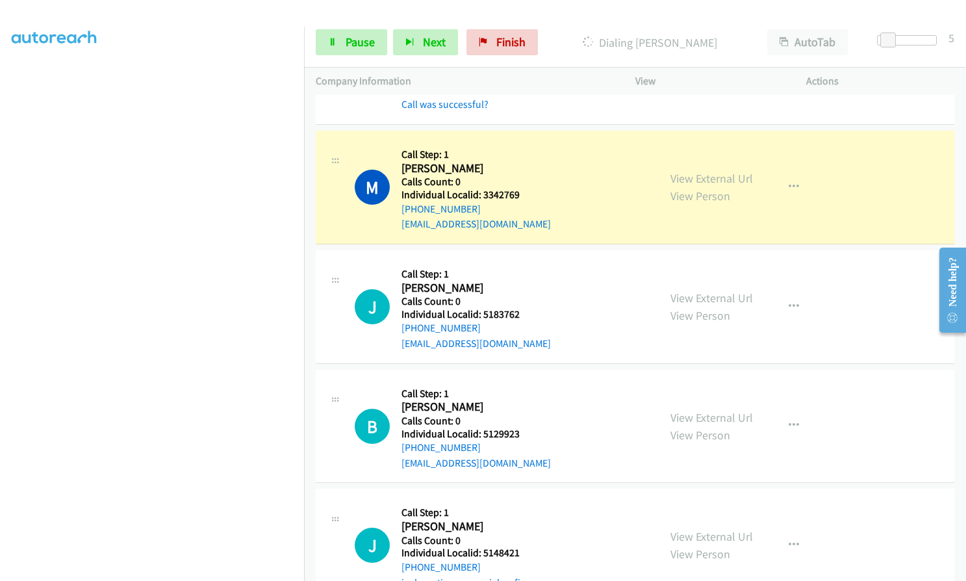
scroll to position [1153, 0]
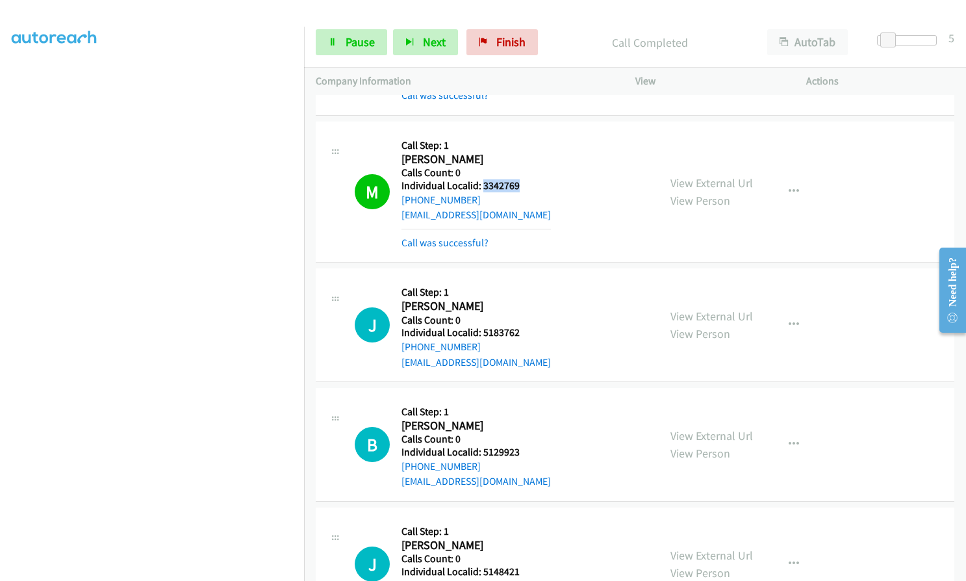
drag, startPoint x: 483, startPoint y: 166, endPoint x: 522, endPoint y: 166, distance: 39.0
click at [522, 179] on h5 "Individual Localid: 3342769" at bounding box center [475, 185] width 149 height 13
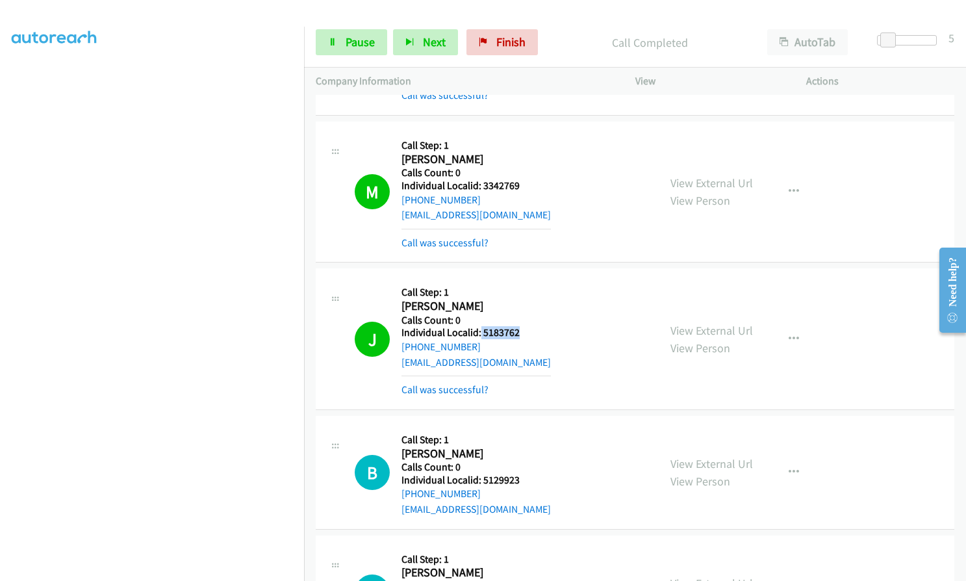
drag, startPoint x: 480, startPoint y: 318, endPoint x: 524, endPoint y: 318, distance: 44.2
click at [524, 326] on h5 "Individual Localid: 5183762" at bounding box center [475, 332] width 149 height 13
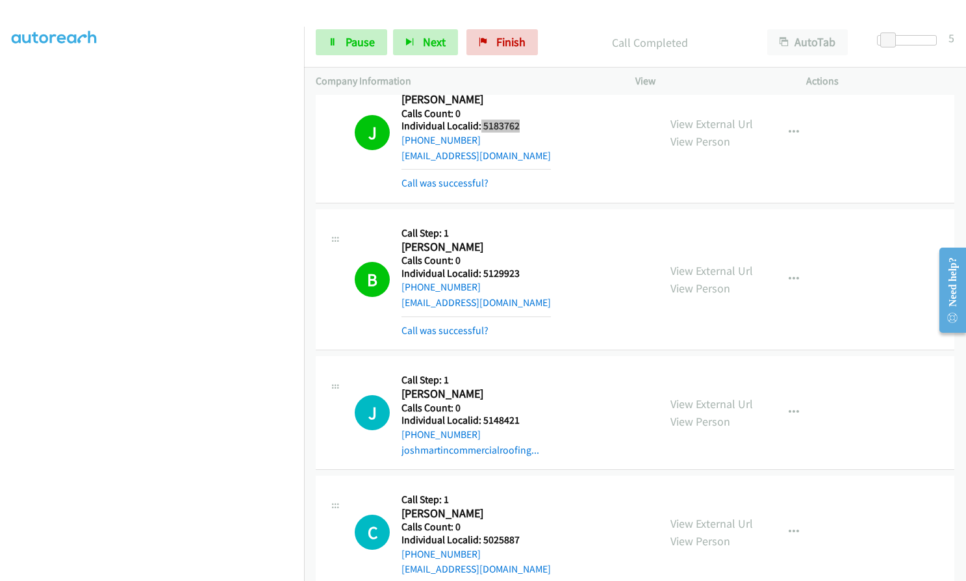
scroll to position [1364, 0]
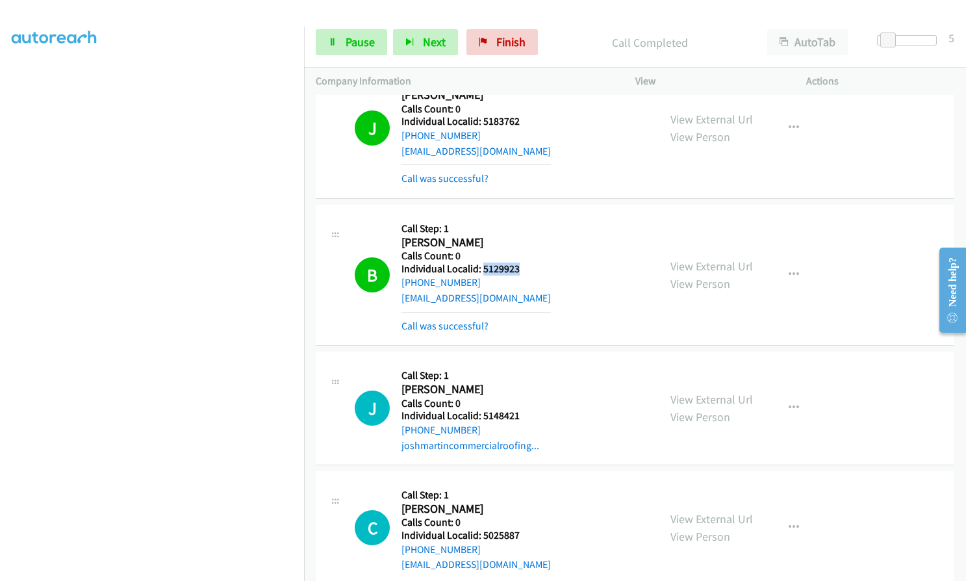
drag, startPoint x: 481, startPoint y: 253, endPoint x: 528, endPoint y: 251, distance: 46.8
click at [528, 262] on h5 "Individual Localid: 5129923" at bounding box center [475, 268] width 149 height 13
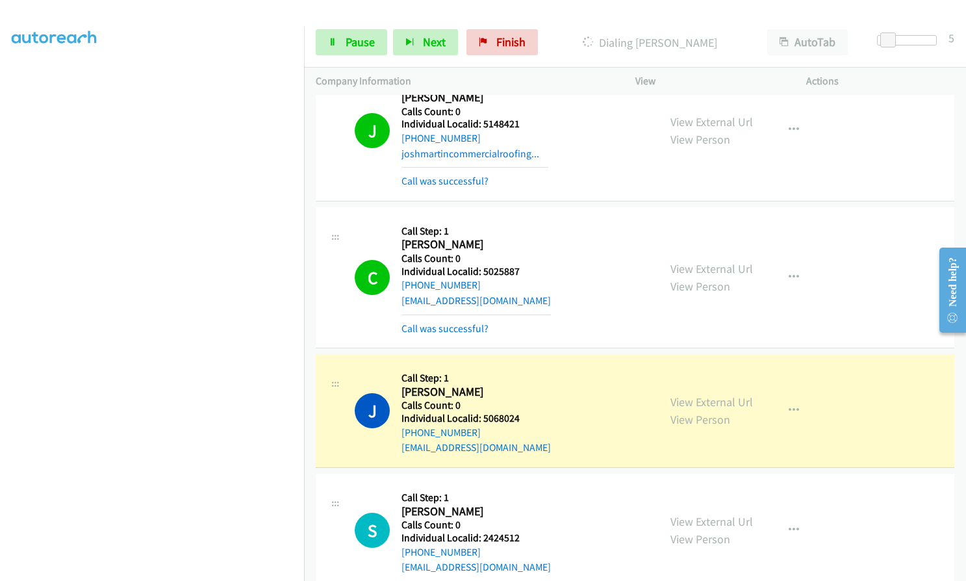
scroll to position [1657, 0]
click at [362, 44] on span "Pause" at bounding box center [360, 41] width 29 height 15
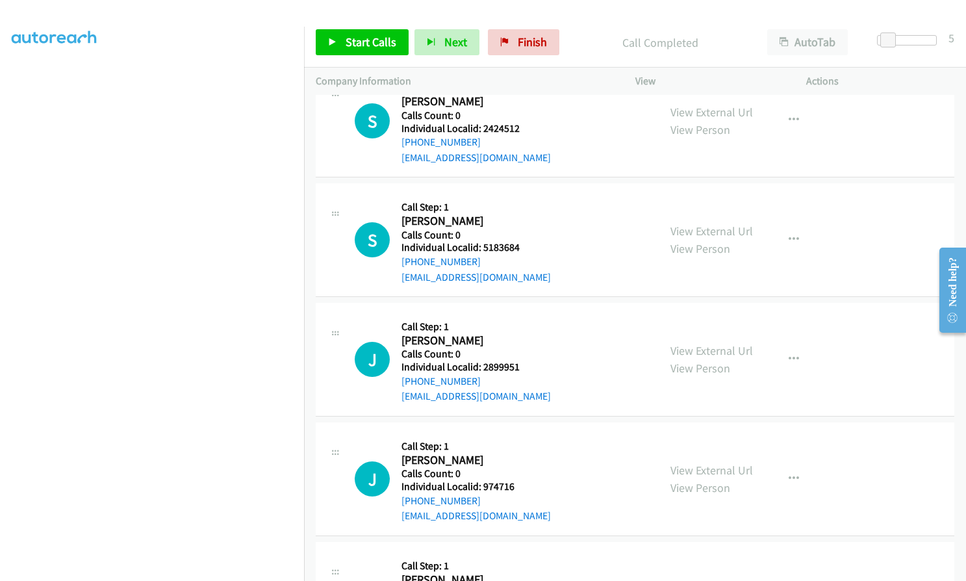
scroll to position [2095, 0]
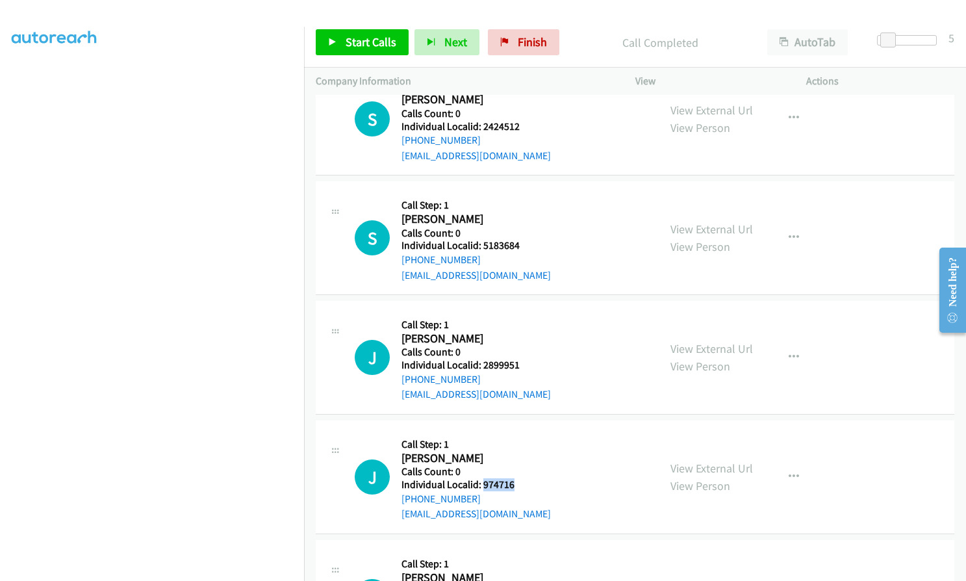
drag, startPoint x: 482, startPoint y: 471, endPoint x: 522, endPoint y: 470, distance: 40.3
click at [522, 478] on h5 "Individual Localid: 974716" at bounding box center [475, 484] width 149 height 13
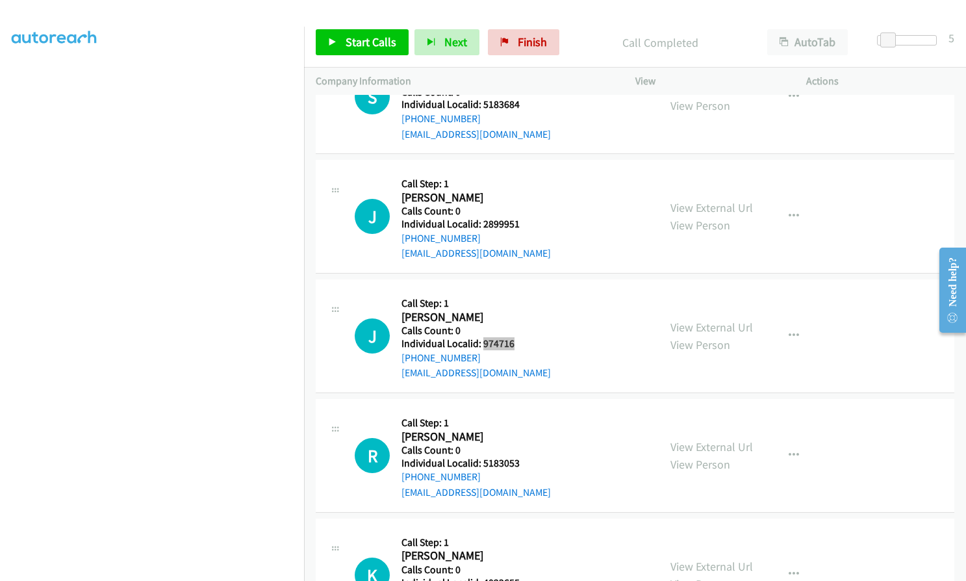
scroll to position [2274, 0]
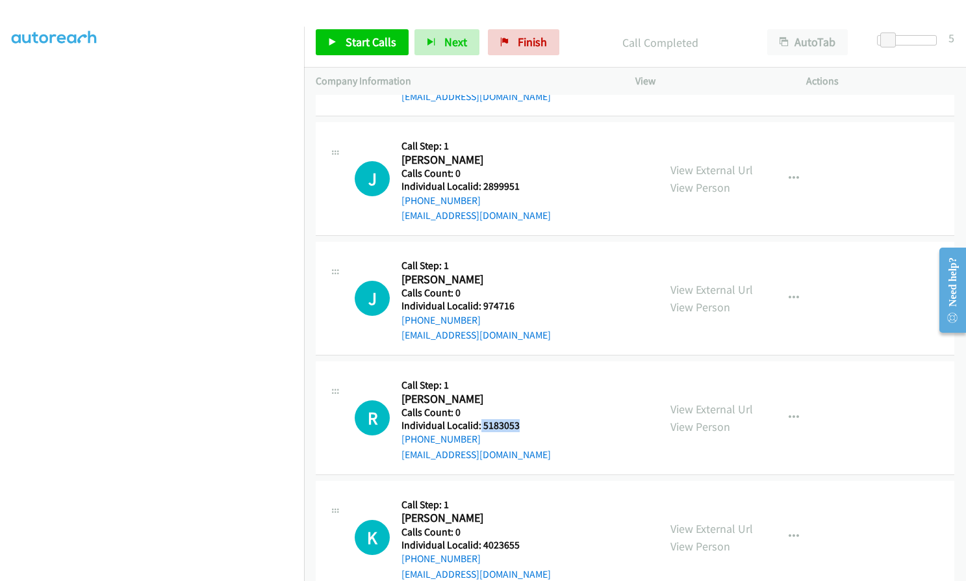
drag, startPoint x: 479, startPoint y: 410, endPoint x: 522, endPoint y: 409, distance: 43.5
click at [522, 419] on h5 "Individual Localid: 5183053" at bounding box center [475, 425] width 149 height 13
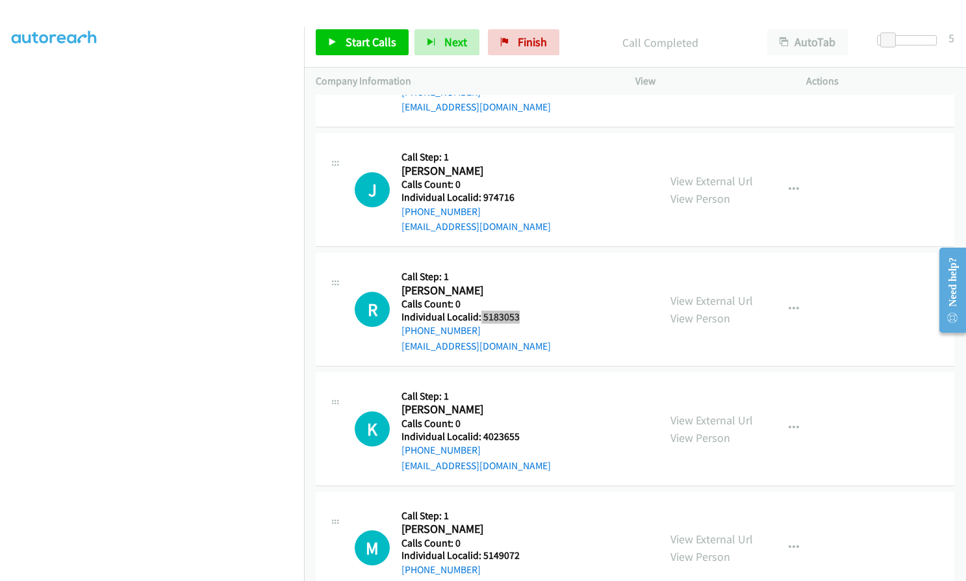
scroll to position [2404, 0]
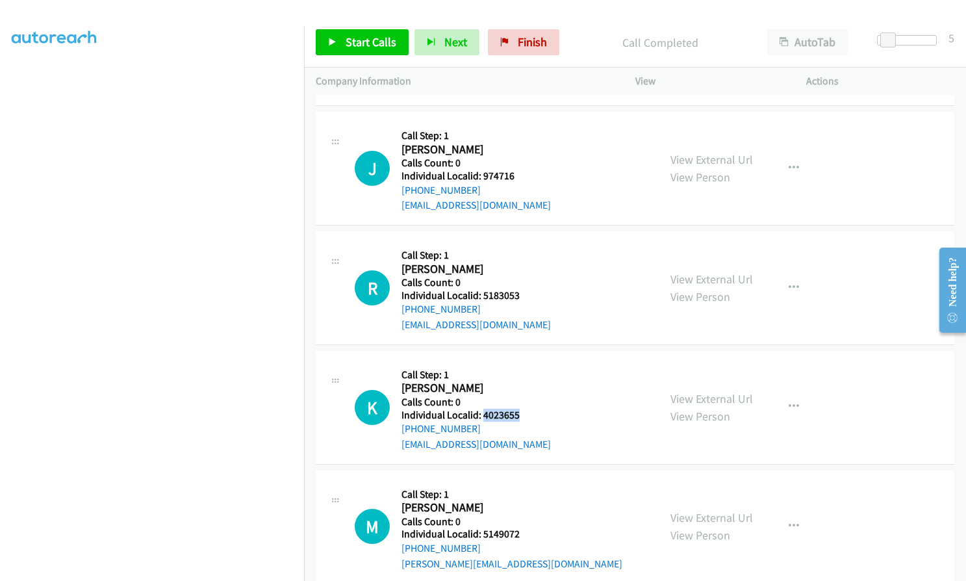
drag, startPoint x: 481, startPoint y: 398, endPoint x: 521, endPoint y: 398, distance: 39.6
click at [521, 409] on h5 "Individual Localid: 4023655" at bounding box center [475, 415] width 149 height 13
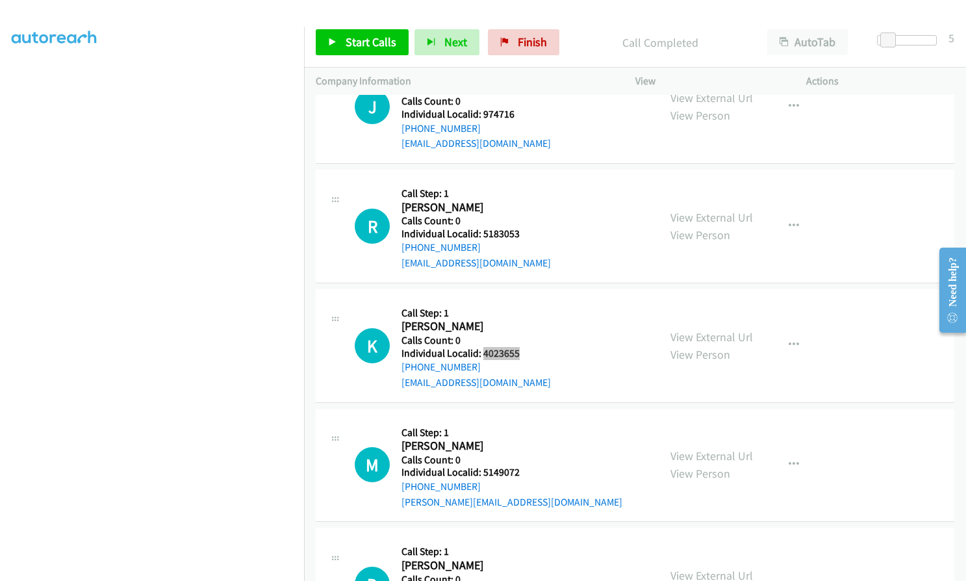
scroll to position [2469, 0]
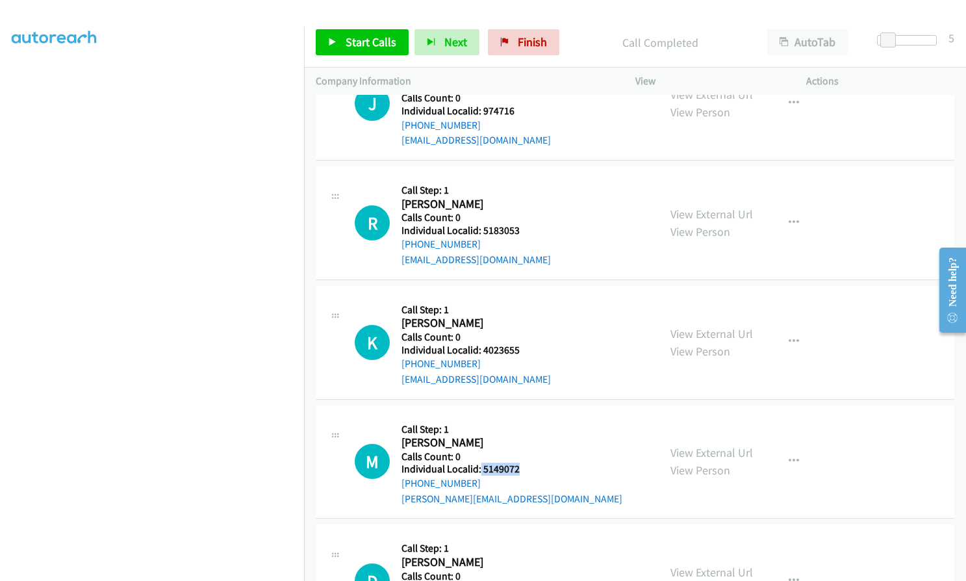
drag, startPoint x: 479, startPoint y: 451, endPoint x: 522, endPoint y: 453, distance: 43.6
click at [522, 463] on h5 "Individual Localid: 5149072" at bounding box center [511, 469] width 221 height 13
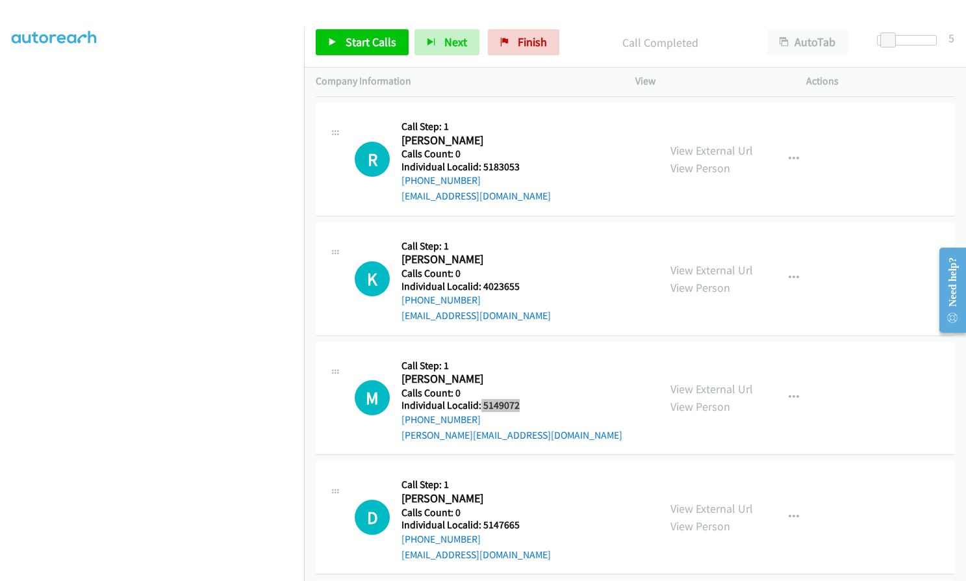
scroll to position [2550, 0]
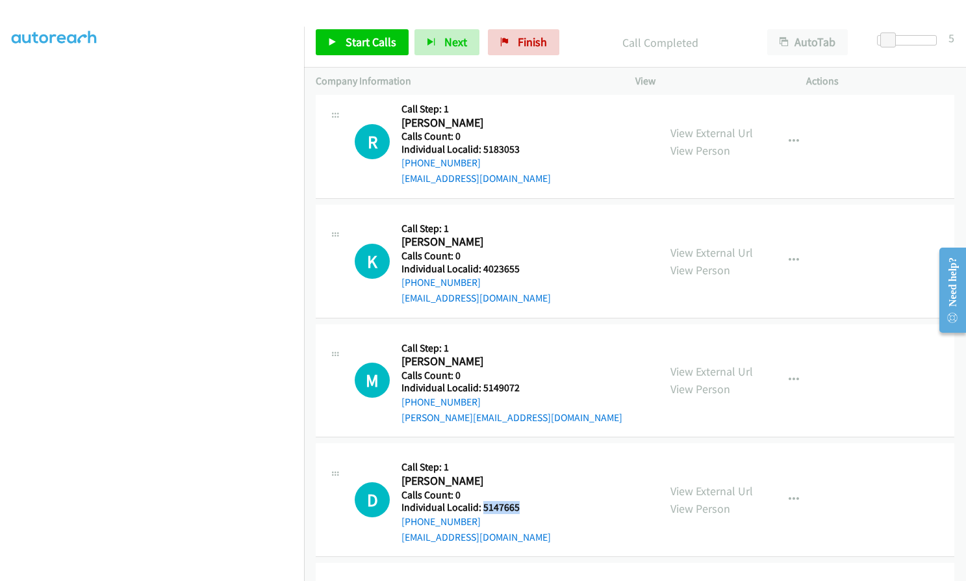
drag, startPoint x: 481, startPoint y: 490, endPoint x: 524, endPoint y: 492, distance: 42.2
click at [524, 501] on h5 "Individual Localid: 5147665" at bounding box center [475, 507] width 149 height 13
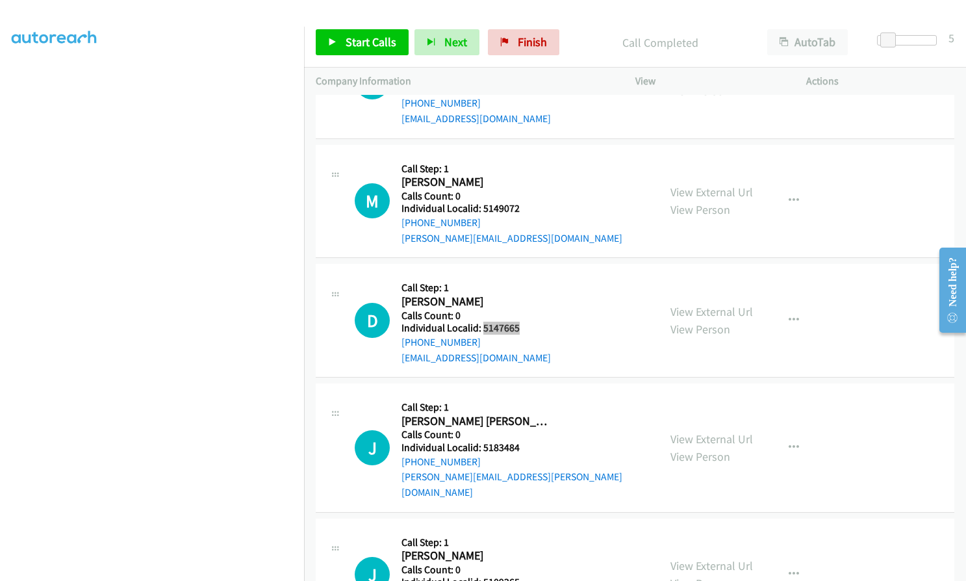
scroll to position [2777, 0]
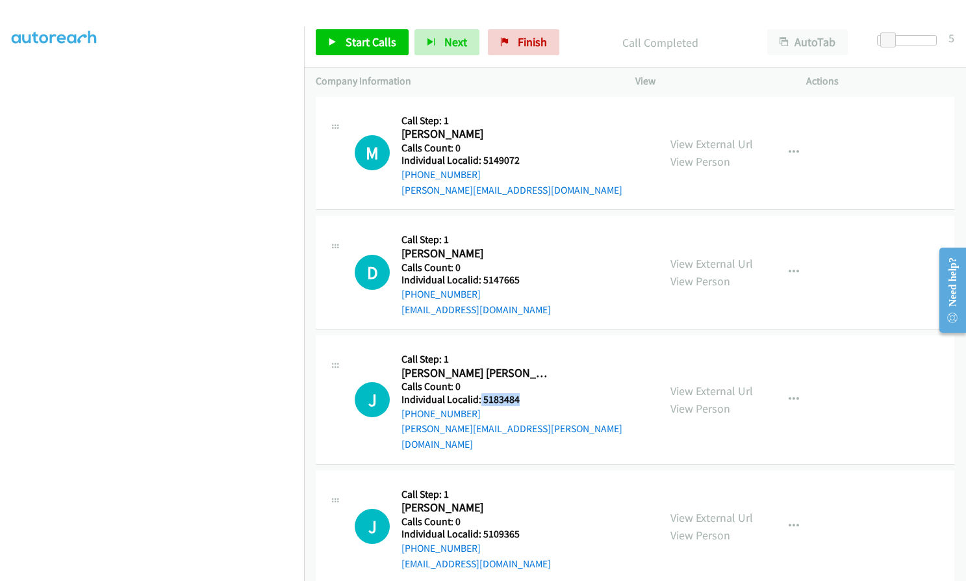
drag, startPoint x: 494, startPoint y: 383, endPoint x: 524, endPoint y: 383, distance: 29.2
click at [524, 393] on h5 "Individual Localid: 5183484" at bounding box center [524, 399] width 246 height 13
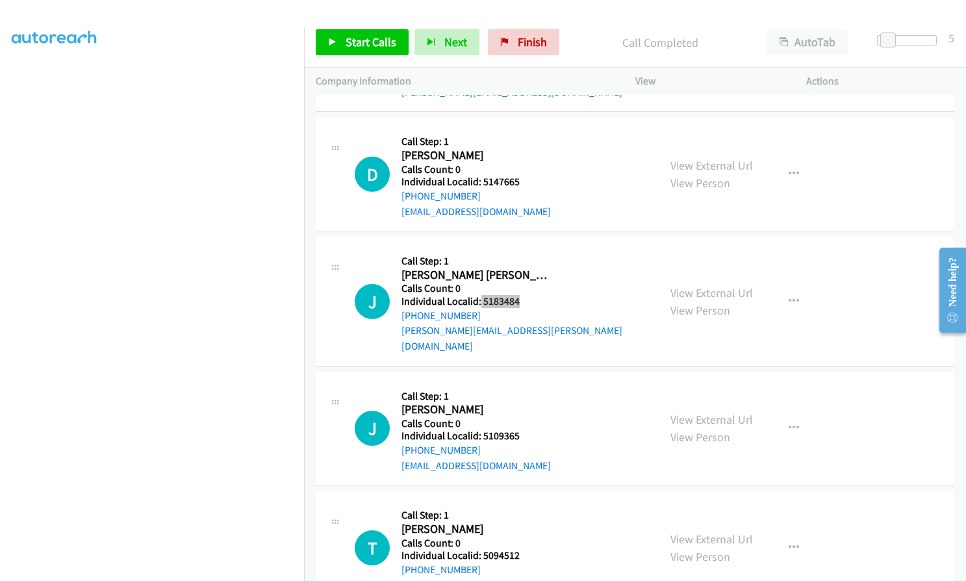
scroll to position [2891, 0]
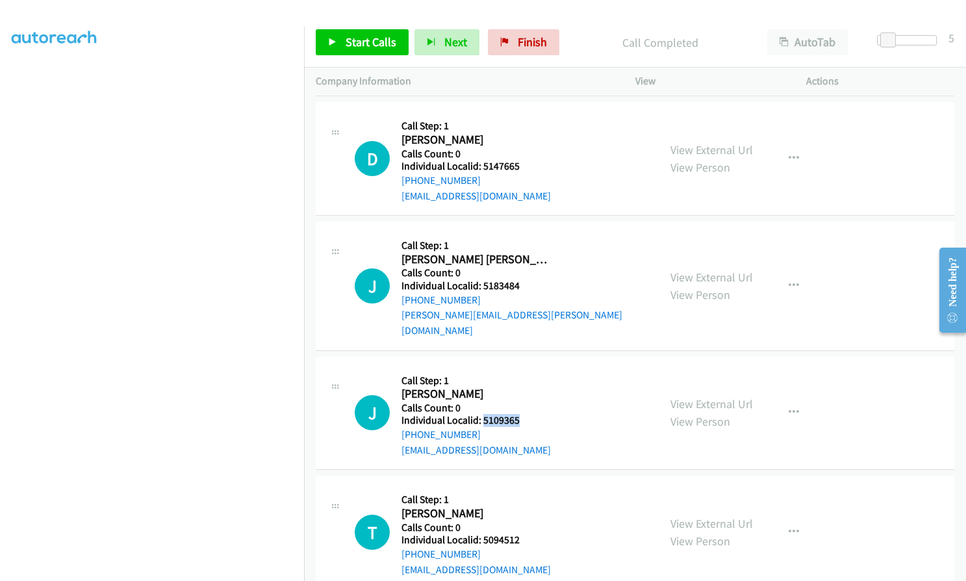
drag, startPoint x: 482, startPoint y: 390, endPoint x: 524, endPoint y: 388, distance: 41.6
click at [524, 414] on h5 "Individual Localid: 5109365" at bounding box center [475, 420] width 149 height 13
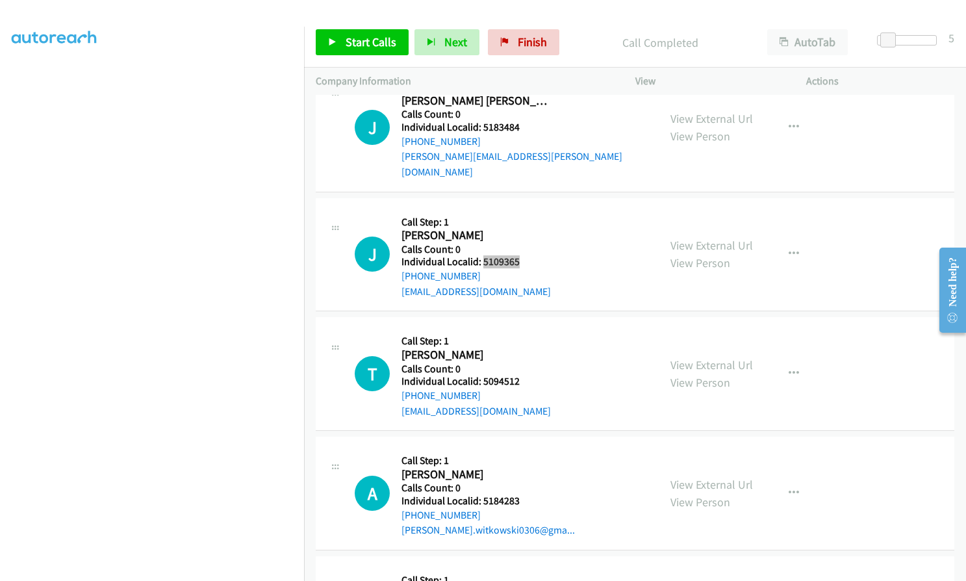
scroll to position [3053, 0]
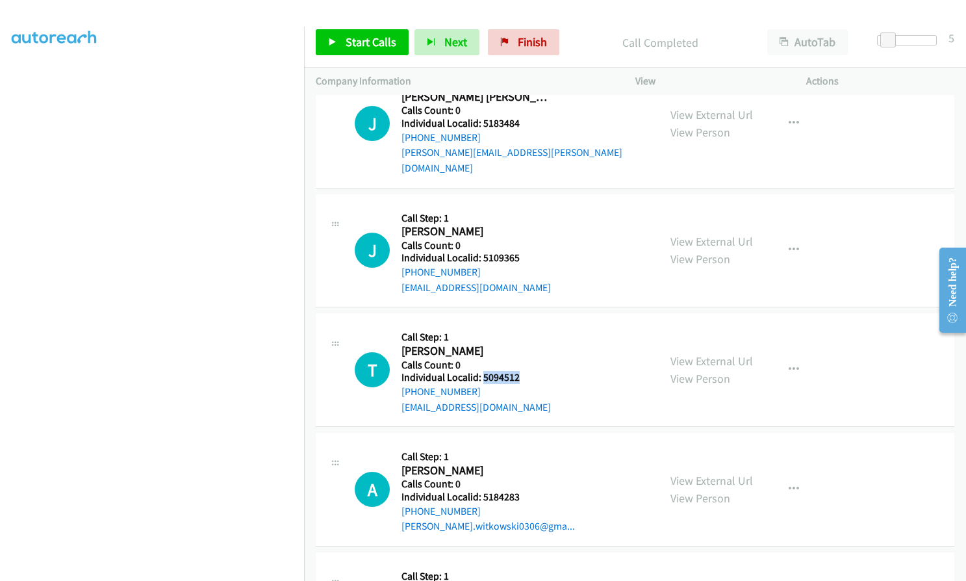
drag, startPoint x: 482, startPoint y: 346, endPoint x: 525, endPoint y: 348, distance: 42.9
click at [525, 371] on h5 "Individual Localid: 5094512" at bounding box center [475, 377] width 149 height 13
drag, startPoint x: 481, startPoint y: 465, endPoint x: 518, endPoint y: 463, distance: 36.4
click at [518, 490] on h5 "Individual Localid: 5184283" at bounding box center [487, 496] width 173 height 13
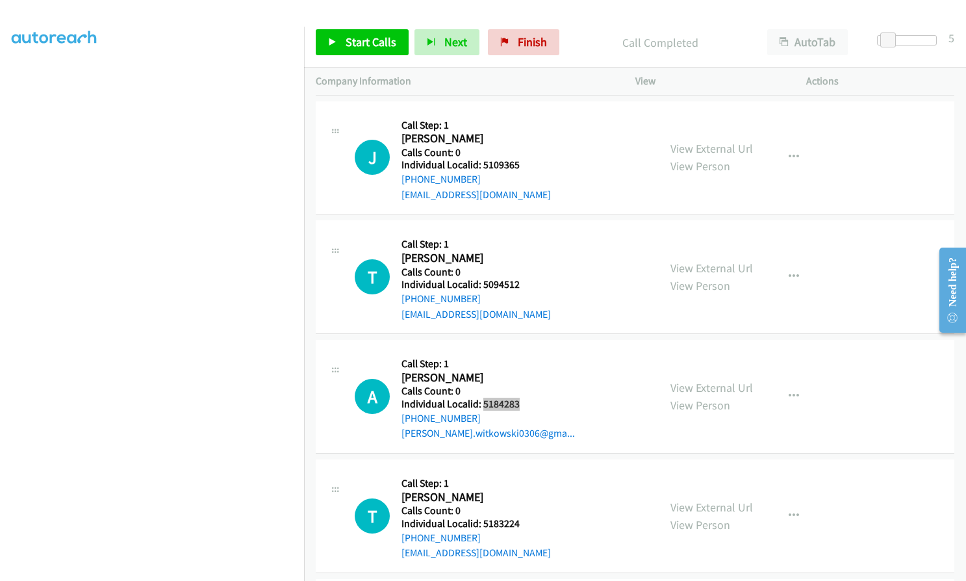
scroll to position [3167, 0]
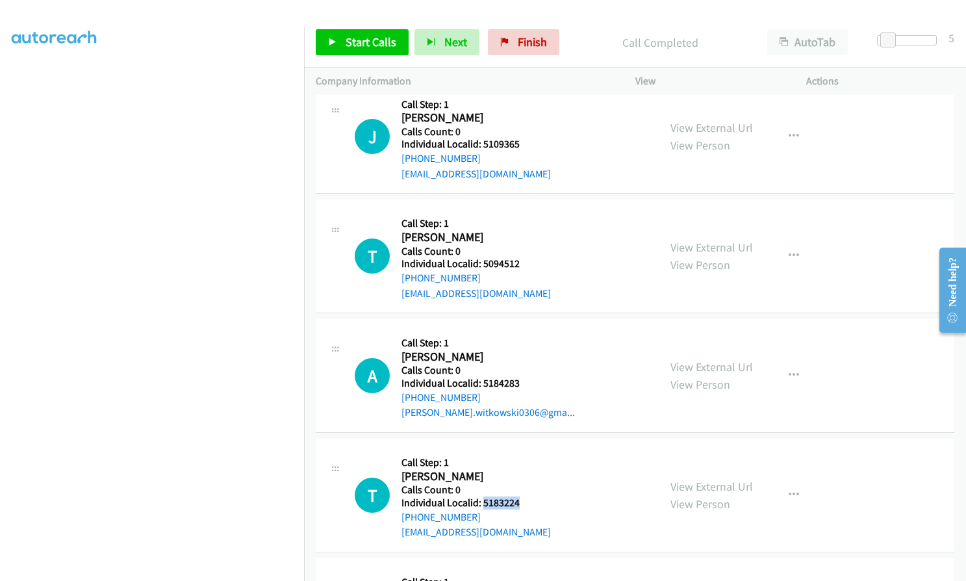
drag, startPoint x: 498, startPoint y: 471, endPoint x: 527, endPoint y: 471, distance: 28.6
click at [527, 496] on h5 "Individual Localid: 5183224" at bounding box center [475, 502] width 149 height 13
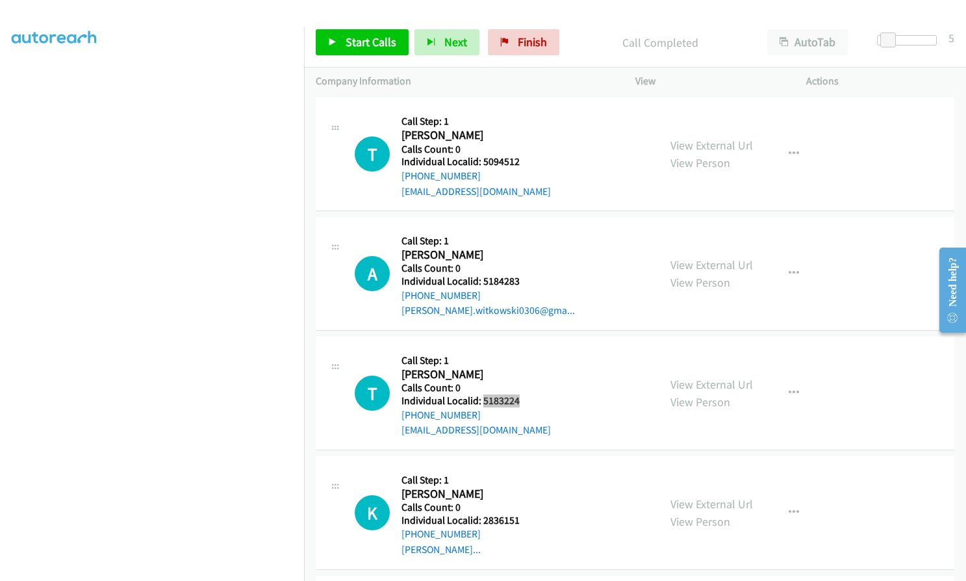
scroll to position [3329, 0]
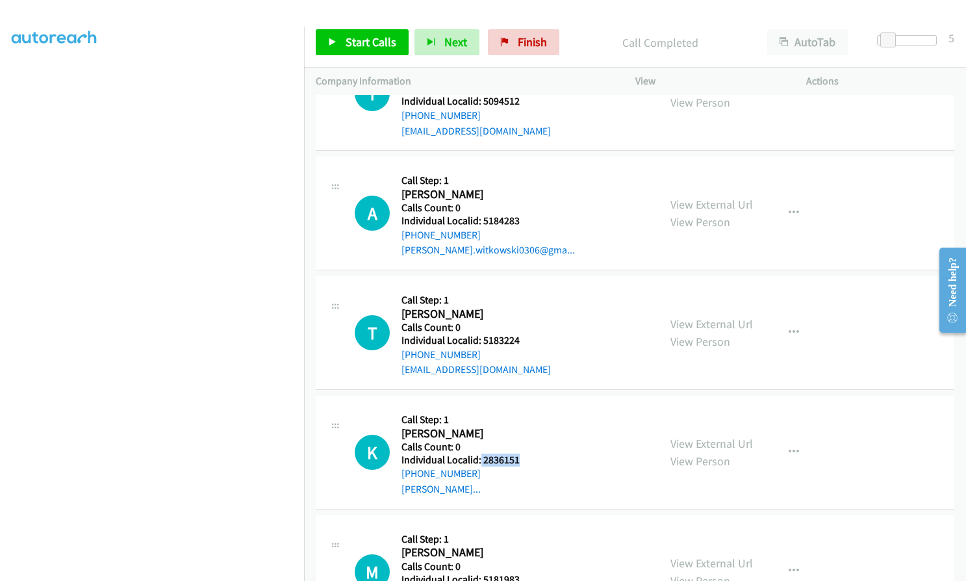
drag, startPoint x: 490, startPoint y: 429, endPoint x: 519, endPoint y: 428, distance: 28.6
click at [519, 453] on h5 "Individual Localid: 2836151" at bounding box center [474, 459] width 147 height 13
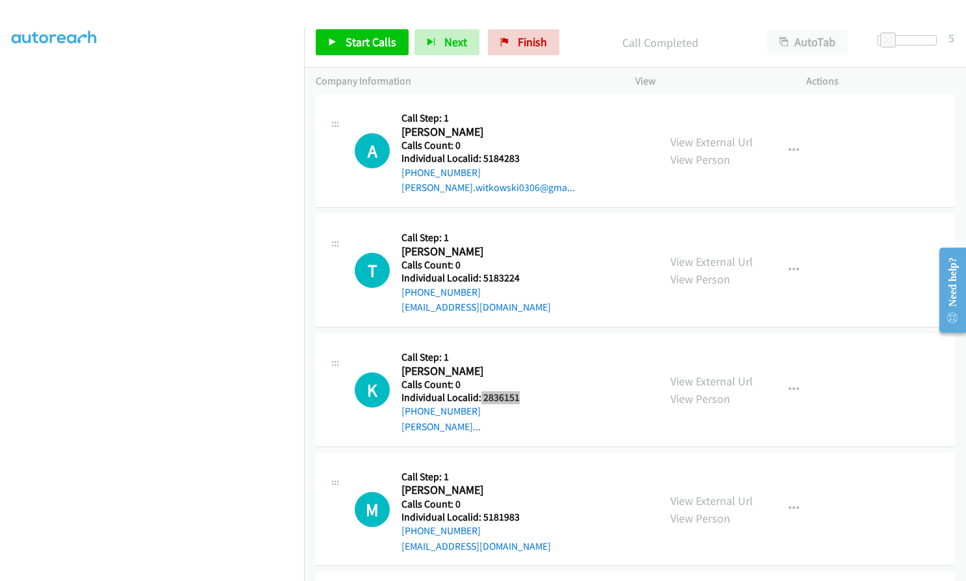
scroll to position [3394, 0]
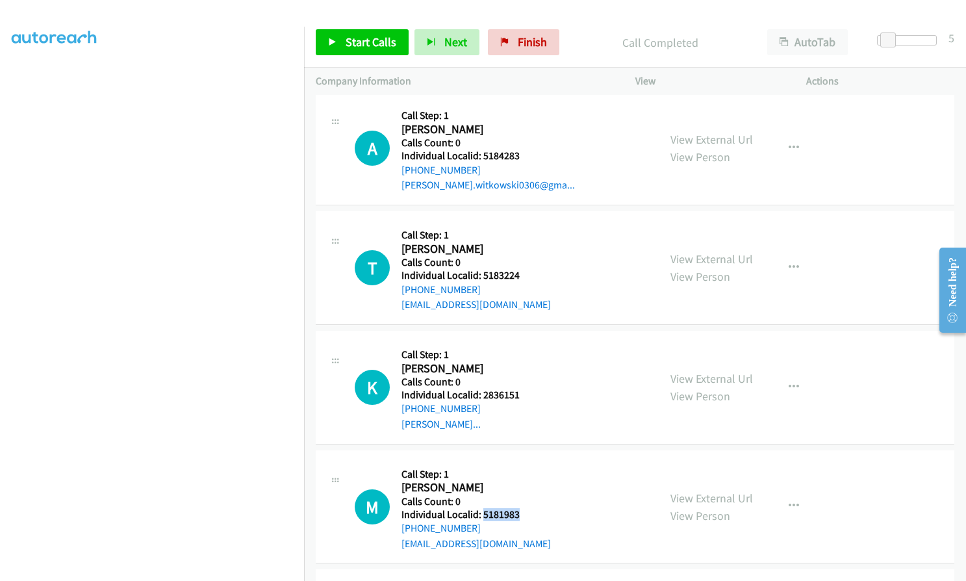
drag, startPoint x: 482, startPoint y: 482, endPoint x: 526, endPoint y: 483, distance: 43.5
click at [526, 508] on h5 "Individual Localid: 5181983" at bounding box center [475, 514] width 149 height 13
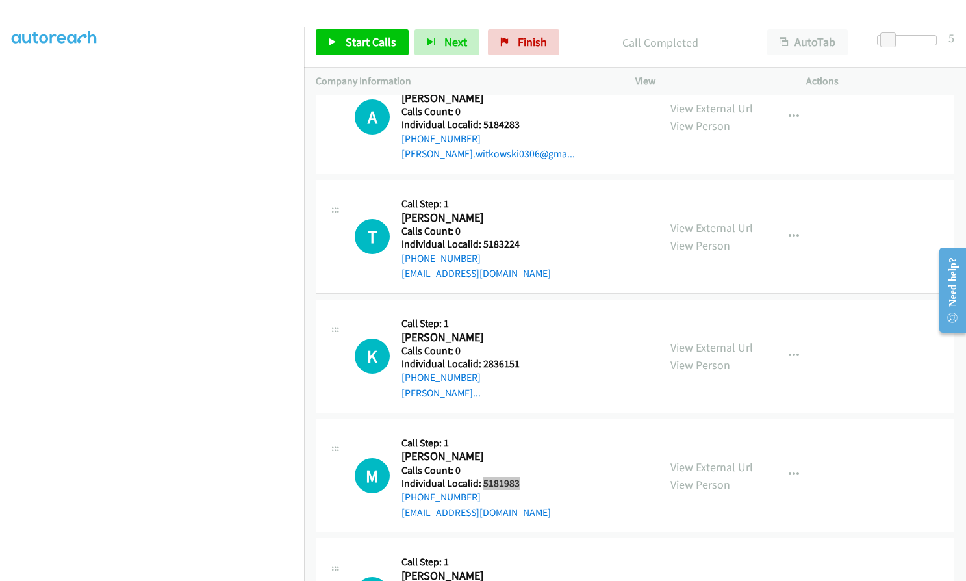
scroll to position [3485, 0]
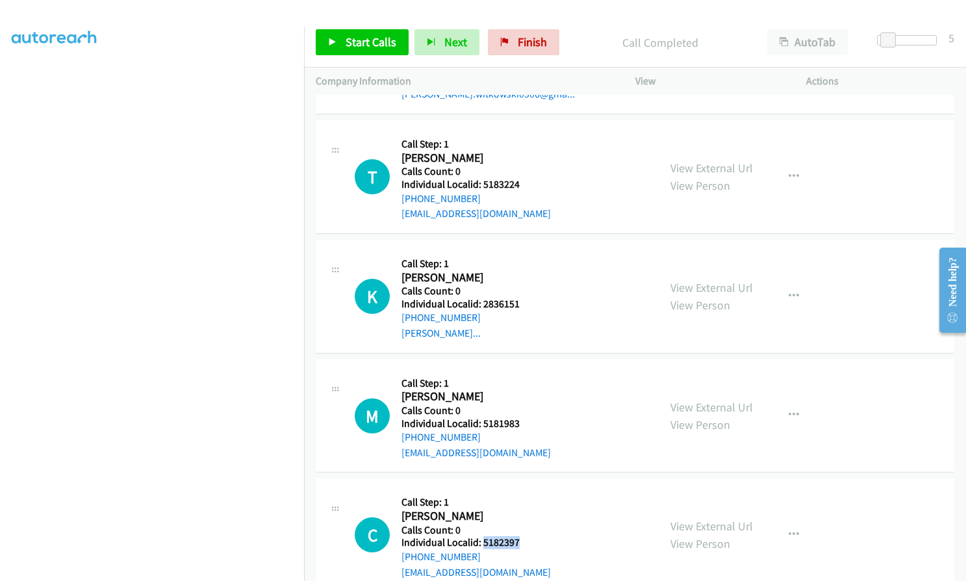
drag, startPoint x: 481, startPoint y: 510, endPoint x: 521, endPoint y: 512, distance: 39.7
click at [521, 536] on h5 "Individual Localid: 5182397" at bounding box center [475, 542] width 149 height 13
click at [383, 34] on link "Start Calls" at bounding box center [362, 42] width 93 height 26
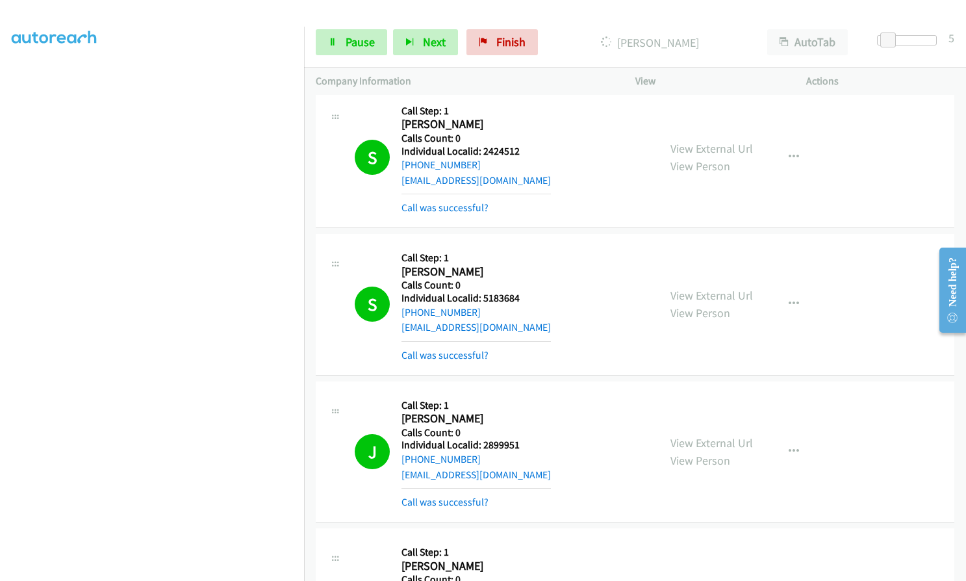
scroll to position [2069, 0]
drag, startPoint x: 483, startPoint y: 138, endPoint x: 520, endPoint y: 138, distance: 37.0
click at [520, 146] on h5 "Individual Localid: 2424512" at bounding box center [475, 152] width 149 height 13
drag, startPoint x: 482, startPoint y: 284, endPoint x: 522, endPoint y: 282, distance: 40.3
click at [522, 293] on h5 "Individual Localid: 5183684" at bounding box center [475, 299] width 149 height 13
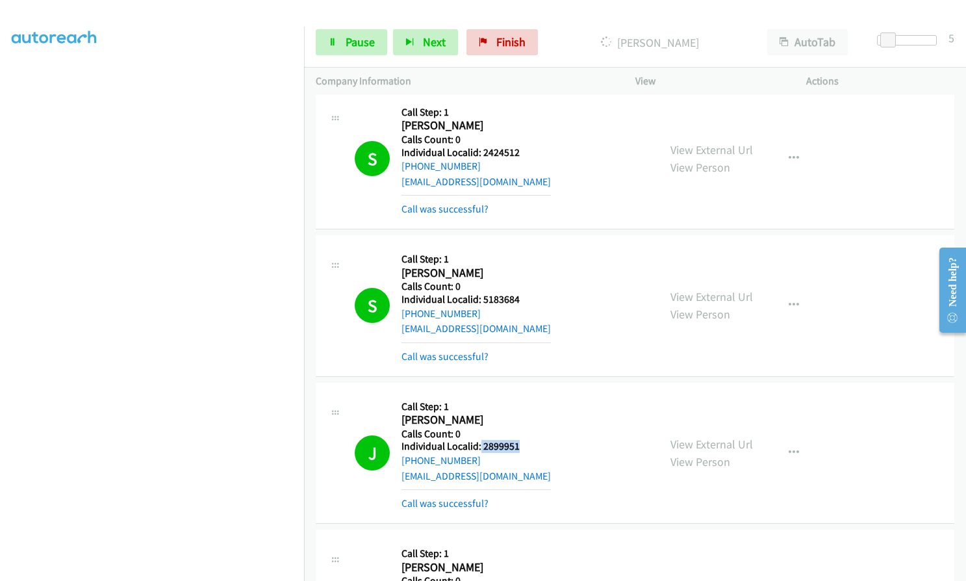
drag, startPoint x: 479, startPoint y: 429, endPoint x: 518, endPoint y: 428, distance: 39.0
click at [518, 440] on h5 "Individual Localid: 2899951" at bounding box center [475, 446] width 149 height 13
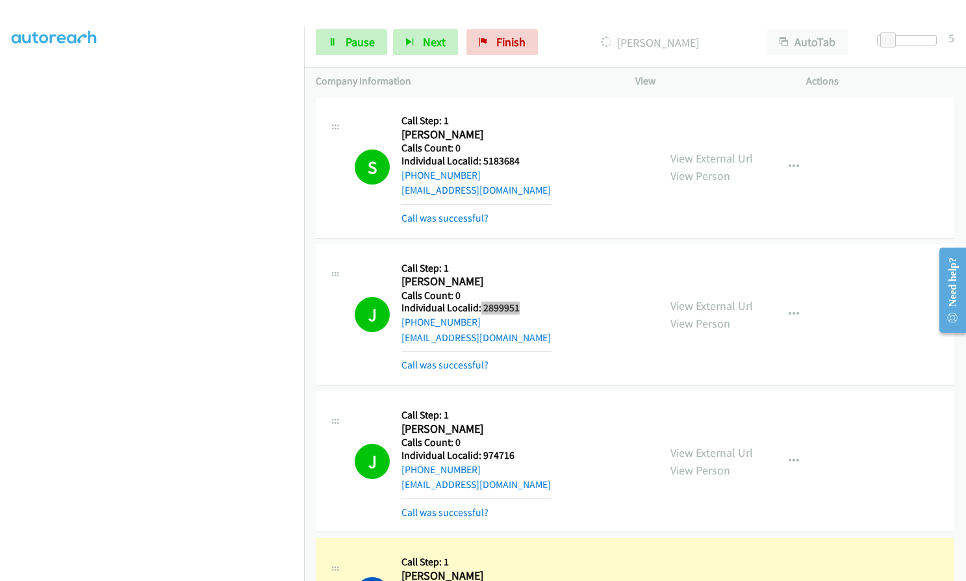
scroll to position [2231, 0]
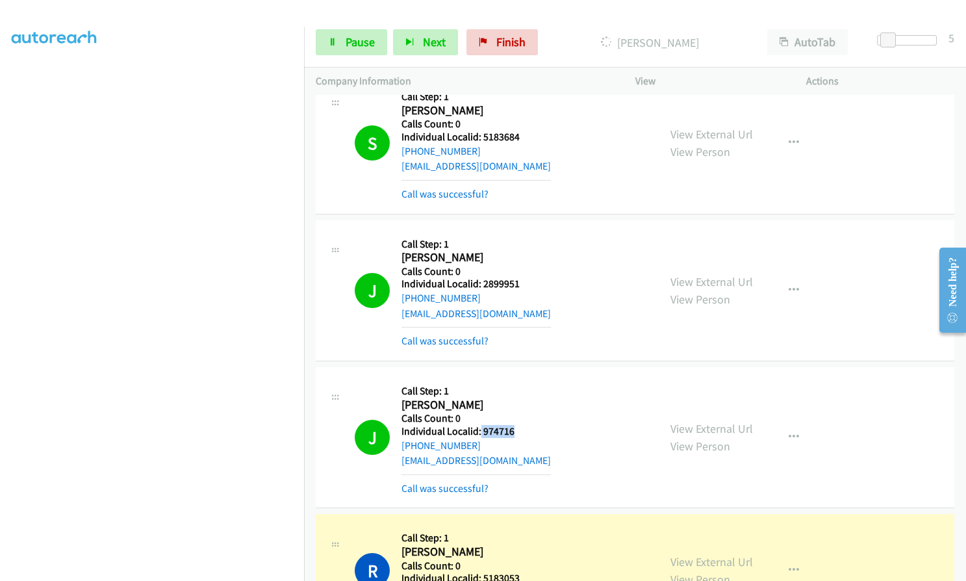
drag, startPoint x: 480, startPoint y: 414, endPoint x: 519, endPoint y: 415, distance: 39.0
click at [519, 425] on h5 "Individual Localid: 974716" at bounding box center [475, 431] width 149 height 13
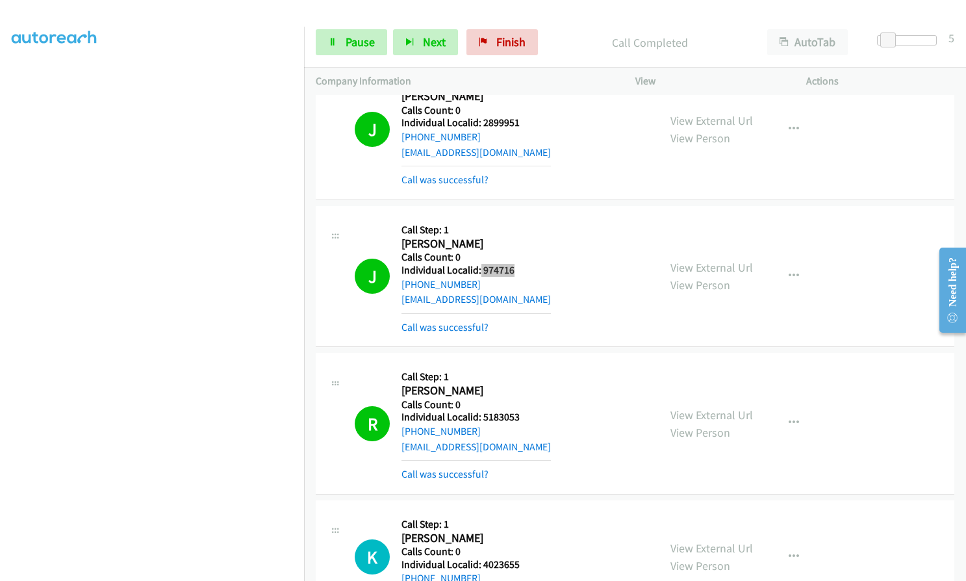
scroll to position [2394, 0]
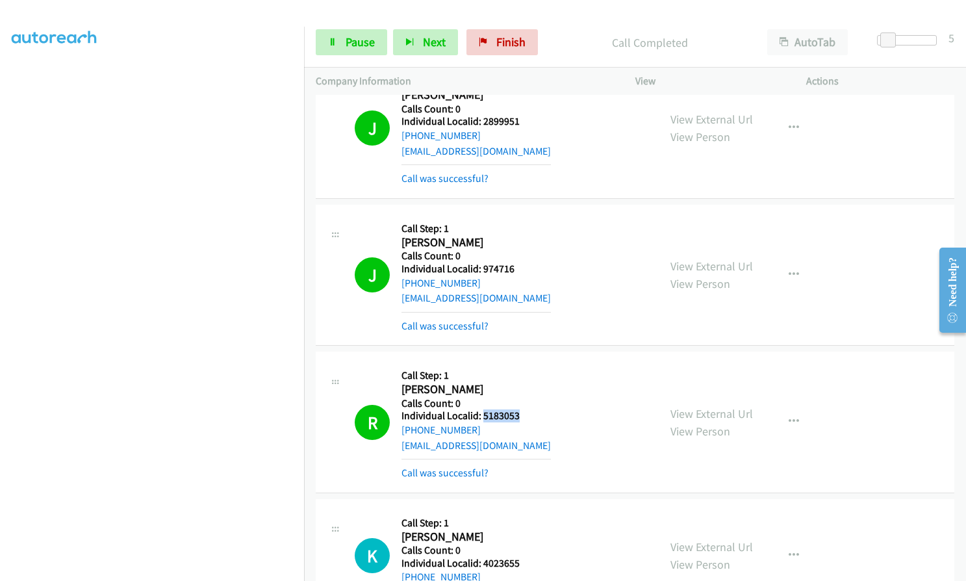
drag, startPoint x: 482, startPoint y: 401, endPoint x: 529, endPoint y: 401, distance: 46.8
click at [529, 409] on h5 "Individual Localid: 5183053" at bounding box center [475, 415] width 149 height 13
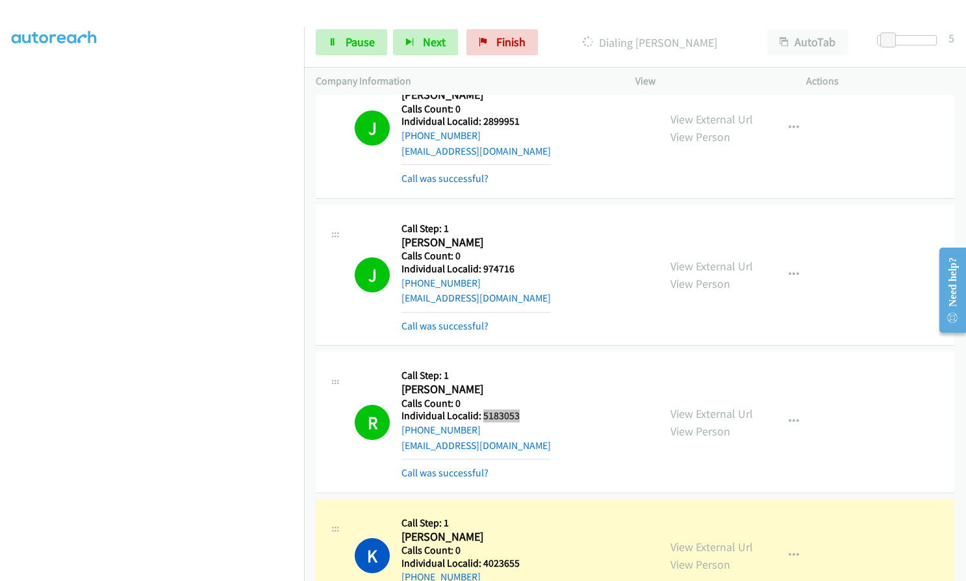
scroll to position [147, 0]
drag, startPoint x: 481, startPoint y: 552, endPoint x: 520, endPoint y: 550, distance: 39.0
click at [524, 557] on h5 "Individual Localid: 4023655" at bounding box center [475, 563] width 149 height 13
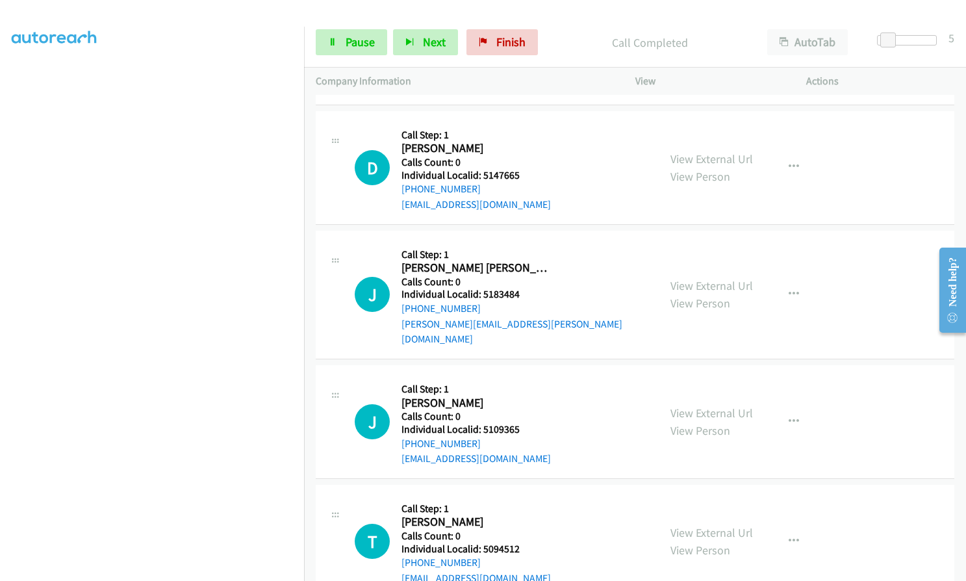
scroll to position [3092, 0]
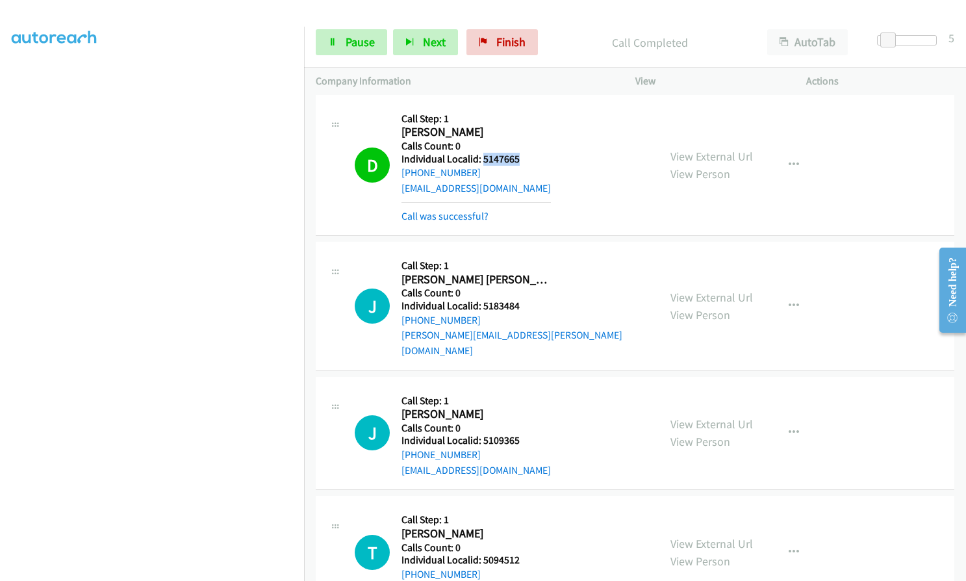
drag, startPoint x: 482, startPoint y: 142, endPoint x: 514, endPoint y: 143, distance: 32.5
click at [518, 153] on h5 "Individual Localid: 5147665" at bounding box center [475, 159] width 149 height 13
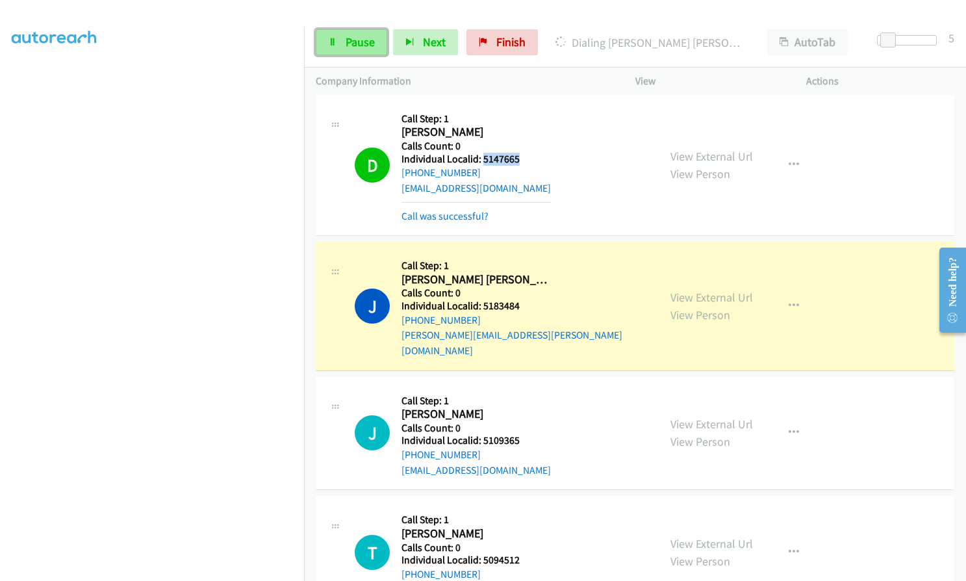
click at [346, 45] on span "Pause" at bounding box center [360, 41] width 29 height 15
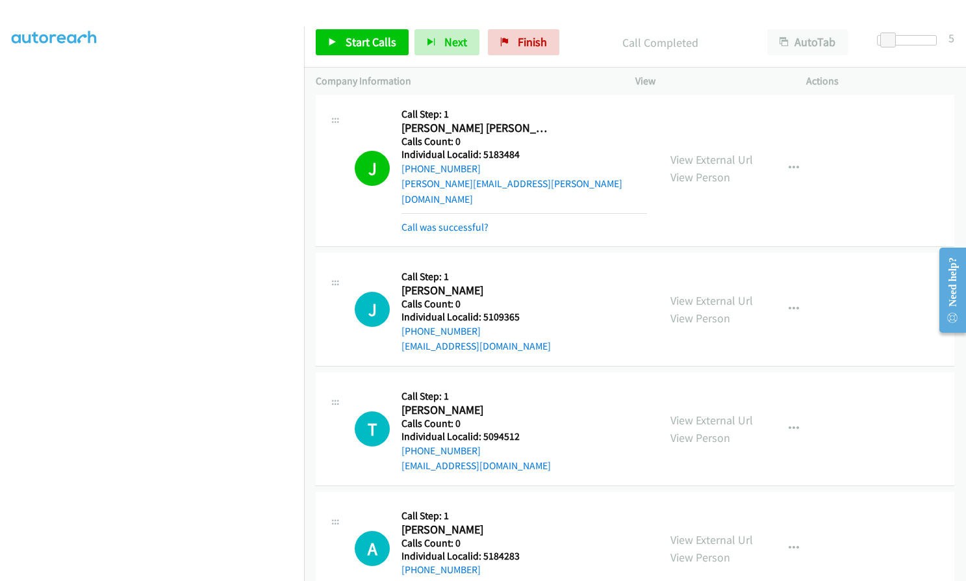
scroll to position [3255, 0]
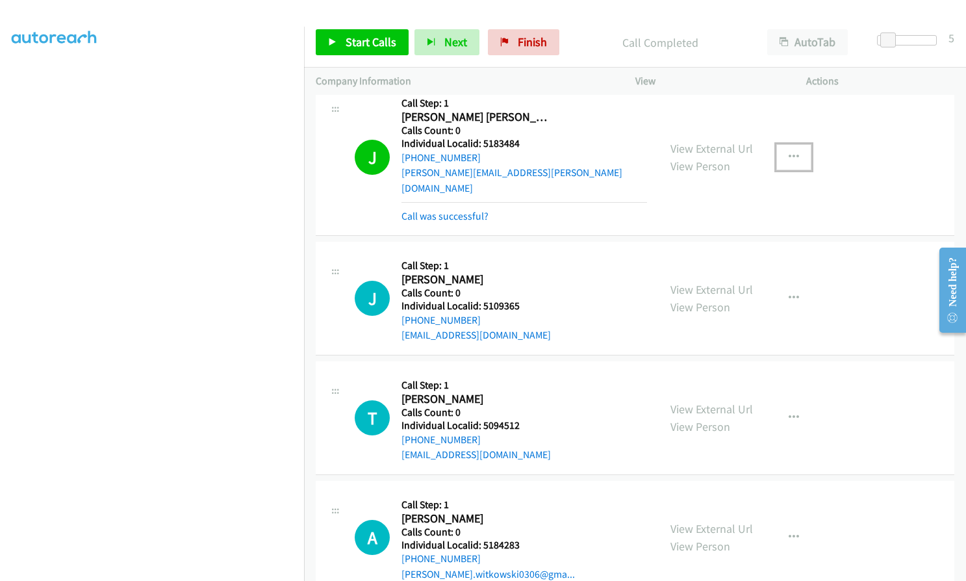
click at [798, 144] on button "button" at bounding box center [793, 157] width 35 height 26
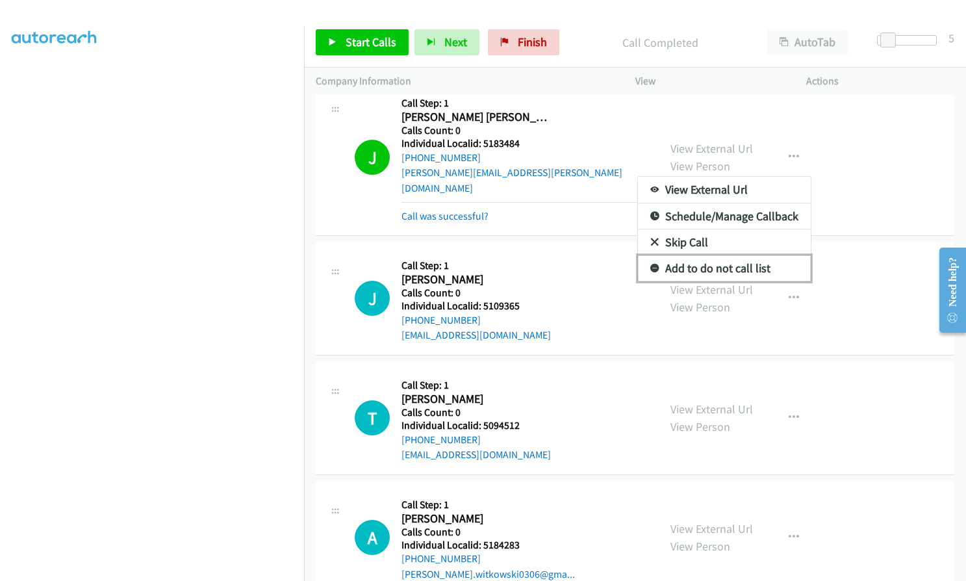
click at [650, 264] on icon at bounding box center [654, 268] width 9 height 9
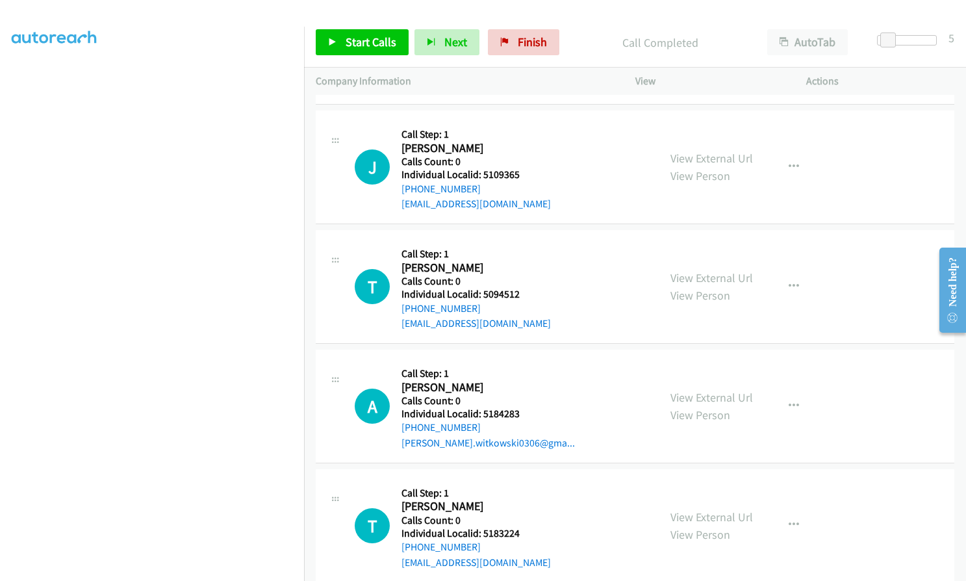
scroll to position [3384, 0]
drag, startPoint x: 481, startPoint y: 383, endPoint x: 521, endPoint y: 384, distance: 39.6
click at [521, 409] on h5 "Individual Localid: 5184283" at bounding box center [487, 415] width 173 height 13
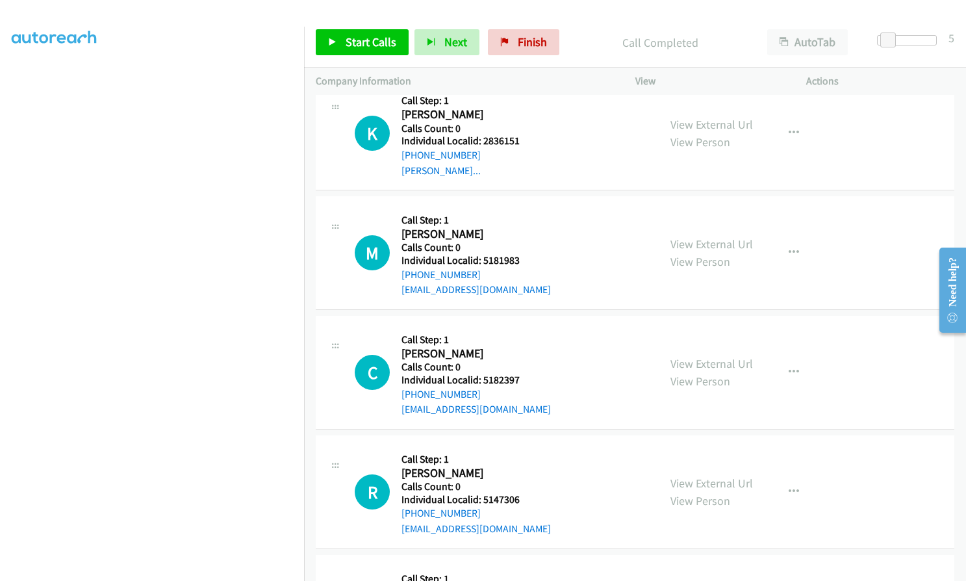
scroll to position [3904, 0]
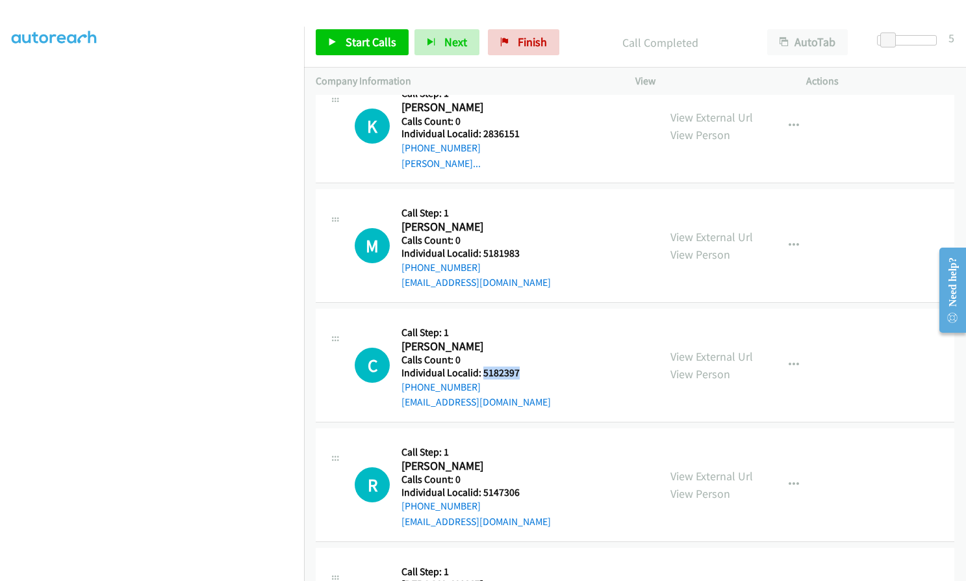
drag, startPoint x: 481, startPoint y: 340, endPoint x: 520, endPoint y: 338, distance: 39.7
click at [520, 366] on h5 "Individual Localid: 5182397" at bounding box center [475, 372] width 149 height 13
drag, startPoint x: 482, startPoint y: 461, endPoint x: 524, endPoint y: 460, distance: 41.6
click at [524, 460] on div "R Callback Scheduled Call Step: 1 Renee Van Eck America/New_York Calls Count: 0…" at bounding box center [501, 485] width 292 height 90
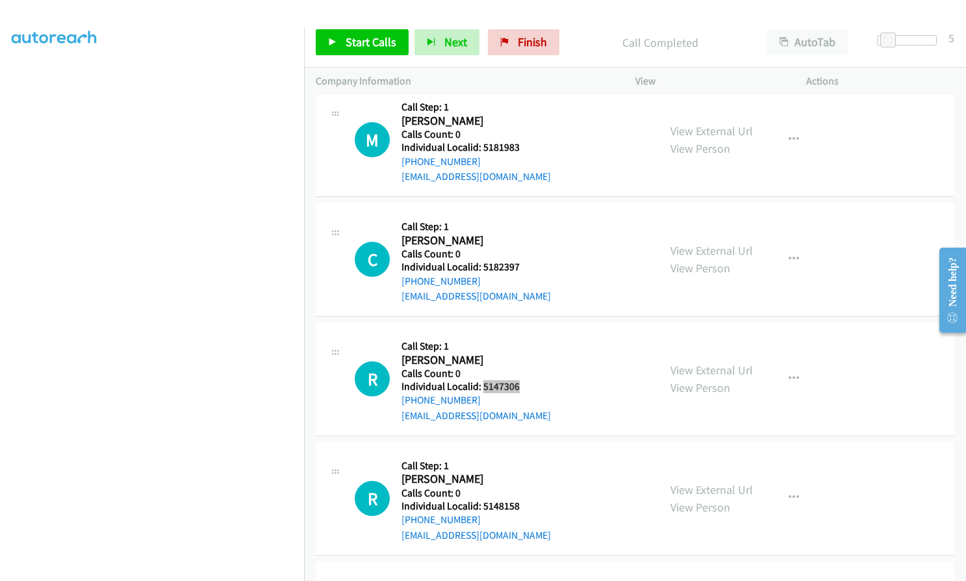
scroll to position [4050, 0]
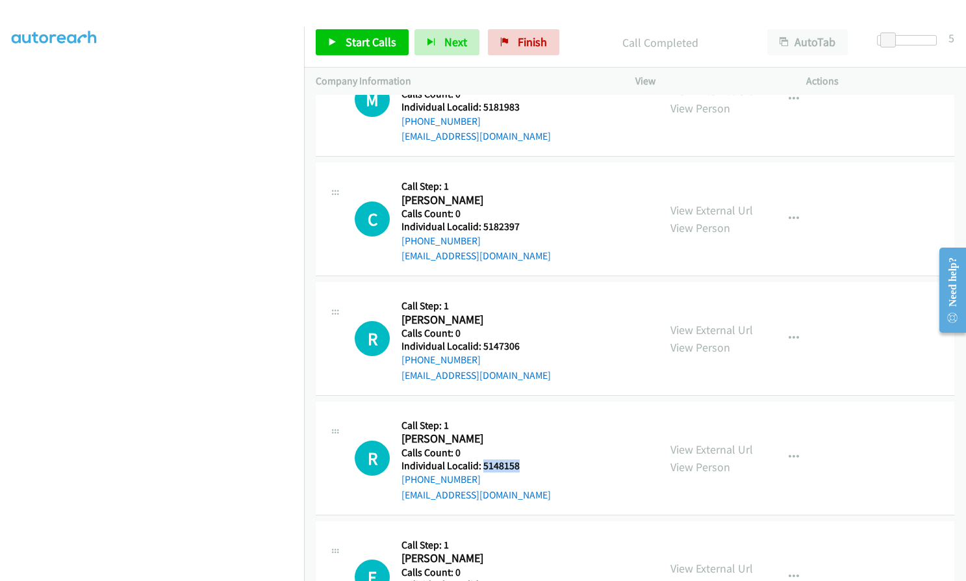
drag, startPoint x: 486, startPoint y: 433, endPoint x: 518, endPoint y: 434, distance: 32.5
click at [518, 434] on div "R Callback Scheduled Call Step: 1 Robert Cooper America/New_York Calls Count: 0…" at bounding box center [501, 458] width 292 height 90
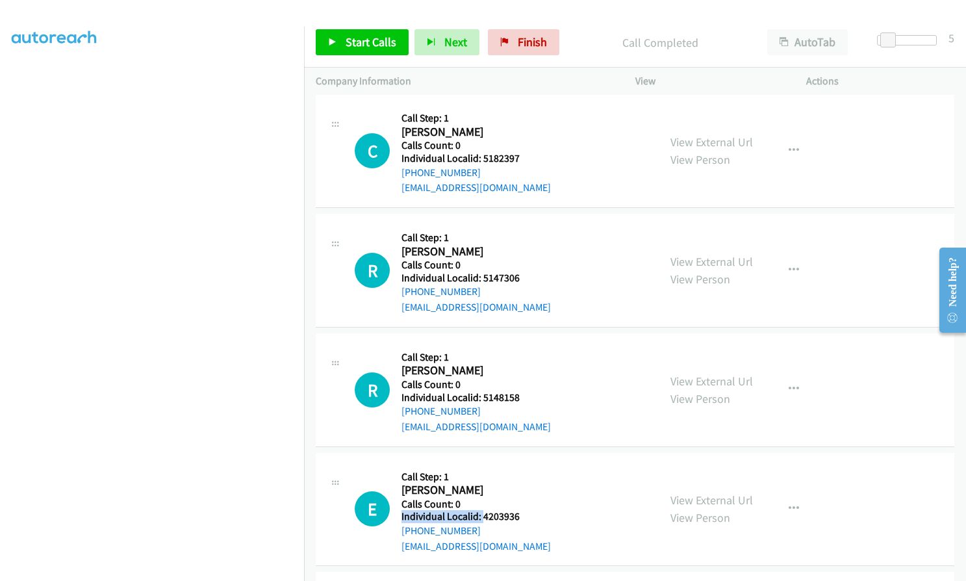
scroll to position [4115, 0]
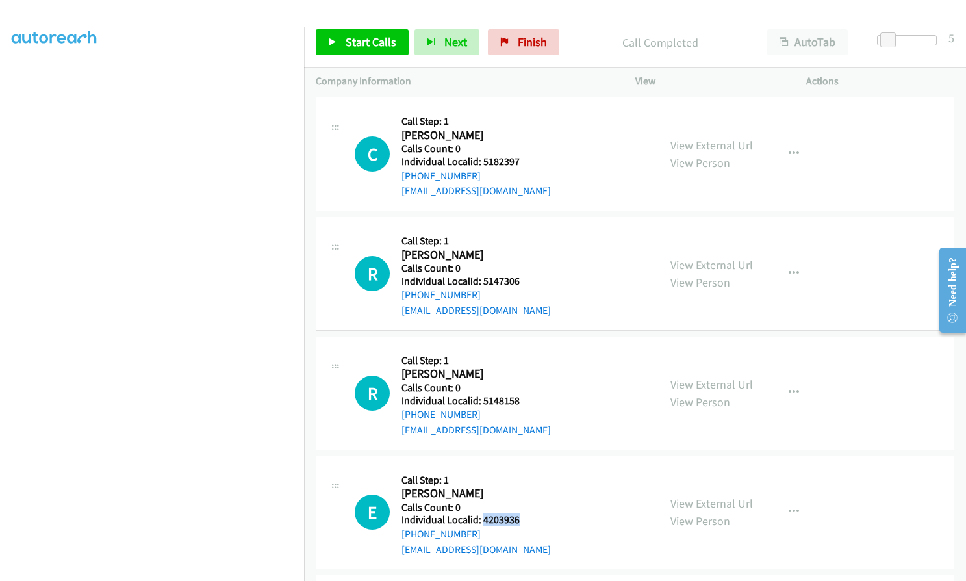
drag, startPoint x: 482, startPoint y: 472, endPoint x: 534, endPoint y: 490, distance: 55.1
click at [534, 490] on div "E Callback Scheduled Call Step: 1 Eli Block America/New_York Calls Count: 0 Ind…" at bounding box center [501, 513] width 292 height 90
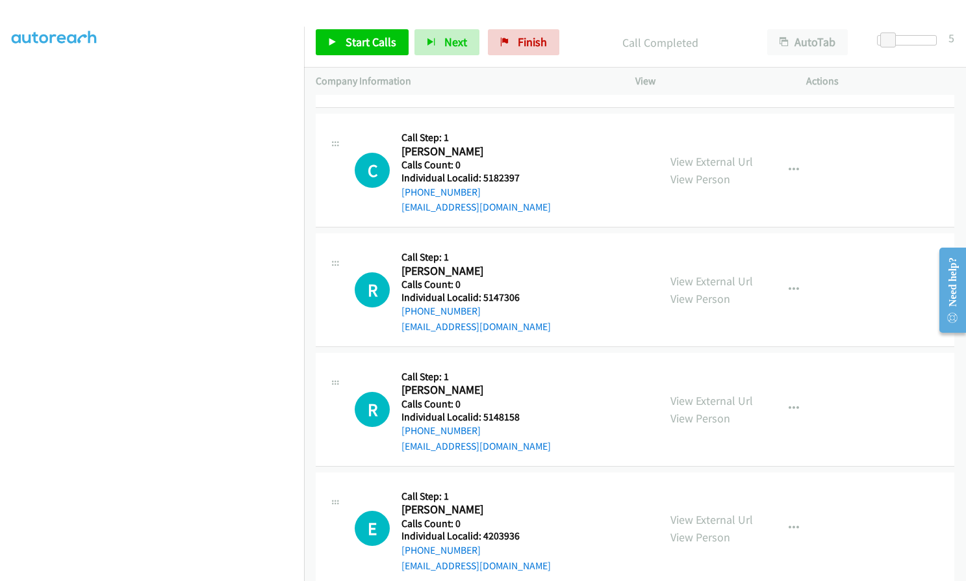
drag, startPoint x: 507, startPoint y: 489, endPoint x: 492, endPoint y: 476, distance: 20.2
click at [492, 502] on h2 "Eli Block" at bounding box center [475, 509] width 149 height 15
drag, startPoint x: 482, startPoint y: 507, endPoint x: 517, endPoint y: 506, distance: 35.1
click at [517, 529] on h5 "Individual Localid: 4203936" at bounding box center [475, 535] width 149 height 13
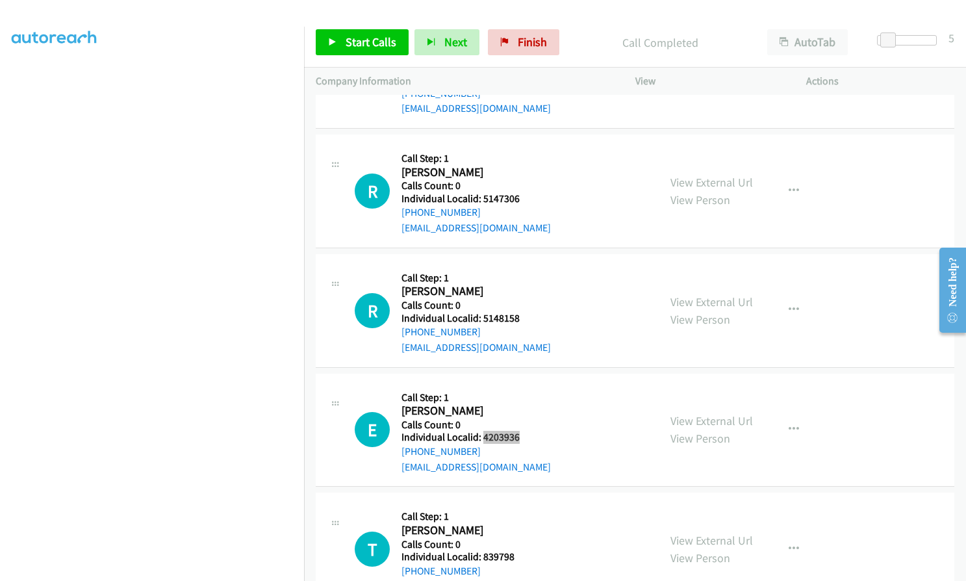
scroll to position [4213, 0]
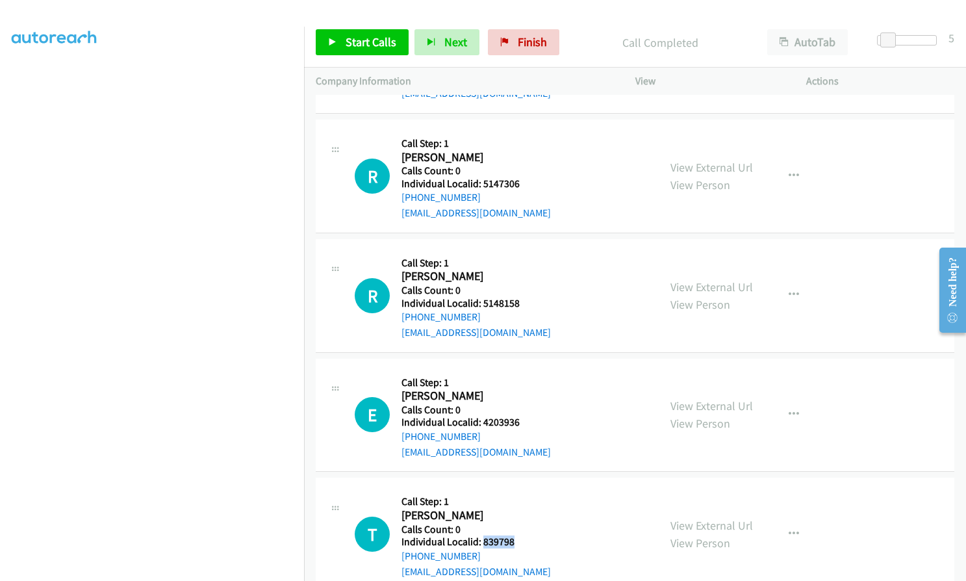
drag, startPoint x: 481, startPoint y: 510, endPoint x: 518, endPoint y: 512, distance: 37.1
click at [518, 512] on div "T Callback Scheduled Call Step: 1 Timothy Trittin America/New_York Calls Count:…" at bounding box center [501, 534] width 292 height 90
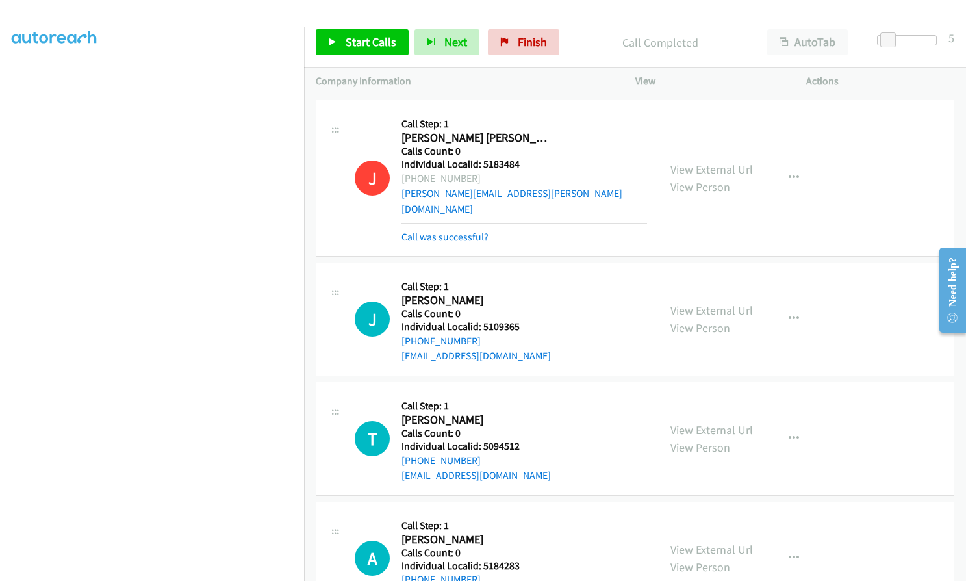
scroll to position [3384, 0]
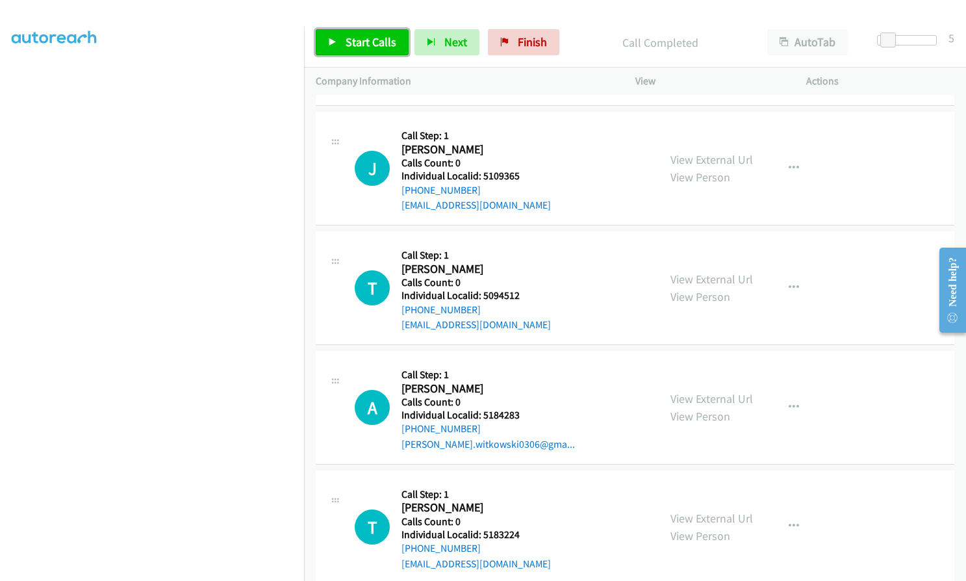
click at [362, 48] on span "Start Calls" at bounding box center [371, 41] width 51 height 15
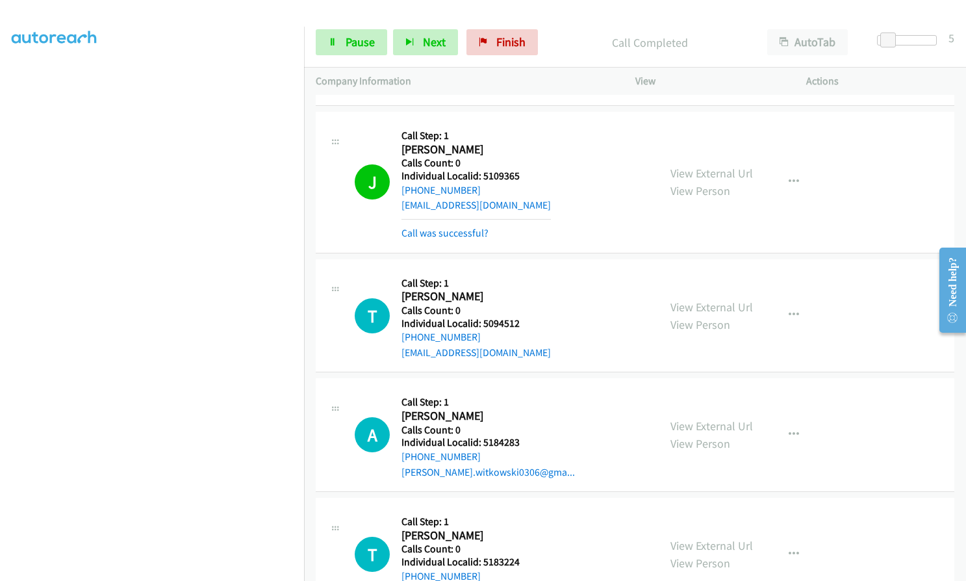
scroll to position [147, 0]
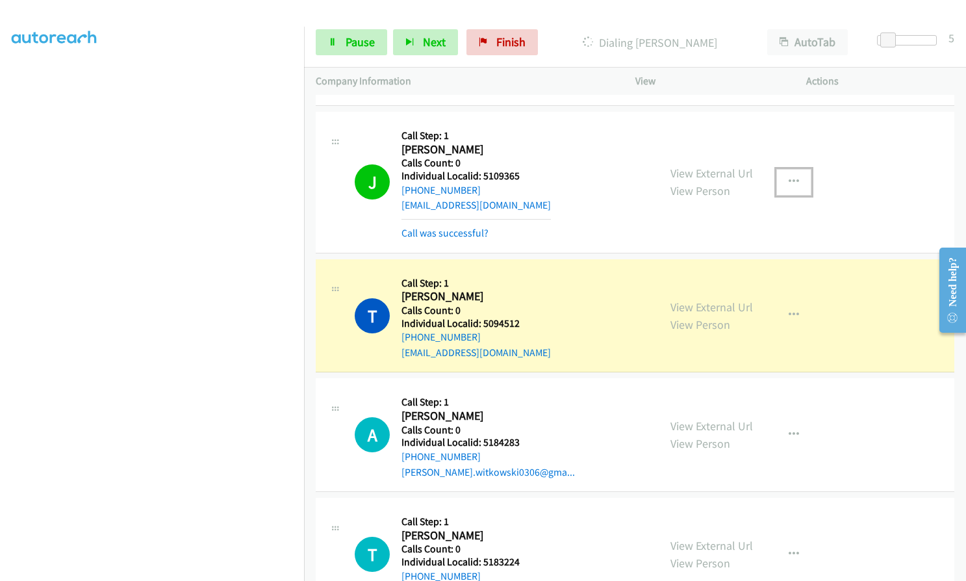
click at [794, 169] on button "button" at bounding box center [793, 182] width 35 height 26
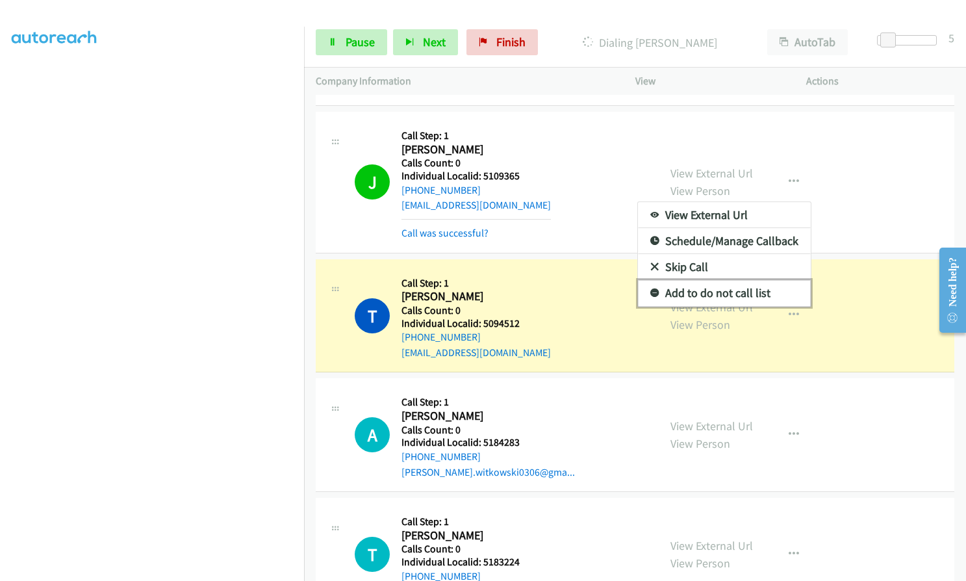
click at [651, 289] on icon at bounding box center [654, 293] width 9 height 9
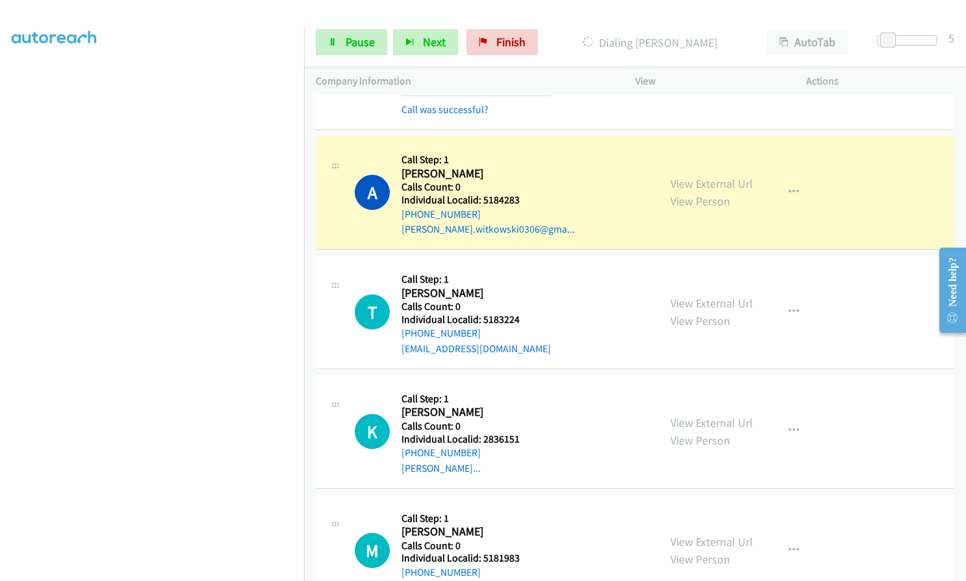
scroll to position [3661, 0]
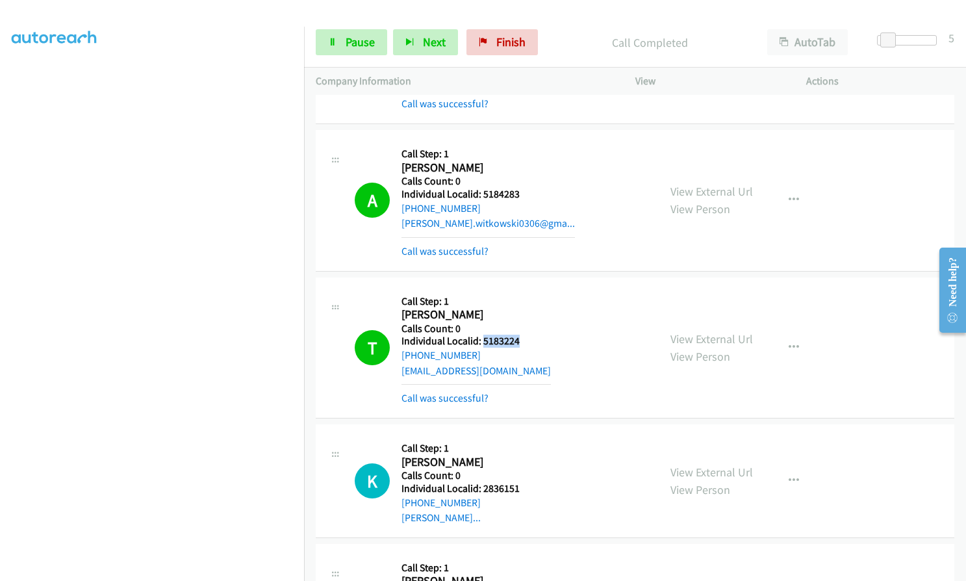
drag, startPoint x: 491, startPoint y: 309, endPoint x: 526, endPoint y: 312, distance: 35.2
click at [526, 335] on h5 "Individual Localid: 5183224" at bounding box center [475, 341] width 149 height 13
drag, startPoint x: 483, startPoint y: 457, endPoint x: 516, endPoint y: 460, distance: 33.9
click at [523, 482] on h5 "Individual Localid: 2836151" at bounding box center [474, 488] width 147 height 13
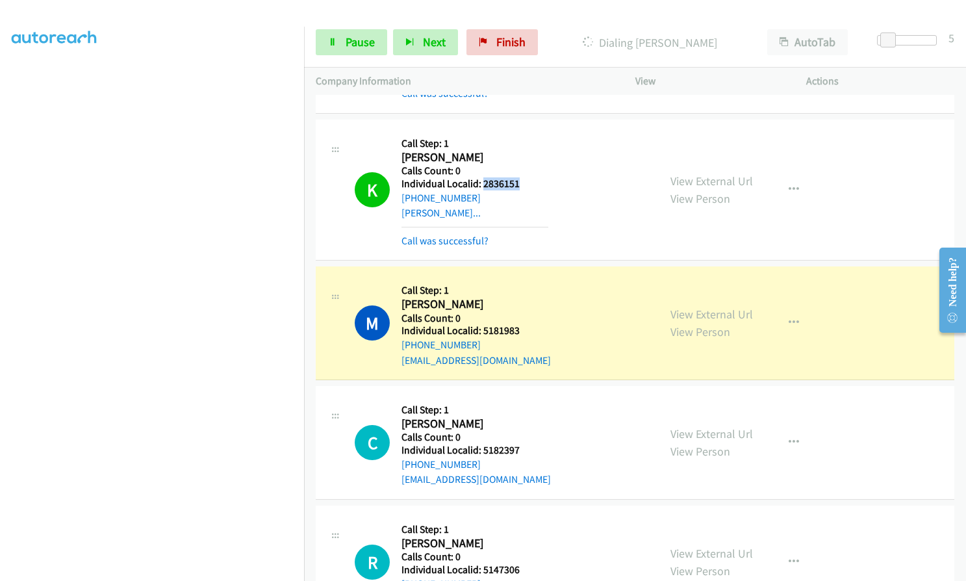
scroll to position [3969, 0]
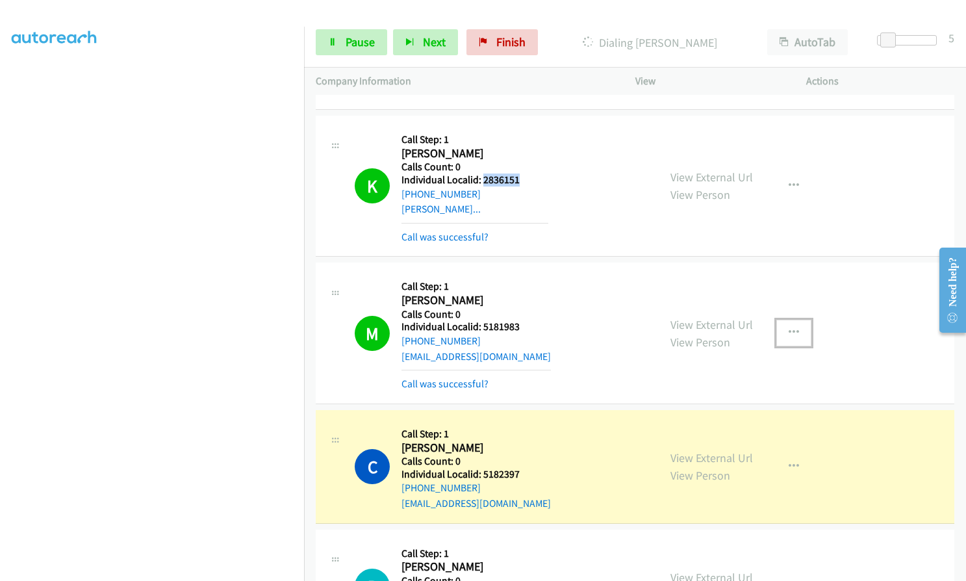
click at [791, 320] on button "button" at bounding box center [793, 333] width 35 height 26
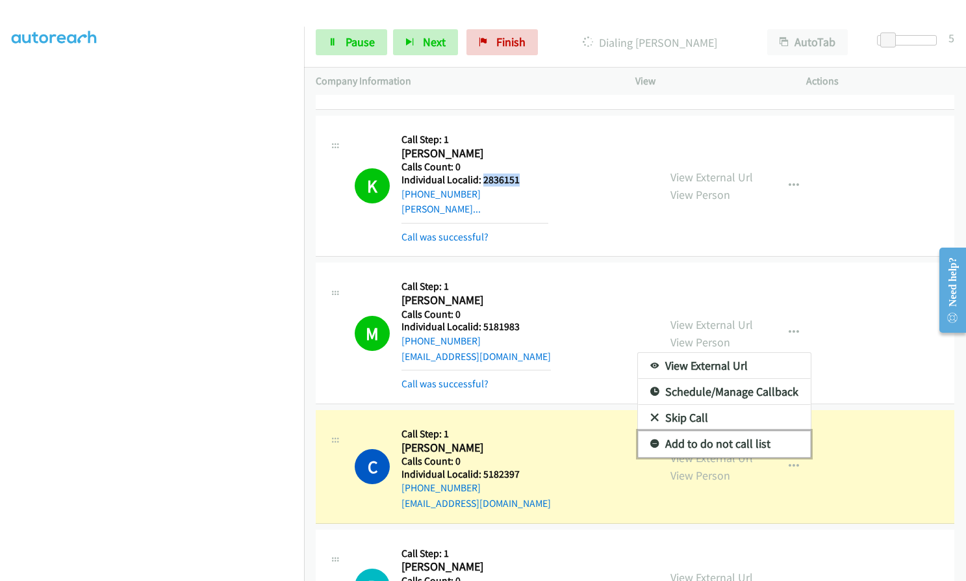
click at [650, 440] on icon at bounding box center [654, 444] width 9 height 9
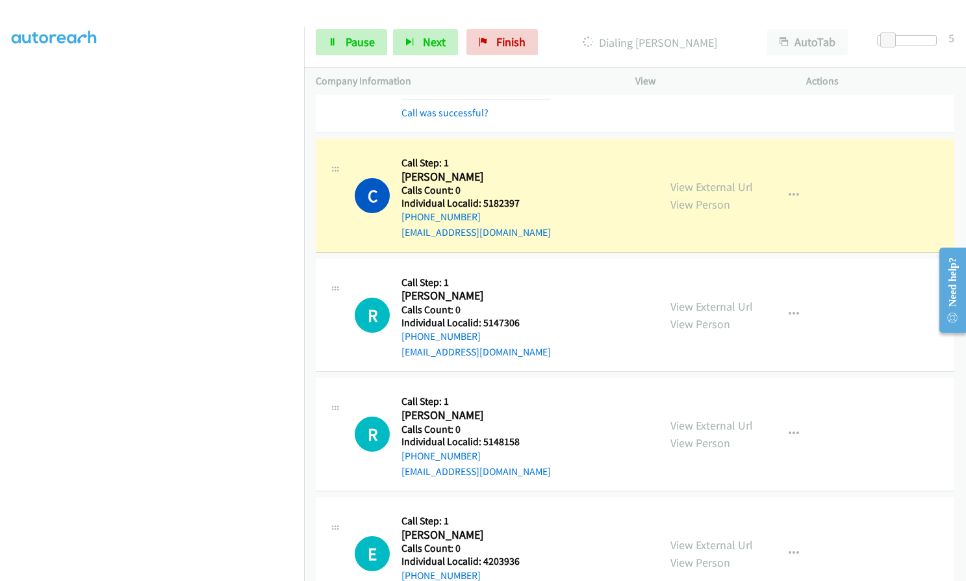
scroll to position [4245, 0]
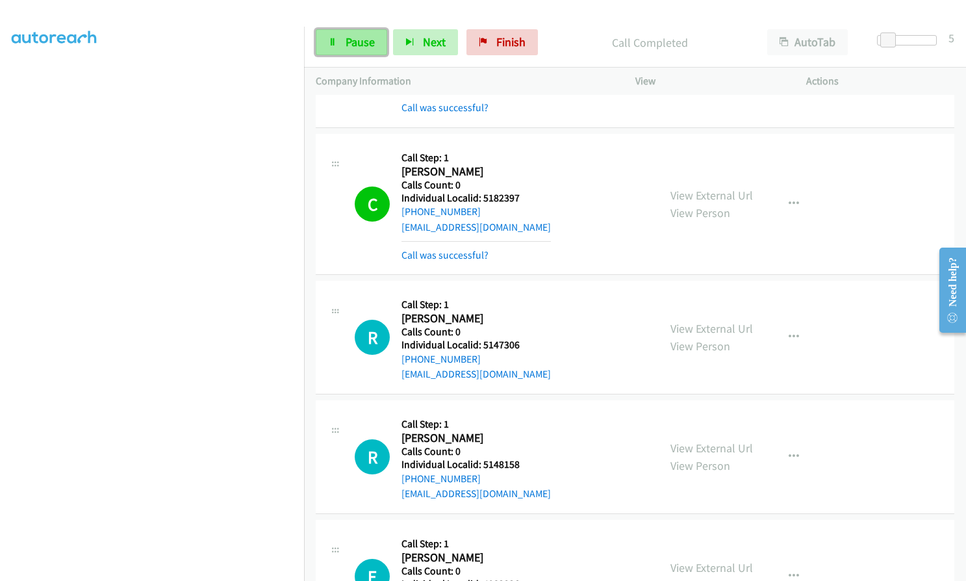
click at [344, 44] on link "Pause" at bounding box center [351, 42] width 71 height 26
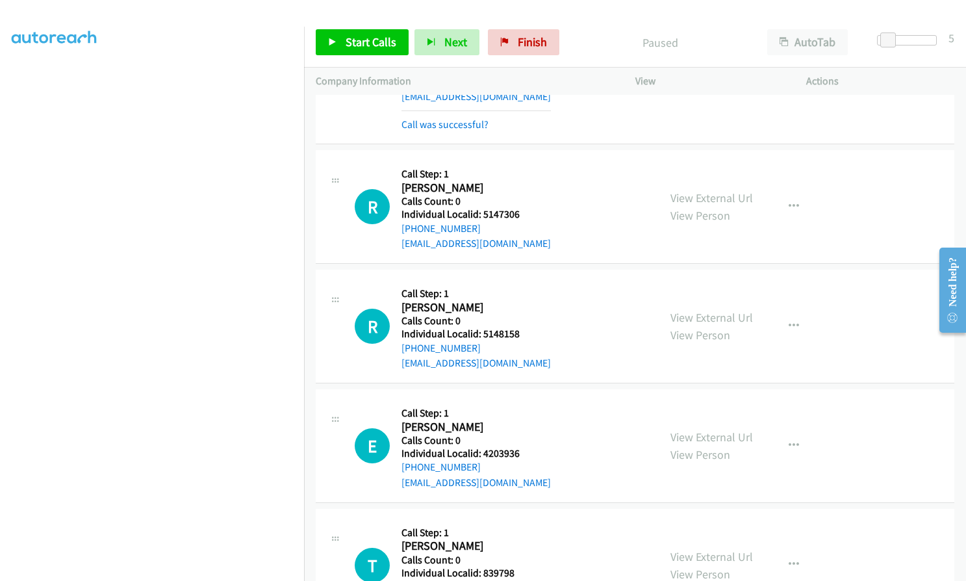
scroll to position [4404, 0]
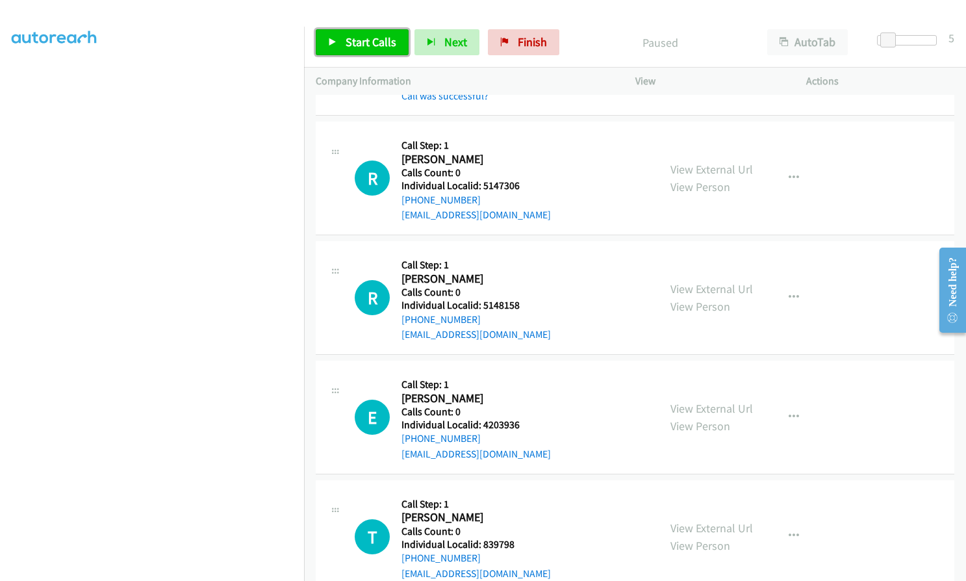
click at [361, 45] on span "Start Calls" at bounding box center [371, 41] width 51 height 15
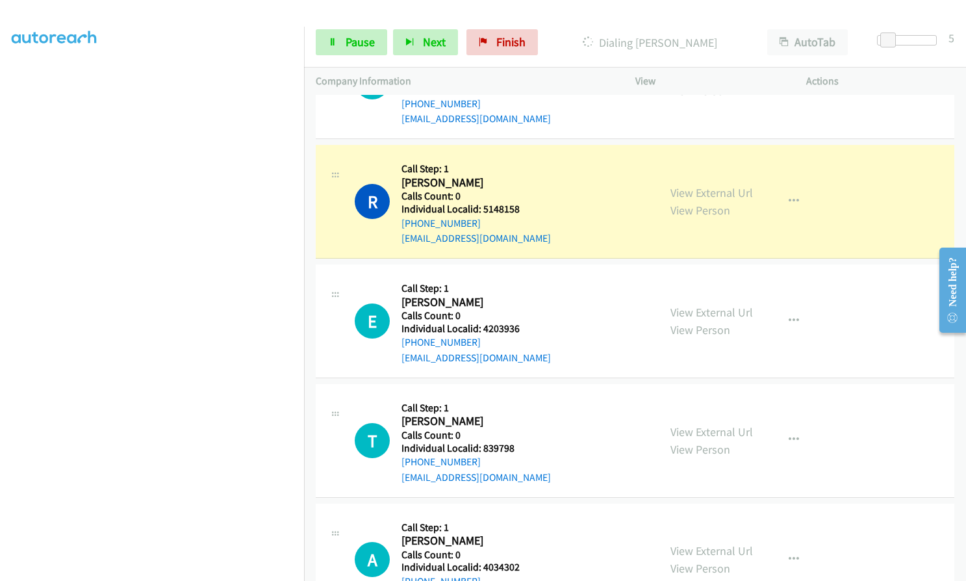
scroll to position [4518, 0]
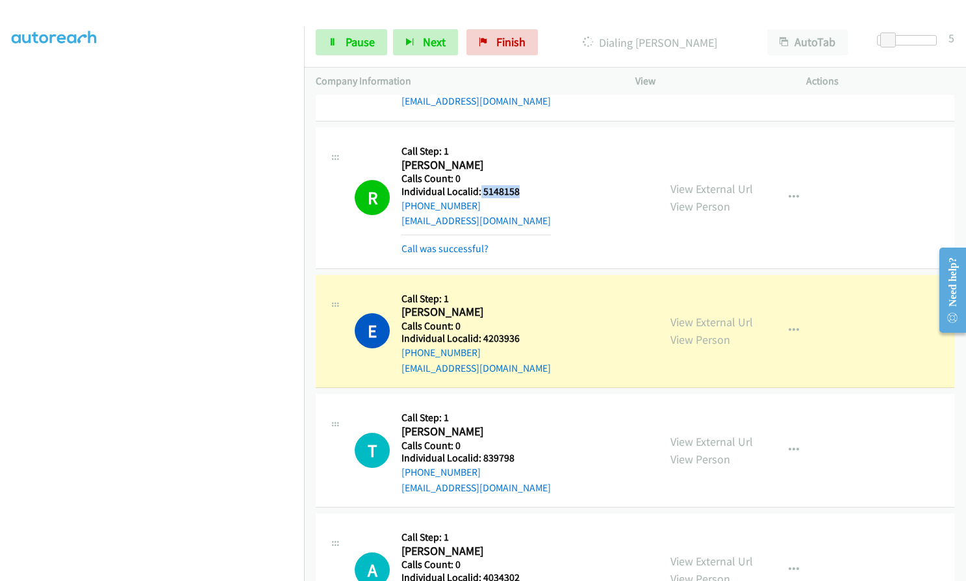
drag, startPoint x: 480, startPoint y: 157, endPoint x: 525, endPoint y: 157, distance: 44.8
click at [525, 157] on div "R Callback Scheduled Call Step: 1 Robert Cooper America/New_York Calls Count: 0…" at bounding box center [501, 197] width 292 height 117
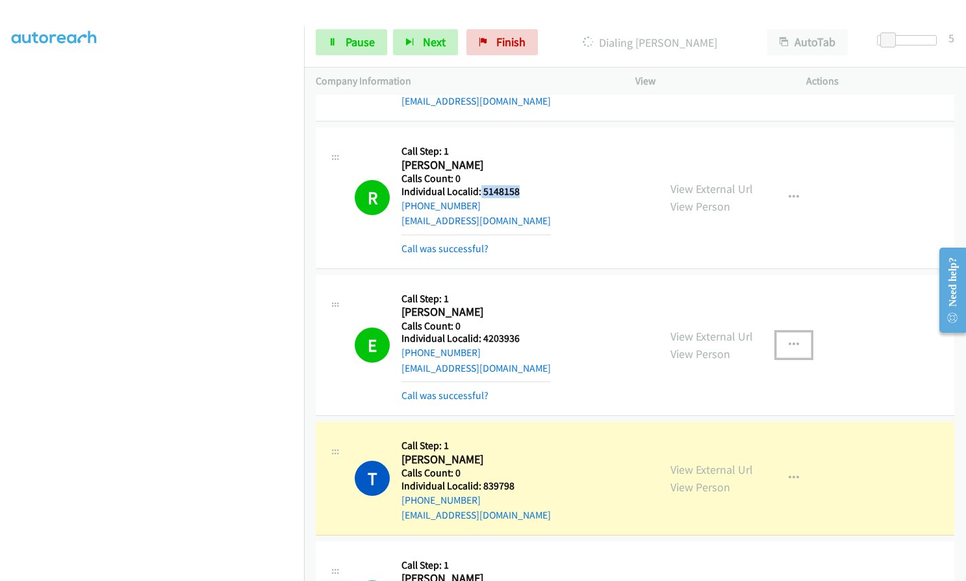
click at [789, 340] on icon "button" at bounding box center [794, 345] width 10 height 10
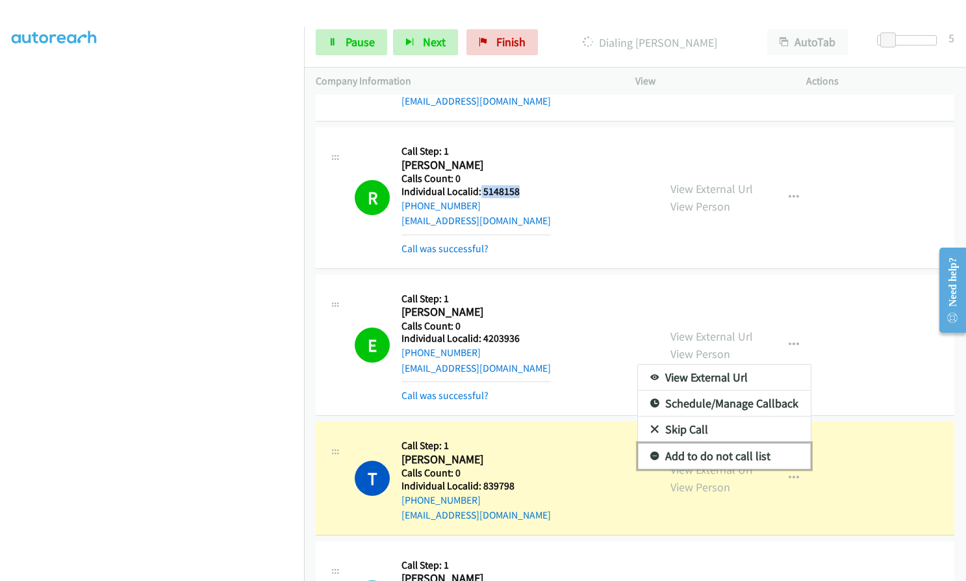
click at [650, 452] on icon at bounding box center [654, 456] width 9 height 9
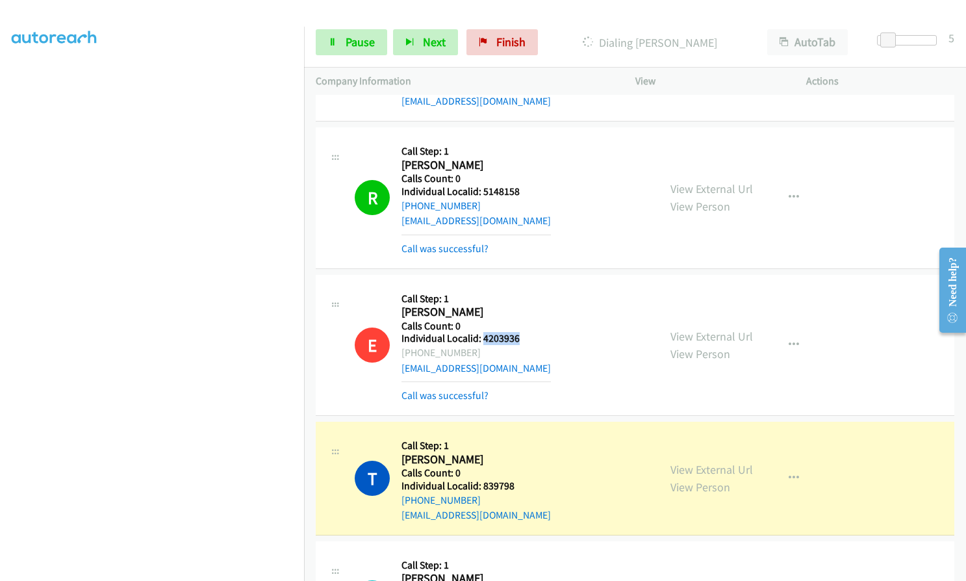
drag, startPoint x: 481, startPoint y: 307, endPoint x: 519, endPoint y: 308, distance: 38.3
click at [519, 308] on div "E Callback Scheduled Call Step: 1 Eli Block America/New_York Calls Count: 0 Ind…" at bounding box center [501, 344] width 292 height 117
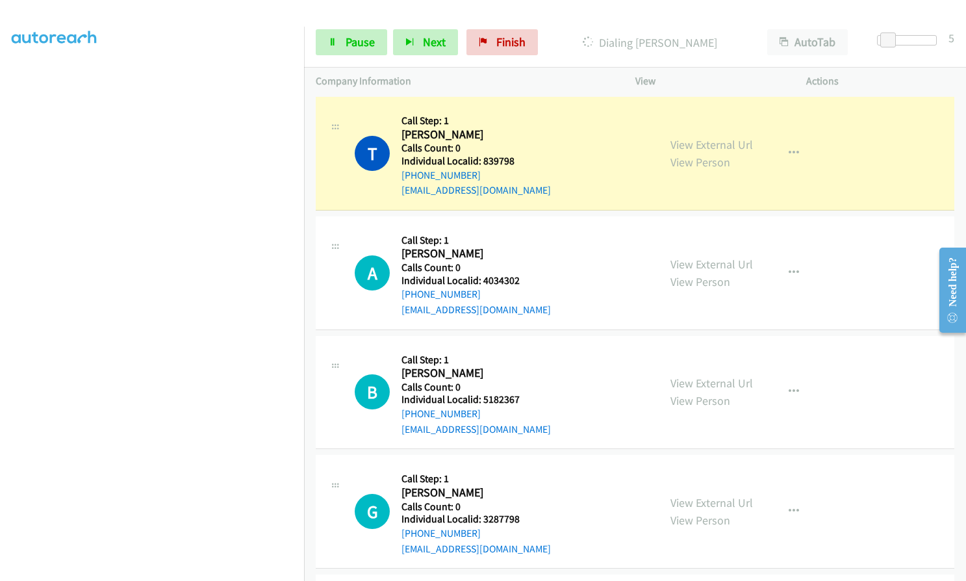
scroll to position [4827, 0]
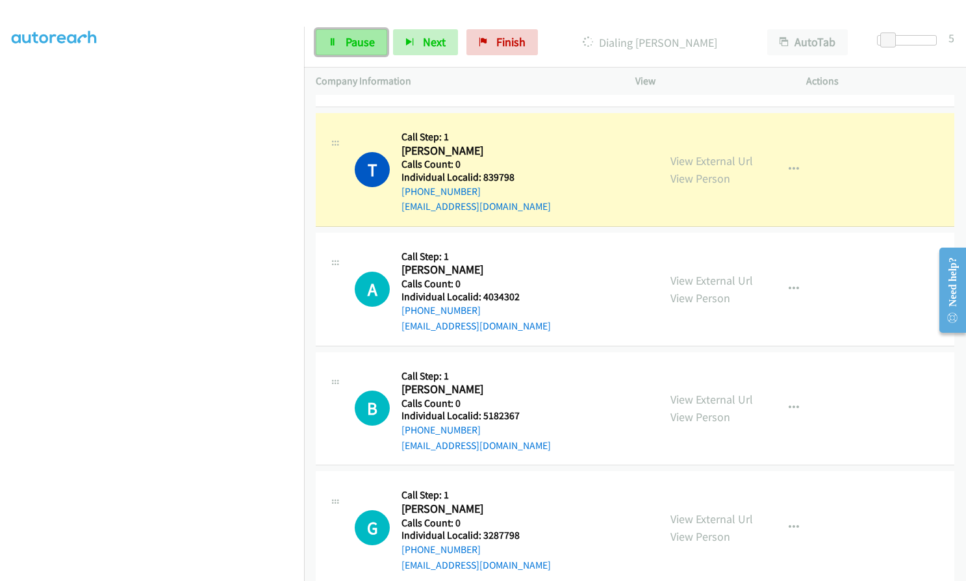
click at [336, 50] on link "Pause" at bounding box center [351, 42] width 71 height 26
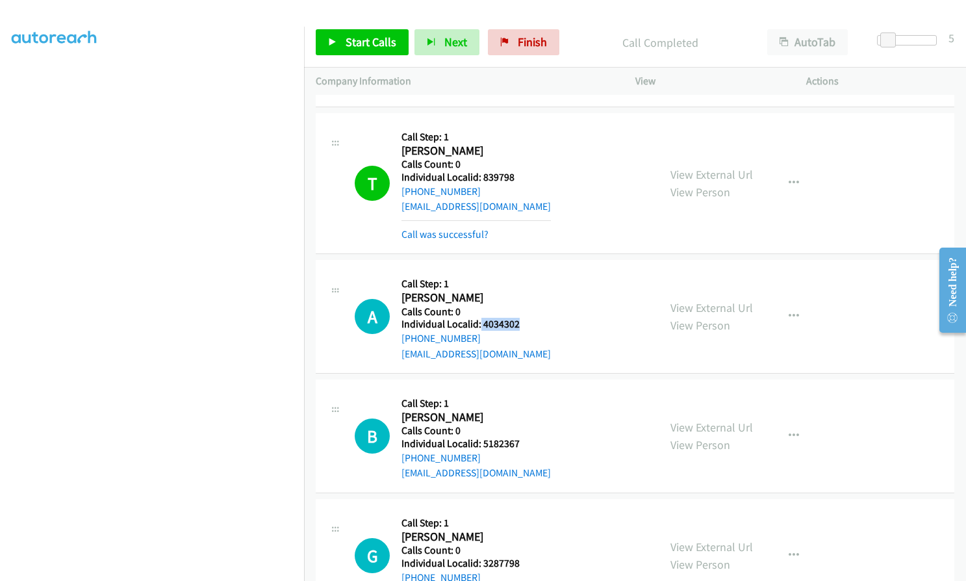
drag, startPoint x: 479, startPoint y: 292, endPoint x: 516, endPoint y: 294, distance: 37.1
click at [518, 318] on h5 "Individual Localid: 4034302" at bounding box center [475, 324] width 149 height 13
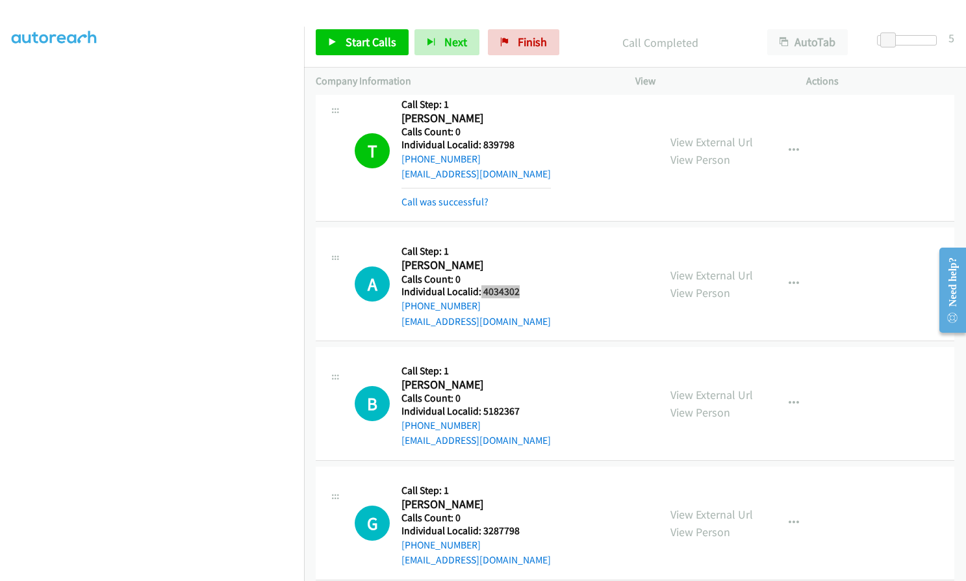
scroll to position [4957, 0]
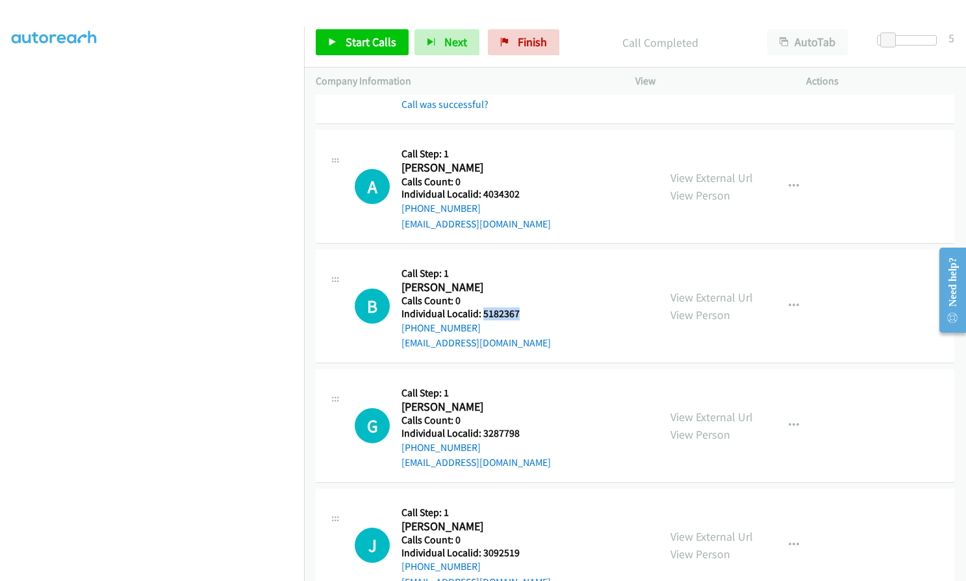
drag, startPoint x: 482, startPoint y: 283, endPoint x: 521, endPoint y: 284, distance: 39.0
click at [522, 284] on div "B Callback Scheduled Call Step: 1 Brian Hill America/Chicago Calls Count: 0 Ind…" at bounding box center [501, 306] width 292 height 90
drag, startPoint x: 492, startPoint y: 405, endPoint x: 515, endPoint y: 404, distance: 22.8
click at [524, 403] on div "G Callback Scheduled Call Step: 1 Grant Rogers America/New_York Calls Count: 0 …" at bounding box center [501, 426] width 292 height 90
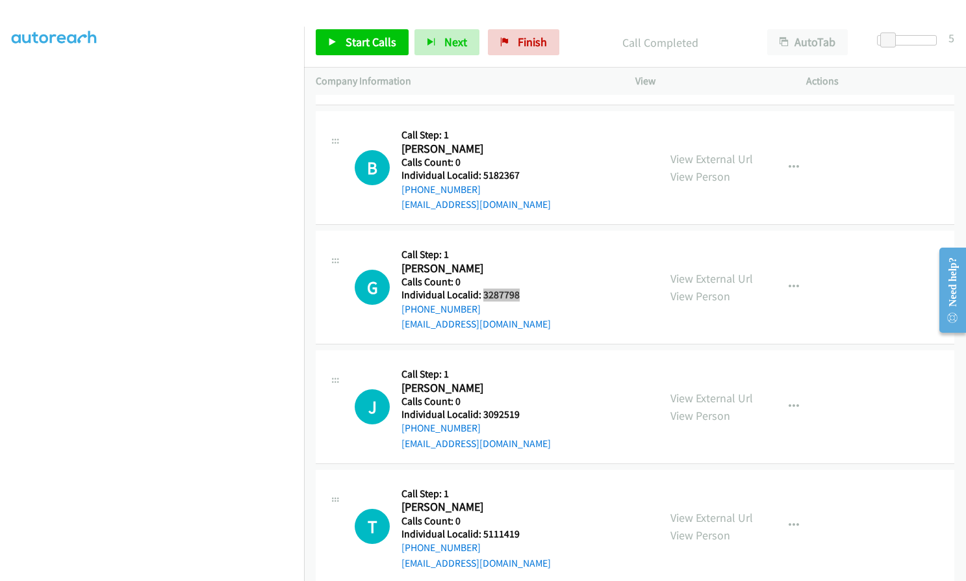
scroll to position [5135, 0]
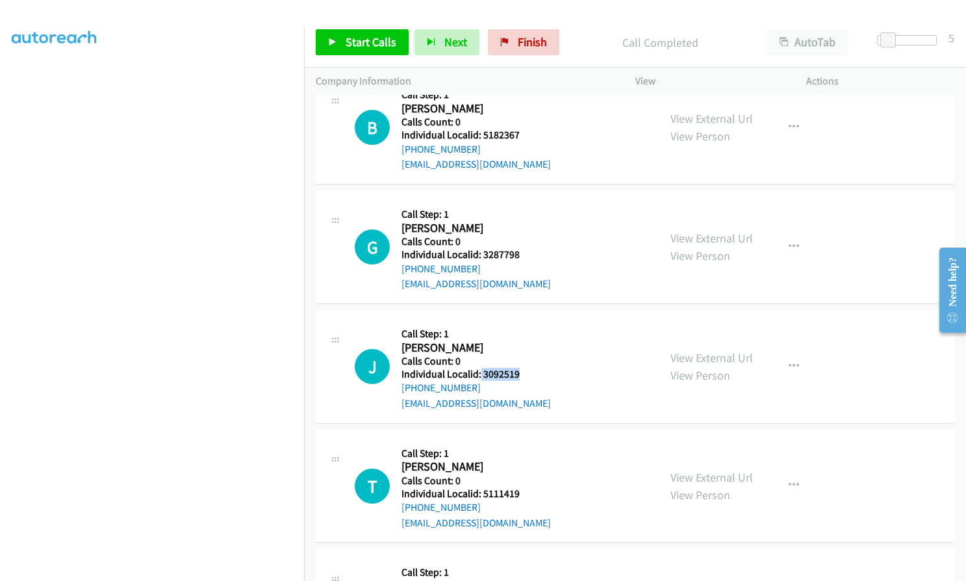
drag, startPoint x: 479, startPoint y: 342, endPoint x: 521, endPoint y: 346, distance: 42.4
click at [521, 346] on div "J Callback Scheduled Call Step: 1 Joseph Kotecki America/New_York Calls Count: …" at bounding box center [501, 367] width 292 height 90
drag, startPoint x: 487, startPoint y: 462, endPoint x: 522, endPoint y: 460, distance: 35.1
click at [522, 460] on div "T Callback Scheduled Call Step: 1 Taylor Estrada America/Los_Angeles Calls Coun…" at bounding box center [501, 486] width 292 height 90
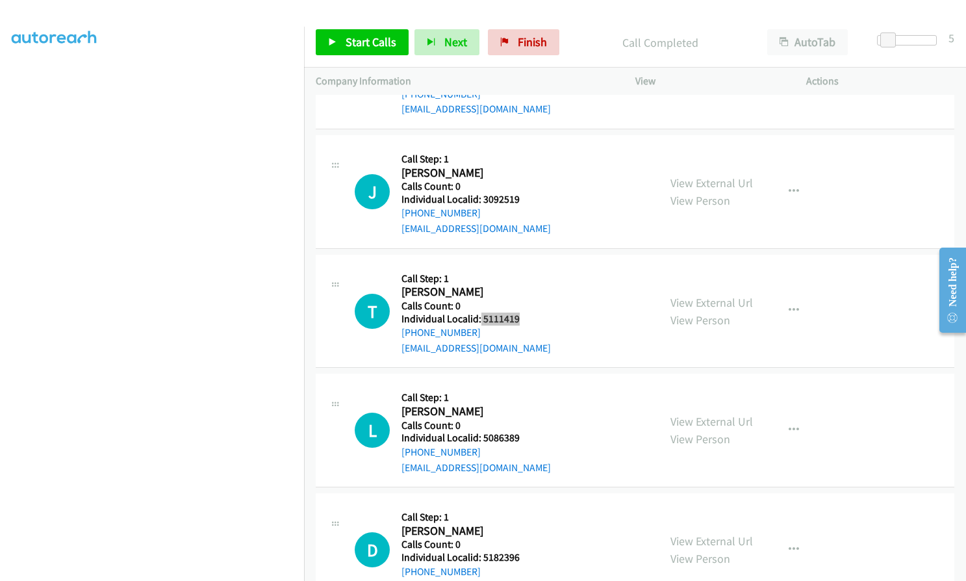
scroll to position [5314, 0]
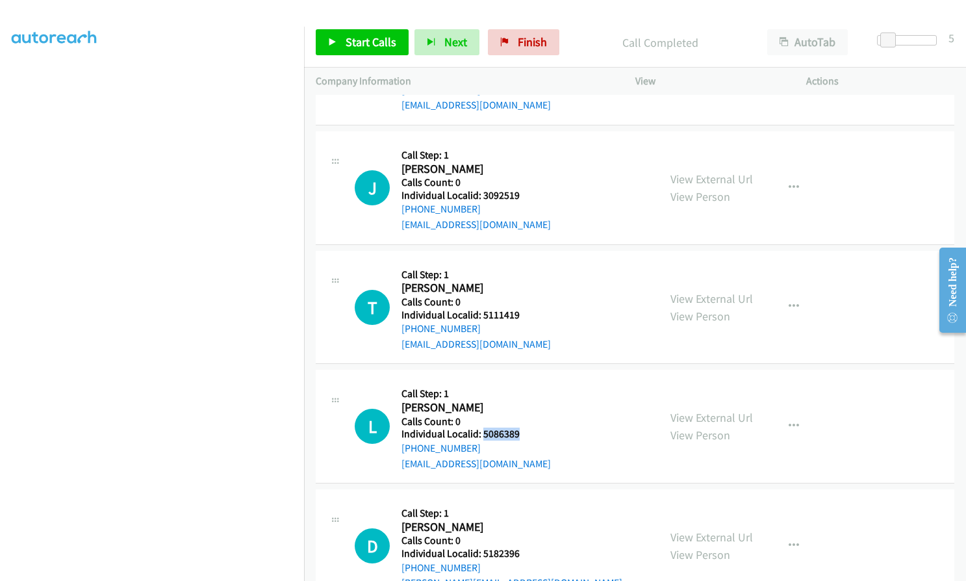
drag, startPoint x: 483, startPoint y: 405, endPoint x: 526, endPoint y: 405, distance: 43.5
click at [526, 427] on h5 "Individual Localid: 5086389" at bounding box center [475, 433] width 149 height 13
drag, startPoint x: 483, startPoint y: 520, endPoint x: 517, endPoint y: 521, distance: 33.8
click at [519, 520] on div "D Callback Scheduled Call Step: 1 Danny Foster America/Chicago Calls Count: 0 I…" at bounding box center [501, 546] width 292 height 90
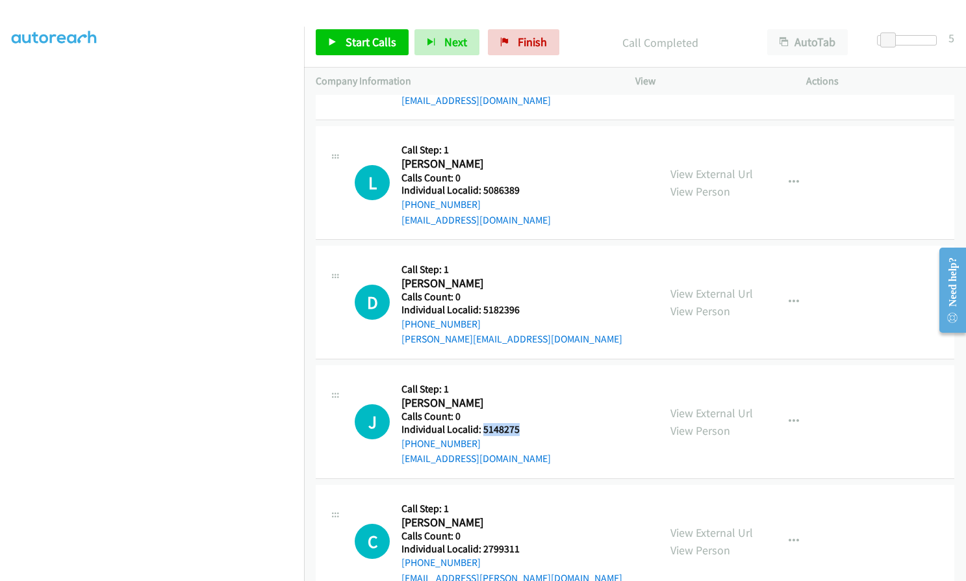
drag, startPoint x: 483, startPoint y: 399, endPoint x: 521, endPoint y: 399, distance: 38.3
click at [521, 399] on div "J Callback Scheduled Call Step: 1 Jennifer Jones America/New_York Calls Count: …" at bounding box center [501, 422] width 292 height 90
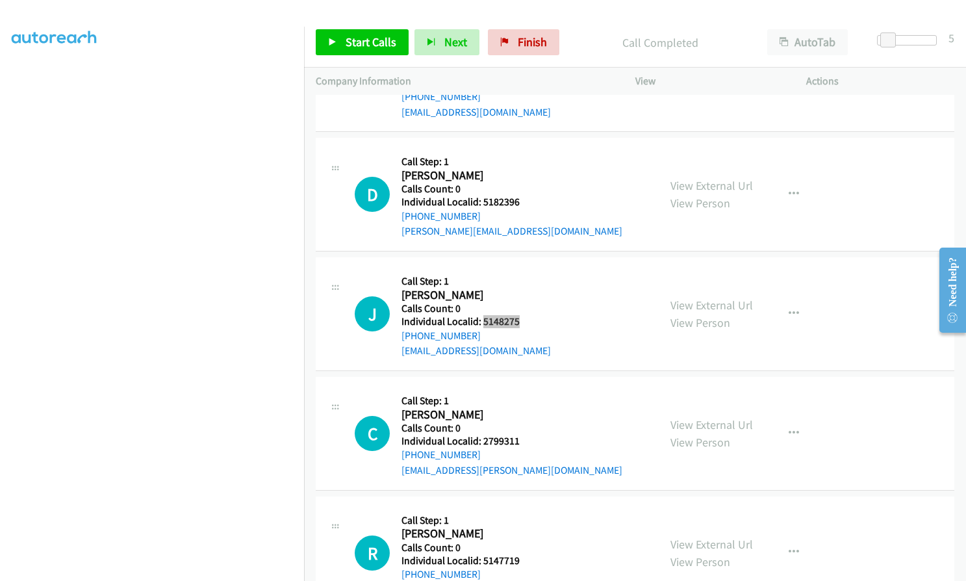
scroll to position [5687, 0]
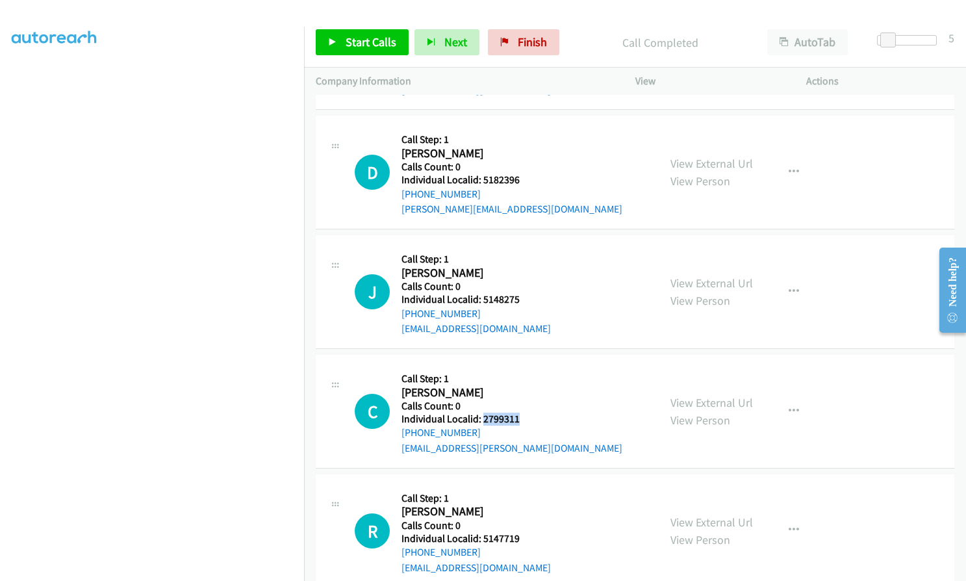
drag, startPoint x: 481, startPoint y: 387, endPoint x: 522, endPoint y: 389, distance: 41.0
click at [522, 413] on h5 "Individual Localid: 2799311" at bounding box center [511, 419] width 221 height 13
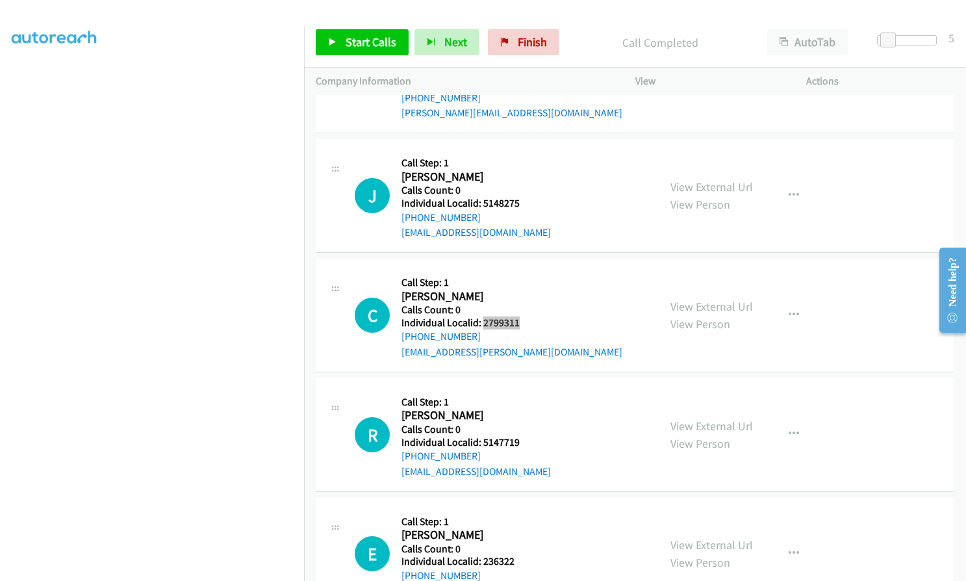
scroll to position [5785, 0]
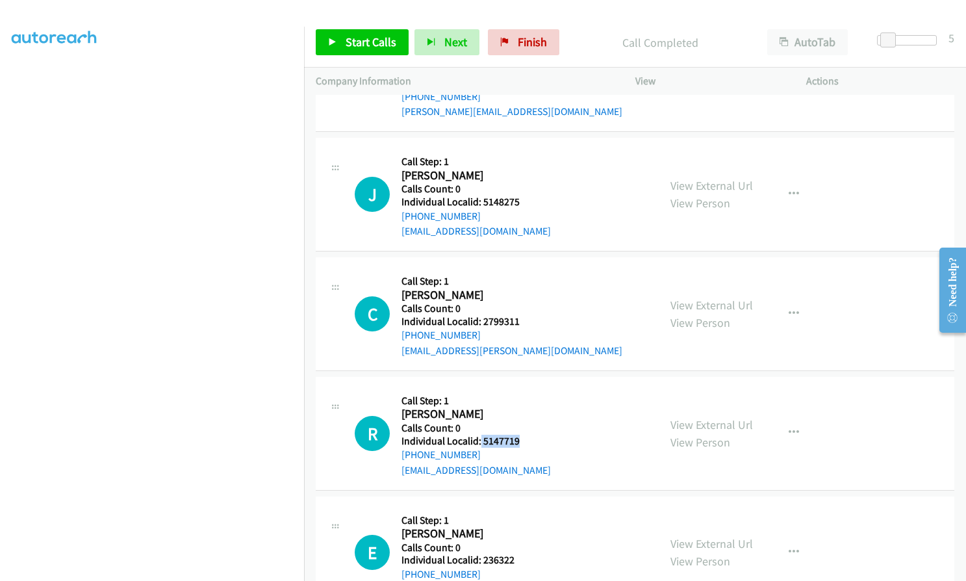
drag, startPoint x: 480, startPoint y: 409, endPoint x: 519, endPoint y: 409, distance: 39.0
click at [519, 409] on div "R Callback Scheduled Call Step: 1 Robert Hildebrandt America/New_York Calls Cou…" at bounding box center [501, 433] width 292 height 90
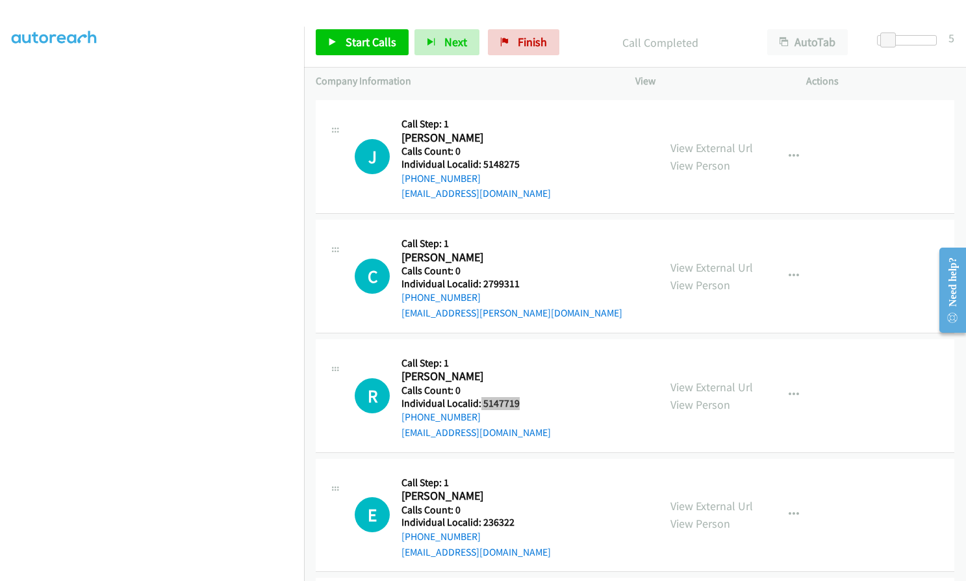
scroll to position [5898, 0]
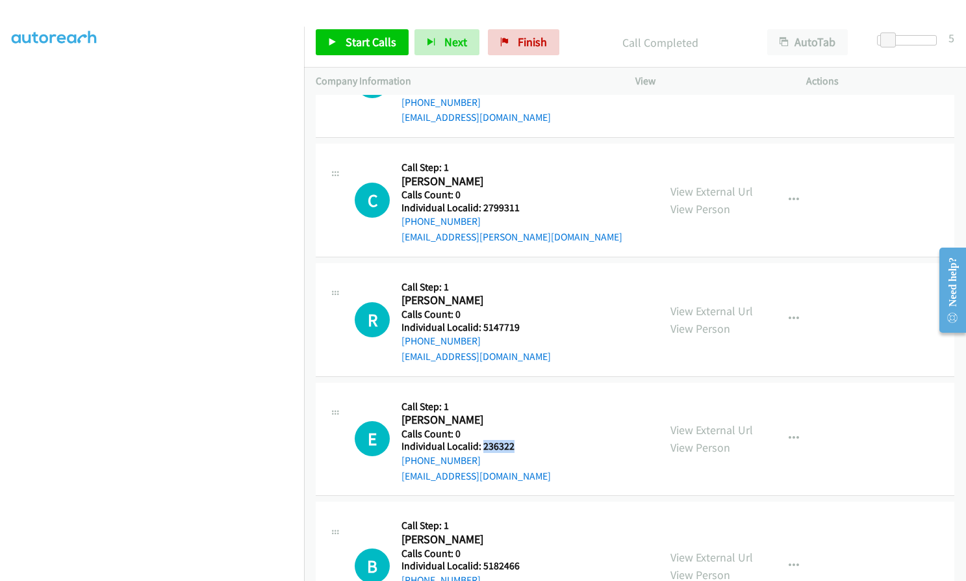
drag, startPoint x: 491, startPoint y: 415, endPoint x: 516, endPoint y: 417, distance: 25.4
click at [516, 417] on div "E Callback Scheduled Call Step: 1 Eric Adams America/New_York Calls Count: 0 In…" at bounding box center [501, 439] width 292 height 90
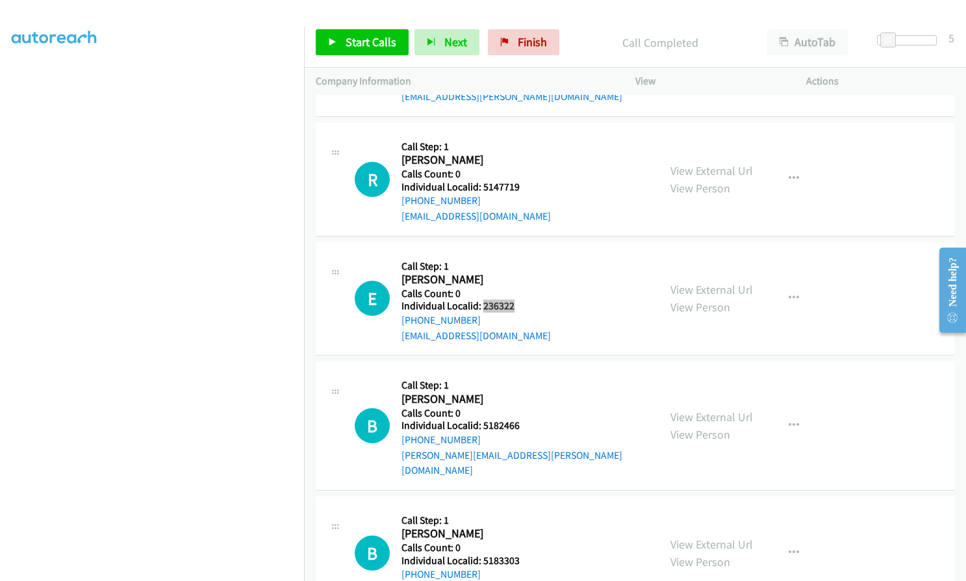
scroll to position [6077, 0]
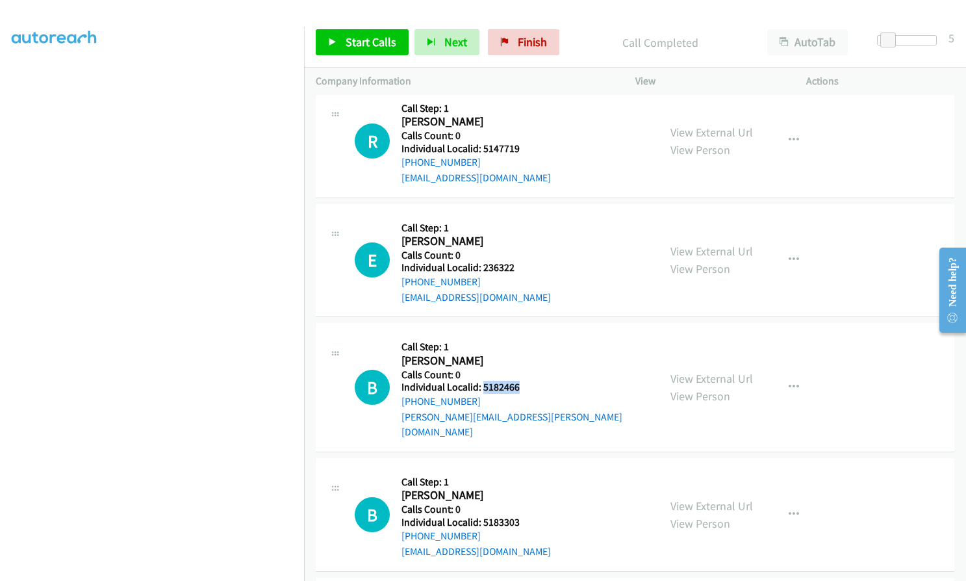
drag, startPoint x: 486, startPoint y: 354, endPoint x: 523, endPoint y: 355, distance: 37.1
click at [523, 355] on div "B Callback Scheduled Call Step: 1 Blaise Brignac America/Chicago Calls Count: 0…" at bounding box center [501, 387] width 292 height 105
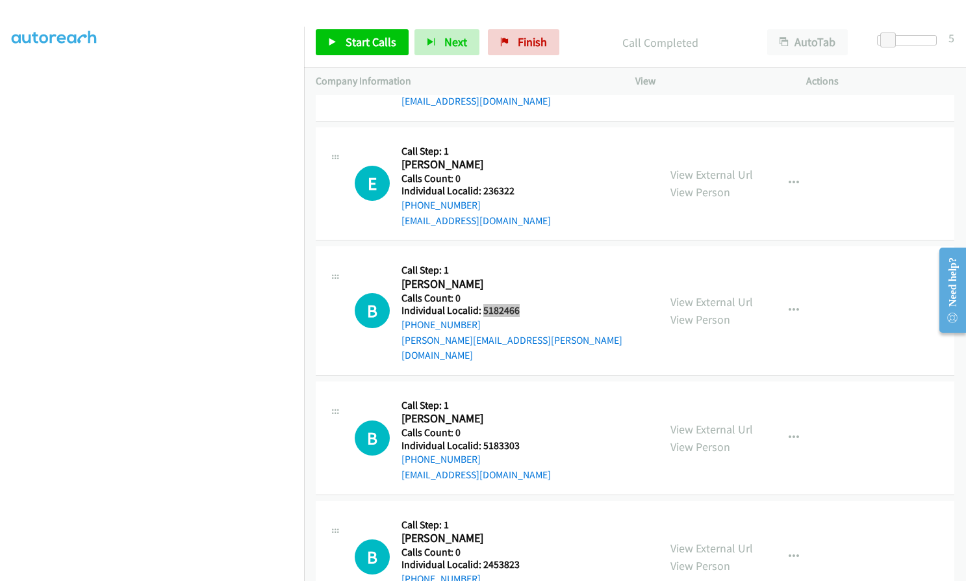
scroll to position [6160, 0]
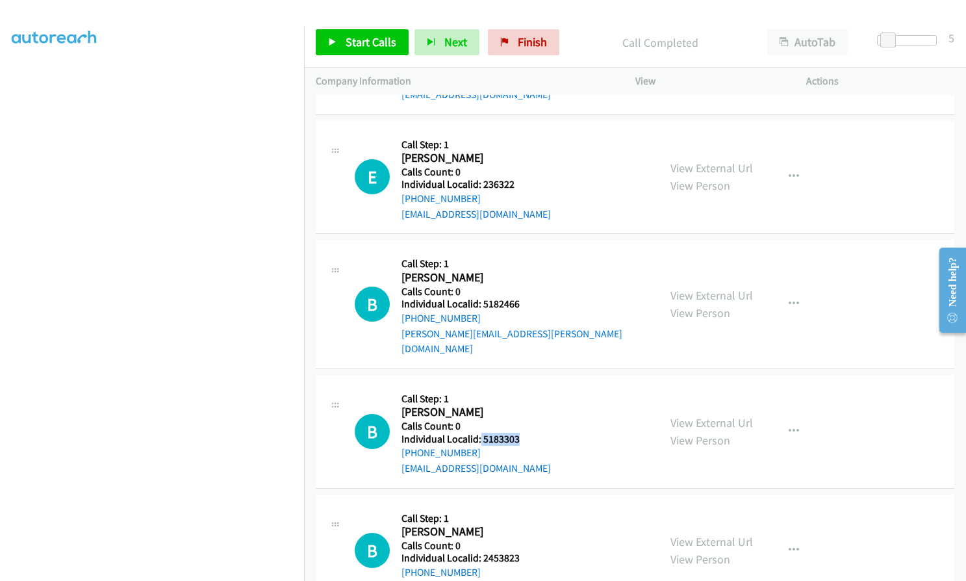
drag, startPoint x: 480, startPoint y: 392, endPoint x: 524, endPoint y: 391, distance: 43.5
click at [524, 391] on div "B Callback Scheduled Call Step: 1 Brandon Stults America/Chicago Calls Count: 0…" at bounding box center [501, 432] width 292 height 90
drag, startPoint x: 485, startPoint y: 512, endPoint x: 522, endPoint y: 513, distance: 37.0
click at [522, 512] on div "B Callback Scheduled Call Step: 1 Brett Palmer America/New_York Calls Count: 0 …" at bounding box center [501, 551] width 292 height 90
click at [355, 42] on span "Start Calls" at bounding box center [371, 41] width 51 height 15
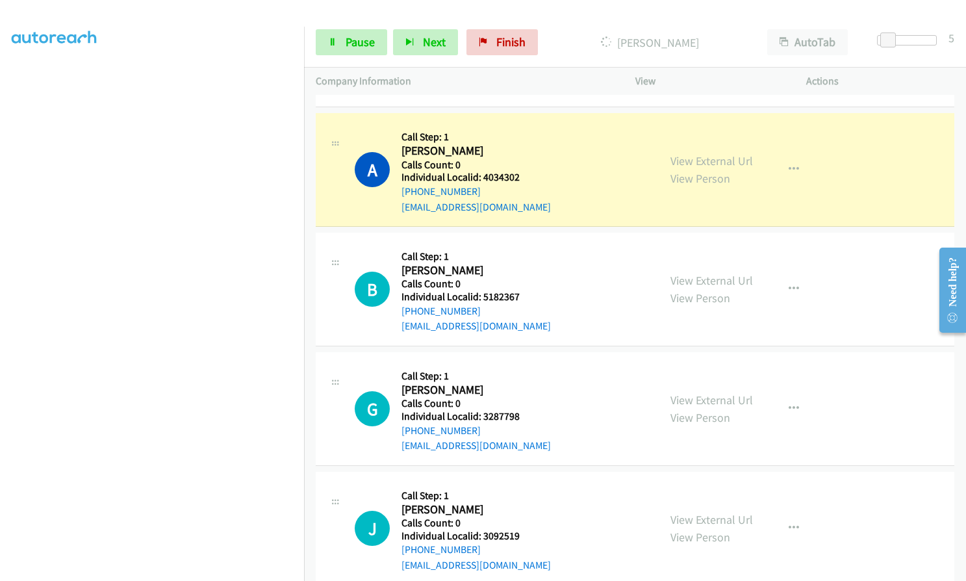
scroll to position [4942, 0]
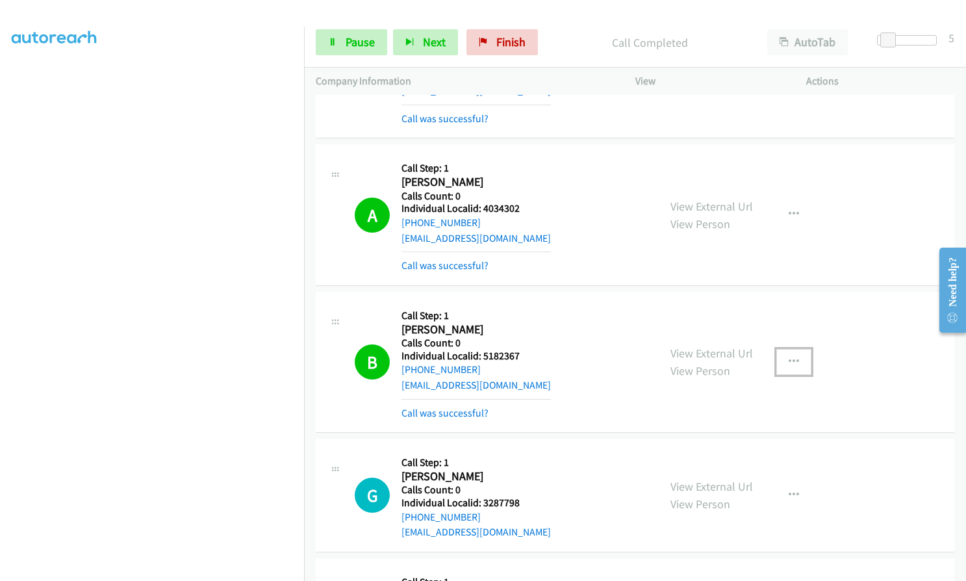
click at [782, 349] on button "button" at bounding box center [793, 362] width 35 height 26
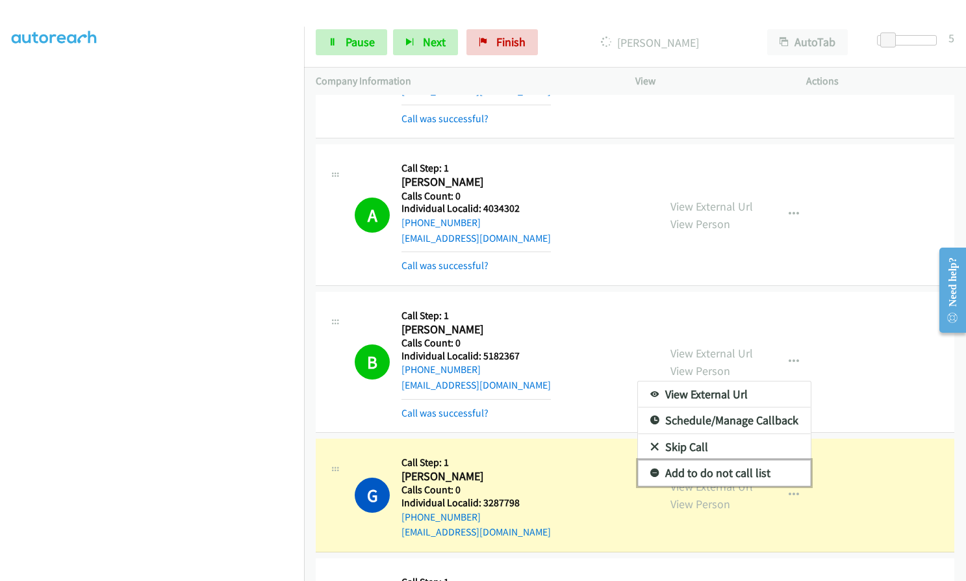
click at [652, 469] on icon at bounding box center [654, 473] width 9 height 9
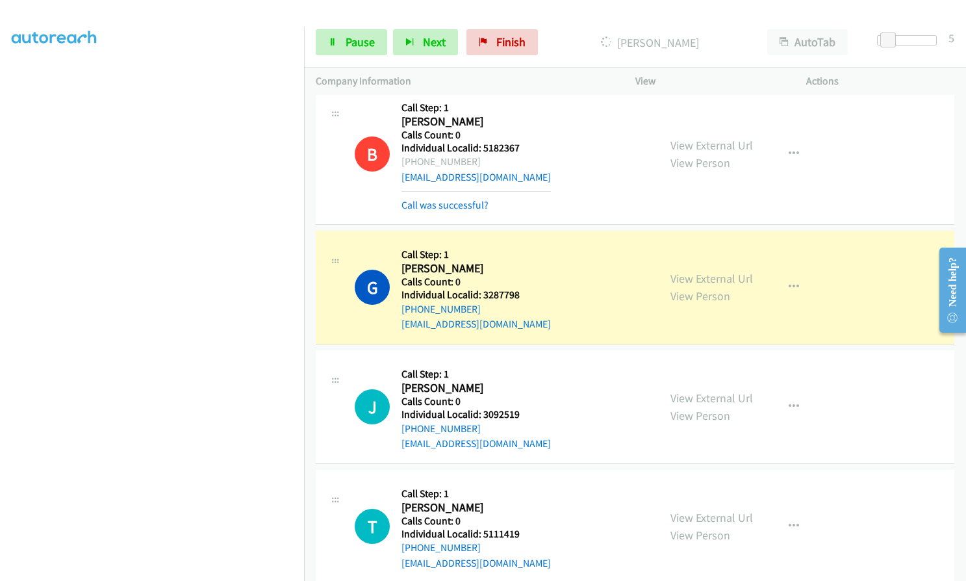
scroll to position [5235, 0]
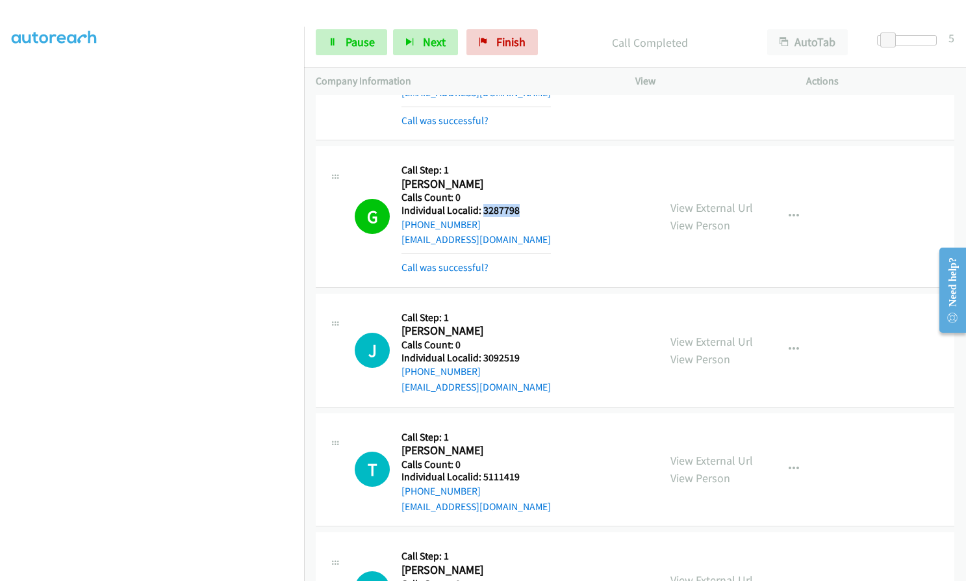
drag, startPoint x: 484, startPoint y: 179, endPoint x: 520, endPoint y: 177, distance: 36.4
click at [520, 177] on div "G Callback Scheduled Call Step: 1 Grant Rogers America/New_York Calls Count: 0 …" at bounding box center [501, 216] width 292 height 117
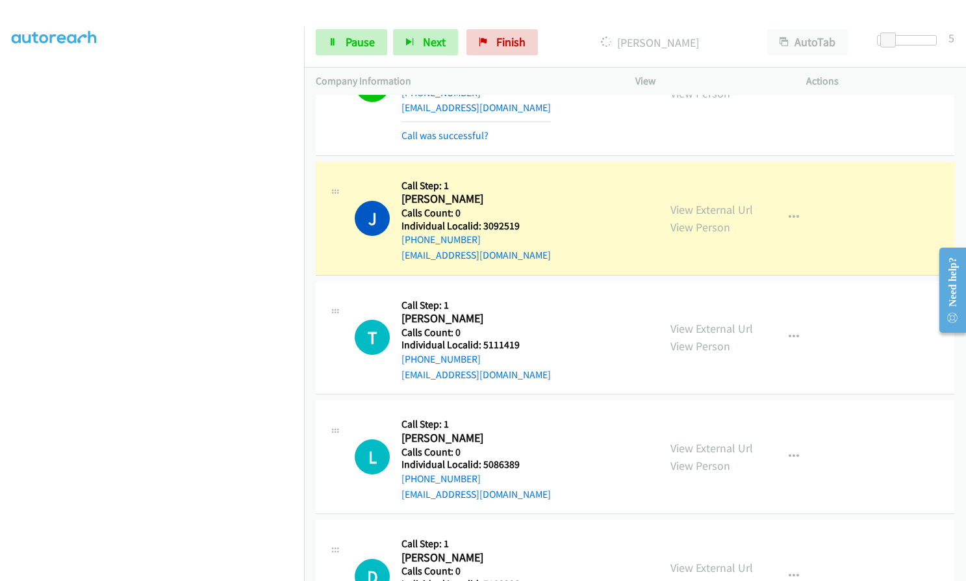
scroll to position [5381, 0]
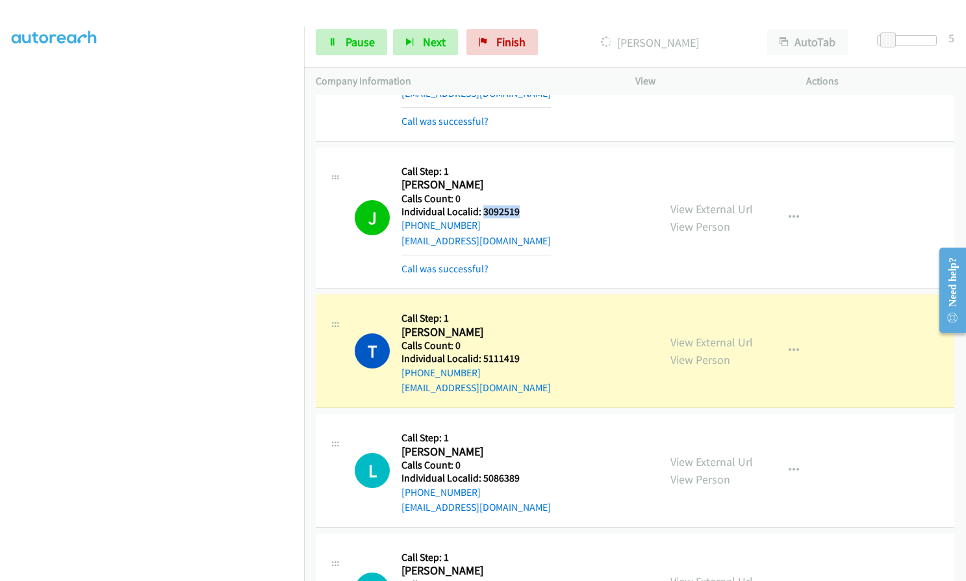
drag, startPoint x: 481, startPoint y: 181, endPoint x: 520, endPoint y: 181, distance: 39.0
click at [520, 181] on div "J Callback Scheduled Call Step: 1 Joseph Kotecki America/New_York Calls Count: …" at bounding box center [501, 217] width 292 height 117
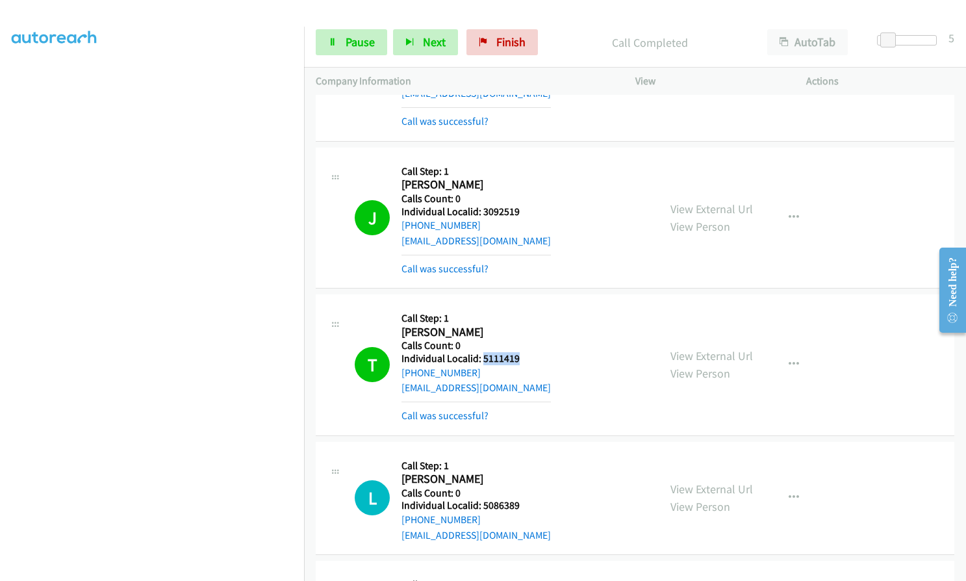
drag, startPoint x: 485, startPoint y: 329, endPoint x: 519, endPoint y: 328, distance: 34.4
click at [519, 328] on div "T Callback Scheduled Call Step: 1 Taylor Estrada America/Los_Angeles Calls Coun…" at bounding box center [501, 364] width 292 height 117
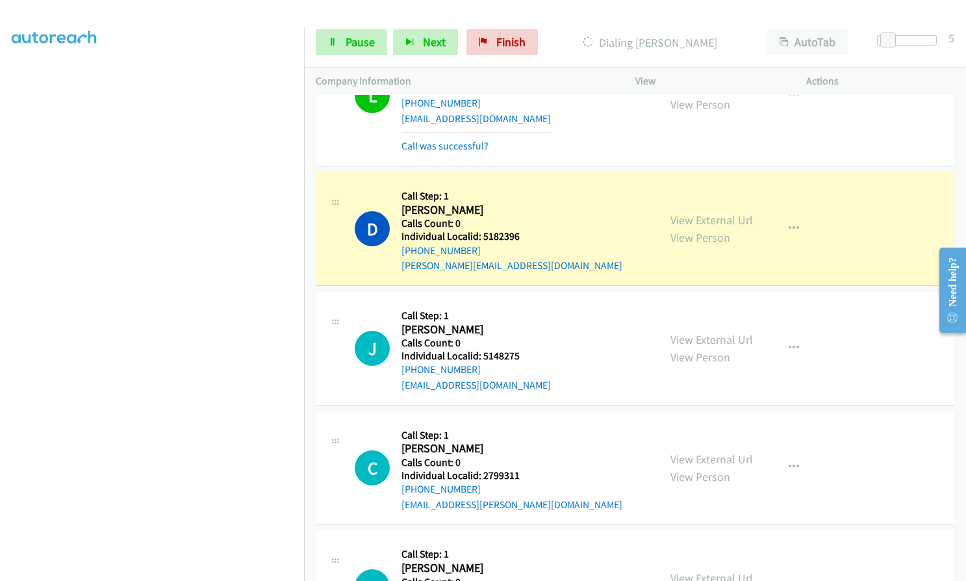
scroll to position [5852, 0]
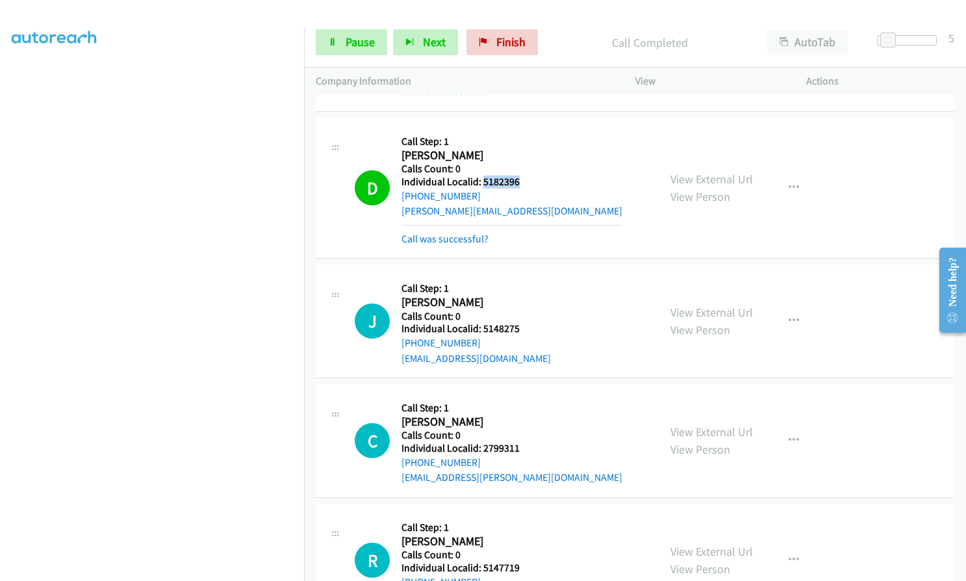
drag, startPoint x: 481, startPoint y: 153, endPoint x: 526, endPoint y: 152, distance: 44.8
click at [526, 152] on div "D Callback Scheduled Call Step: 1 Danny Foster America/Chicago Calls Count: 0 I…" at bounding box center [501, 187] width 292 height 117
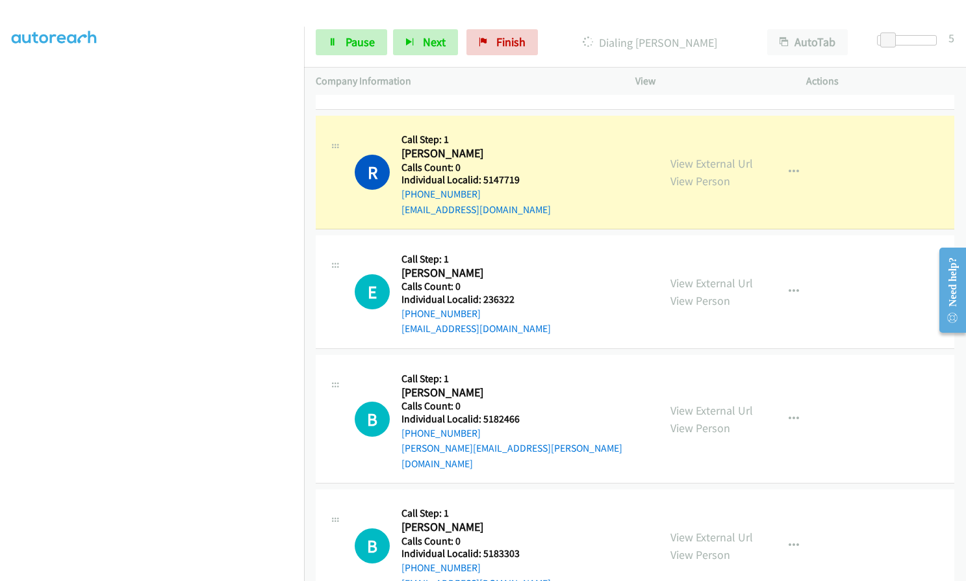
scroll to position [6290, 0]
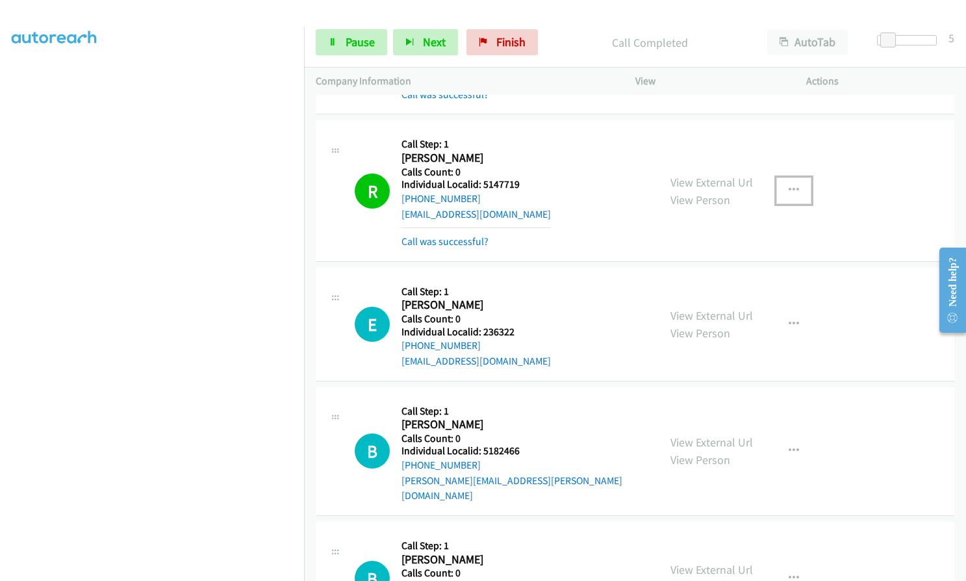
click at [789, 185] on icon "button" at bounding box center [794, 190] width 10 height 10
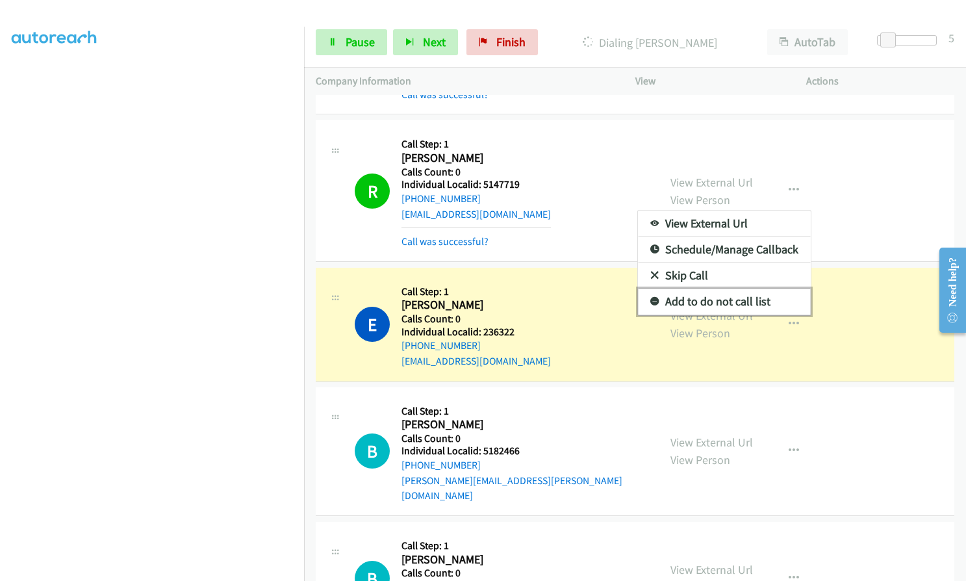
click at [650, 298] on icon at bounding box center [654, 302] width 9 height 9
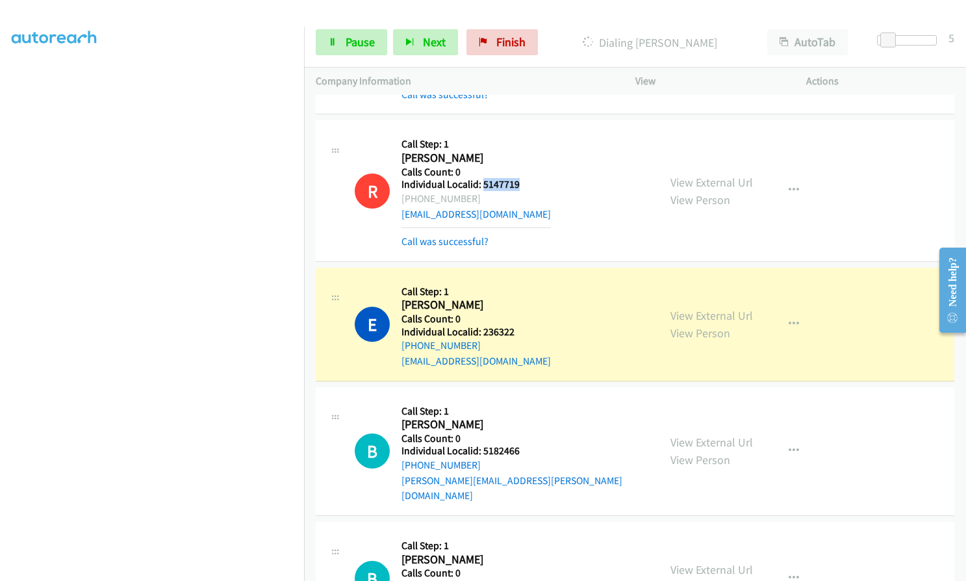
drag, startPoint x: 481, startPoint y: 151, endPoint x: 519, endPoint y: 150, distance: 38.3
click at [519, 150] on div "R Callback Scheduled Call Step: 1 Robert Hildebrandt America/New_York Calls Cou…" at bounding box center [501, 190] width 292 height 117
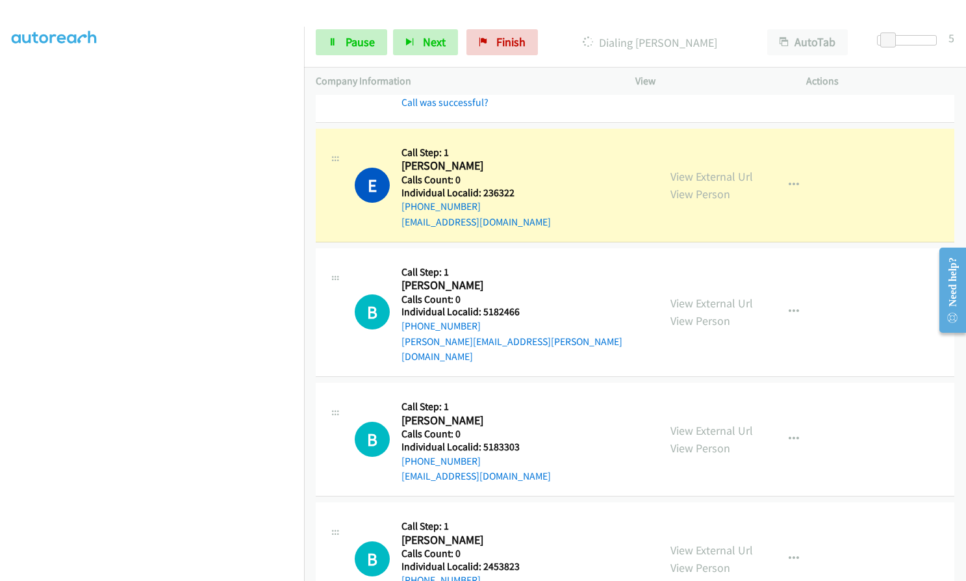
scroll to position [6437, 0]
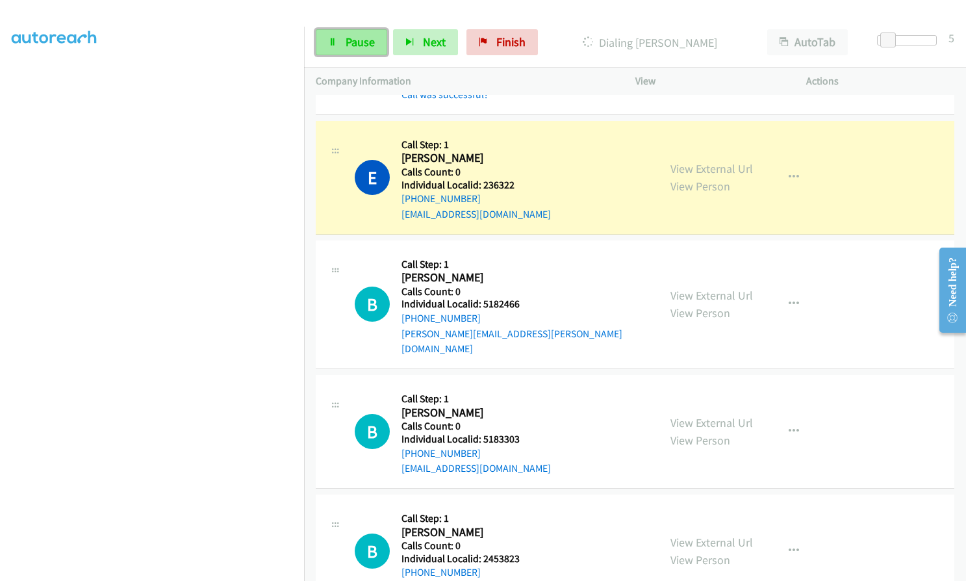
click at [346, 34] on link "Pause" at bounding box center [351, 42] width 71 height 26
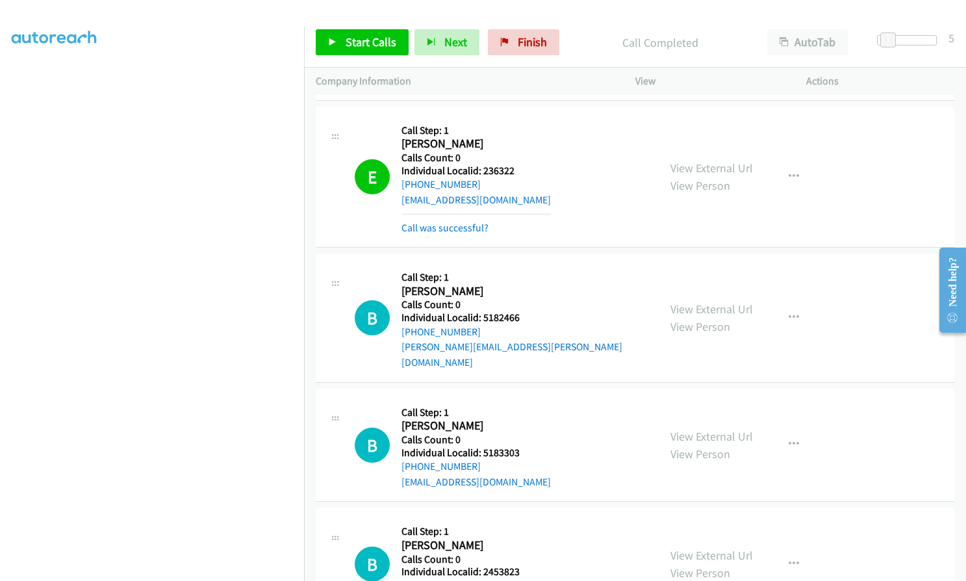
scroll to position [6465, 0]
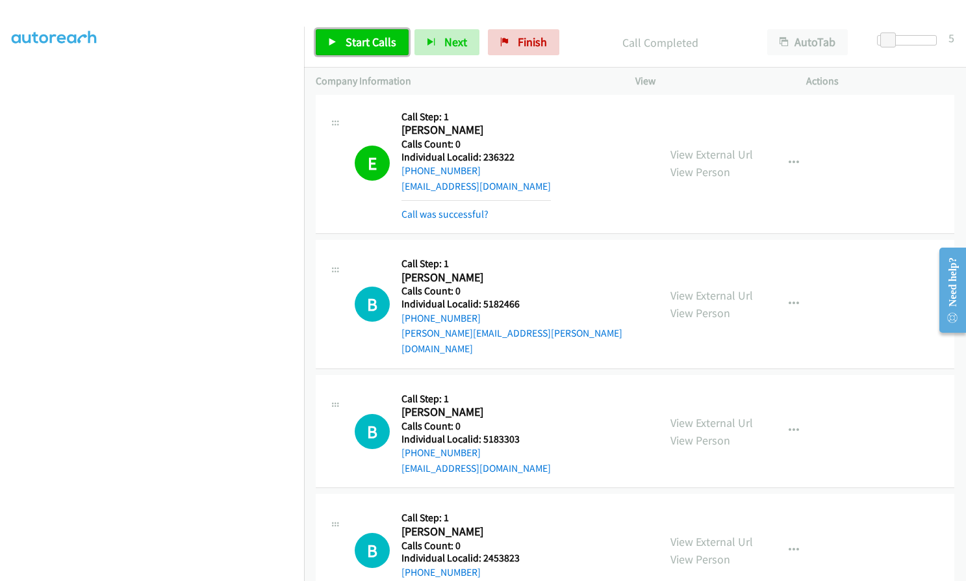
click at [360, 44] on span "Start Calls" at bounding box center [371, 41] width 51 height 15
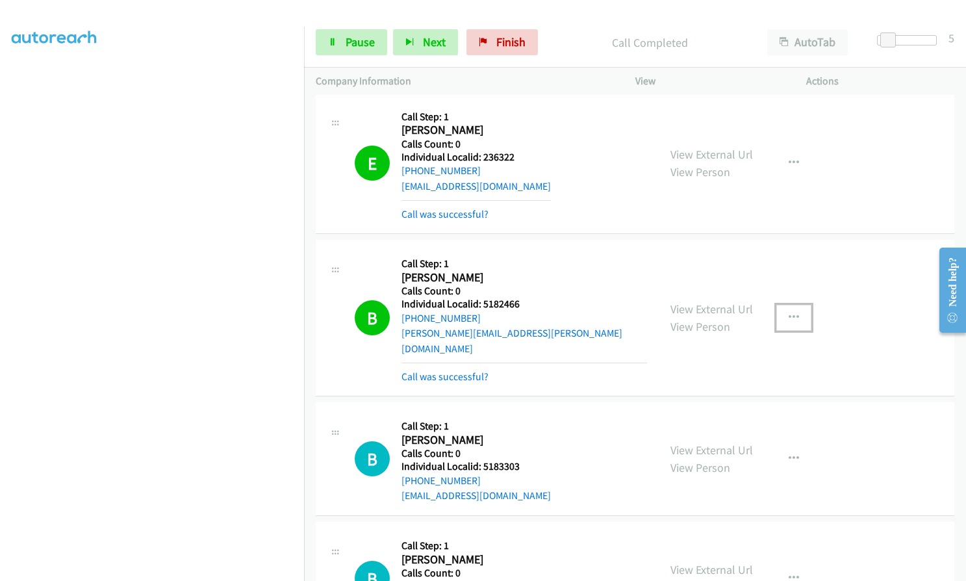
click at [793, 312] on icon "button" at bounding box center [794, 317] width 10 height 10
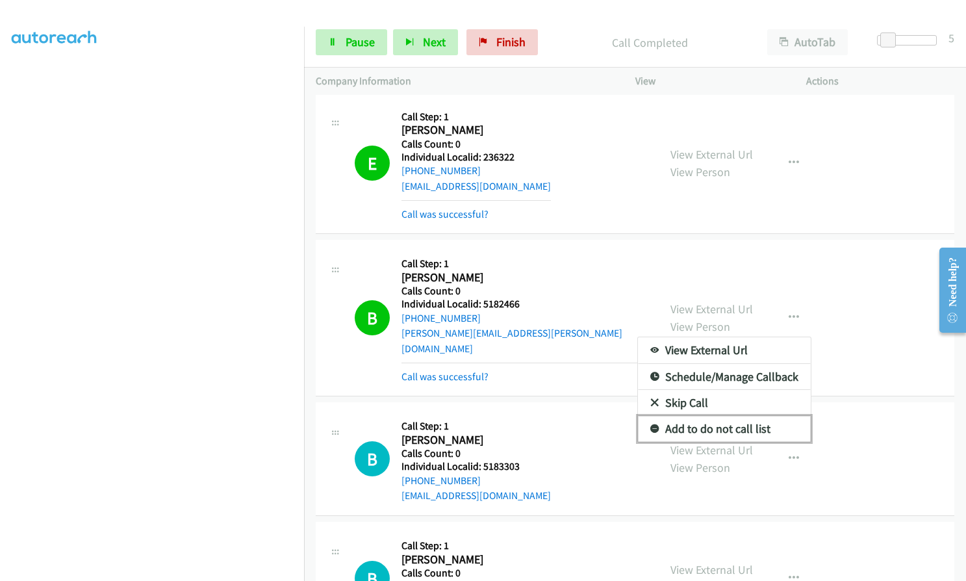
click at [650, 425] on icon at bounding box center [654, 429] width 9 height 9
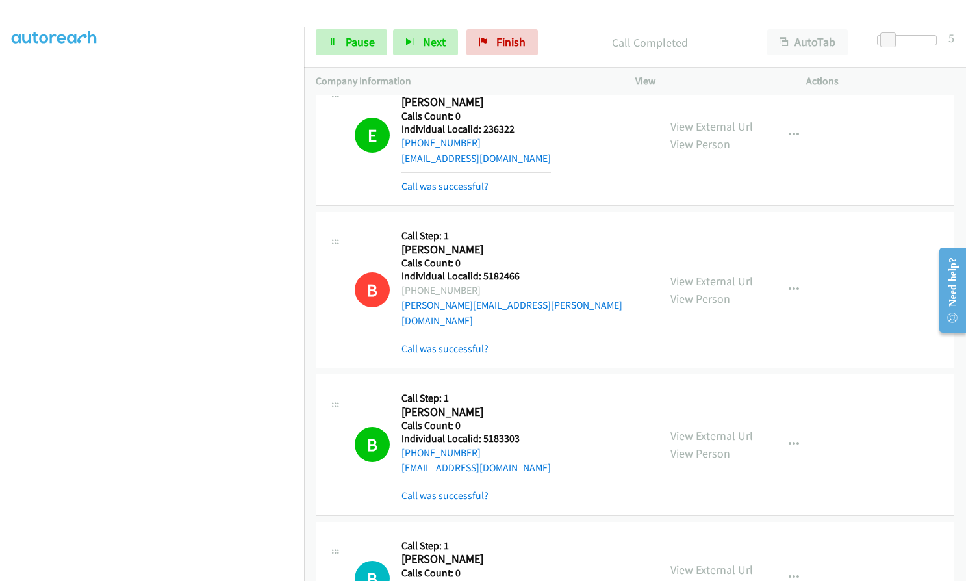
scroll to position [6520, 0]
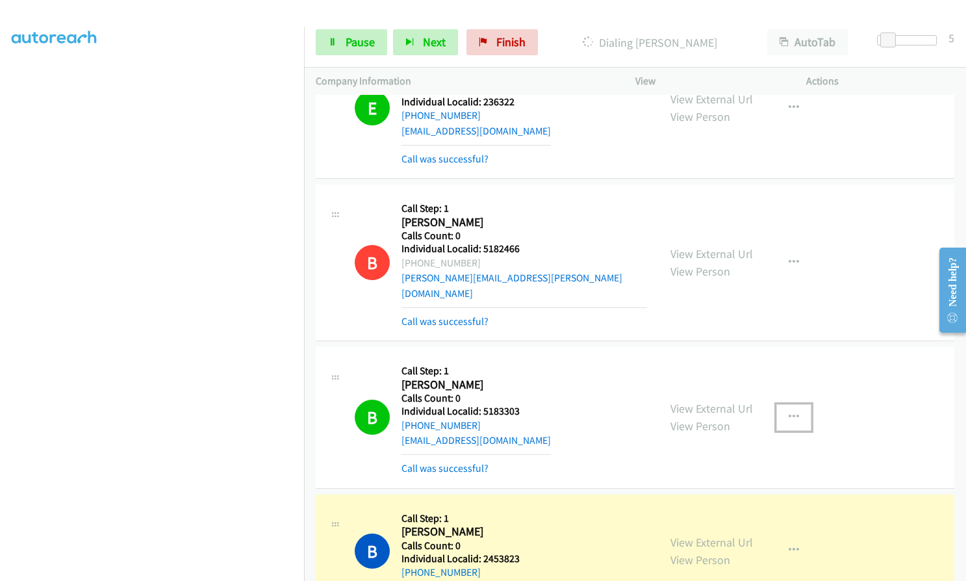
click at [789, 412] on icon "button" at bounding box center [794, 417] width 10 height 10
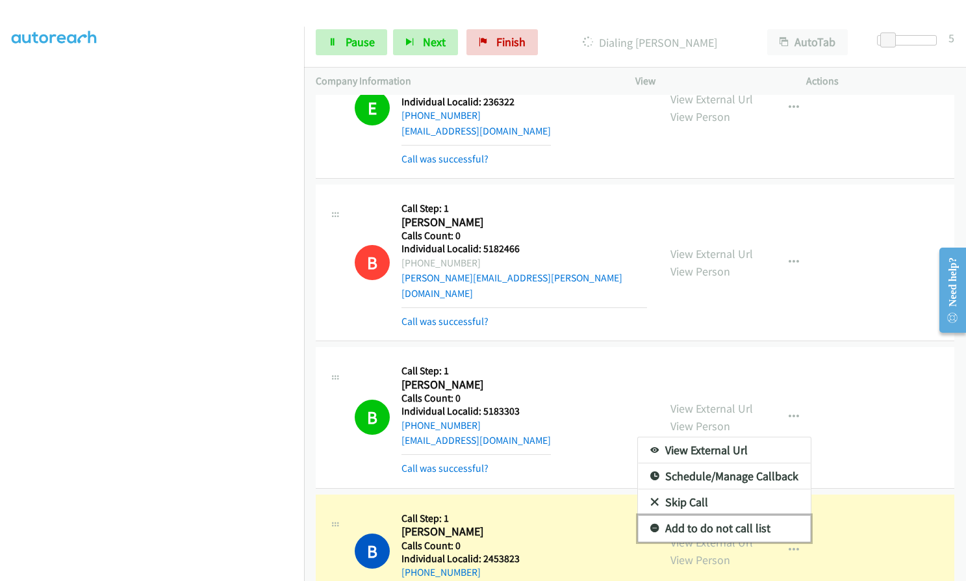
click at [650, 524] on icon at bounding box center [654, 528] width 9 height 9
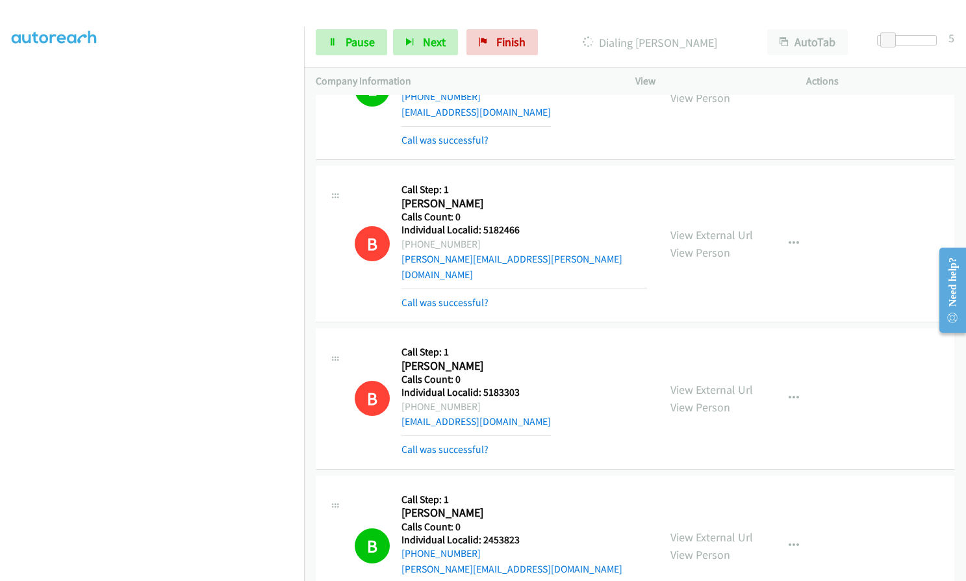
scroll to position [6548, 0]
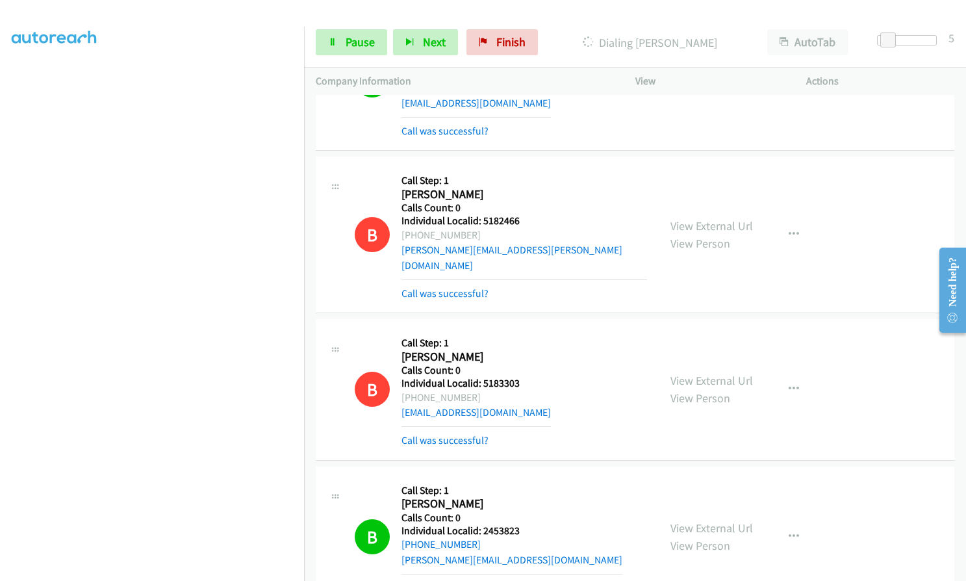
drag, startPoint x: 639, startPoint y: 40, endPoint x: 713, endPoint y: 44, distance: 74.2
click at [714, 44] on p "Dialing Renee Van Eck" at bounding box center [649, 43] width 188 height 18
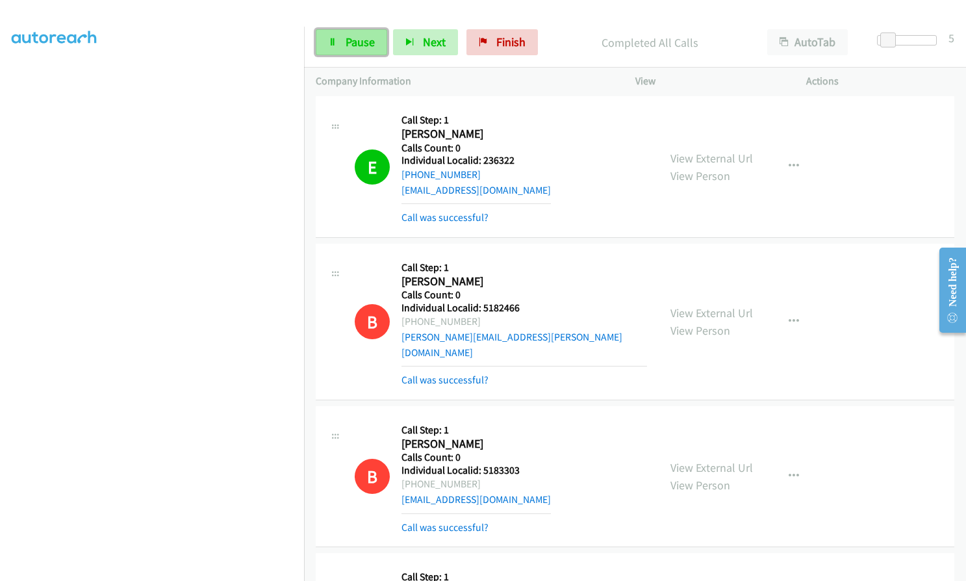
click at [372, 39] on span "Pause" at bounding box center [360, 41] width 29 height 15
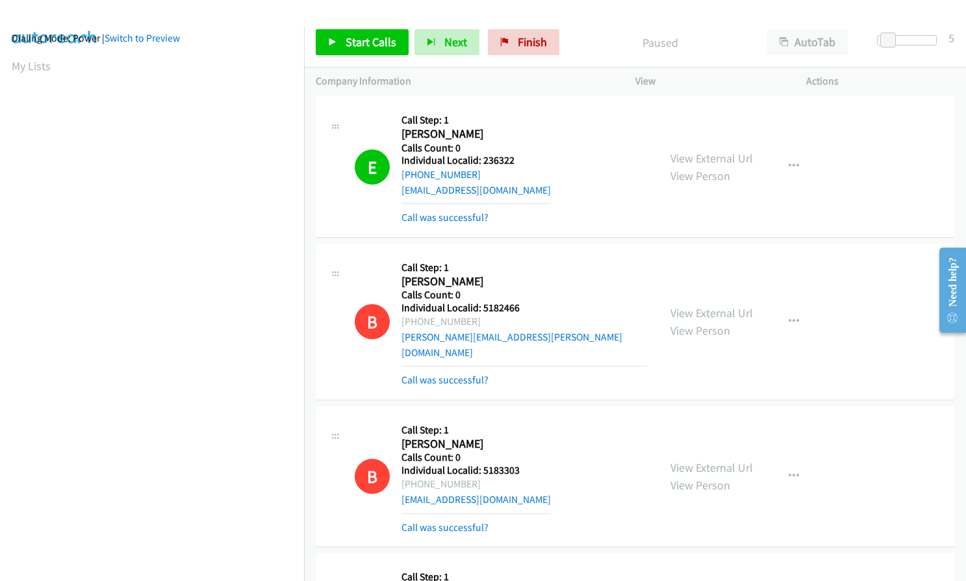
scroll to position [0, 0]
drag, startPoint x: 511, startPoint y: 37, endPoint x: 535, endPoint y: 45, distance: 24.7
click at [511, 37] on link "Finish" at bounding box center [523, 42] width 71 height 26
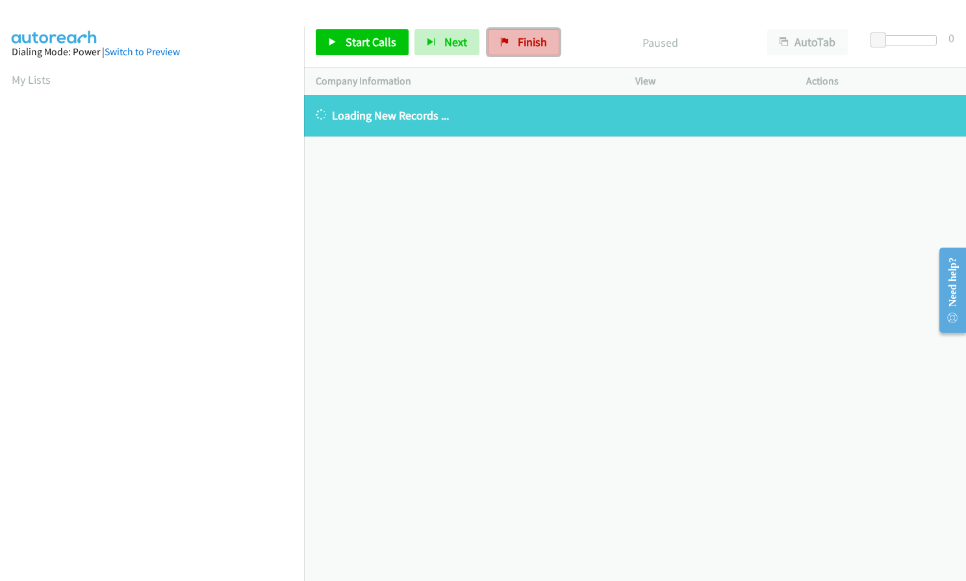
click at [506, 45] on link "Finish" at bounding box center [523, 42] width 71 height 26
